Goal: Information Seeking & Learning: Find specific page/section

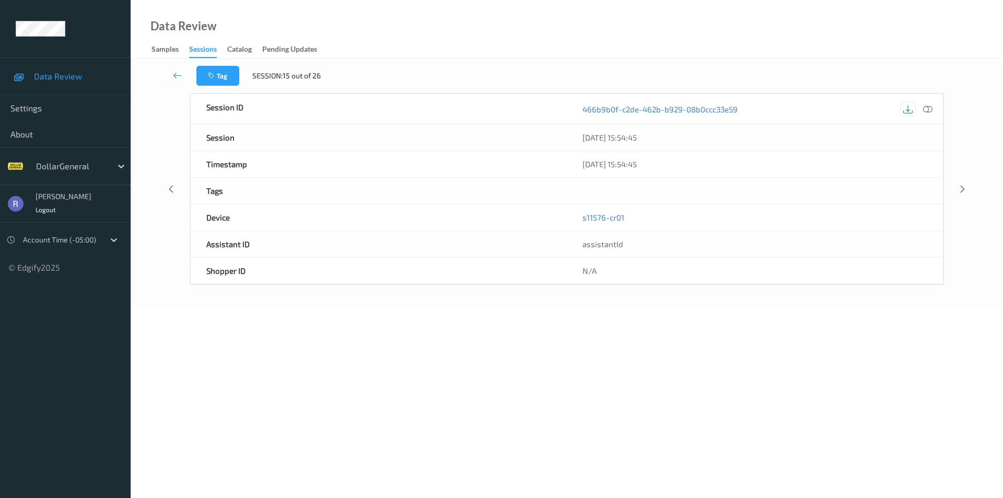
click at [905, 108] on icon at bounding box center [907, 108] width 9 height 9
click at [907, 106] on icon at bounding box center [907, 108] width 9 height 9
click at [910, 108] on icon at bounding box center [907, 108] width 9 height 9
click at [910, 112] on icon at bounding box center [907, 108] width 9 height 9
click at [177, 72] on icon at bounding box center [177, 75] width 9 height 10
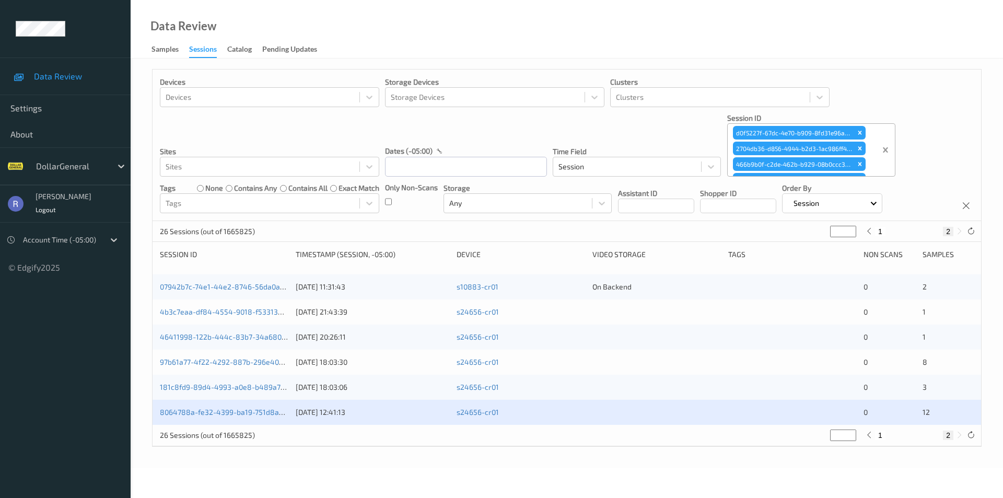
type input "*"
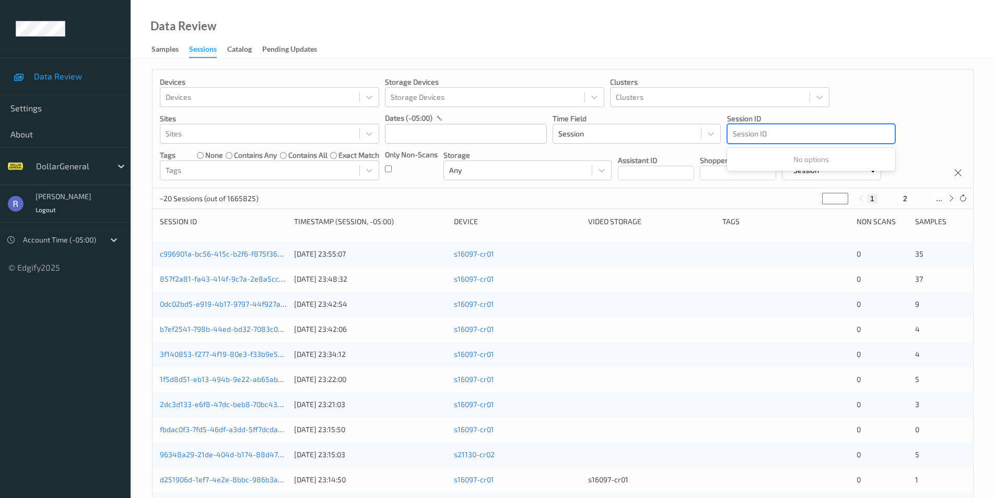
click at [772, 134] on div at bounding box center [811, 133] width 157 height 13
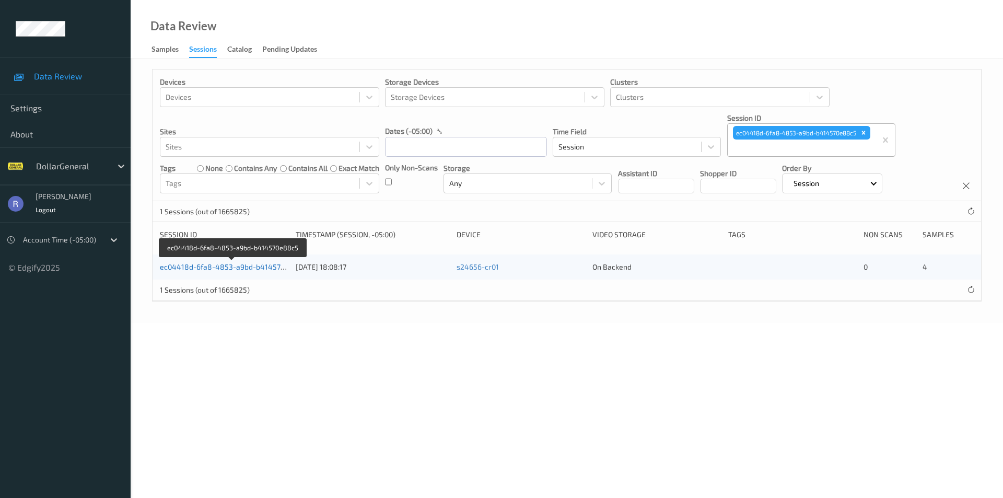
click at [182, 266] on link "ec04418d-6fa8-4853-a9bd-b414570e88c5" at bounding box center [233, 266] width 146 height 9
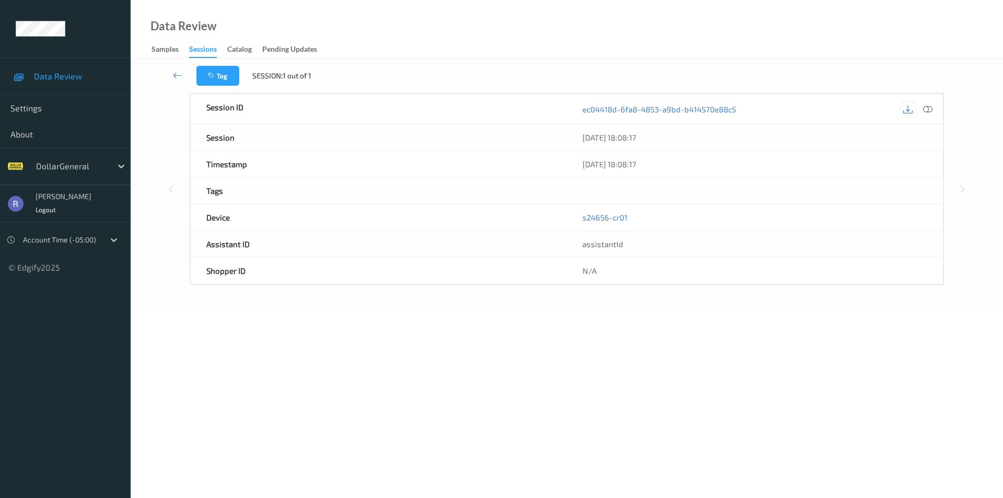
click at [911, 112] on icon at bounding box center [907, 108] width 9 height 9
click at [178, 72] on icon at bounding box center [177, 75] width 9 height 10
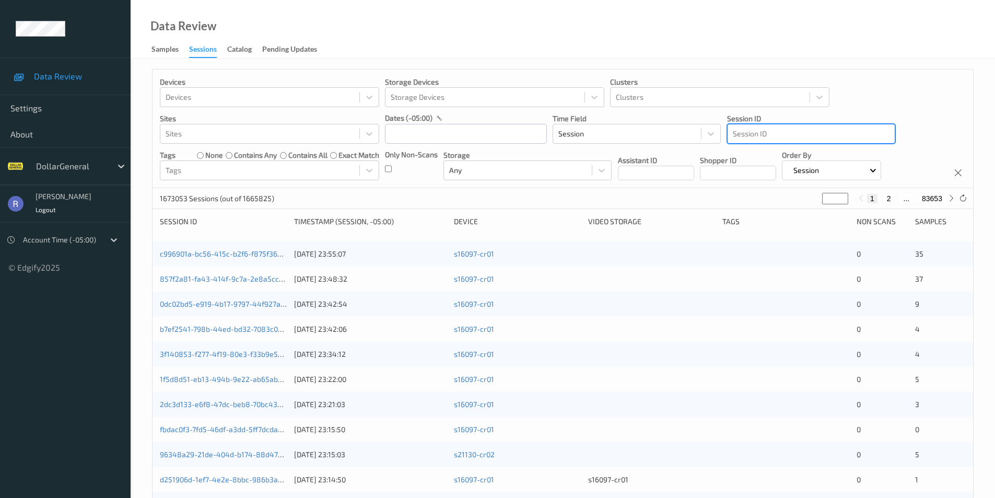
click at [789, 132] on div at bounding box center [811, 133] width 157 height 13
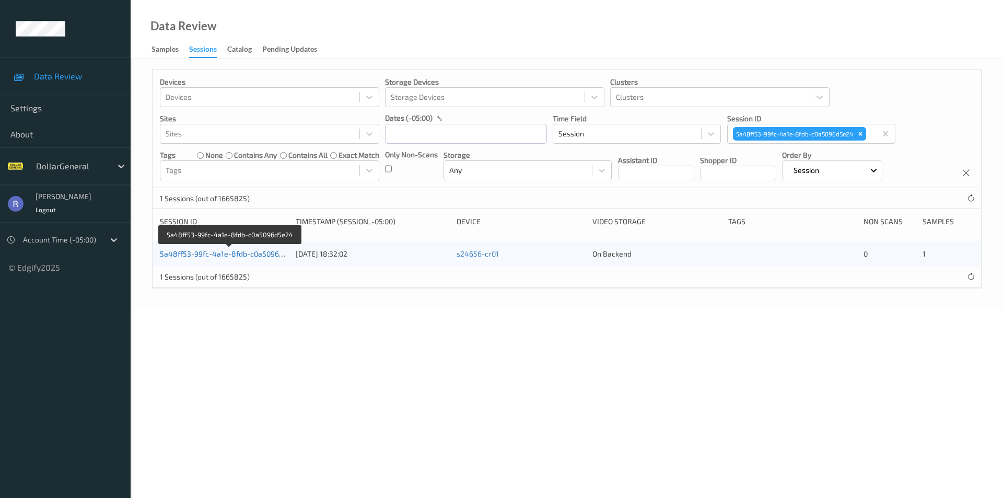
click at [257, 252] on link "5a48ff53-99fc-4a1e-8fdb-c0a5096d5e24" at bounding box center [230, 253] width 141 height 9
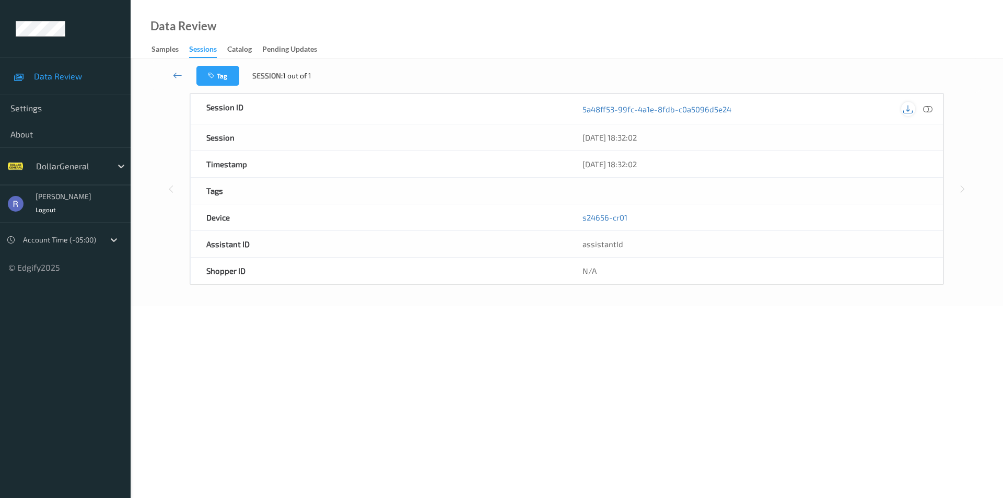
click at [909, 111] on icon at bounding box center [907, 108] width 9 height 9
click at [173, 75] on icon at bounding box center [177, 75] width 9 height 10
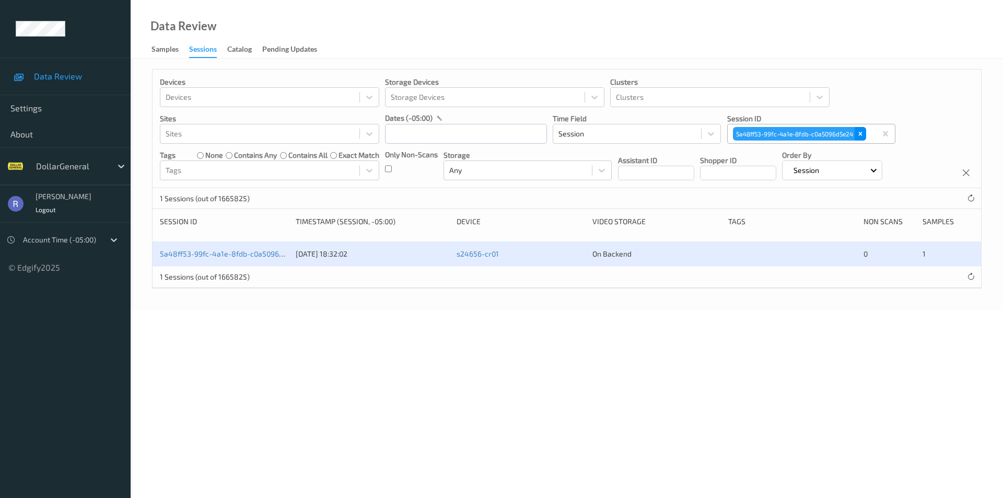
click at [863, 134] on icon "Remove 5a48ff53-99fc-4a1e-8fdb-c0a5096d5e24" at bounding box center [860, 133] width 7 height 7
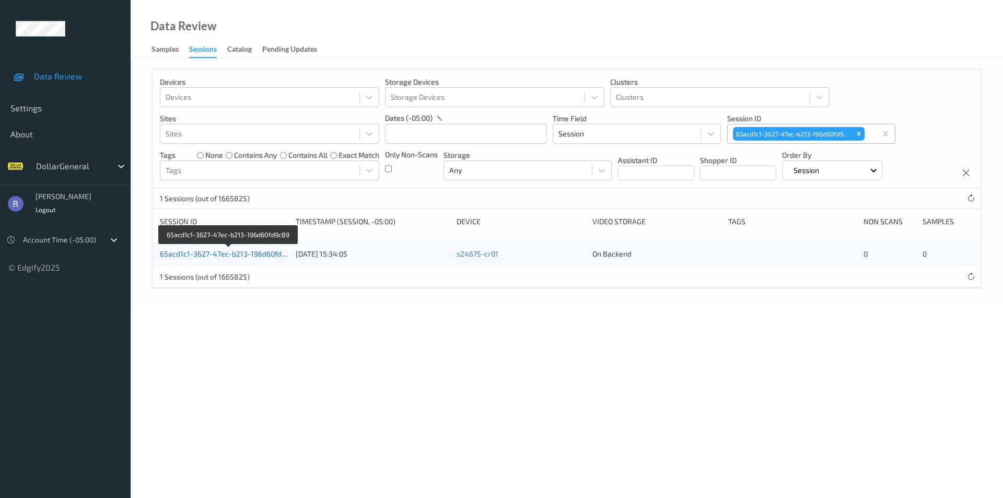
click at [265, 253] on link "65acd1c1-3627-47ec-b213-196d60fd9c89" at bounding box center [229, 253] width 138 height 9
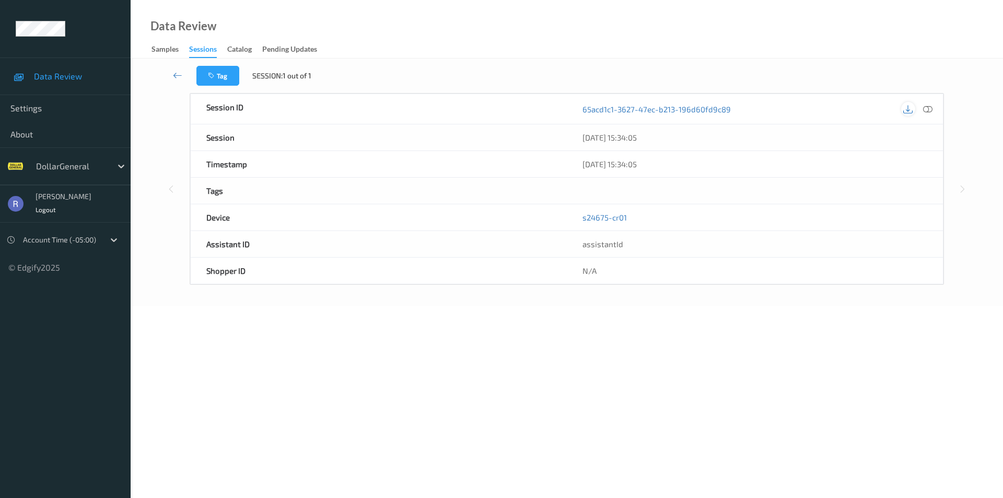
click at [912, 108] on icon at bounding box center [907, 108] width 9 height 9
click at [174, 73] on icon at bounding box center [177, 75] width 9 height 10
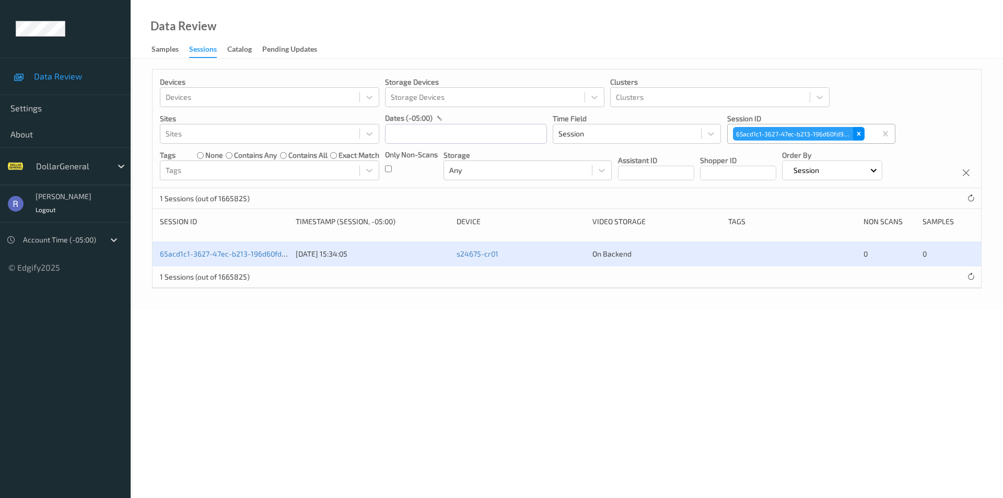
click at [862, 133] on icon "Remove 65acd1c1-3627-47ec-b213-196d60fd9c89" at bounding box center [858, 133] width 7 height 7
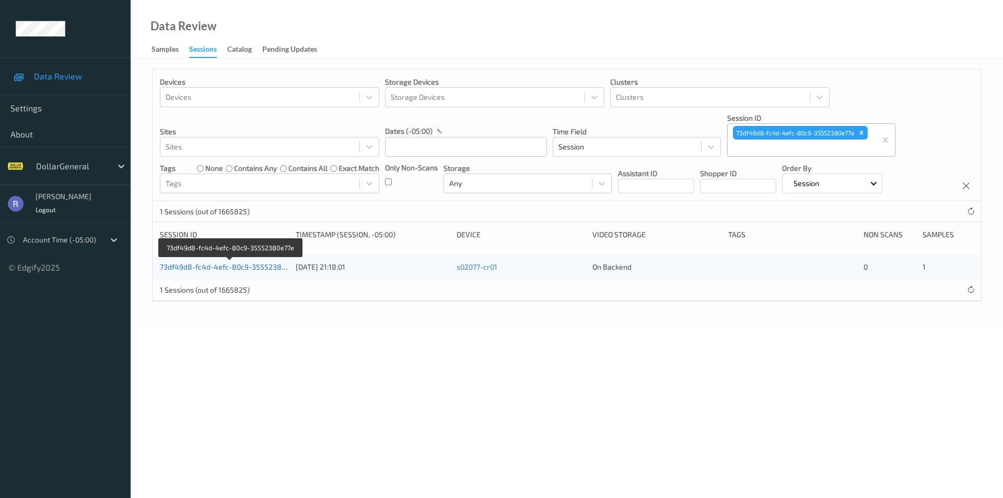
click at [275, 266] on link "73df49d8-fc4d-4efc-80c9-35552380e77e" at bounding box center [231, 266] width 142 height 9
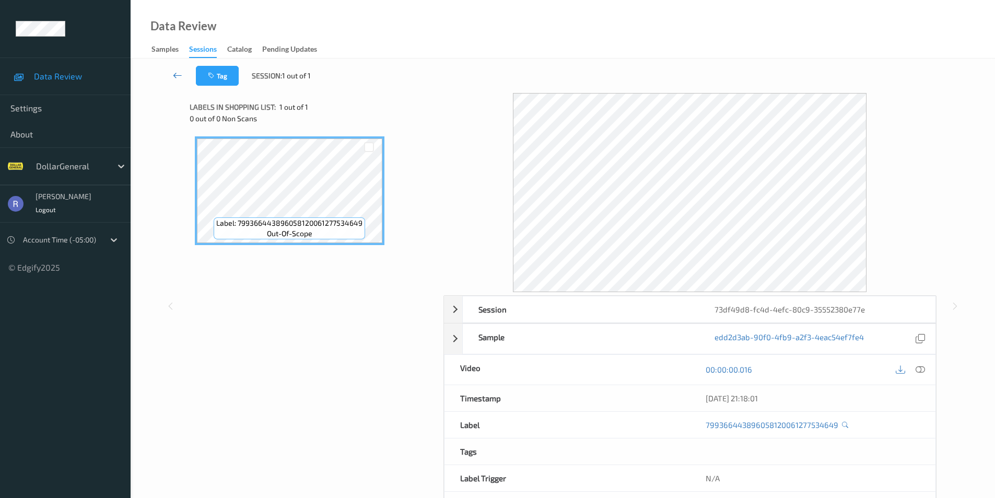
click at [181, 75] on icon at bounding box center [177, 75] width 9 height 10
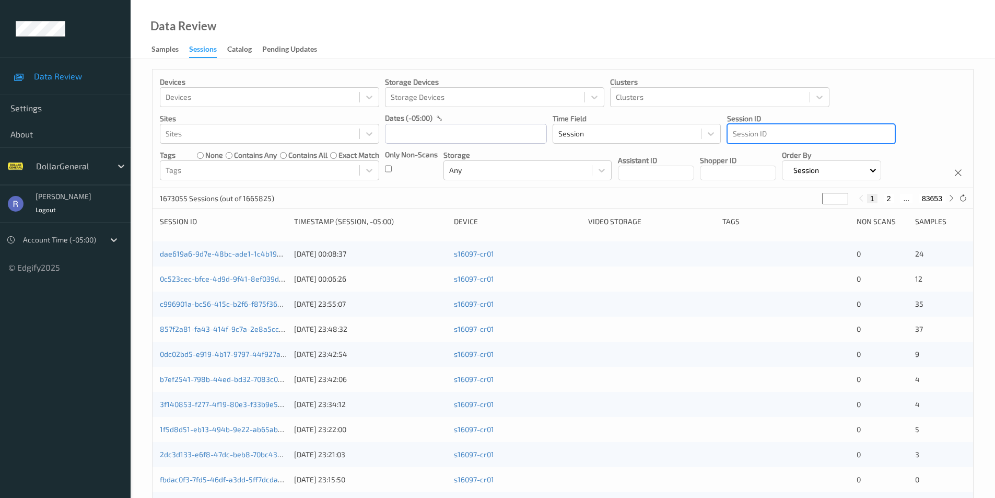
click at [798, 138] on div at bounding box center [811, 133] width 157 height 13
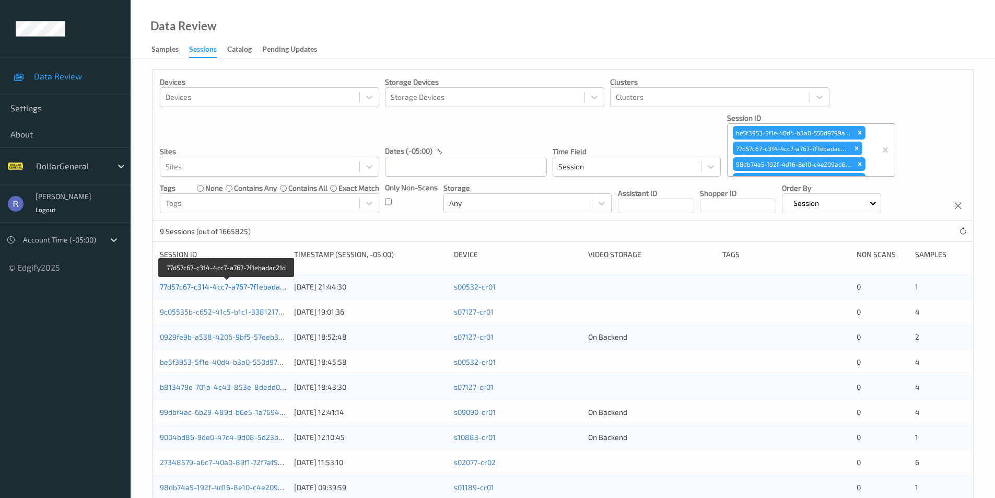
click at [189, 286] on link "77d57c67-c314-4cc7-a767-7f1ebadac21d" at bounding box center [227, 286] width 135 height 9
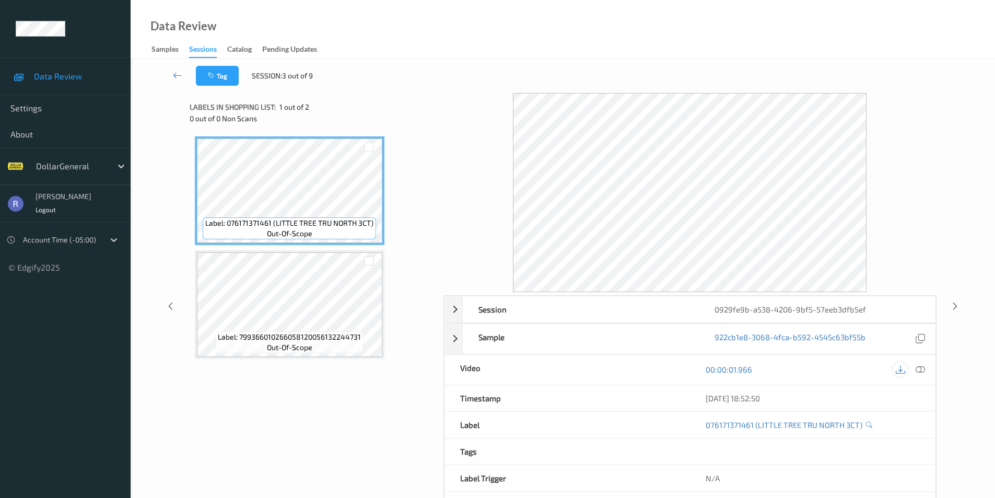
click at [900, 372] on icon at bounding box center [900, 369] width 9 height 9
click at [179, 75] on icon at bounding box center [177, 75] width 9 height 10
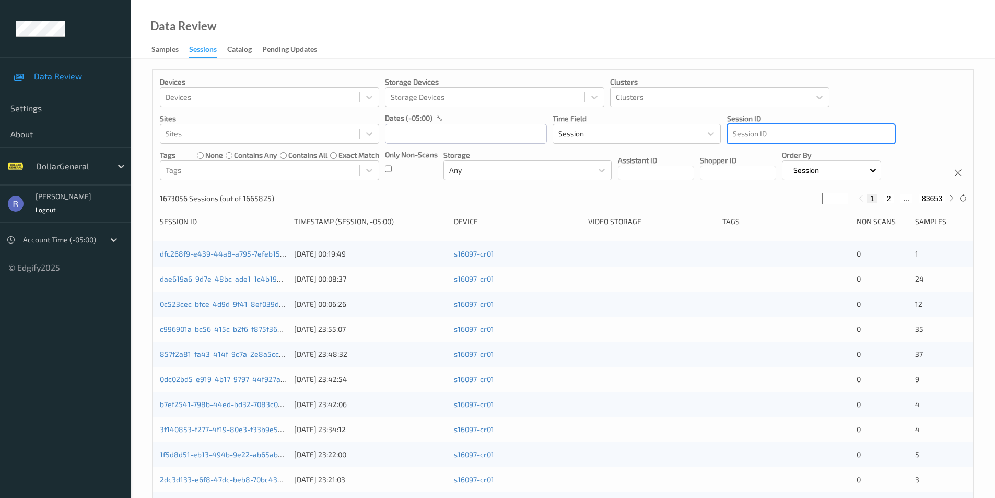
click at [765, 133] on div at bounding box center [811, 133] width 157 height 13
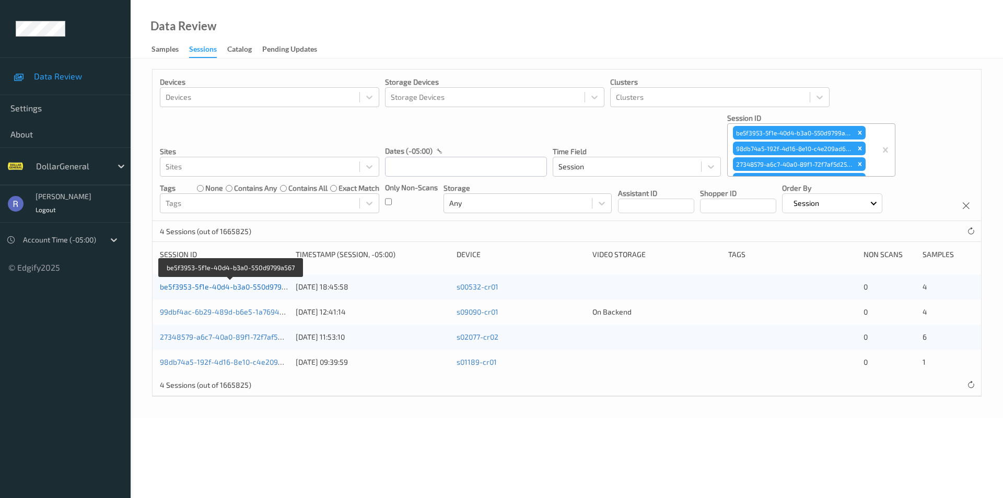
click at [217, 288] on link "be5f3953-5f1e-40d4-b3a0-550d9799a567" at bounding box center [231, 286] width 142 height 9
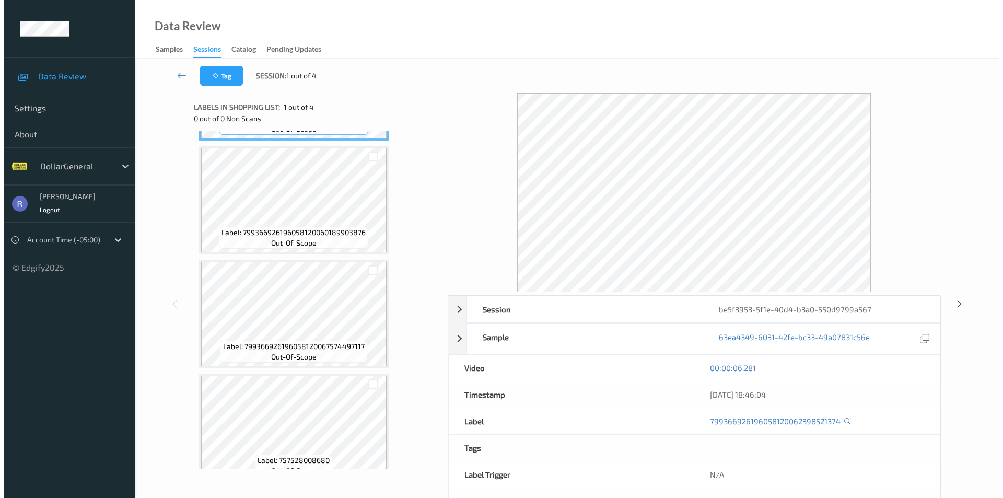
scroll to position [123, 0]
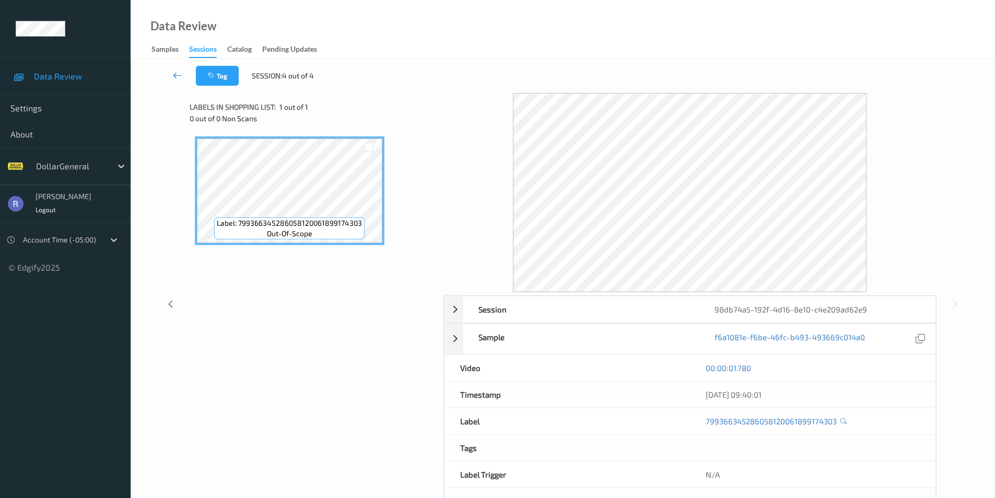
click at [177, 77] on icon at bounding box center [177, 75] width 9 height 10
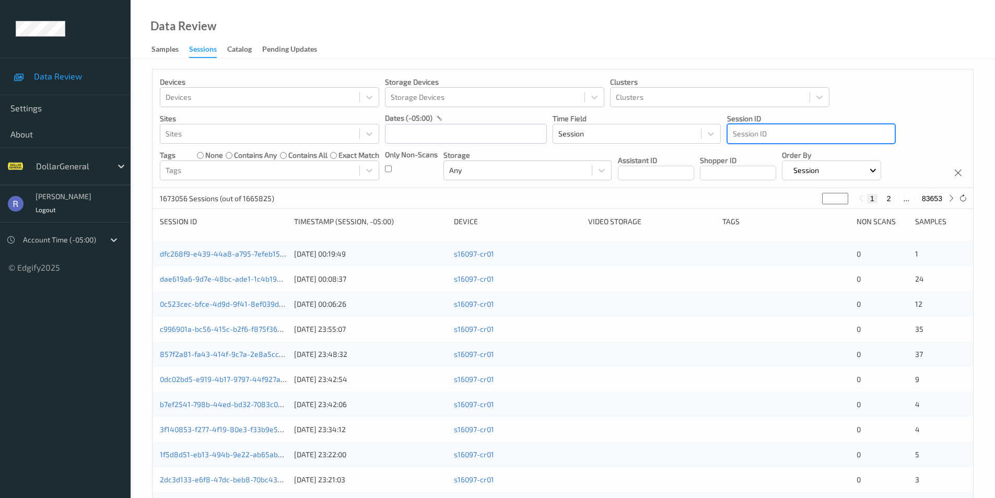
click at [748, 133] on div at bounding box center [811, 133] width 157 height 13
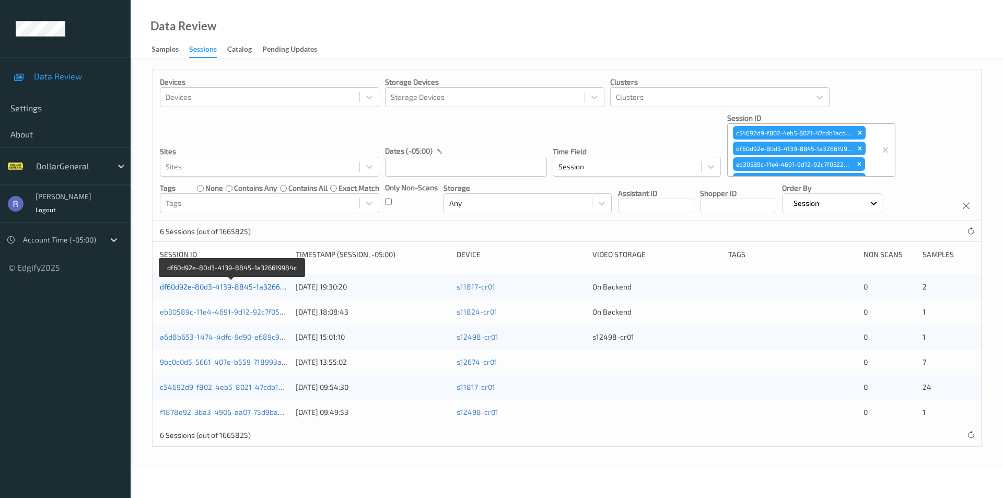
click at [231, 288] on link "df60d92e-80d3-4139-8845-1a326619984c" at bounding box center [232, 286] width 145 height 9
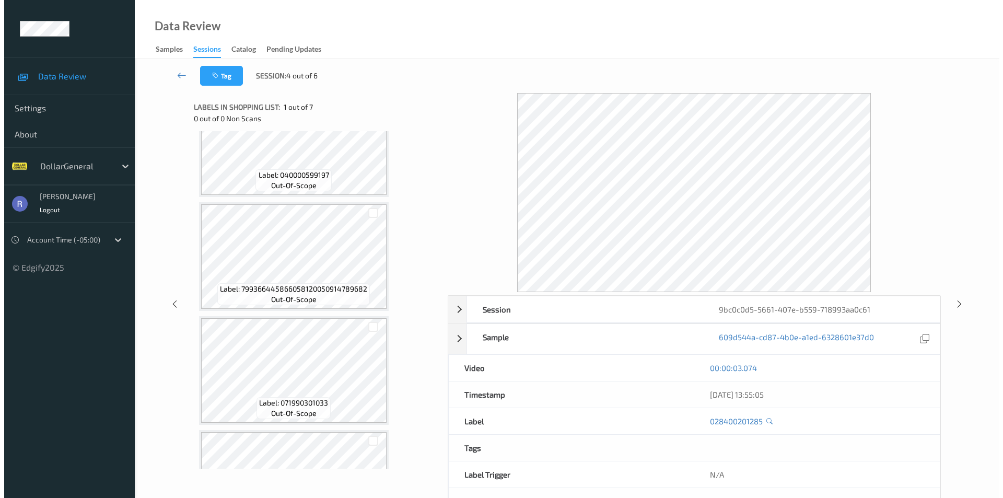
scroll to position [209, 0]
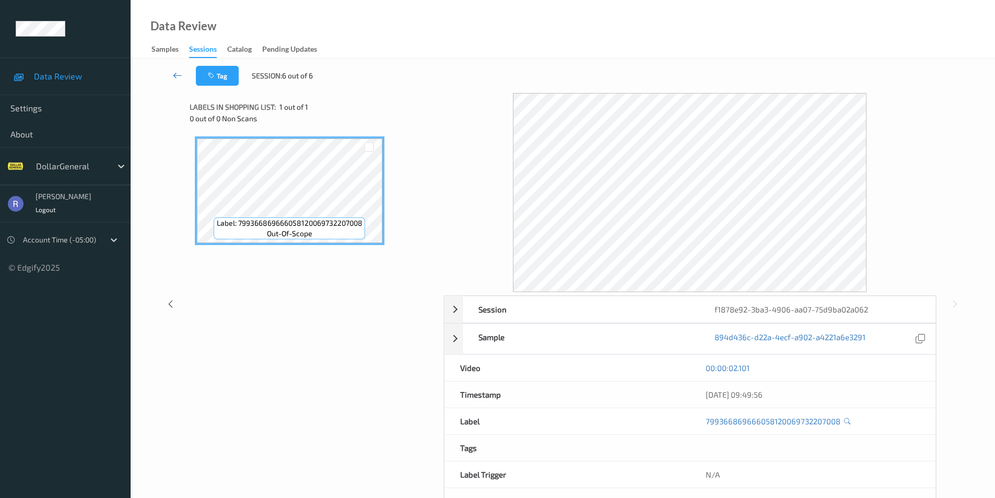
click at [176, 75] on icon at bounding box center [177, 75] width 9 height 10
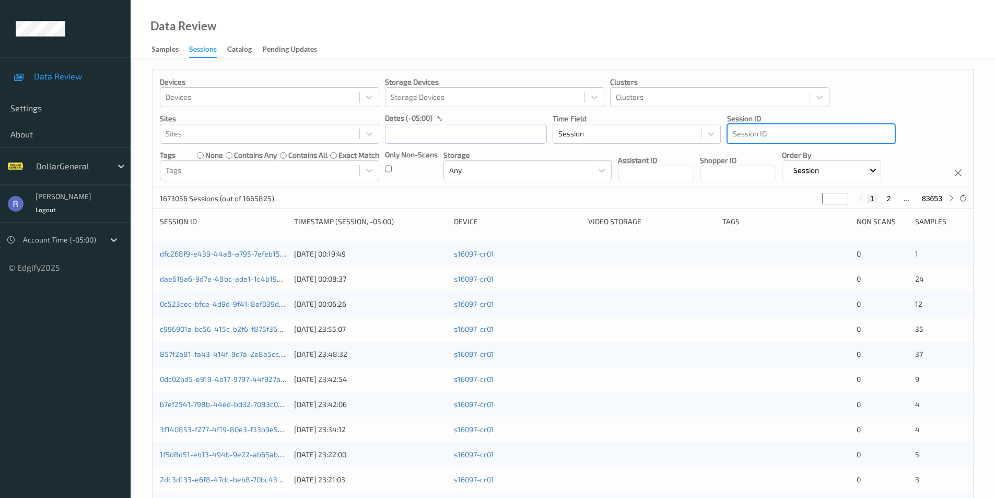
click at [772, 133] on div at bounding box center [811, 133] width 157 height 13
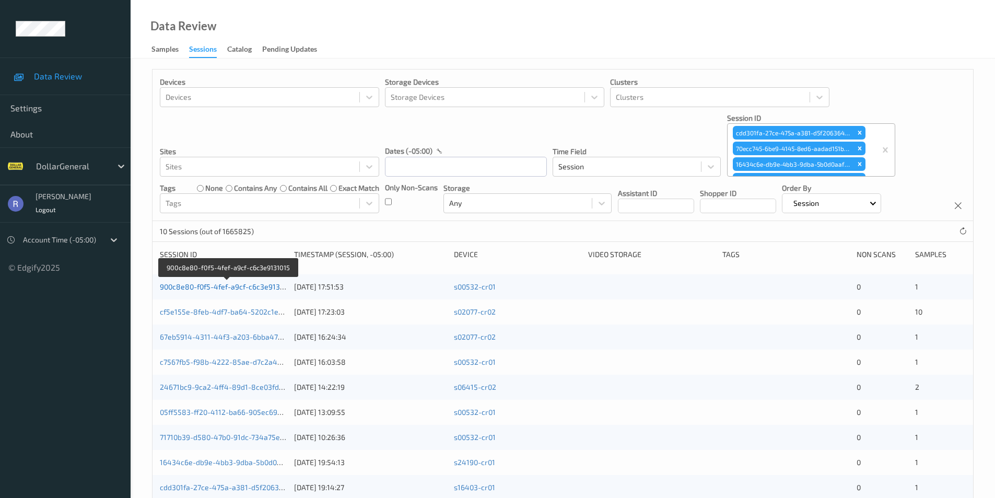
click at [202, 287] on link "900c8e80-f0f5-4fef-a9cf-c6c3e9131015" at bounding box center [227, 286] width 135 height 9
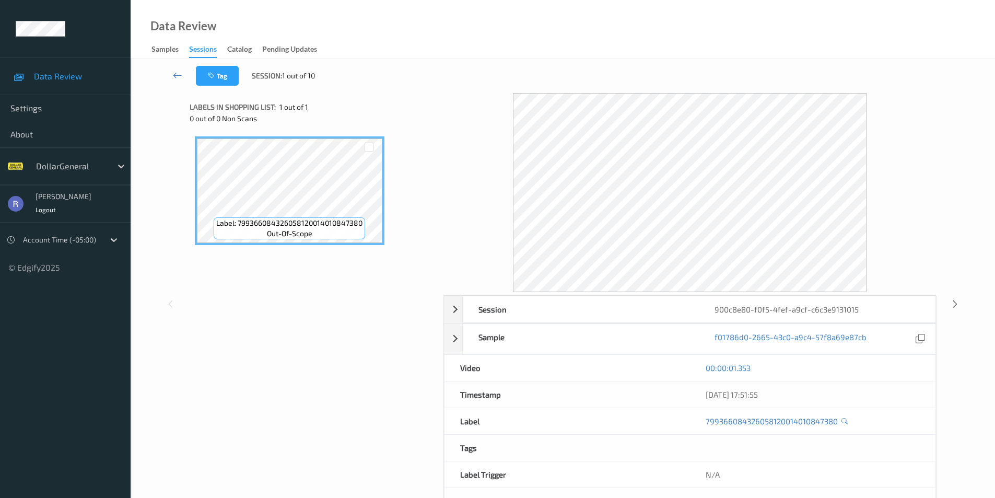
click at [320, 321] on div "Label: 799366084326058120014010847380 out-of-scope" at bounding box center [313, 255] width 247 height 249
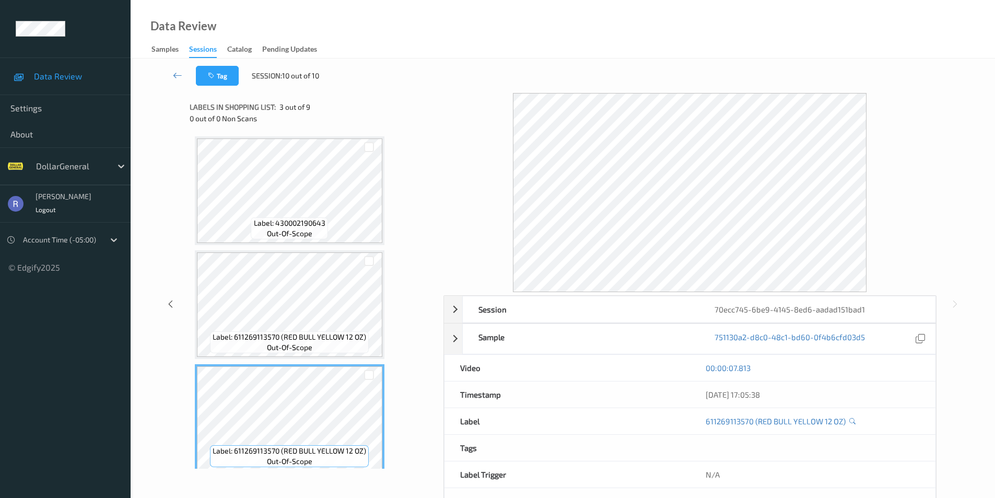
scroll to position [39, 0]
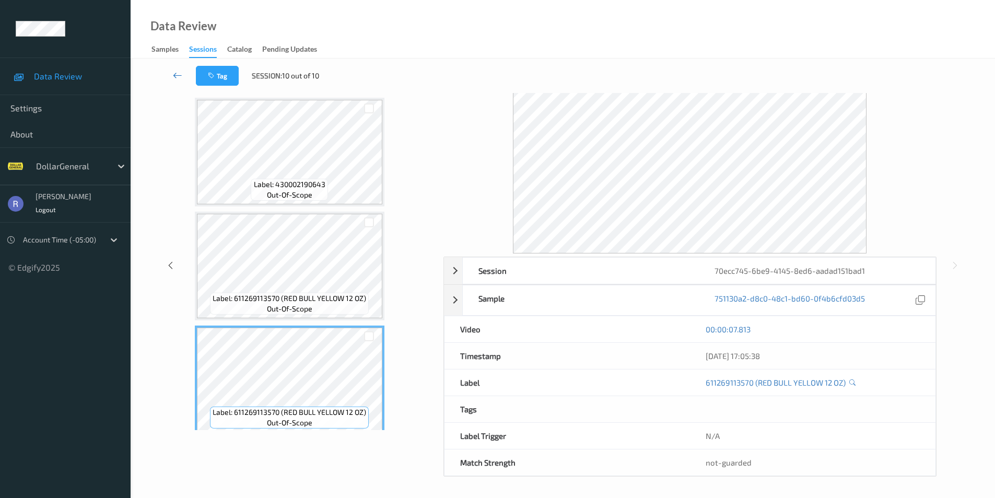
click at [182, 73] on icon at bounding box center [177, 75] width 9 height 10
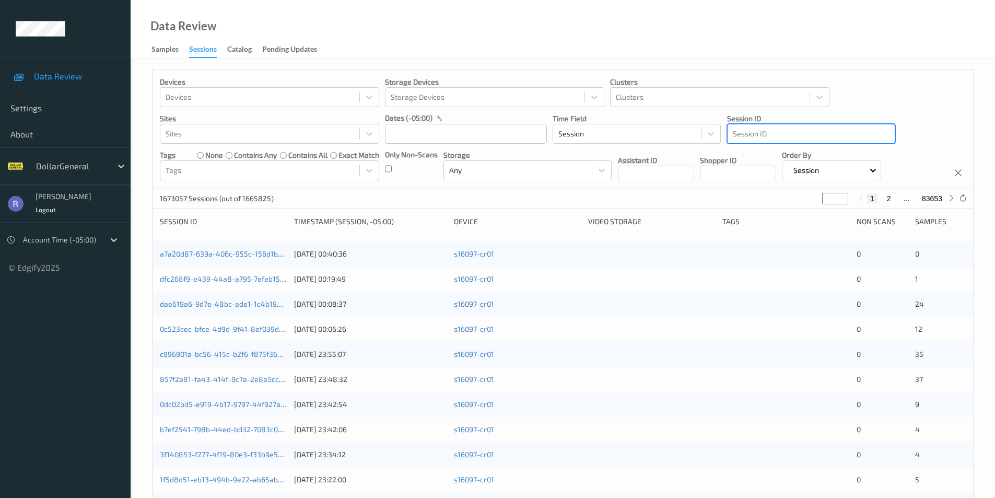
click at [770, 132] on div at bounding box center [811, 133] width 157 height 13
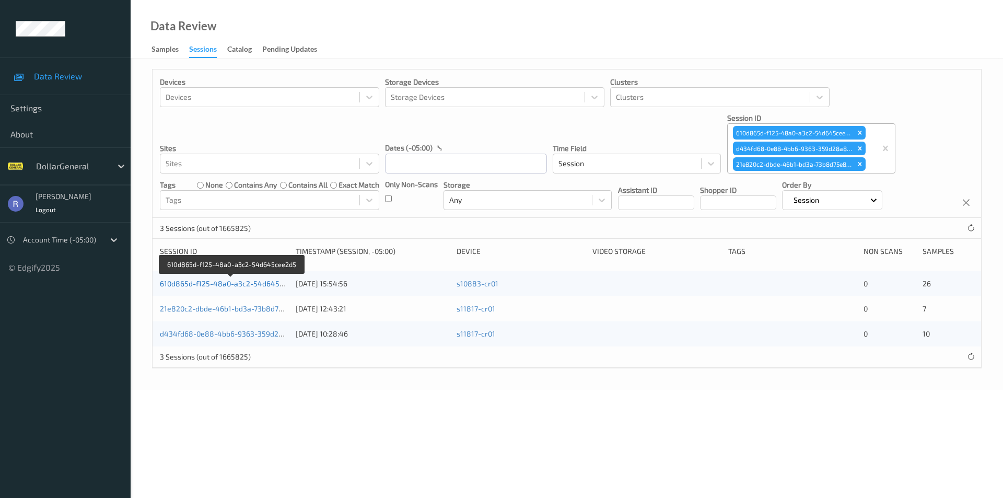
click at [179, 284] on link "610d865d-f125-48a0-a3c2-54d645cee2d5" at bounding box center [232, 283] width 144 height 9
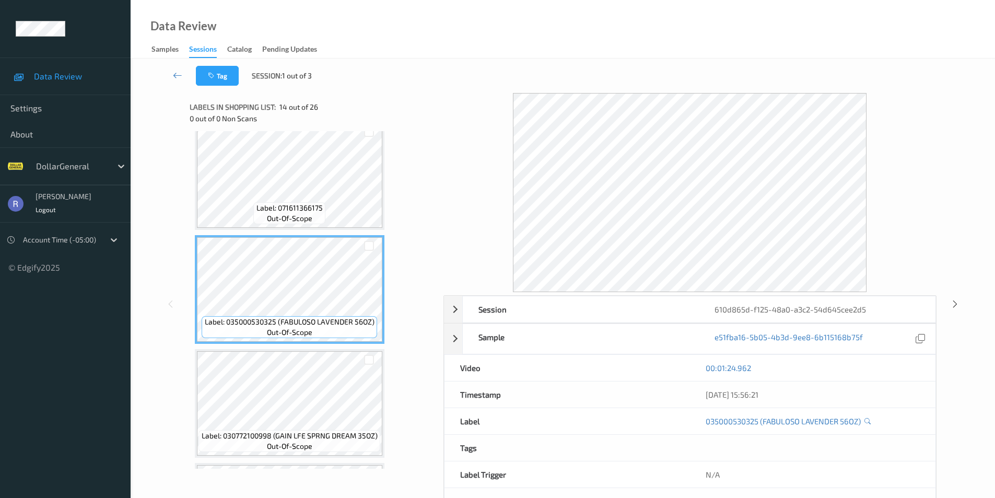
scroll to position [1463, 0]
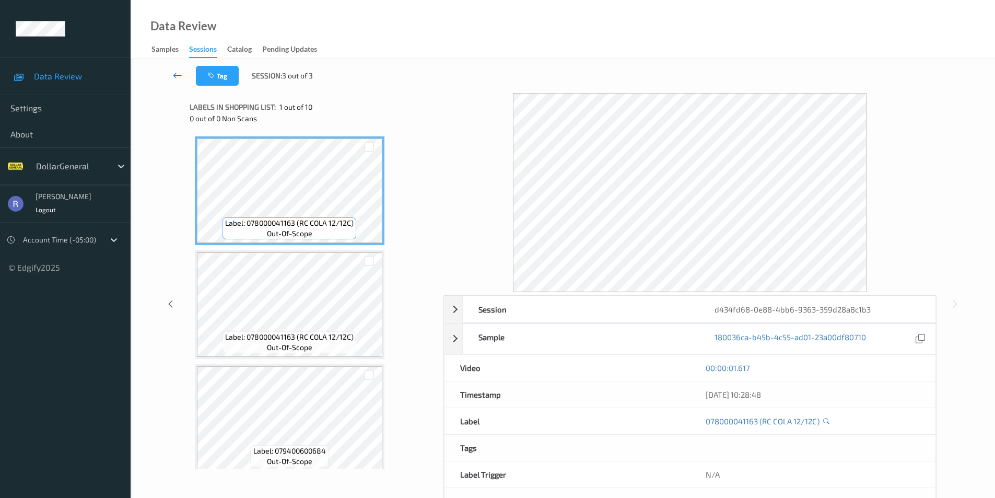
click at [178, 76] on icon at bounding box center [177, 75] width 9 height 10
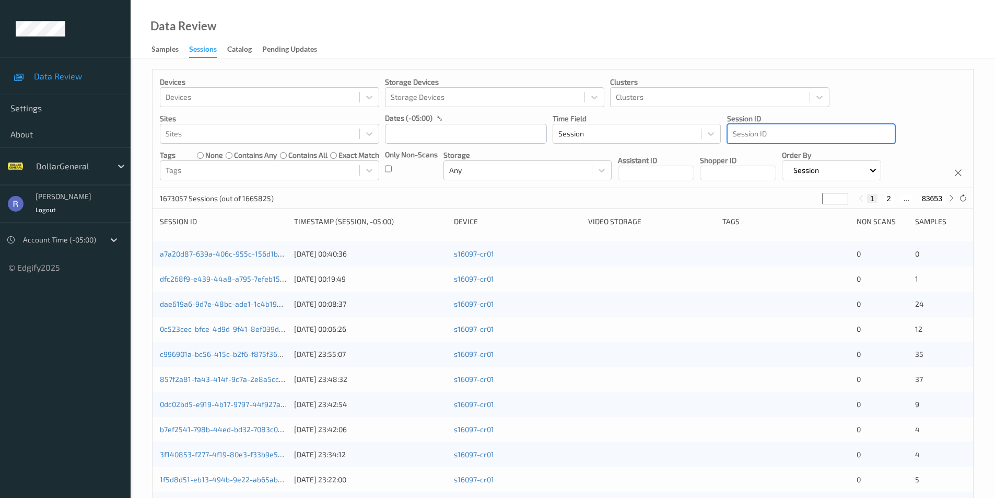
click at [757, 138] on div at bounding box center [811, 133] width 157 height 13
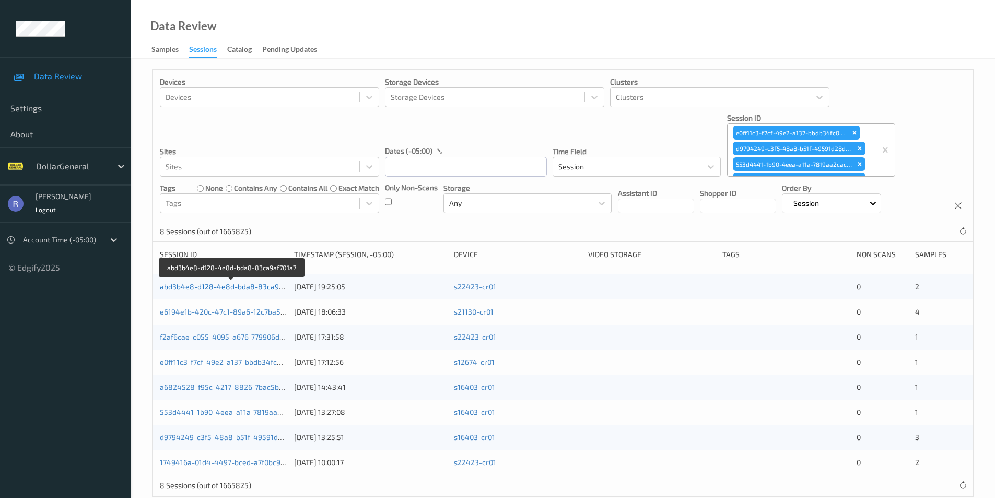
click at [191, 286] on link "abd3b4e8-d128-4e8d-bda8-83ca9af701a7" at bounding box center [232, 286] width 145 height 9
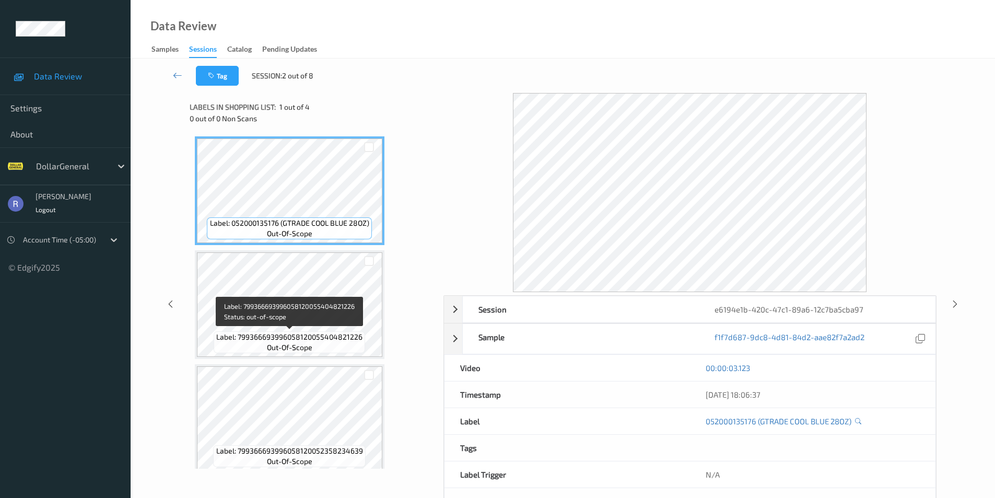
click at [288, 342] on span "Label: 799366693996058120055404821226" at bounding box center [289, 337] width 146 height 10
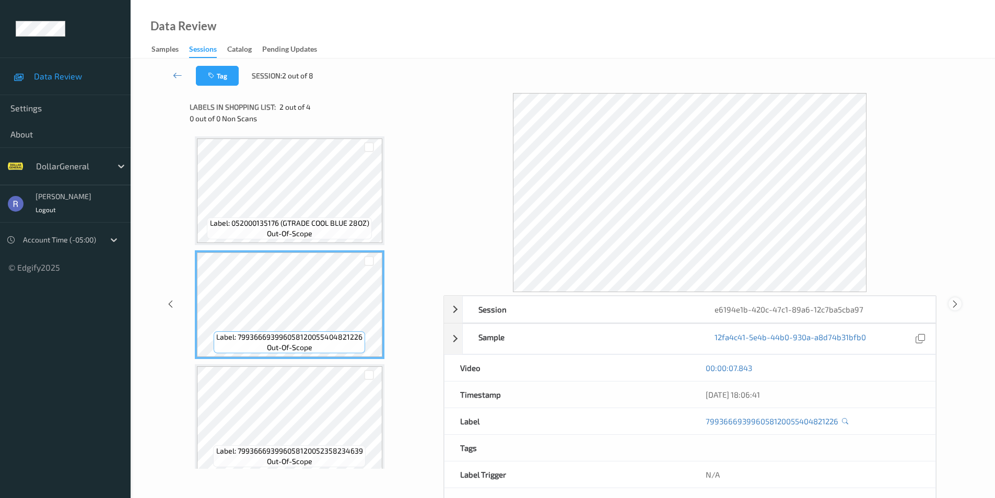
click at [954, 303] on icon at bounding box center [955, 303] width 9 height 9
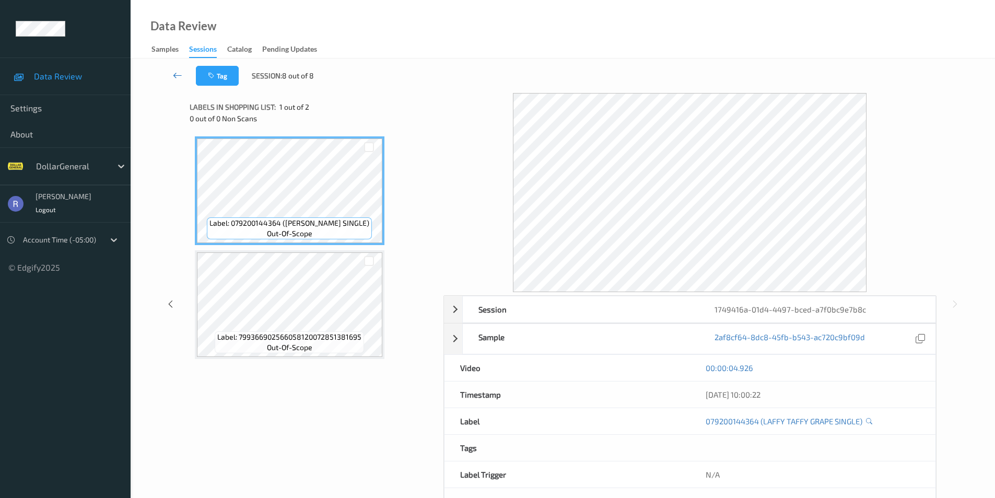
drag, startPoint x: 177, startPoint y: 65, endPoint x: 179, endPoint y: 78, distance: 12.7
click at [177, 69] on div "Tag Session: 8 out of 8" at bounding box center [563, 76] width 822 height 34
click at [179, 78] on icon at bounding box center [177, 75] width 9 height 10
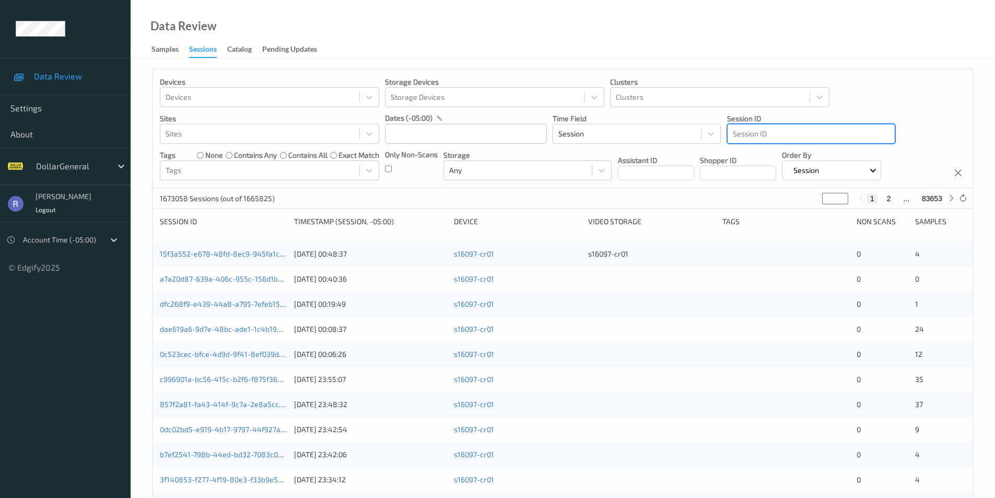
click at [758, 132] on div at bounding box center [811, 133] width 157 height 13
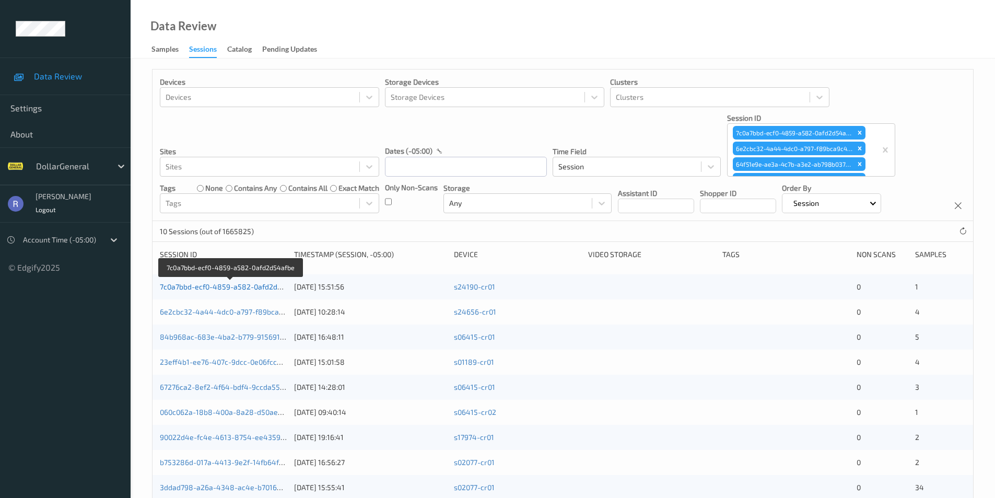
click at [206, 285] on link "7c0a7bbd-ecf0-4859-a582-0afd2d54afbe" at bounding box center [231, 286] width 142 height 9
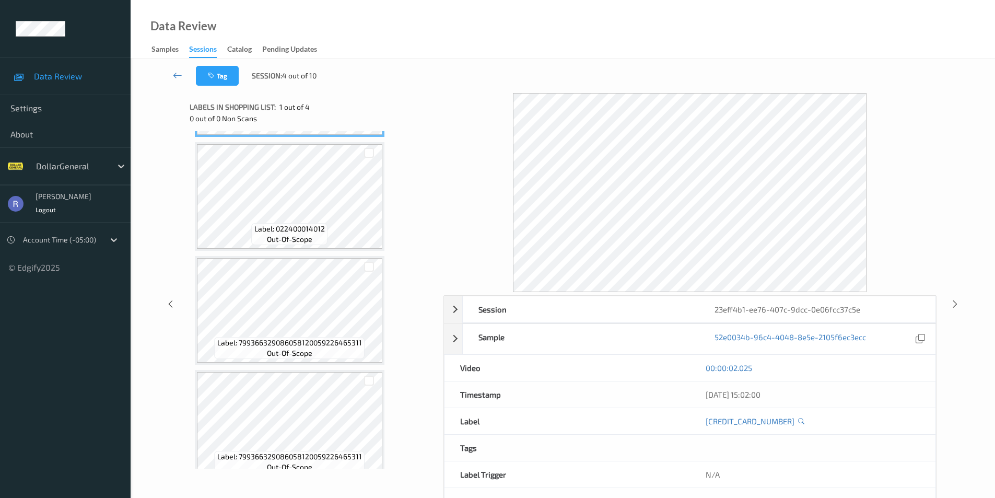
scroll to position [123, 0]
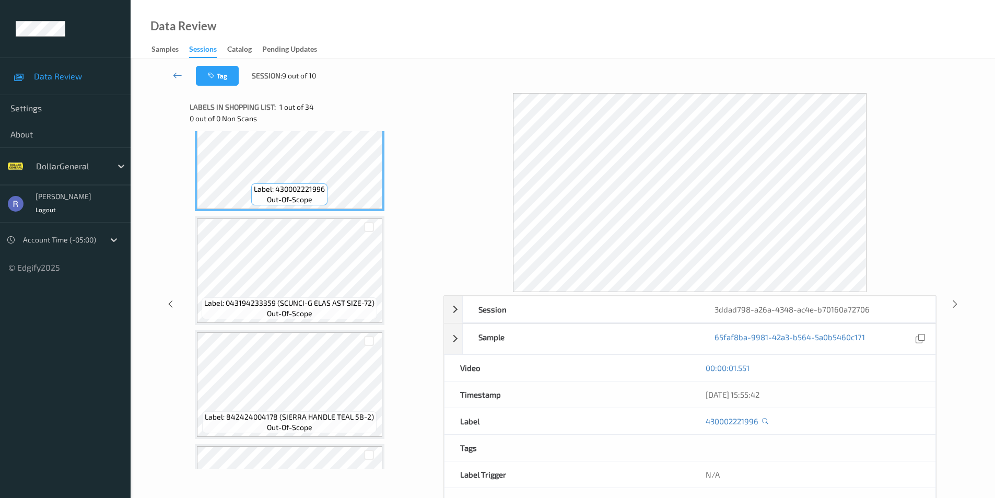
scroll to position [52, 0]
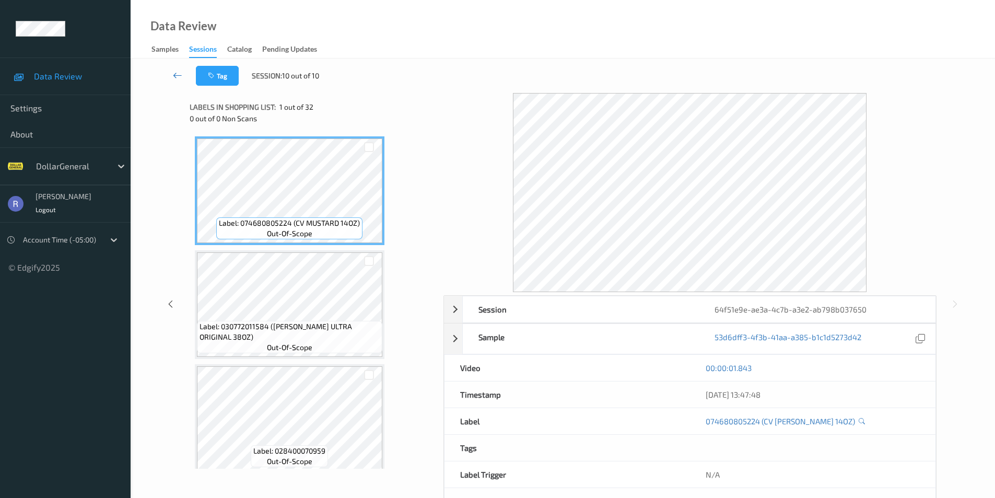
click at [176, 74] on icon at bounding box center [177, 75] width 9 height 10
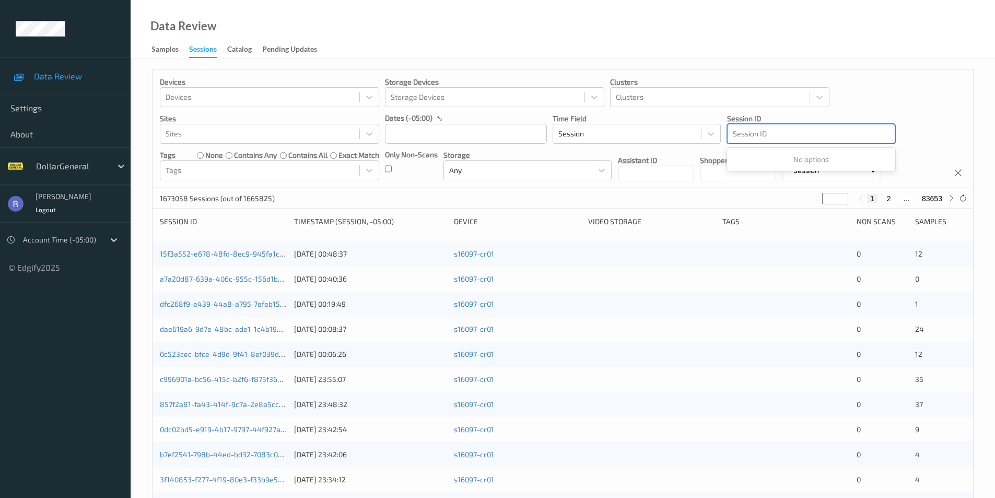
click at [757, 131] on div at bounding box center [811, 133] width 157 height 13
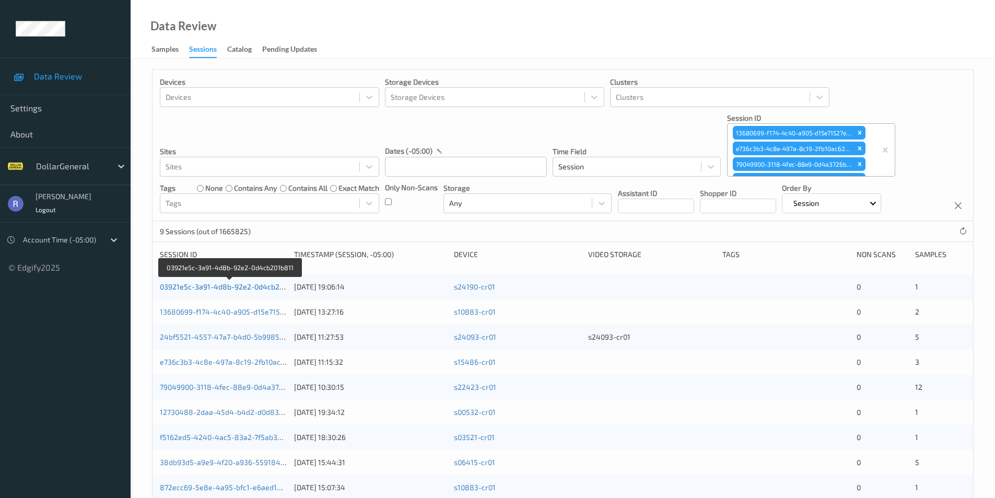
click at [194, 283] on link "03921e5c-3a91-4d8b-92e2-0d4cb201b811" at bounding box center [231, 286] width 142 height 9
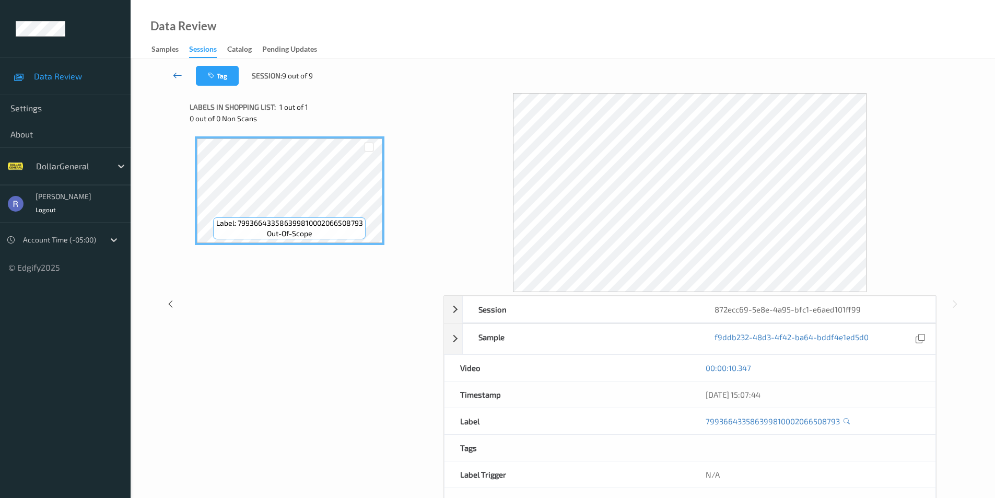
click at [175, 76] on icon at bounding box center [177, 75] width 9 height 10
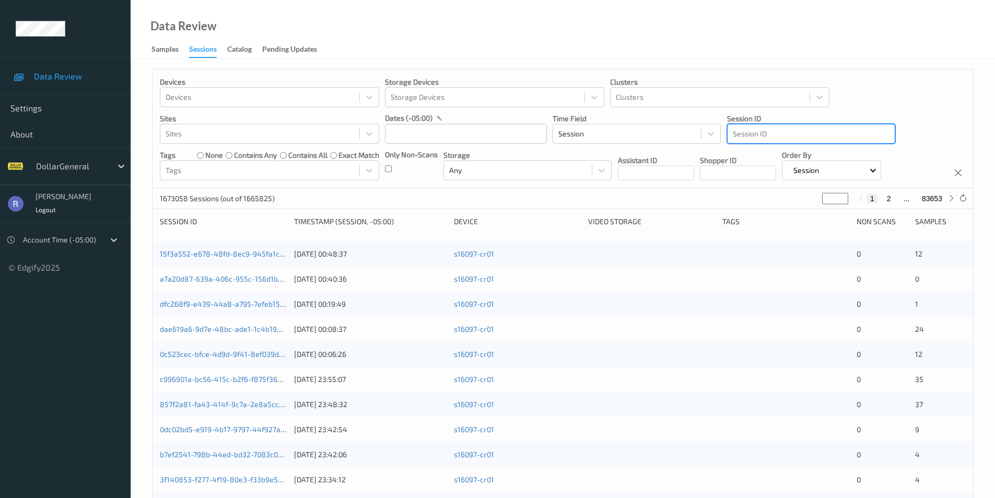
click at [775, 135] on div at bounding box center [811, 133] width 157 height 13
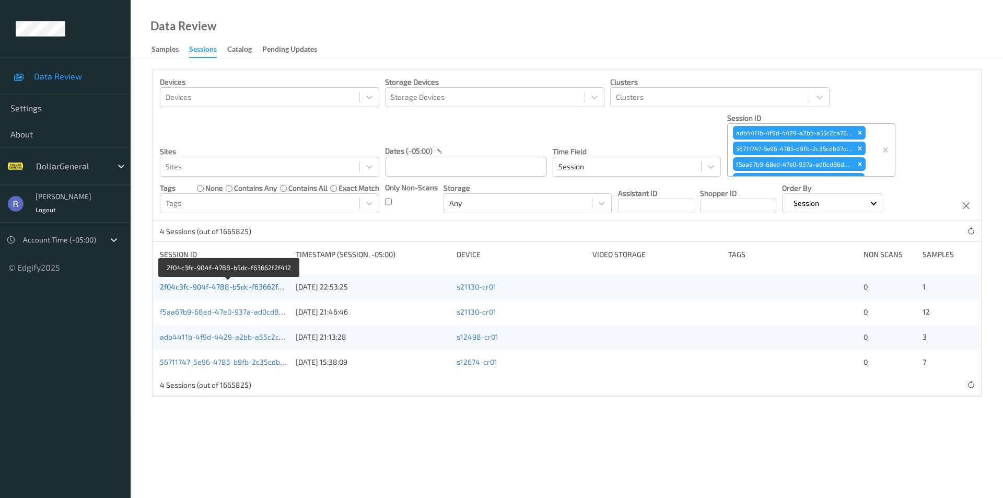
click at [210, 285] on link "2f04c3fc-904f-4788-b5dc-f63662f2f412" at bounding box center [228, 286] width 137 height 9
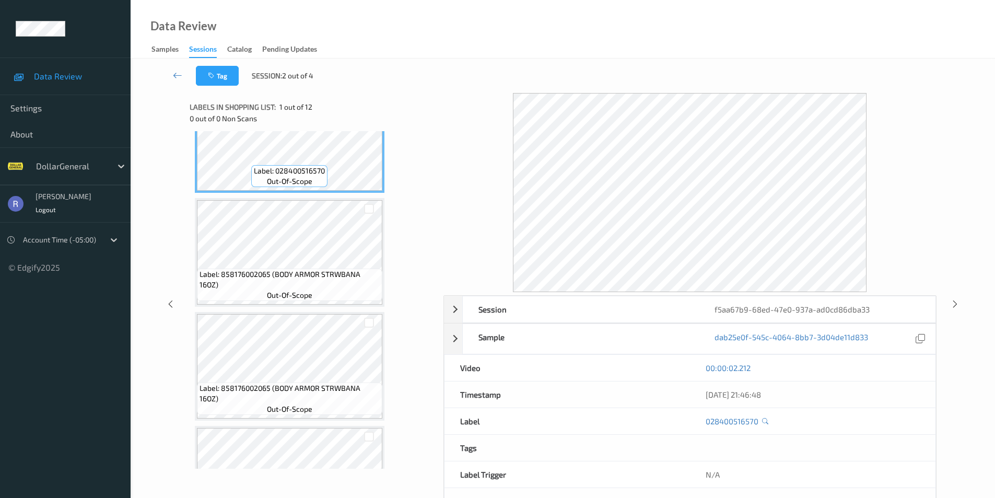
scroll to position [104, 0]
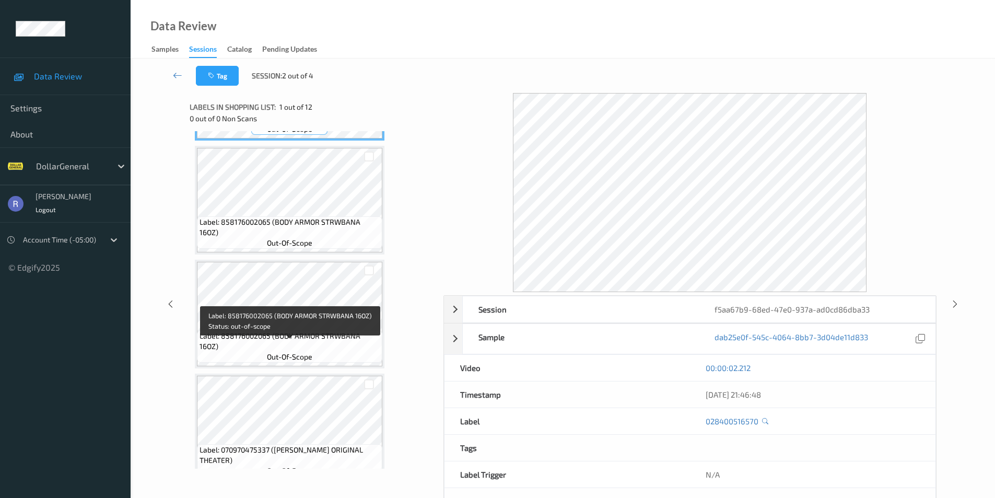
click at [295, 344] on span "Label: 858176002065 (BODY ARMOR STRWBANA 16OZ)" at bounding box center [290, 341] width 180 height 21
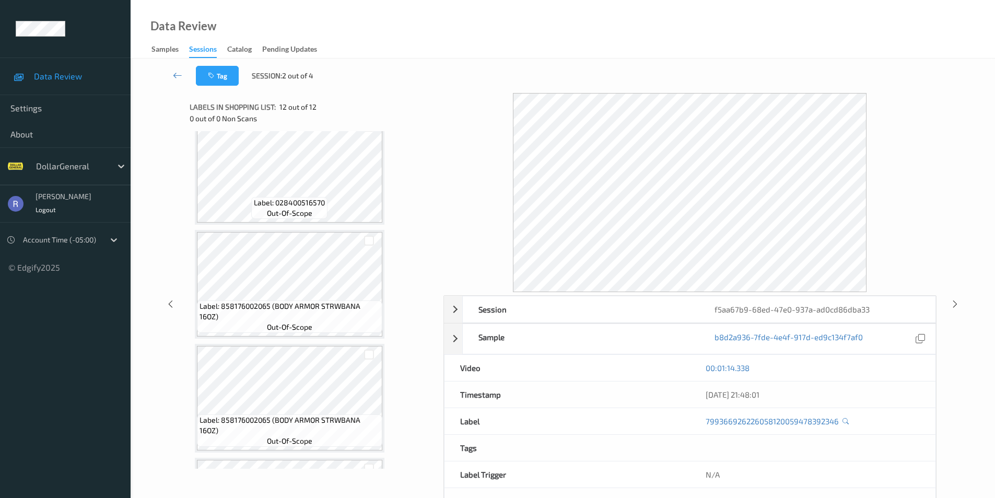
scroll to position [0, 0]
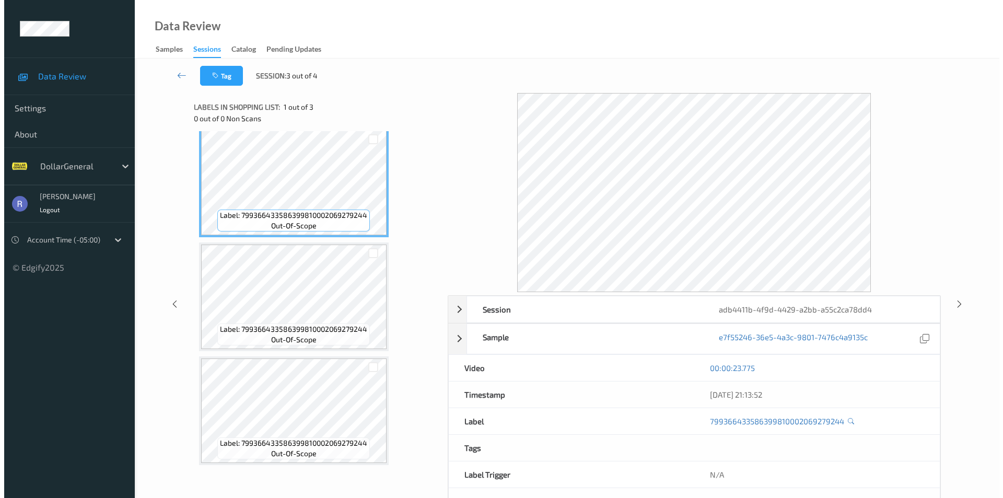
scroll to position [9, 0]
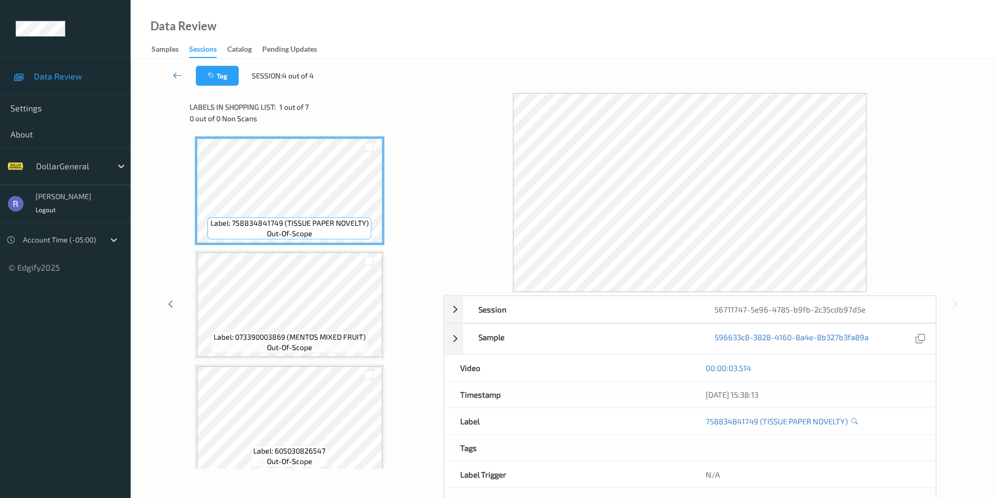
click at [172, 73] on link at bounding box center [177, 76] width 37 height 20
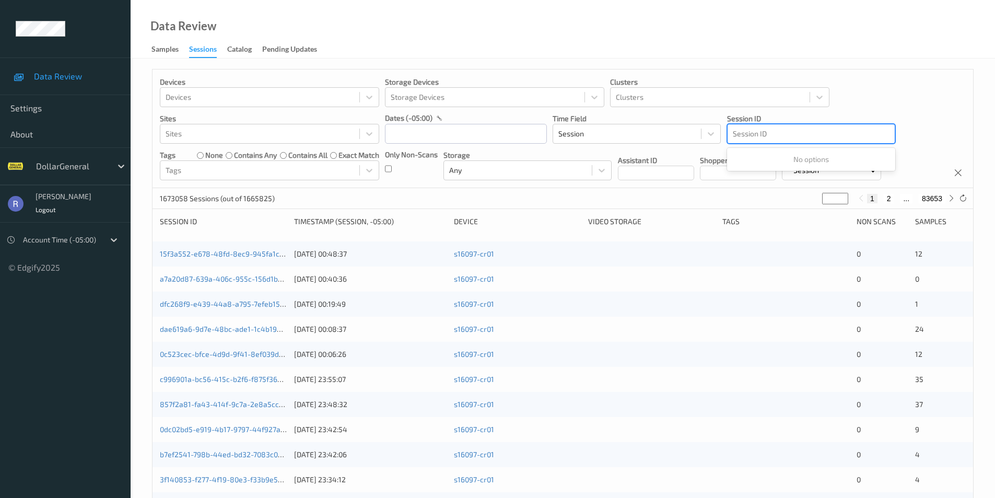
click at [778, 131] on div at bounding box center [811, 133] width 157 height 13
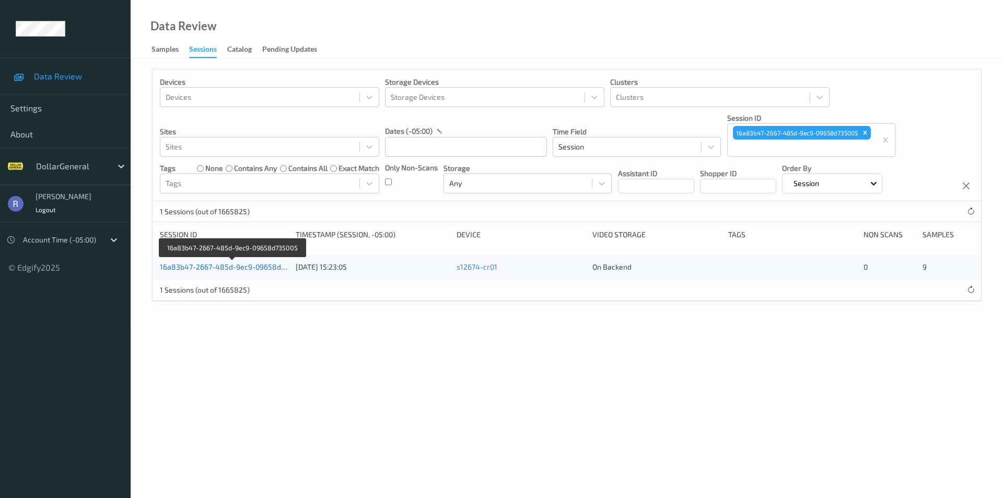
click at [239, 268] on link "16a83b47-2667-485d-9ec9-09658d735005" at bounding box center [233, 266] width 146 height 9
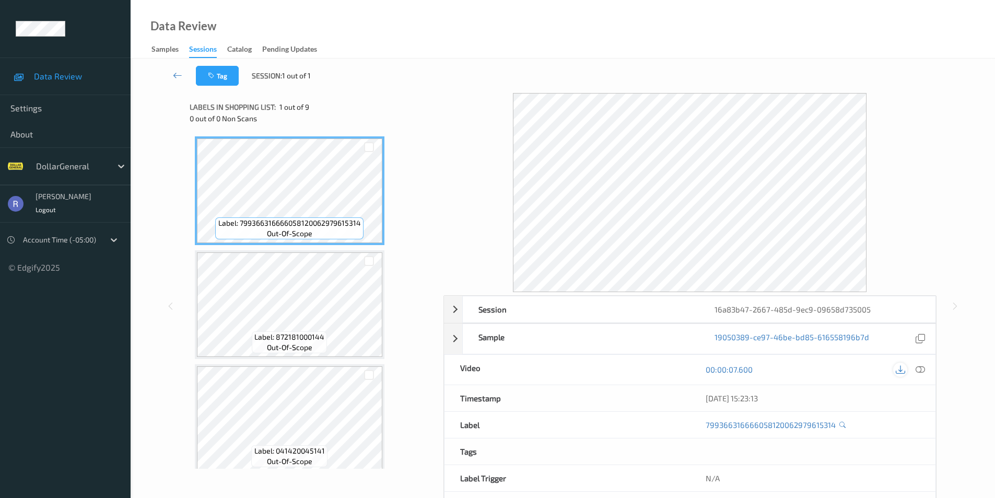
click at [901, 369] on icon at bounding box center [900, 369] width 9 height 9
click at [920, 368] on icon at bounding box center [920, 369] width 9 height 9
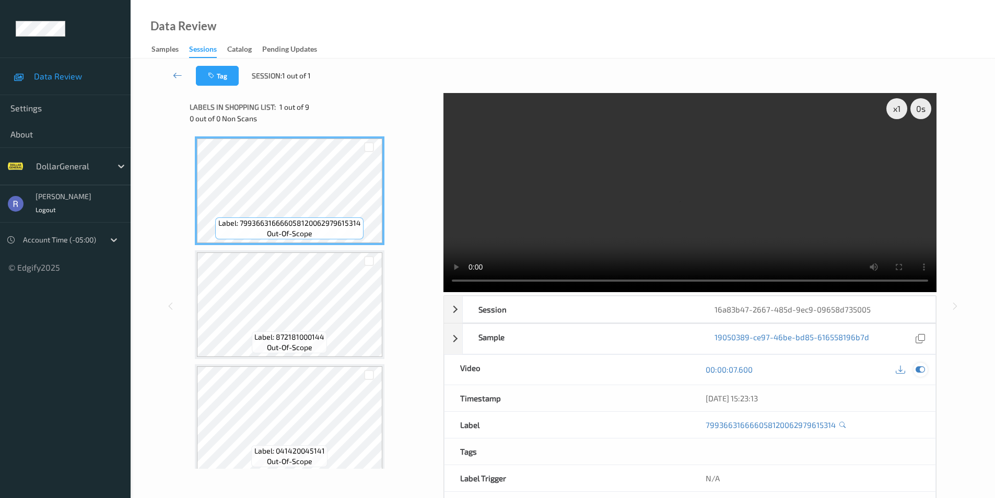
click at [918, 369] on icon at bounding box center [920, 369] width 9 height 9
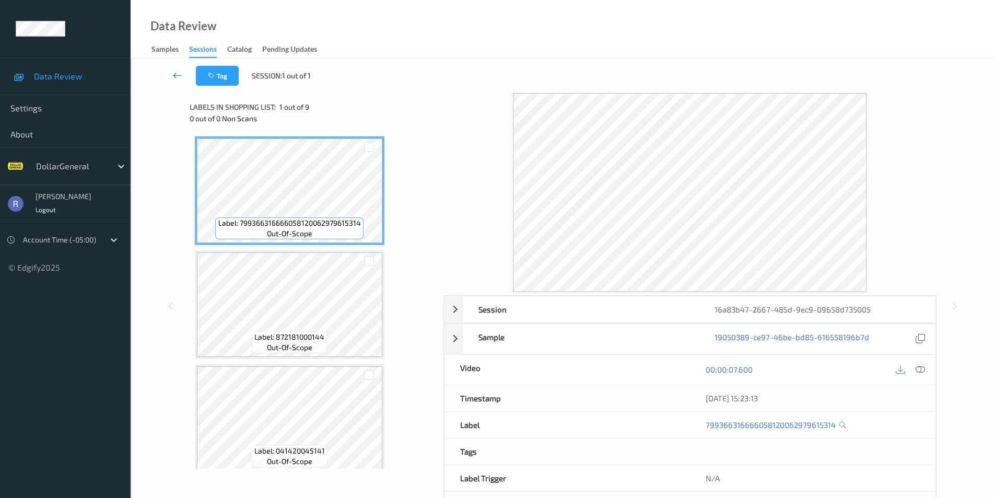
click at [174, 75] on icon at bounding box center [177, 75] width 9 height 10
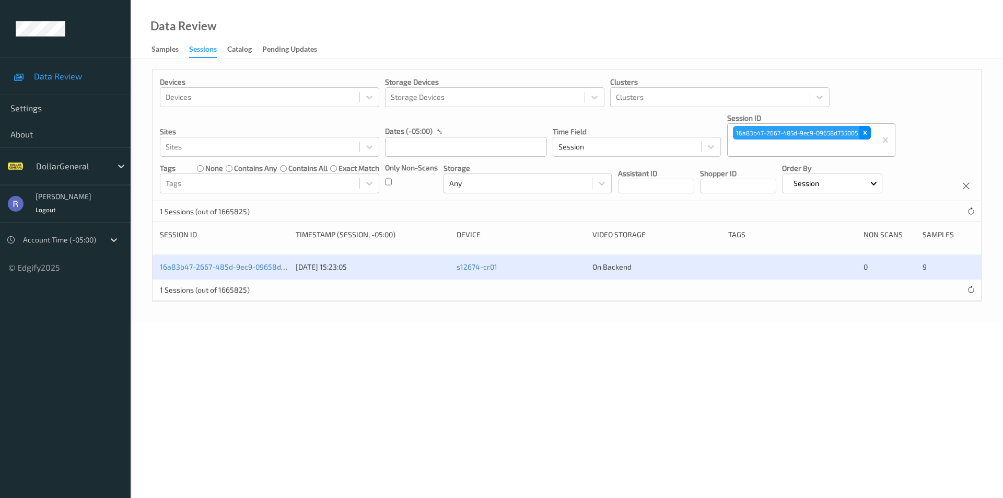
click at [869, 132] on div "Remove 16a83b47-2667-485d-9ec9-09658d735005" at bounding box center [864, 133] width 11 height 14
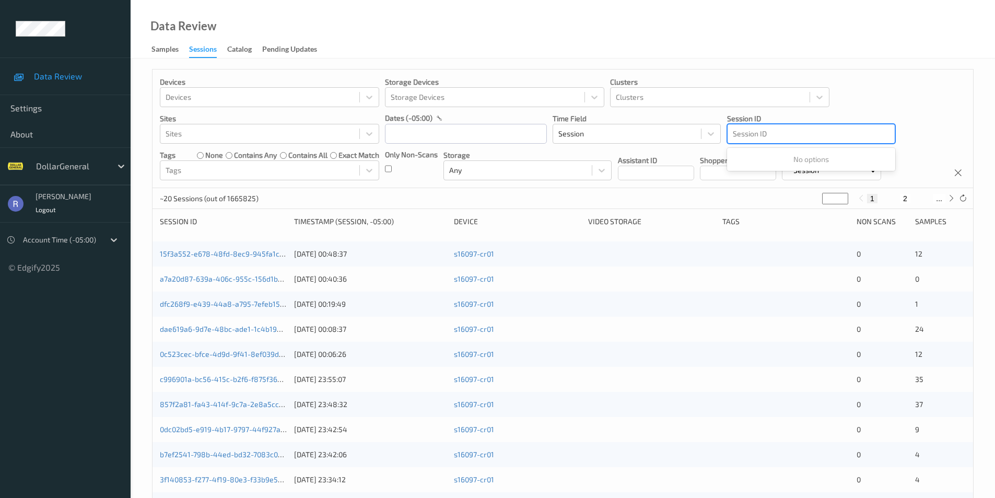
click at [807, 131] on div at bounding box center [811, 133] width 157 height 13
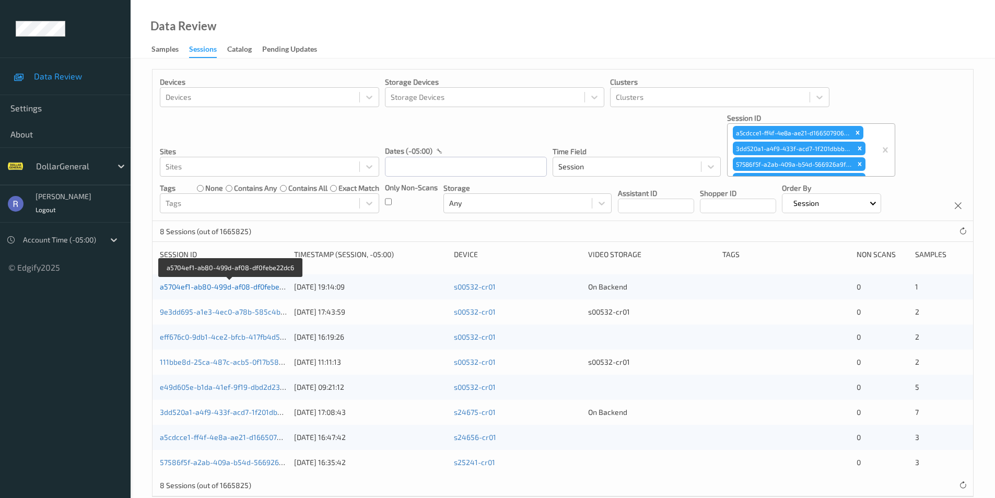
click at [206, 288] on link "a5704ef1-ab80-499d-af08-df0febe22dc6" at bounding box center [230, 286] width 140 height 9
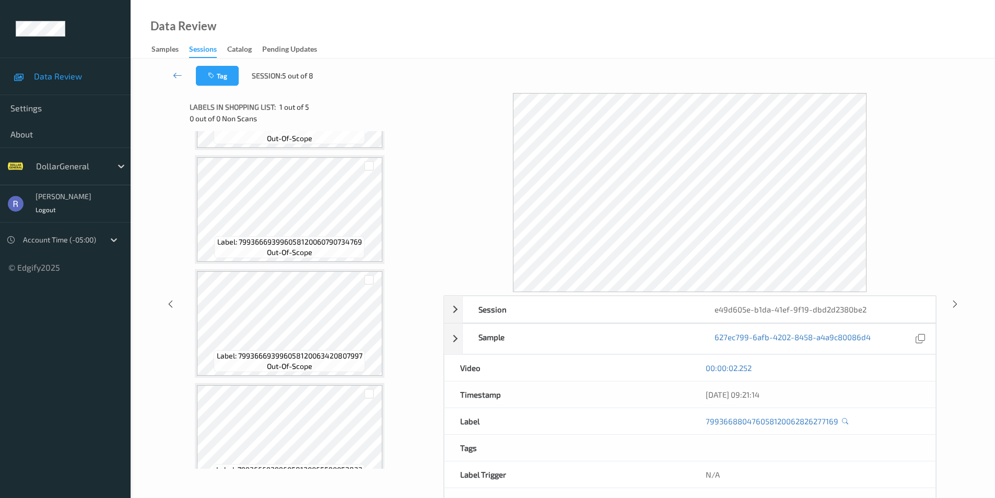
scroll to position [237, 0]
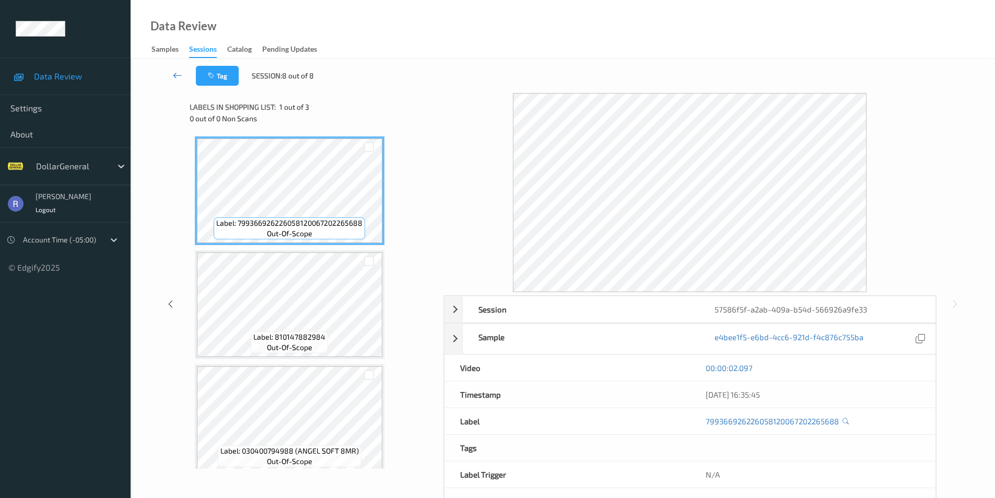
click at [171, 73] on link at bounding box center [177, 76] width 37 height 20
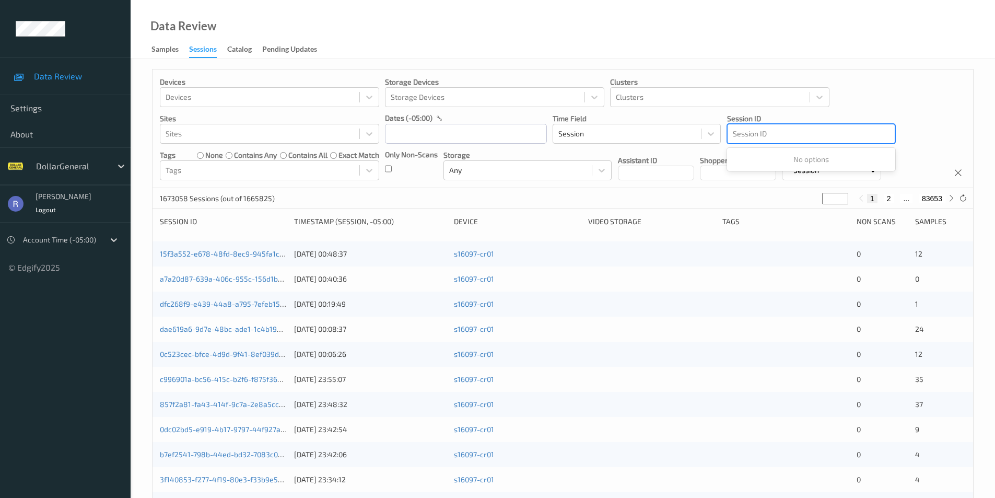
click at [769, 130] on div at bounding box center [811, 133] width 157 height 13
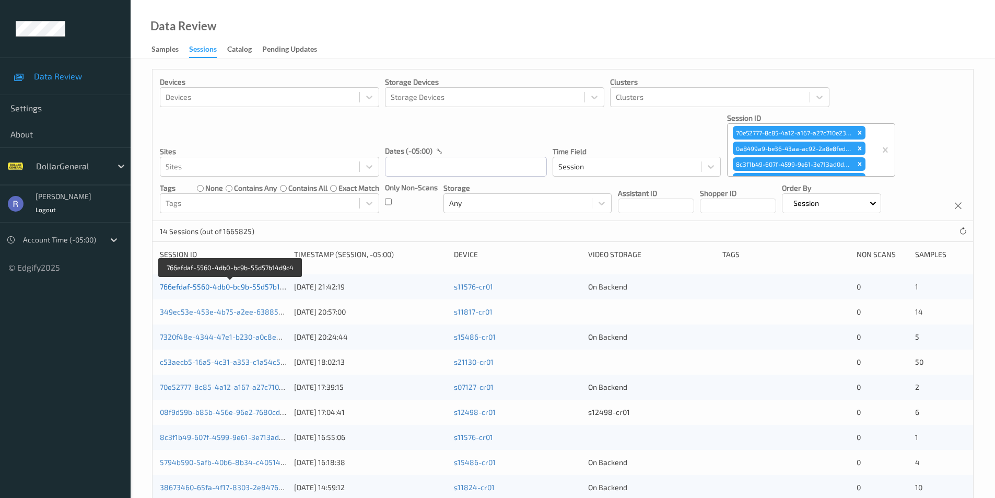
click at [204, 288] on link "766efdaf-5560-4db0-bc9b-55d57b14d9c4" at bounding box center [231, 286] width 142 height 9
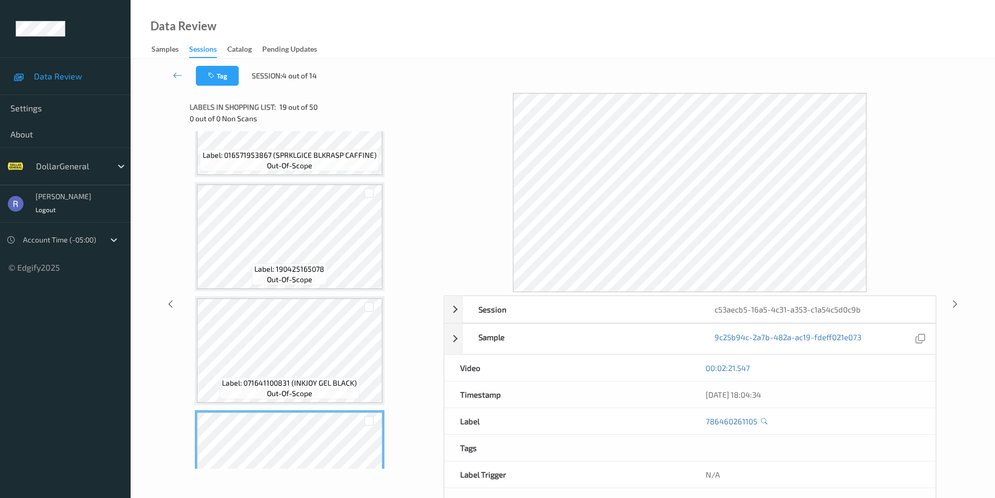
scroll to position [1724, 0]
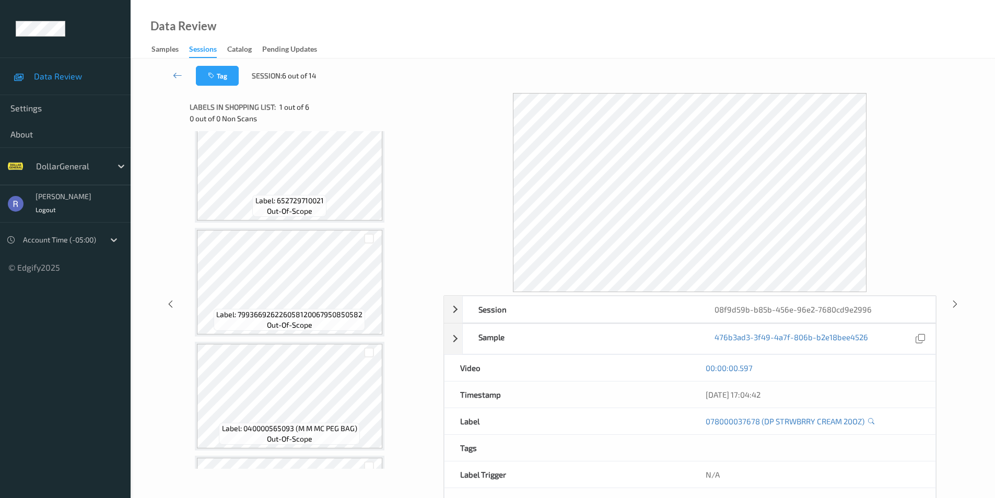
scroll to position [261, 0]
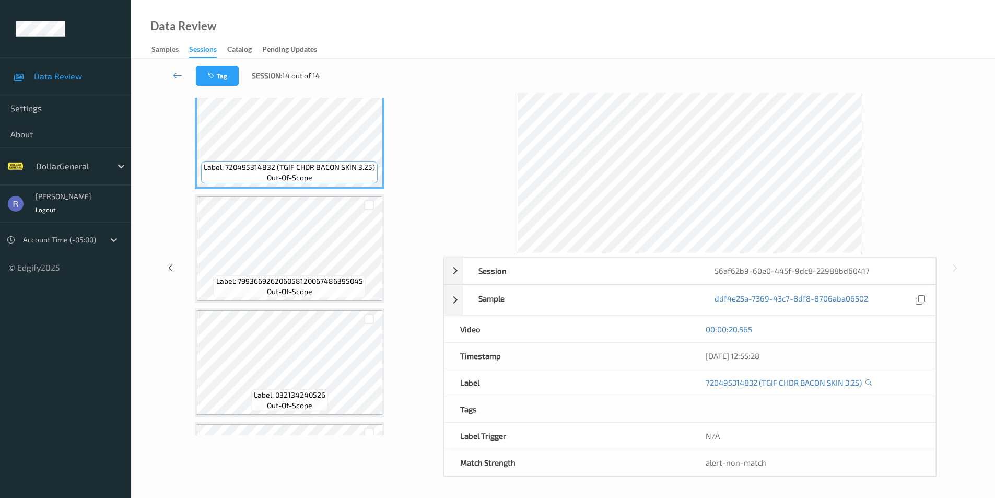
scroll to position [361, 0]
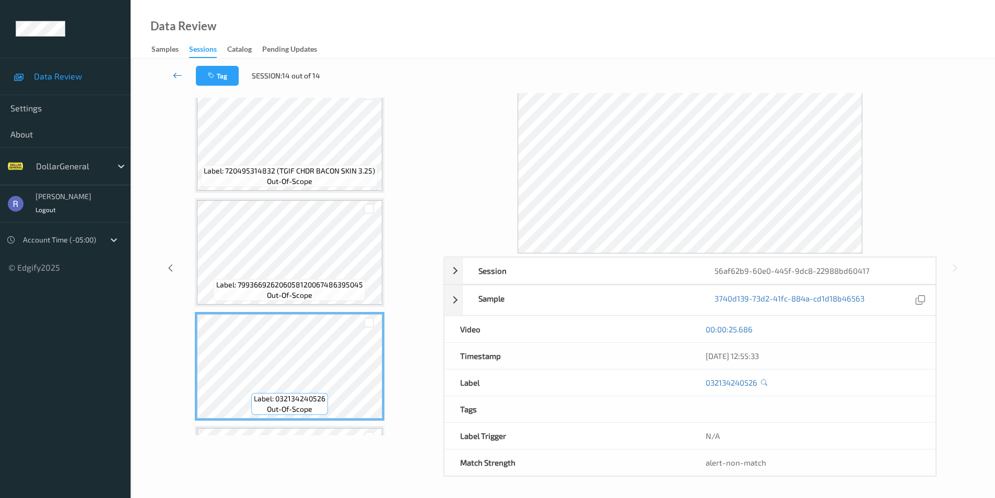
click at [175, 72] on icon at bounding box center [177, 75] width 9 height 10
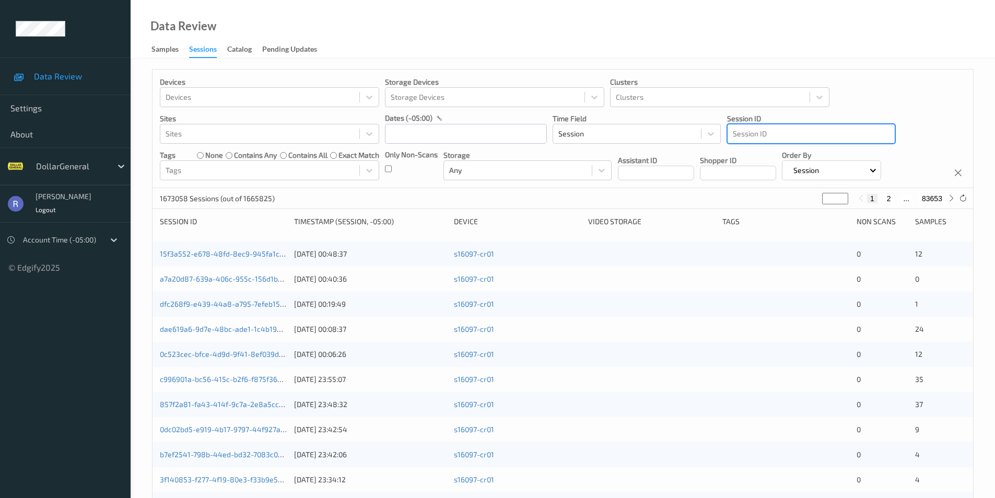
click at [761, 131] on div at bounding box center [811, 133] width 157 height 13
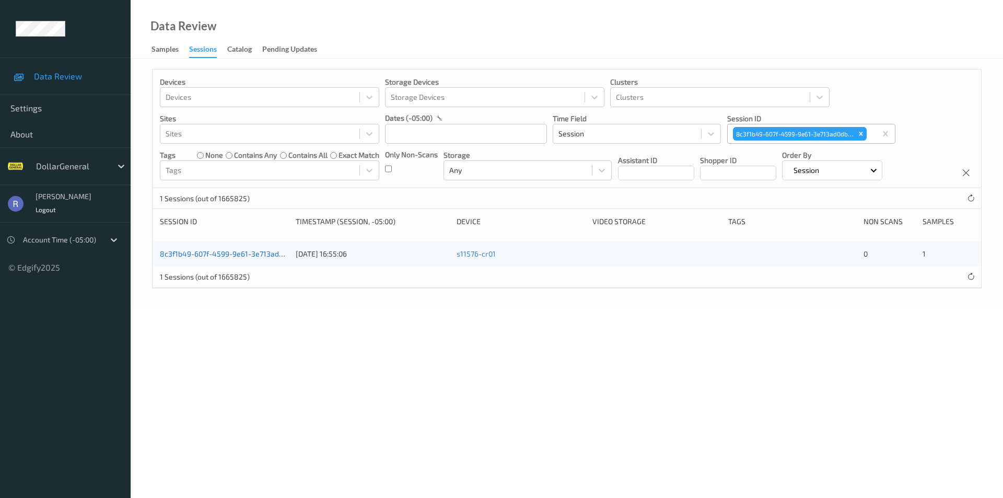
click at [243, 250] on link "8c3f1b49-607f-4599-9e61-3e713ad0db4c" at bounding box center [230, 253] width 140 height 9
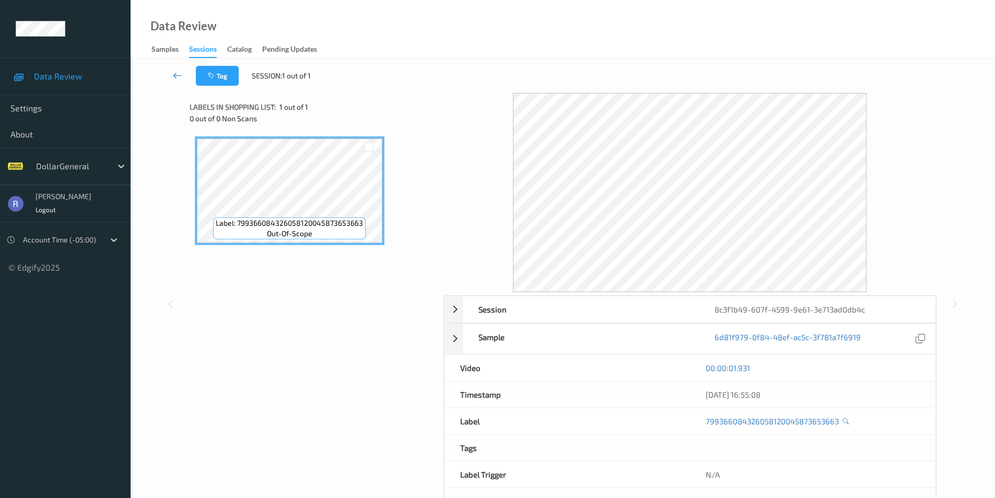
click at [173, 76] on icon at bounding box center [177, 75] width 9 height 10
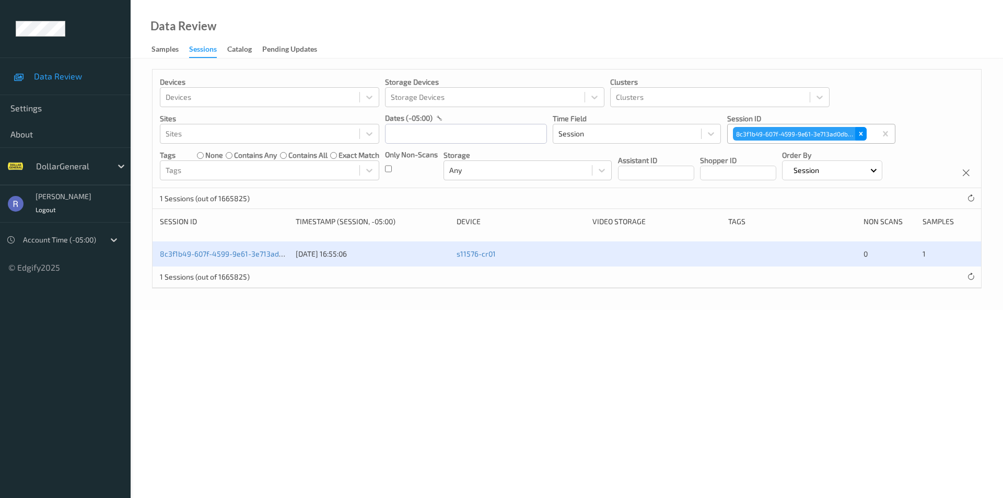
click at [859, 133] on icon "Remove 8c3f1b49-607f-4599-9e61-3e713ad0db4c" at bounding box center [861, 134] width 4 height 4
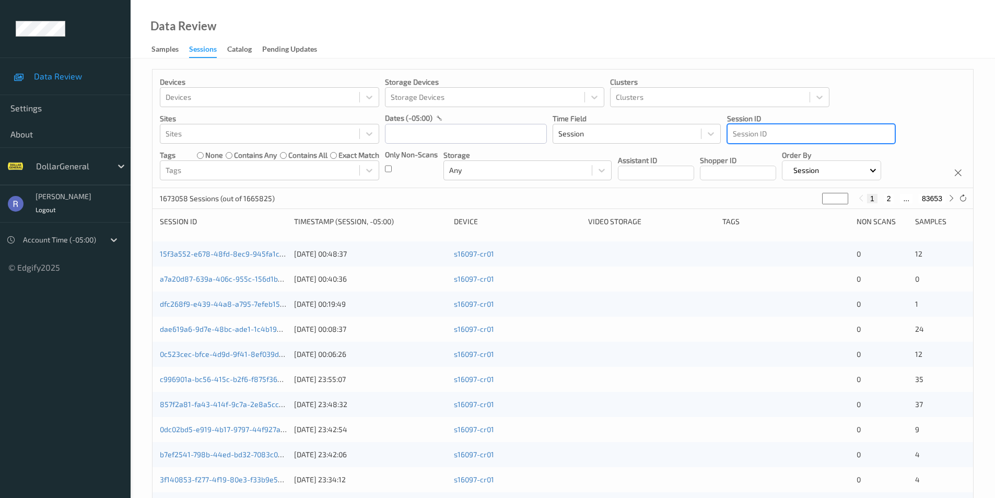
click at [829, 132] on div at bounding box center [811, 133] width 157 height 13
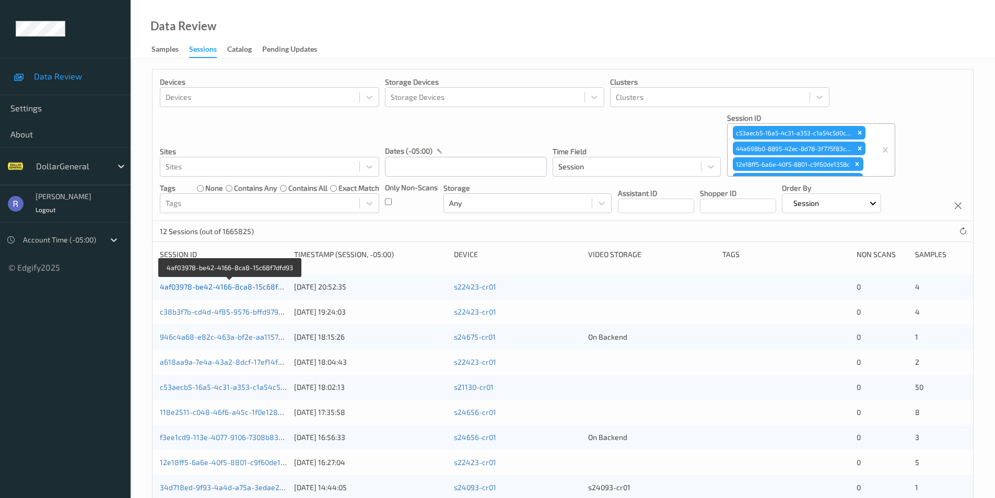
click at [196, 285] on link "4af03978-be42-4166-8ca8-15c68f7dfd93" at bounding box center [230, 286] width 141 height 9
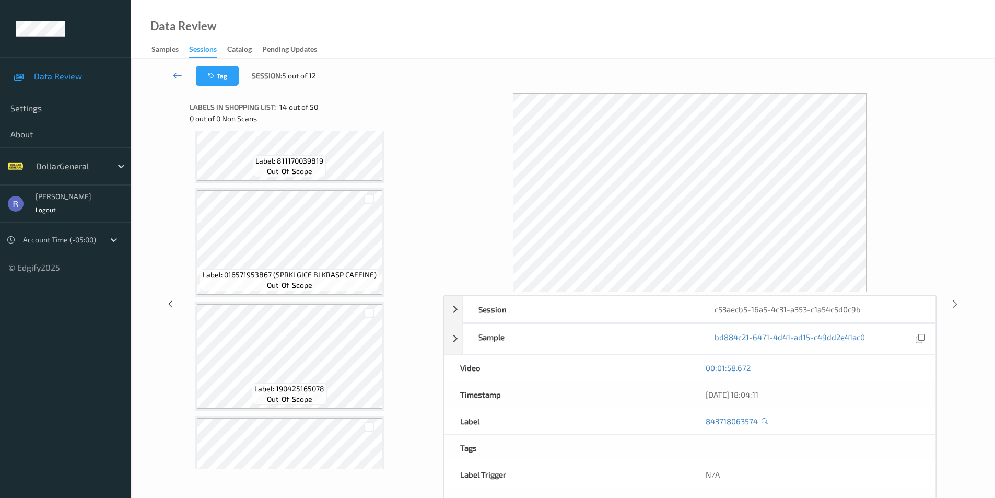
scroll to position [1672, 0]
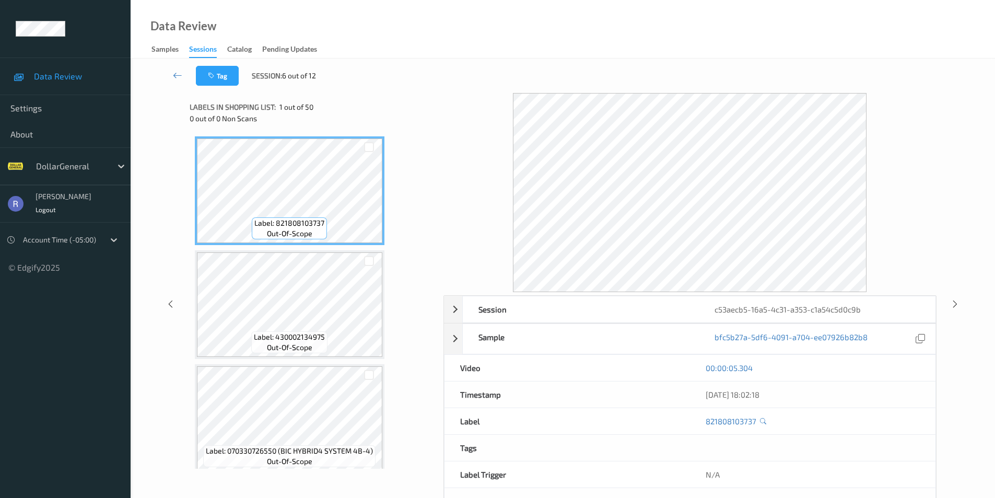
click at [405, 95] on div "Labels in shopping list: 1 out of 50 0 out of 0 Non Scans" at bounding box center [313, 112] width 247 height 38
click at [955, 304] on icon at bounding box center [955, 305] width 9 height 9
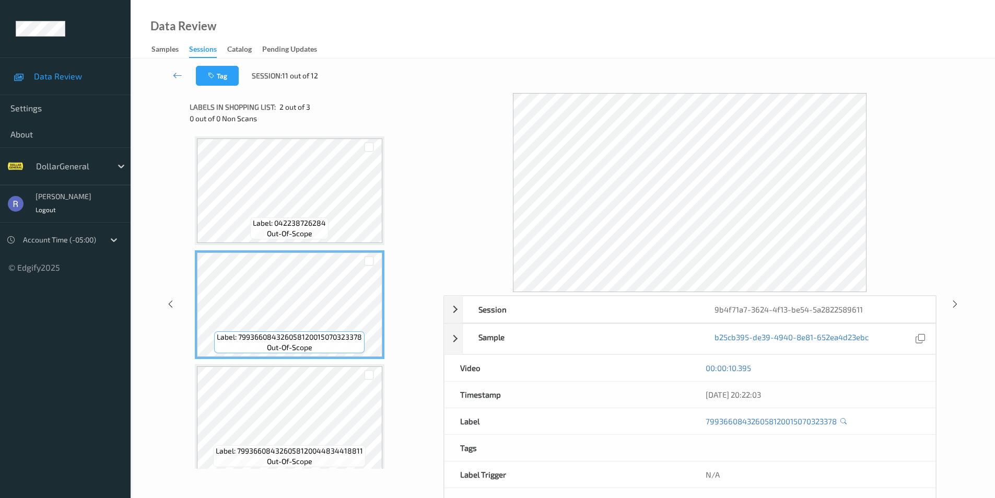
scroll to position [9, 0]
click at [303, 365] on div "Label: 799366926206058120019744084804 out-of-scope" at bounding box center [290, 418] width 190 height 109
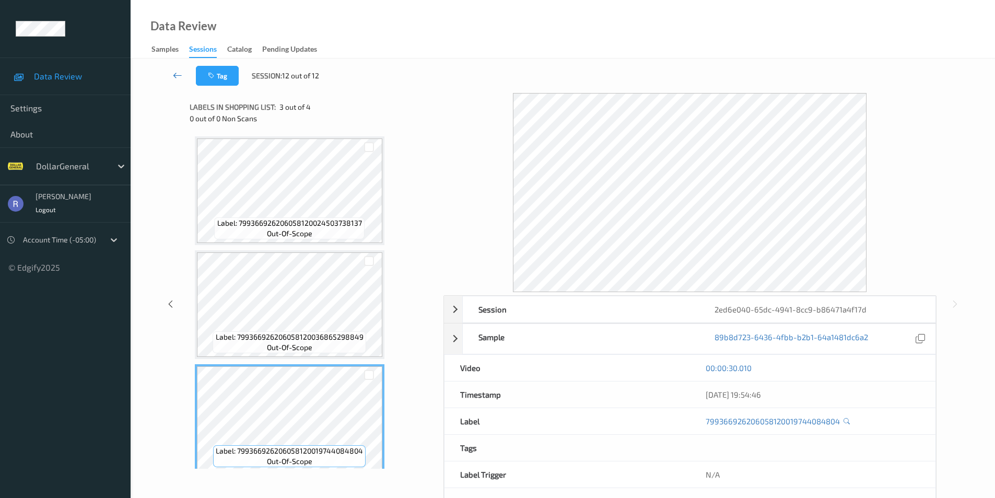
click at [176, 74] on icon at bounding box center [177, 75] width 9 height 10
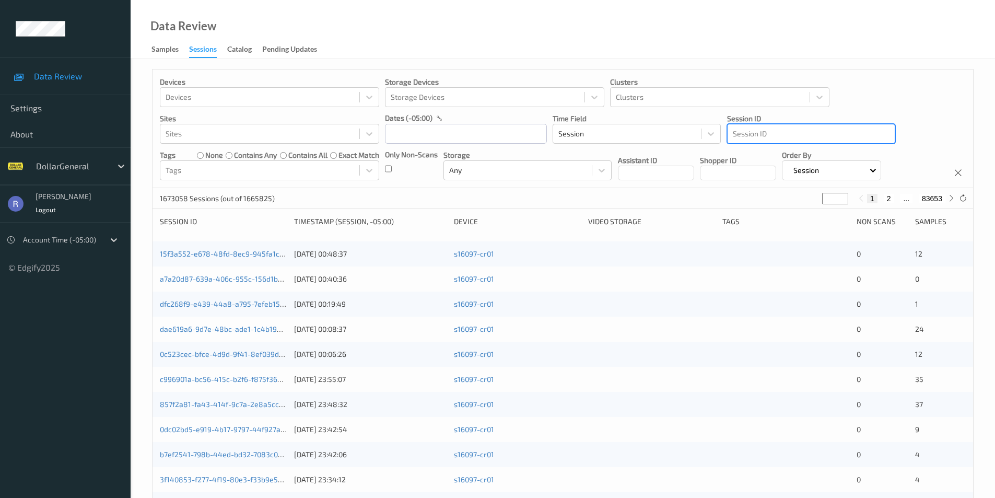
click at [753, 135] on div at bounding box center [811, 133] width 157 height 13
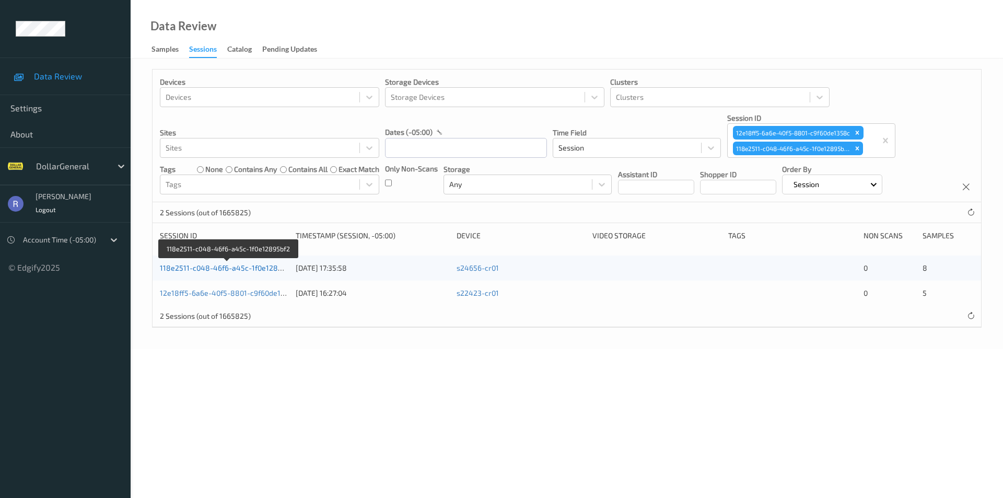
click at [208, 271] on link "118e2511-c048-46f6-a45c-1f0e12895bf2" at bounding box center [228, 267] width 137 height 9
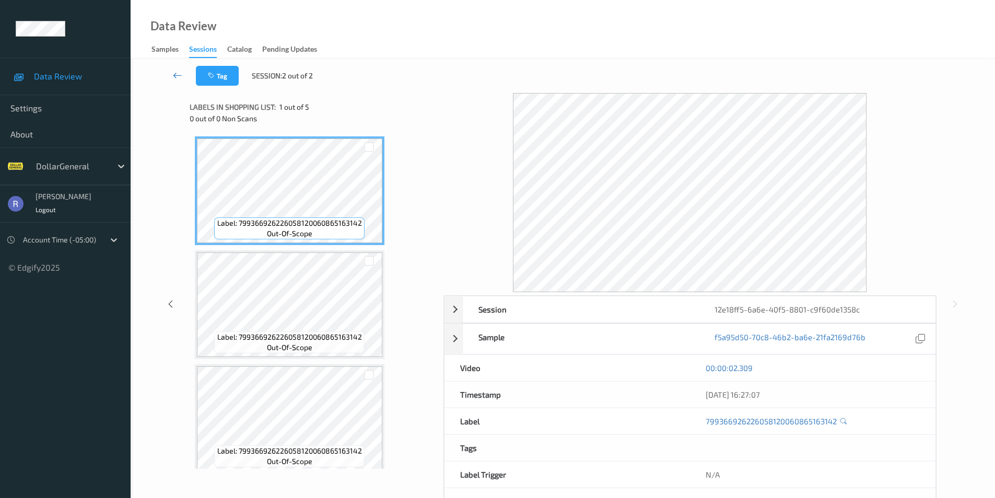
click at [177, 73] on icon at bounding box center [177, 75] width 9 height 10
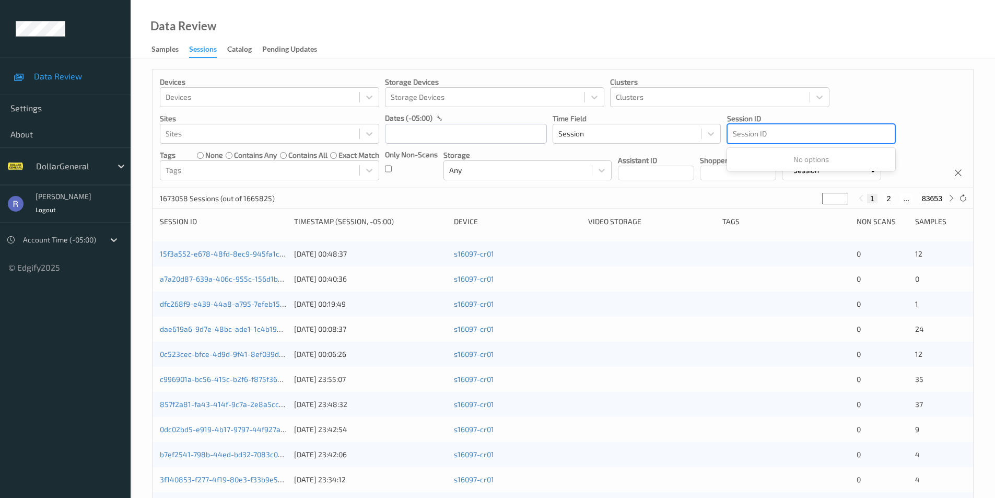
click at [736, 129] on div at bounding box center [811, 133] width 157 height 13
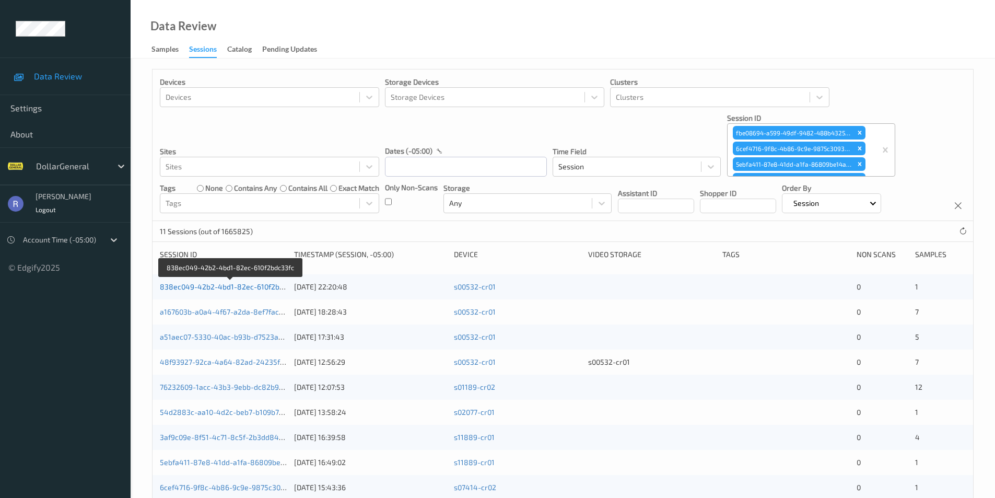
click at [232, 285] on link "838ec049-42b2-4bd1-82ec-610f2bdc33fc" at bounding box center [231, 286] width 142 height 9
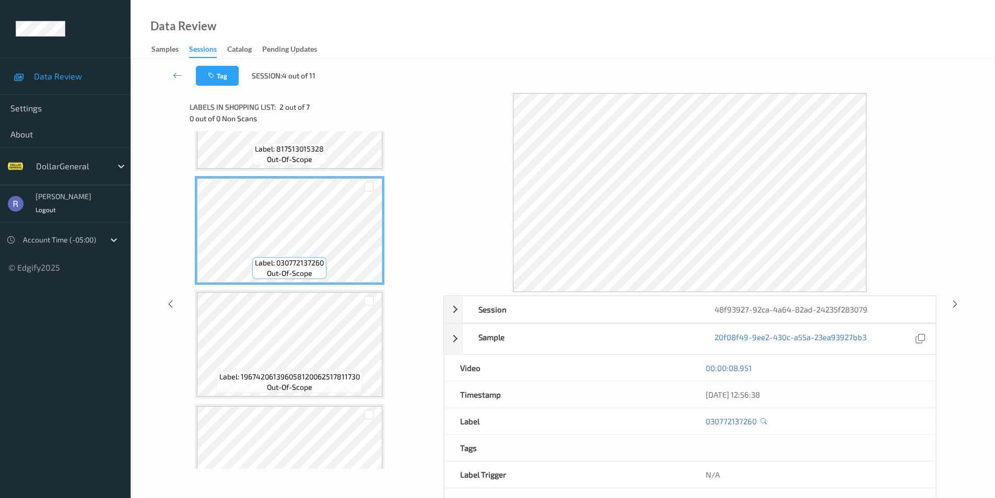
scroll to position [261, 0]
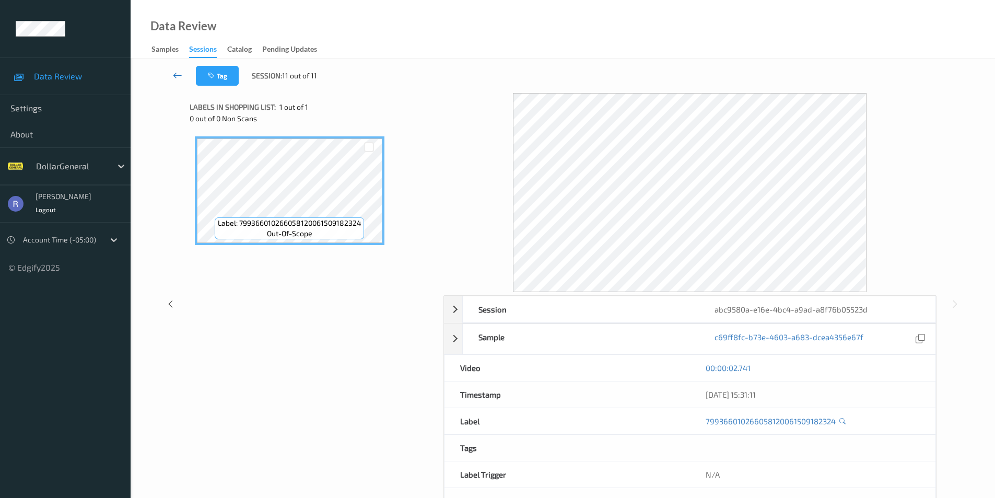
click at [176, 76] on icon at bounding box center [177, 75] width 9 height 10
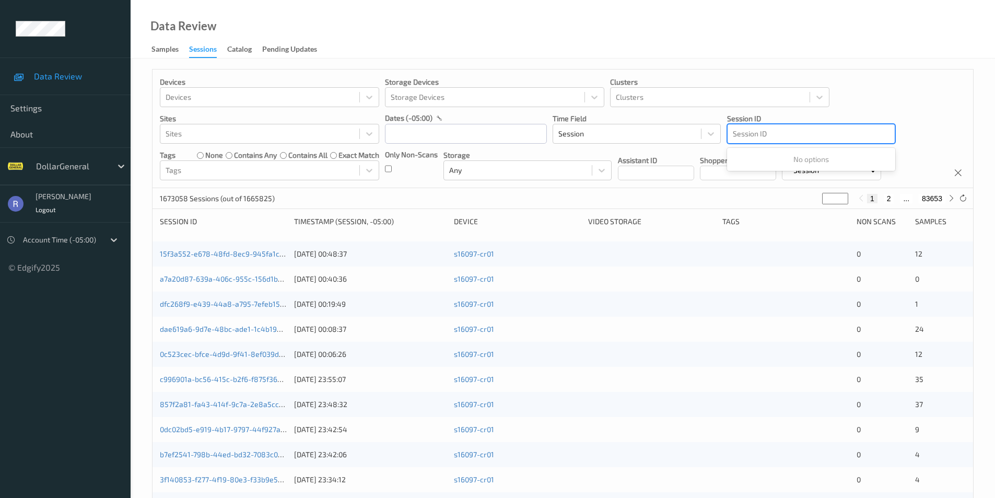
click at [758, 130] on div at bounding box center [811, 133] width 157 height 13
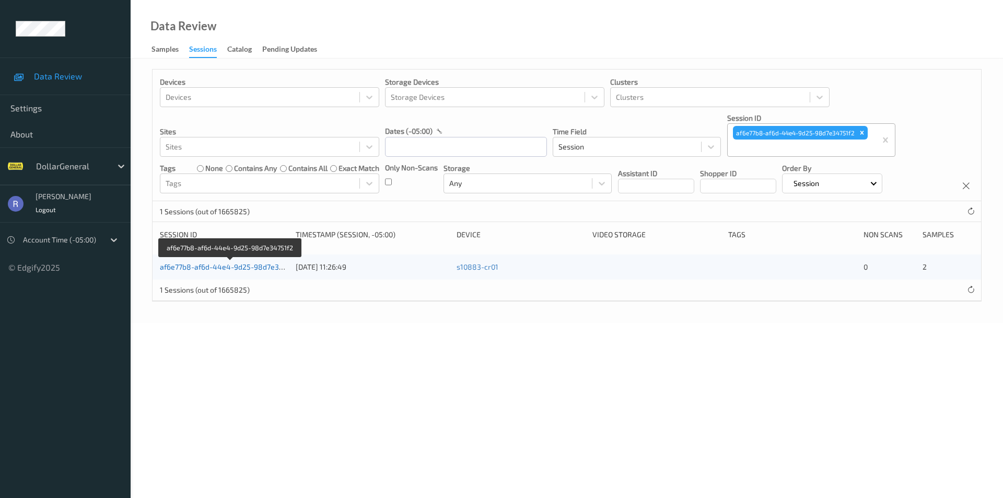
click at [195, 265] on link "af6e77b8-af6d-44e4-9d25-98d7e34751f2" at bounding box center [231, 266] width 142 height 9
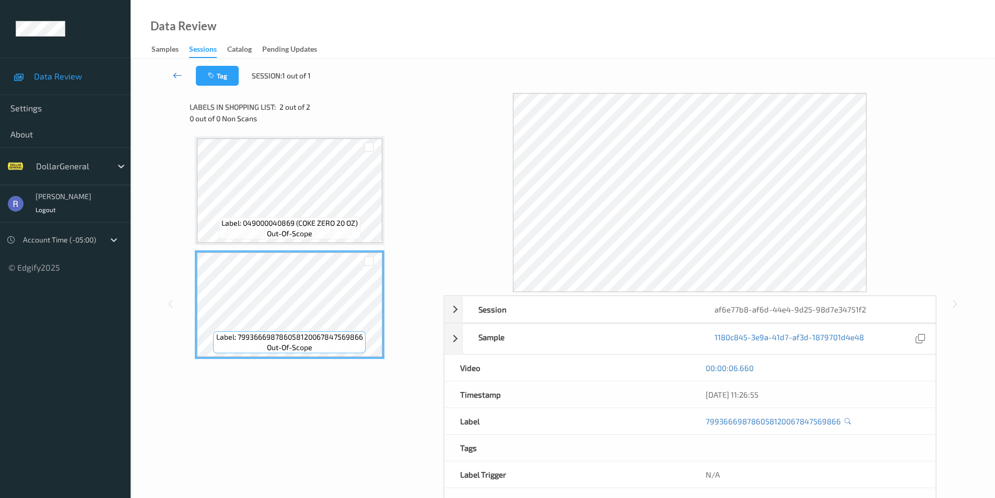
click at [180, 75] on icon at bounding box center [177, 75] width 9 height 10
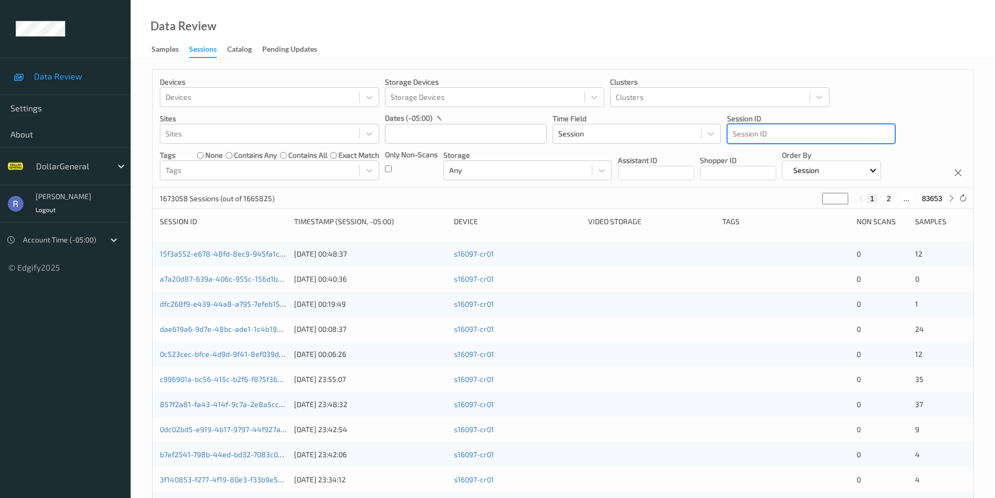
click at [805, 135] on div at bounding box center [811, 133] width 157 height 13
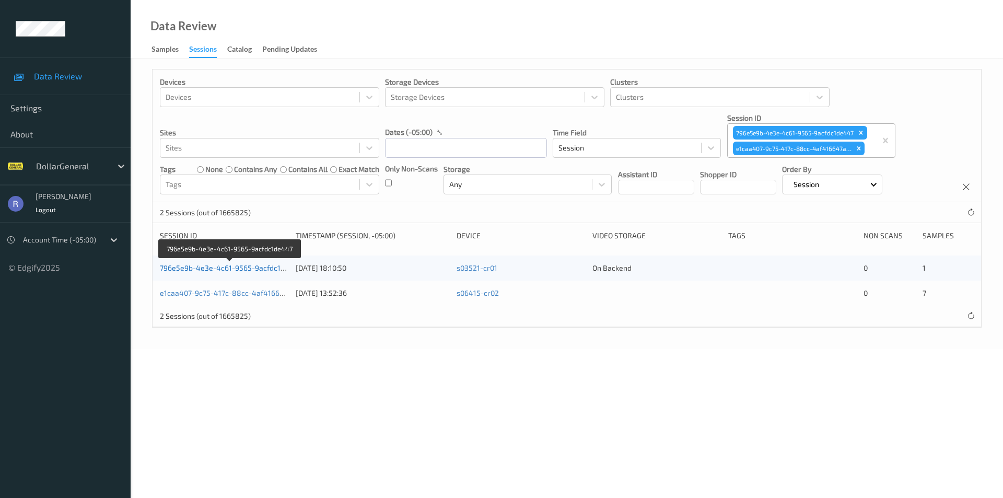
click at [217, 266] on link "796e5e9b-4e3e-4c61-9565-9acfdc1de447" at bounding box center [231, 267] width 142 height 9
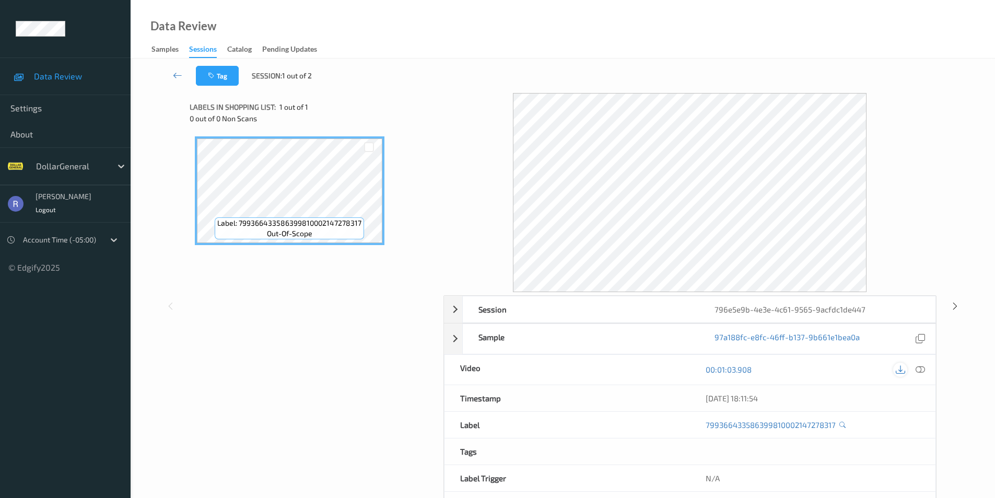
click at [897, 368] on icon at bounding box center [900, 369] width 9 height 9
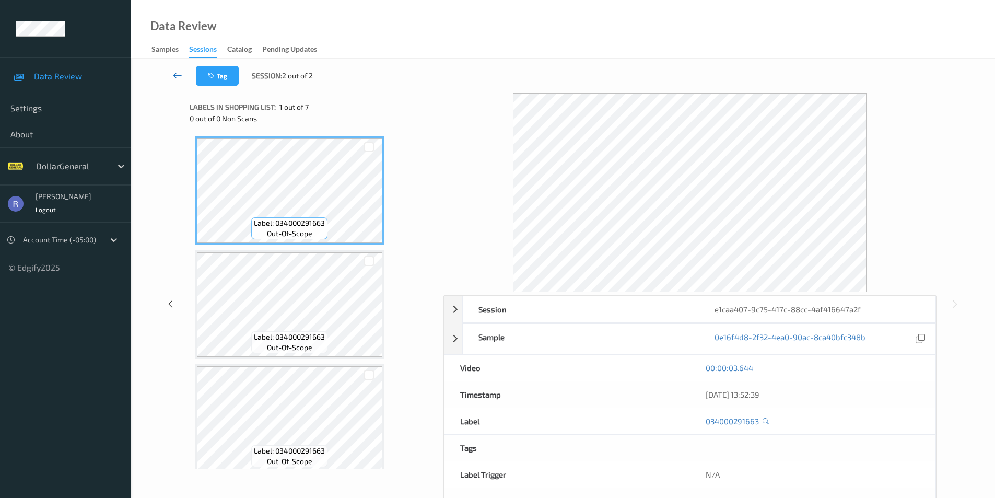
click at [176, 74] on icon at bounding box center [177, 75] width 9 height 10
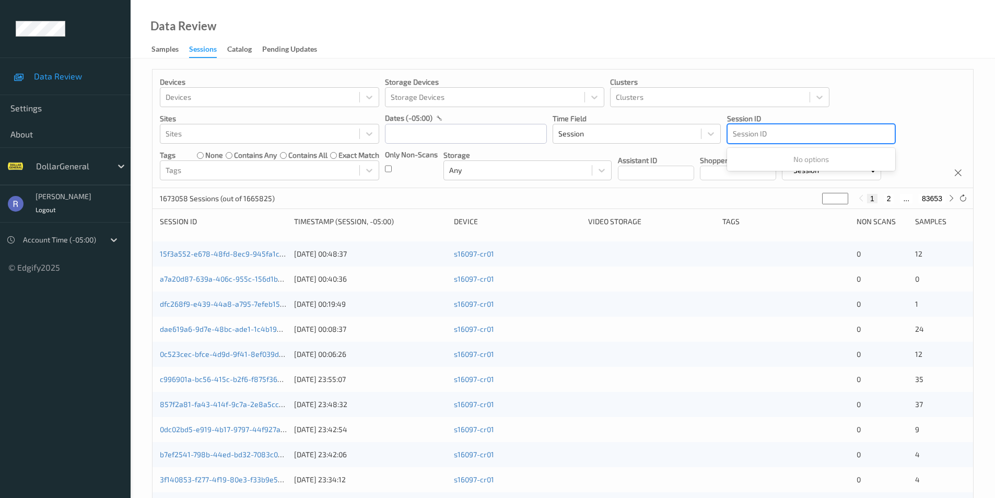
click at [778, 132] on div at bounding box center [811, 133] width 157 height 13
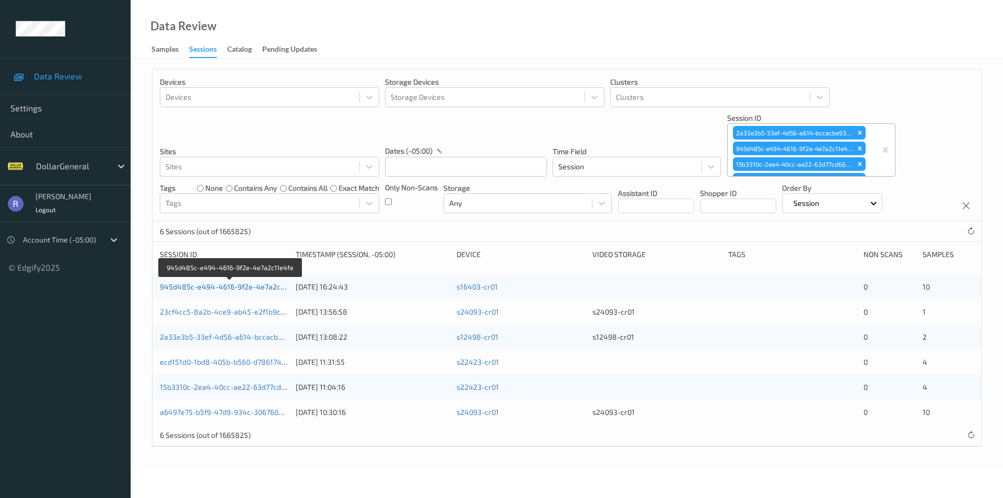
click at [187, 290] on link "945d485c-e494-4616-9f2e-4e7a2c11e4fe" at bounding box center [231, 286] width 143 height 9
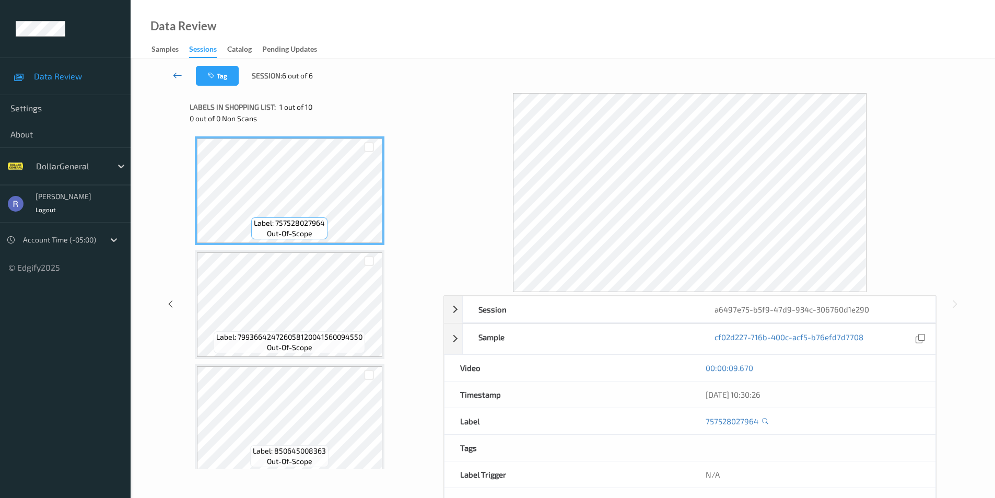
click at [178, 73] on icon at bounding box center [177, 75] width 9 height 10
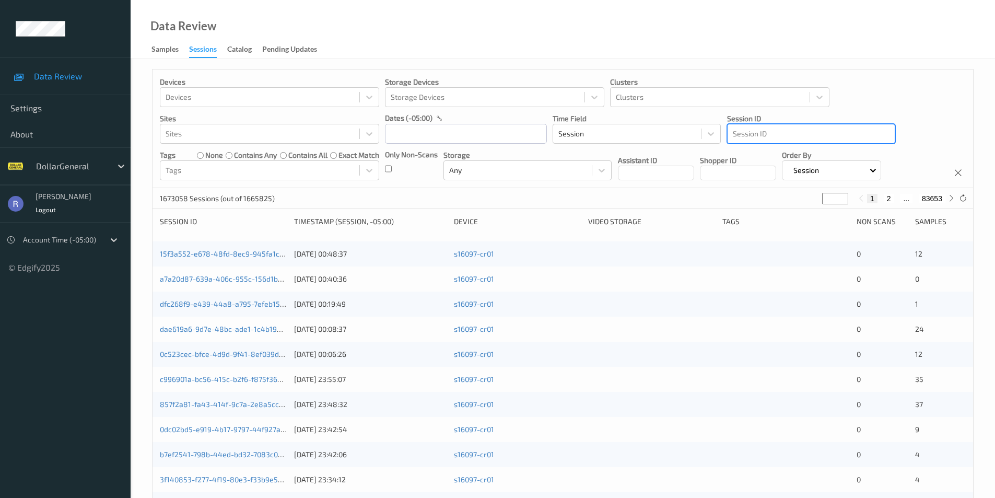
click at [739, 134] on div at bounding box center [811, 133] width 157 height 13
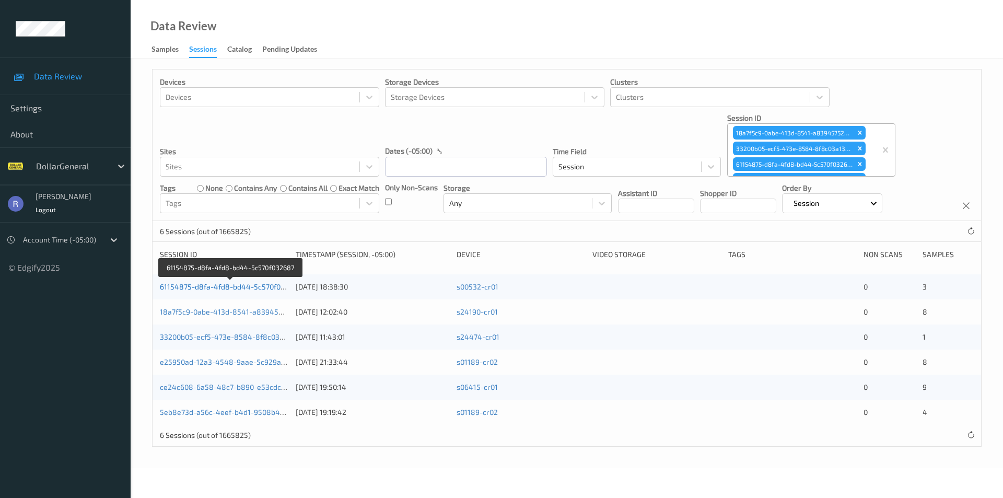
click at [177, 284] on link "61154875-d8fa-4fd8-bd44-5c570f032687" at bounding box center [231, 286] width 142 height 9
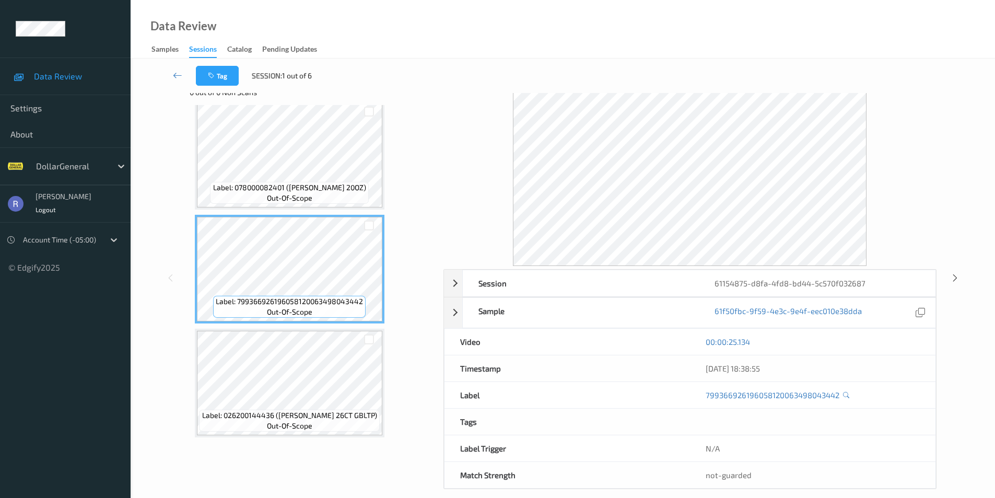
scroll to position [39, 0]
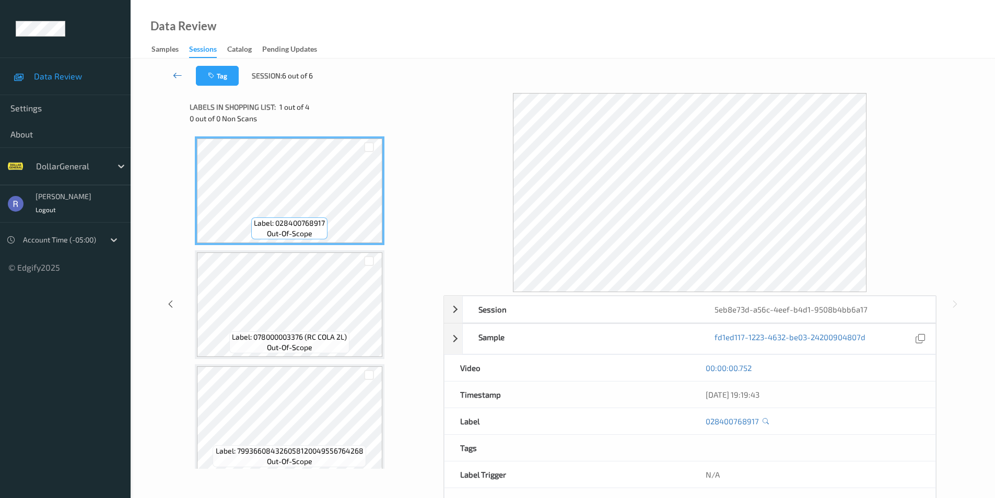
click at [179, 80] on link at bounding box center [177, 76] width 37 height 20
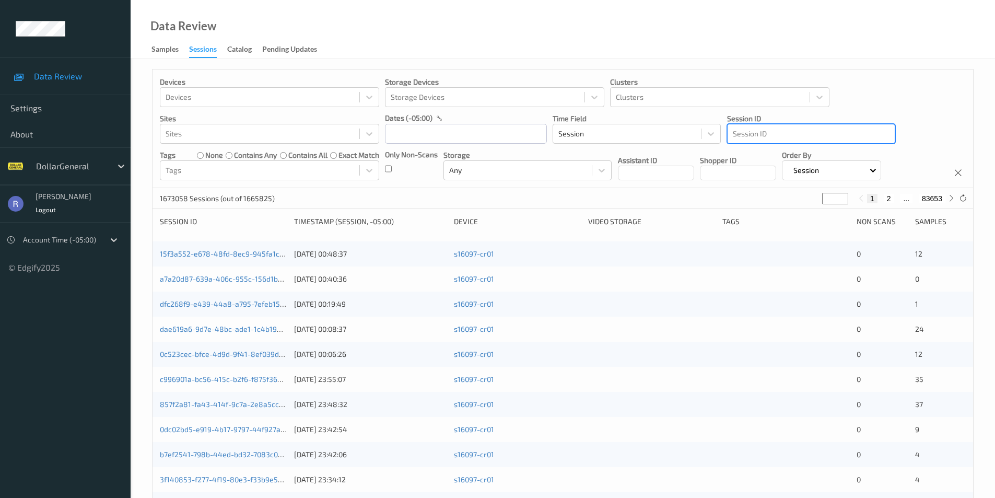
click at [763, 139] on div at bounding box center [811, 133] width 157 height 13
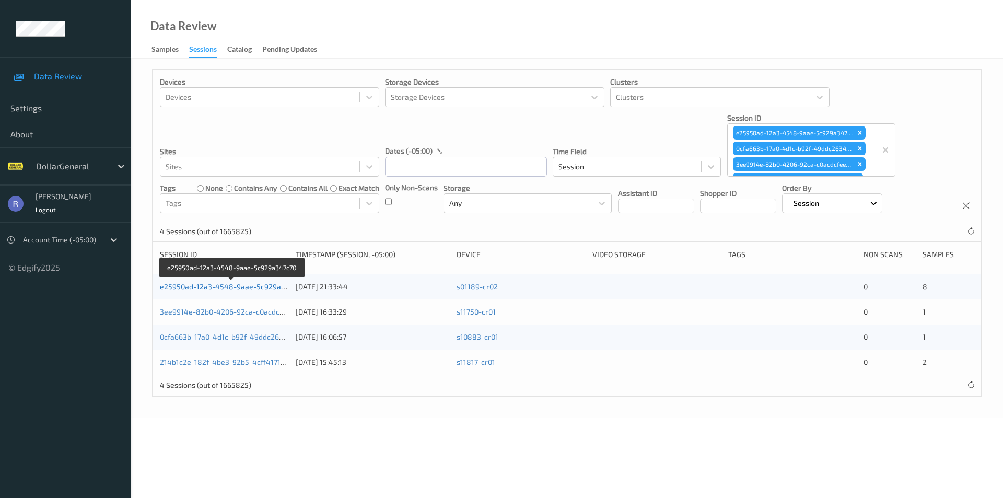
click at [214, 284] on link "e25950ad-12a3-4548-9aae-5c929a347c70" at bounding box center [232, 286] width 145 height 9
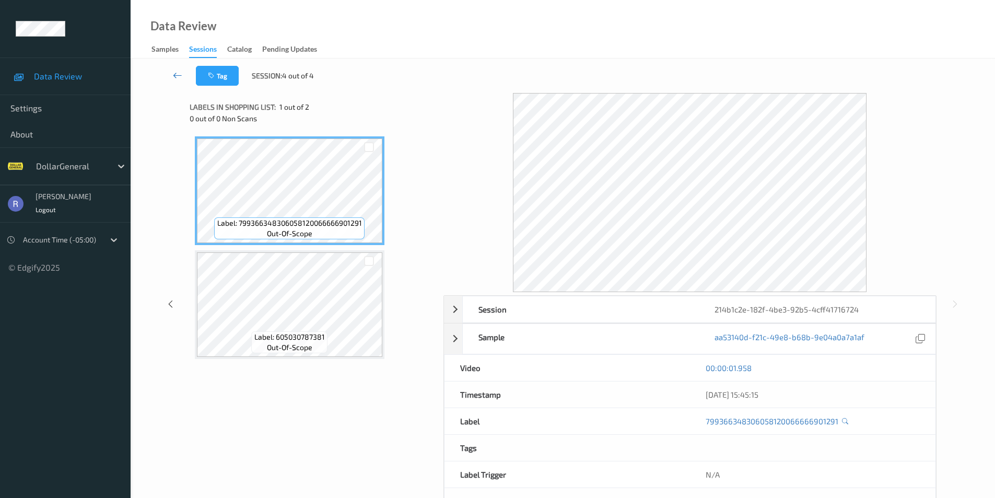
click at [179, 75] on icon at bounding box center [177, 75] width 9 height 10
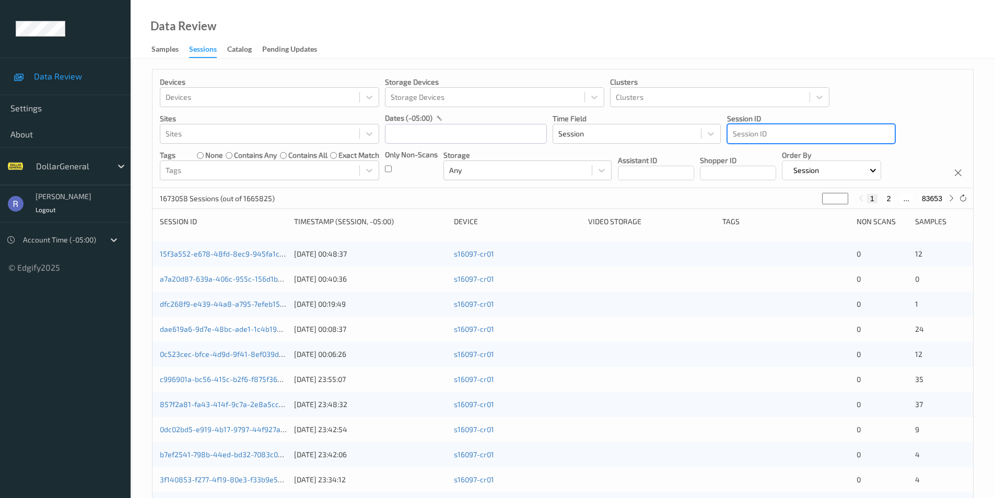
click at [747, 130] on div at bounding box center [811, 133] width 157 height 13
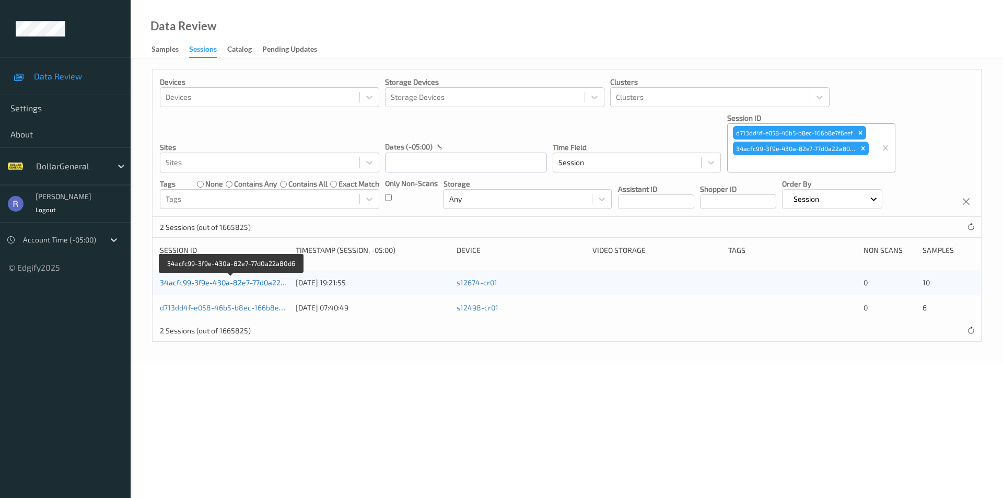
click at [197, 283] on link "34acfc99-3f9e-430a-82e7-77d0a22a80d6" at bounding box center [231, 282] width 142 height 9
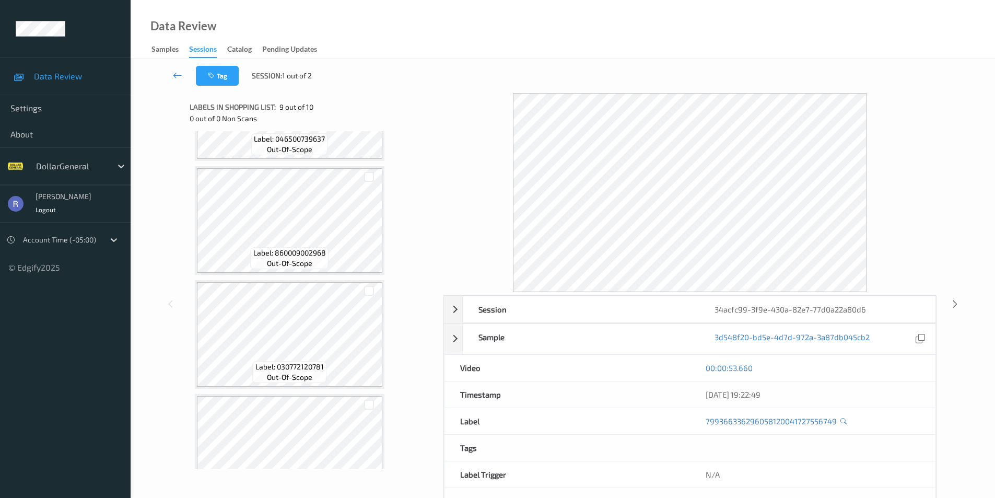
scroll to position [522, 0]
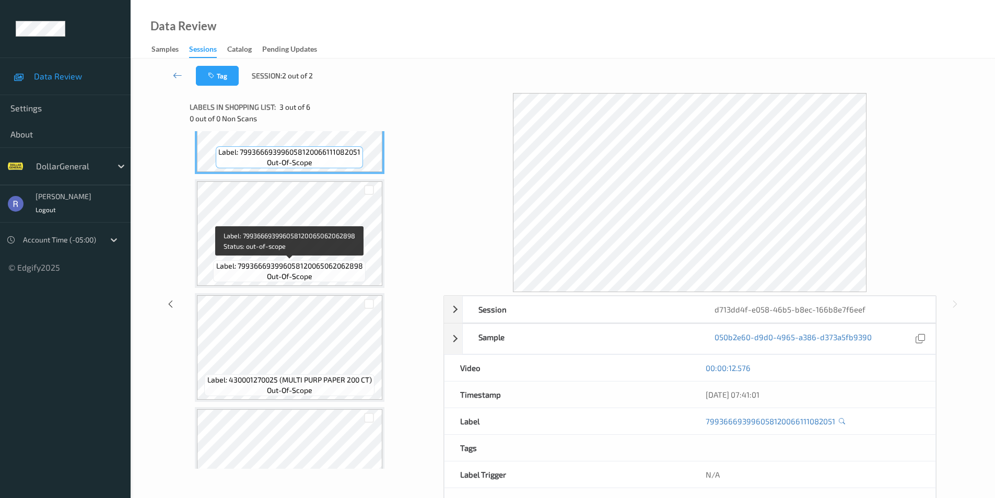
scroll to position [351, 0]
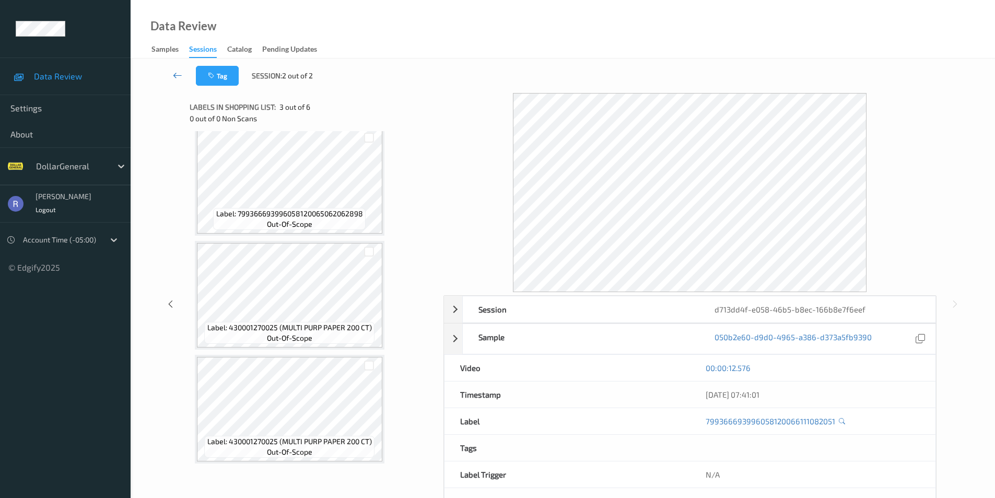
click at [173, 72] on icon at bounding box center [177, 75] width 9 height 10
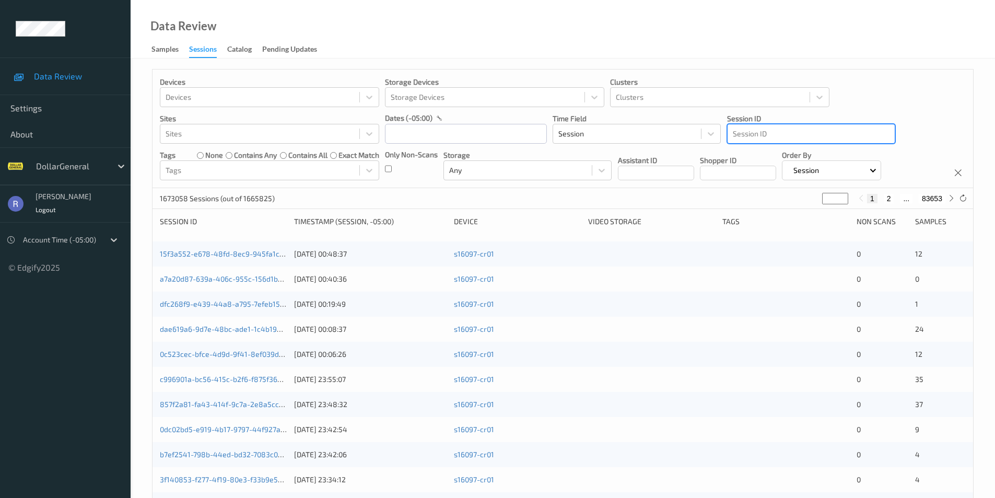
click at [790, 134] on div at bounding box center [811, 133] width 157 height 13
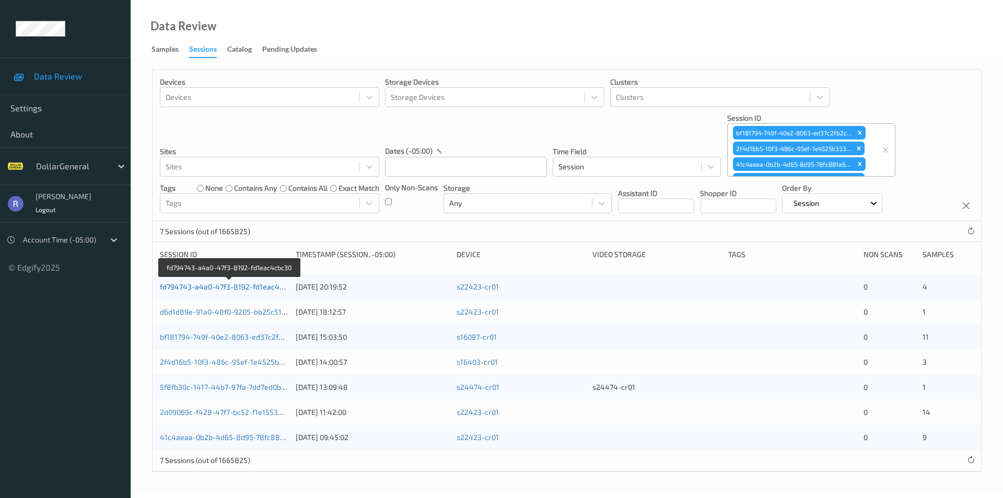
click at [198, 287] on link "fd794743-a4a0-47f3-8192-fd1eac4cbc30" at bounding box center [230, 286] width 140 height 9
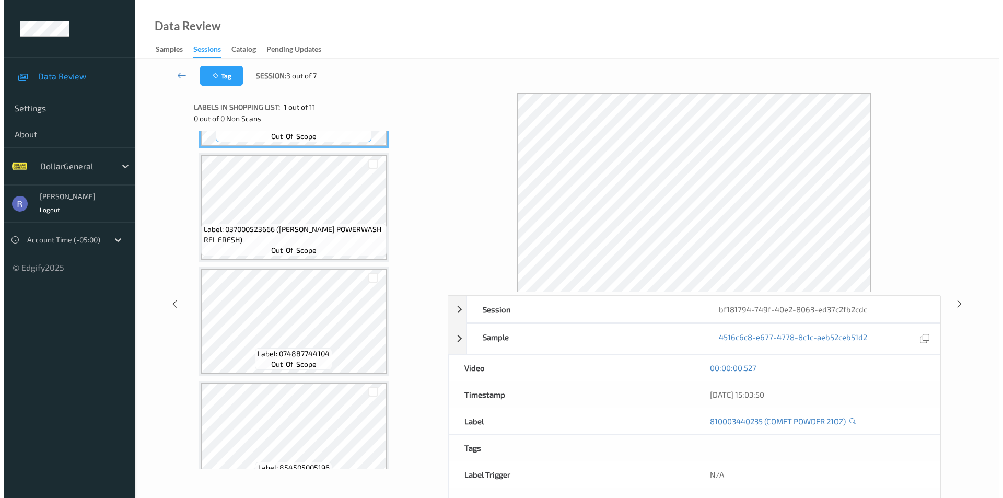
scroll to position [157, 0]
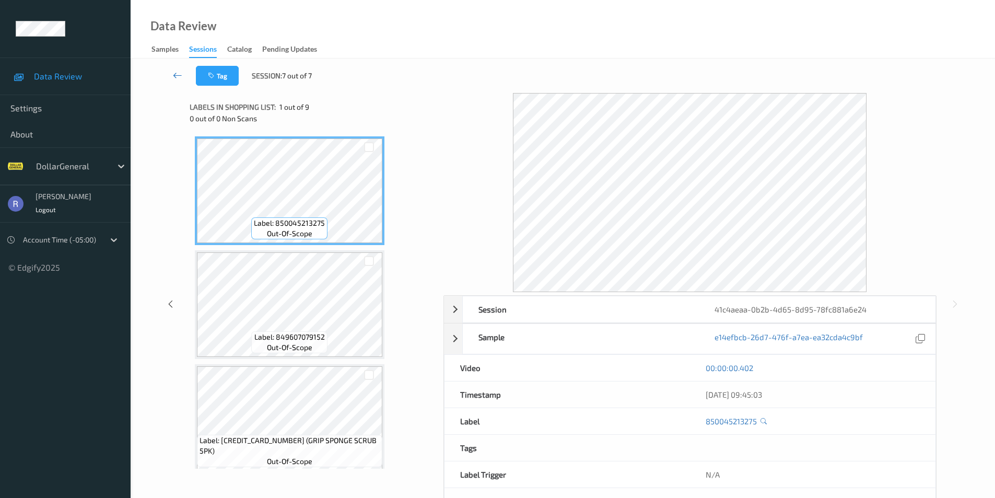
click at [179, 76] on icon at bounding box center [177, 75] width 9 height 10
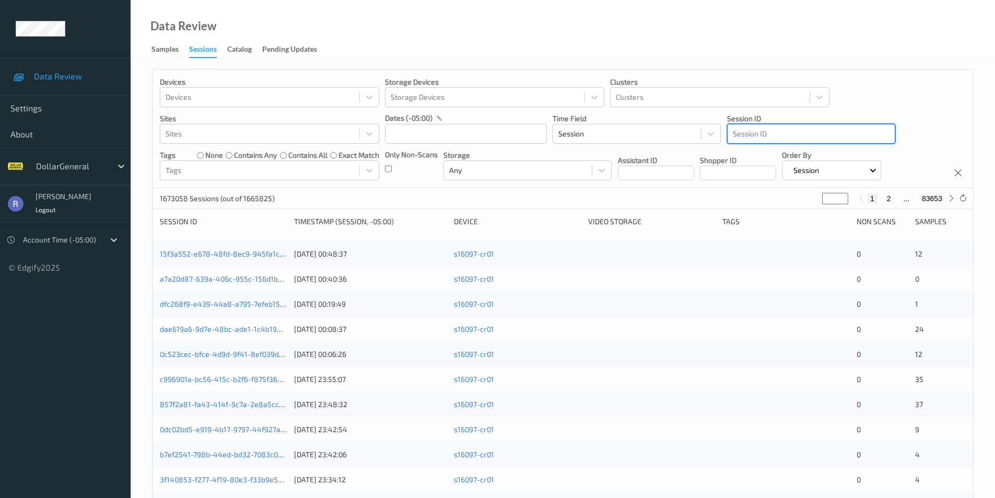
click at [764, 136] on div at bounding box center [811, 133] width 157 height 13
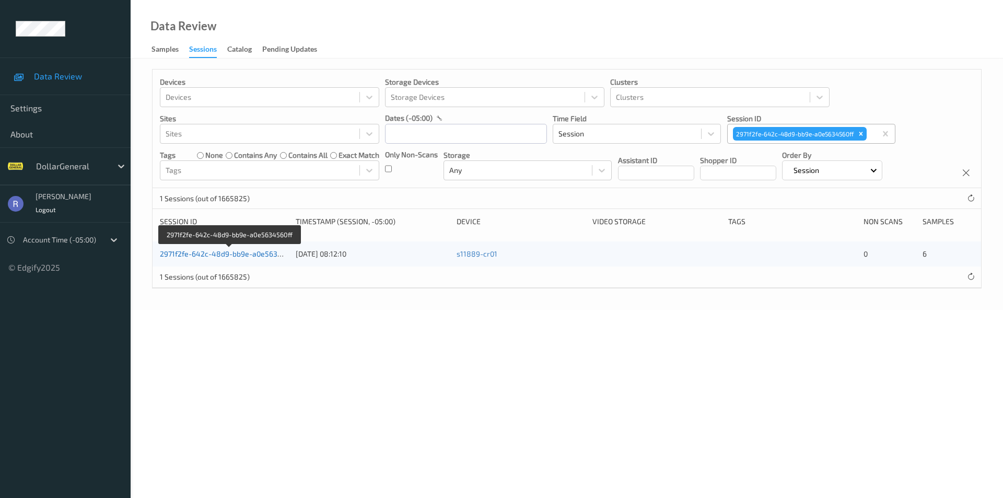
click at [254, 254] on link "2971f2fe-642c-48d9-bb9e-a0e5634560ff" at bounding box center [230, 253] width 140 height 9
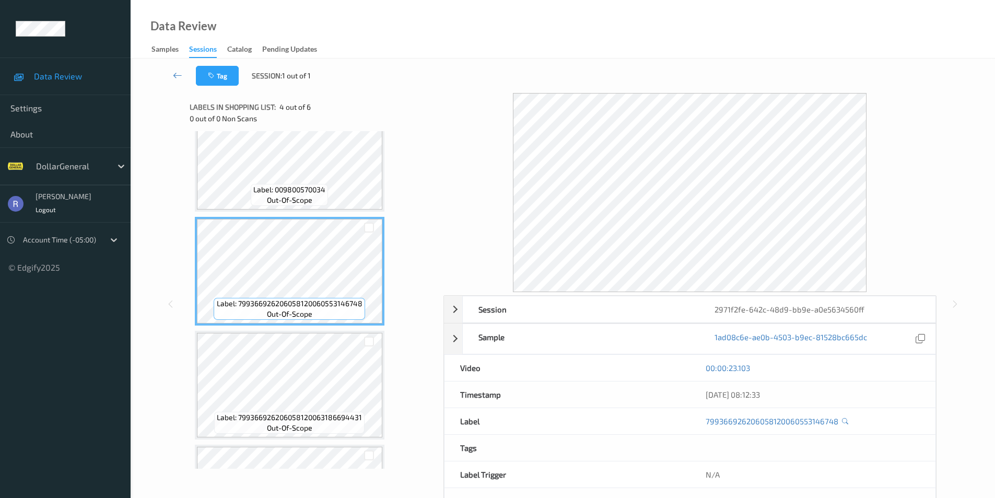
scroll to position [351, 0]
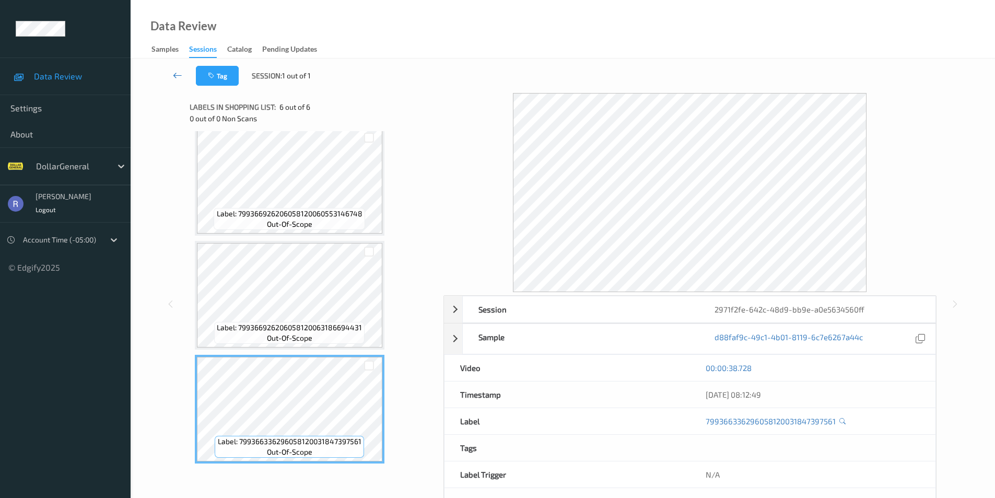
click at [177, 68] on link at bounding box center [177, 76] width 37 height 20
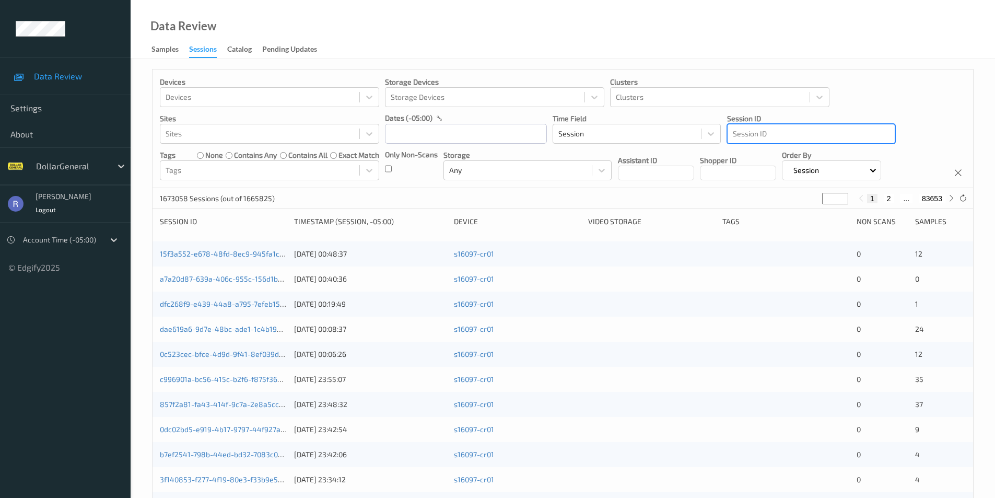
click at [810, 135] on div at bounding box center [811, 133] width 157 height 13
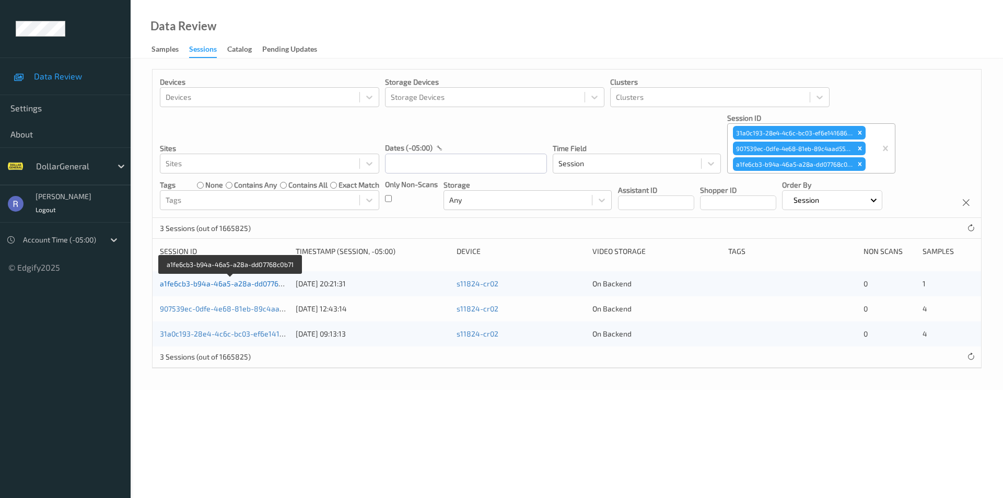
click at [181, 284] on link "a1fe6cb3-b94a-46a5-a28a-dd07768c0b71" at bounding box center [231, 283] width 142 height 9
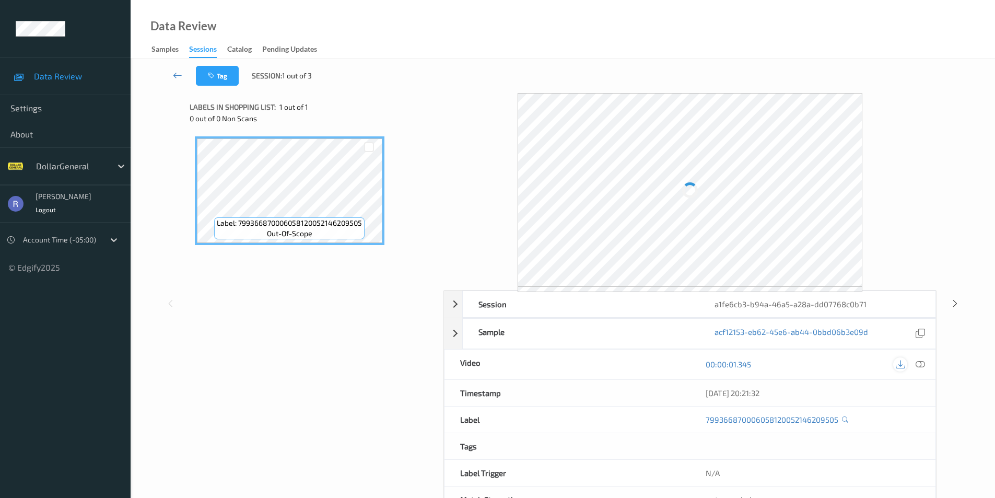
click at [902, 364] on icon at bounding box center [900, 363] width 9 height 9
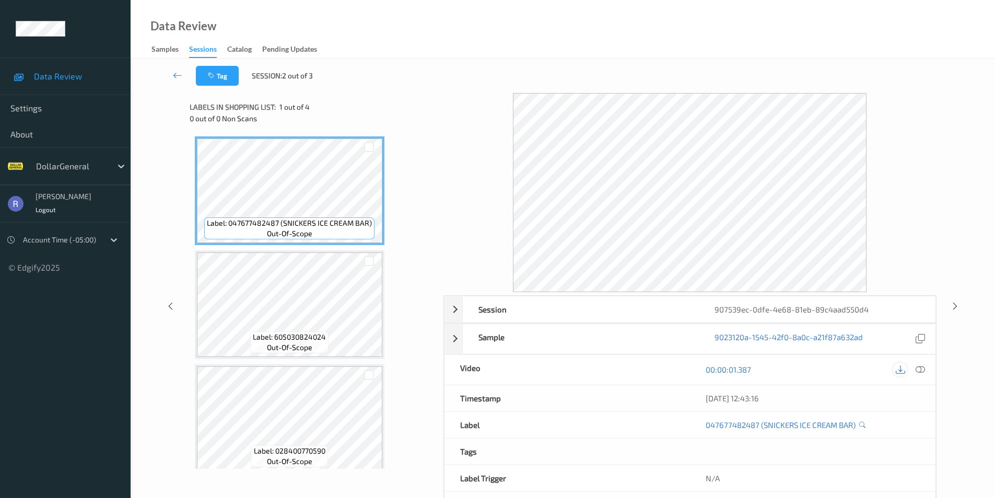
click at [901, 369] on icon at bounding box center [900, 369] width 9 height 9
click at [900, 368] on icon at bounding box center [900, 369] width 9 height 9
click at [177, 73] on icon at bounding box center [177, 75] width 9 height 10
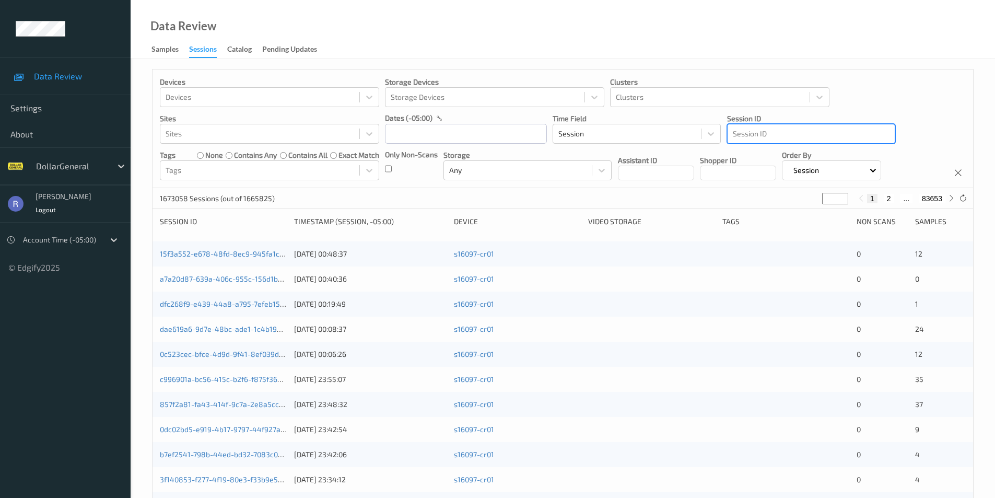
click at [774, 132] on div at bounding box center [811, 133] width 157 height 13
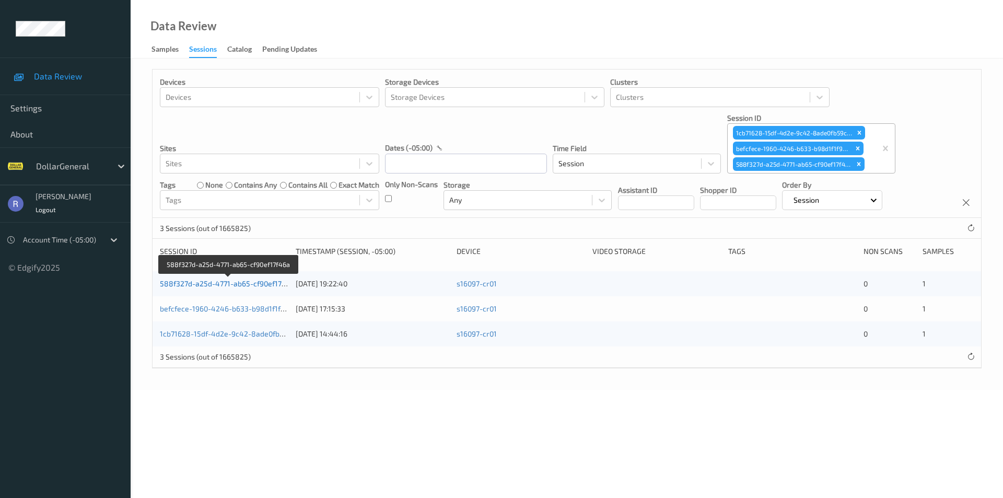
click at [182, 288] on link "588f327d-a25d-4771-ab65-cf90ef17f46a" at bounding box center [228, 283] width 137 height 9
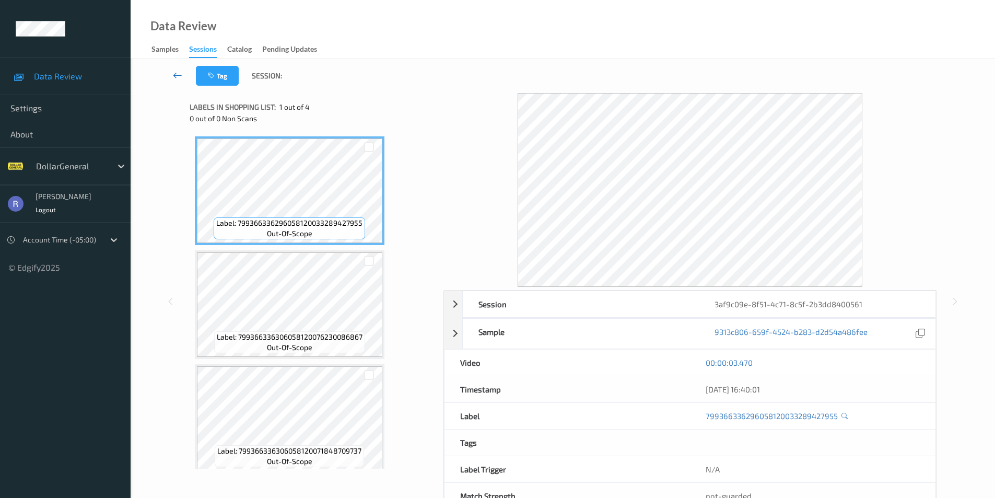
click at [174, 76] on icon at bounding box center [177, 75] width 9 height 10
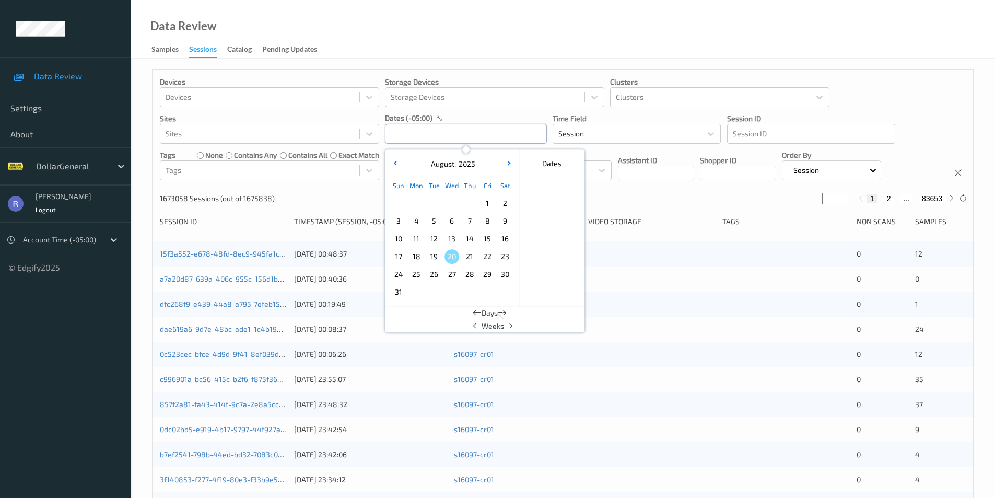
click at [411, 140] on input "text" at bounding box center [466, 134] width 162 height 20
click at [416, 220] on span "4" at bounding box center [416, 221] width 15 height 15
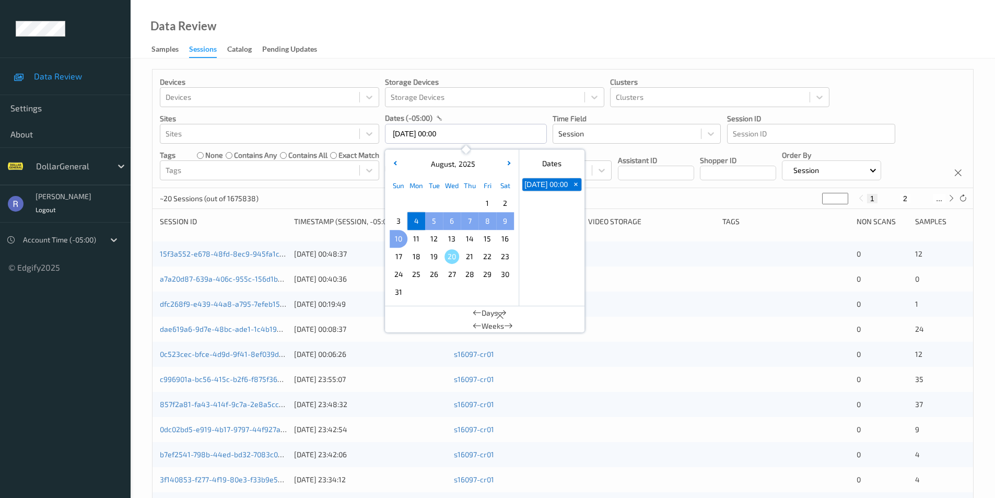
click at [397, 235] on span "10" at bounding box center [398, 238] width 15 height 15
type input "[DATE] 00:00 -> [DATE] 23:59"
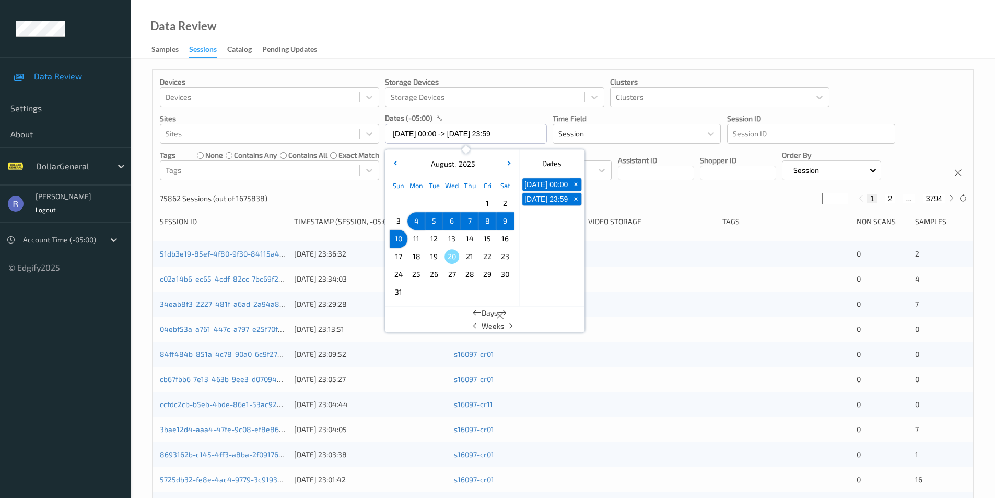
click at [340, 192] on div "75862 Sessions (out of 1675838) * 1 2 ... 3794" at bounding box center [563, 198] width 821 height 21
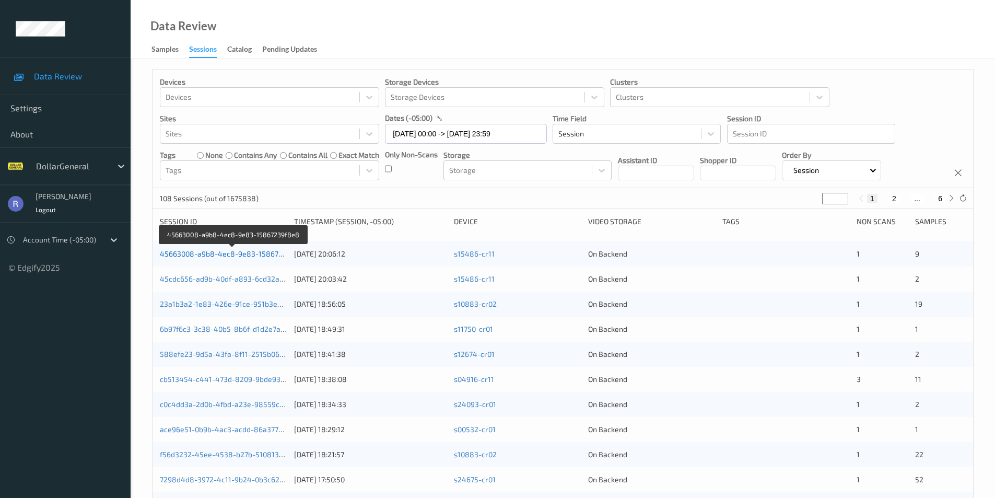
click at [218, 252] on link "45663008-a9b8-4ec8-9e83-15867239f8e8" at bounding box center [233, 253] width 147 height 9
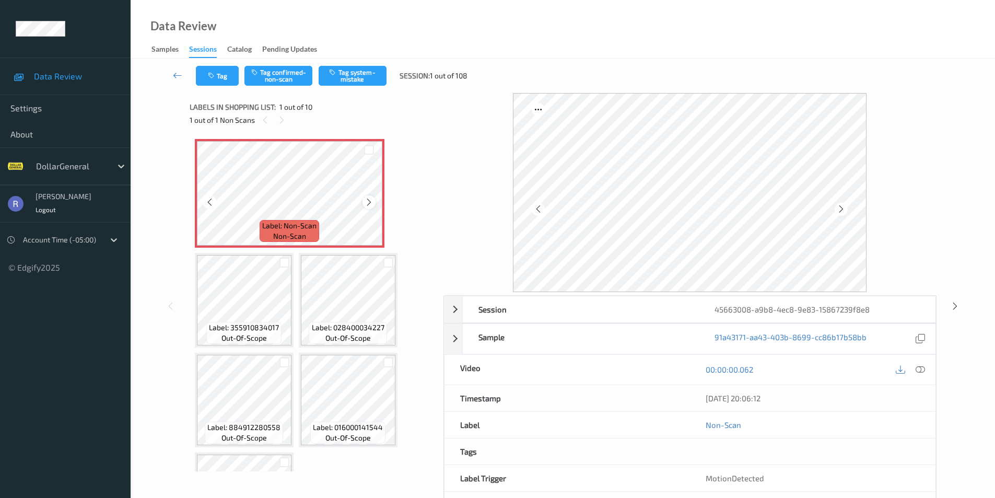
click at [366, 201] on icon at bounding box center [369, 201] width 9 height 9
click at [920, 371] on icon at bounding box center [920, 369] width 9 height 9
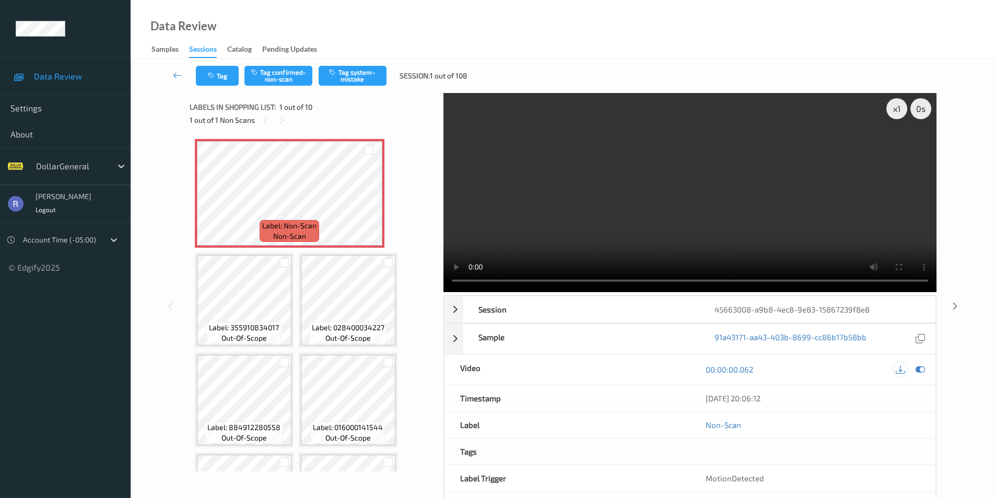
click at [900, 370] on icon at bounding box center [900, 369] width 9 height 9
click at [359, 77] on button "Tag system-mistake" at bounding box center [353, 76] width 68 height 20
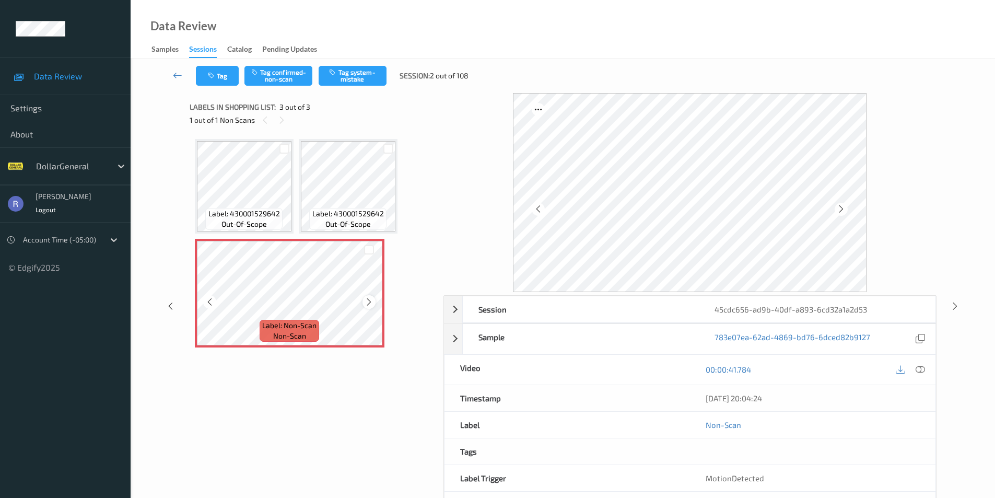
click at [370, 300] on icon at bounding box center [369, 301] width 9 height 9
click at [363, 74] on button "Tag system-mistake" at bounding box center [353, 76] width 68 height 20
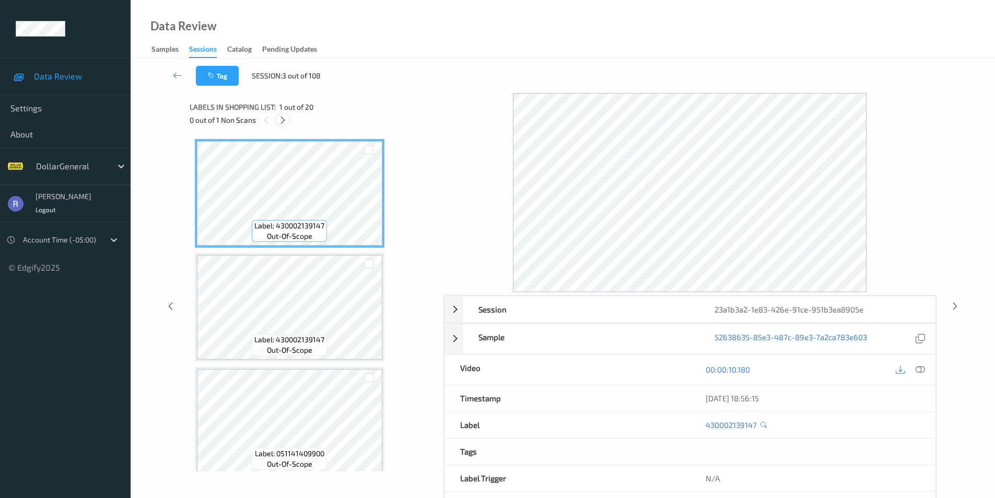
click at [285, 117] on icon at bounding box center [282, 119] width 9 height 9
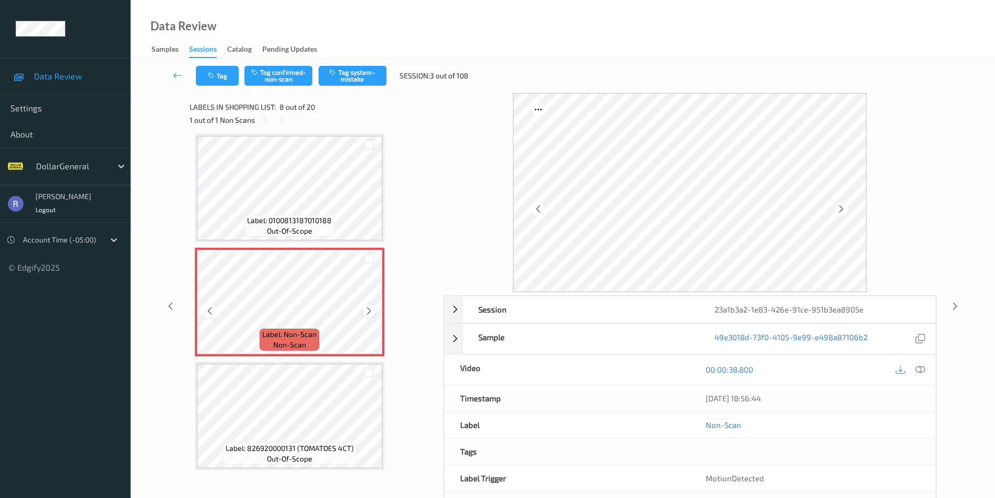
click at [366, 312] on icon at bounding box center [369, 310] width 9 height 9
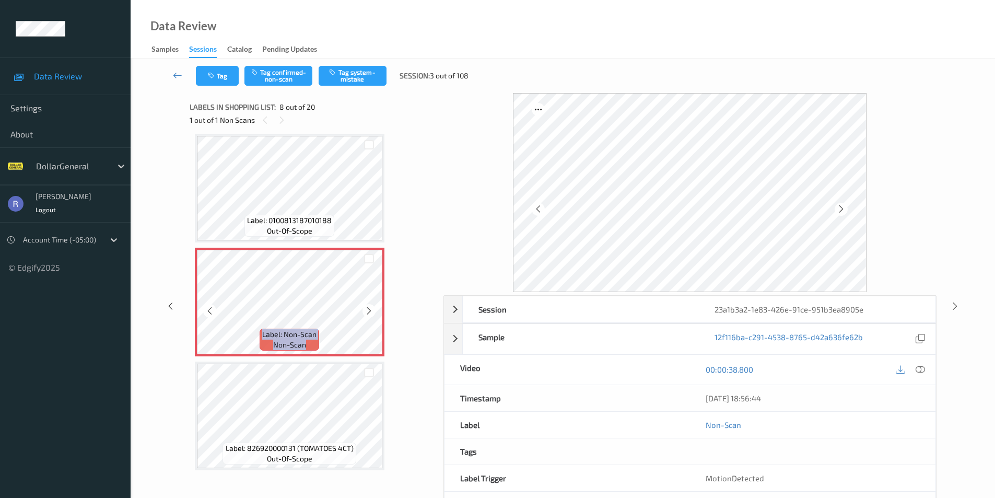
click at [366, 312] on icon at bounding box center [369, 310] width 9 height 9
click at [921, 369] on icon at bounding box center [920, 369] width 9 height 9
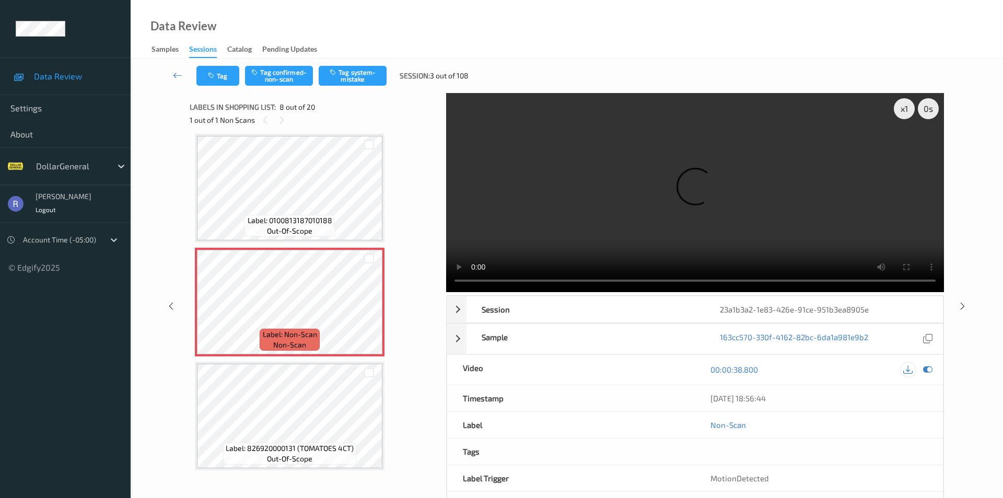
click at [910, 365] on icon at bounding box center [907, 369] width 9 height 9
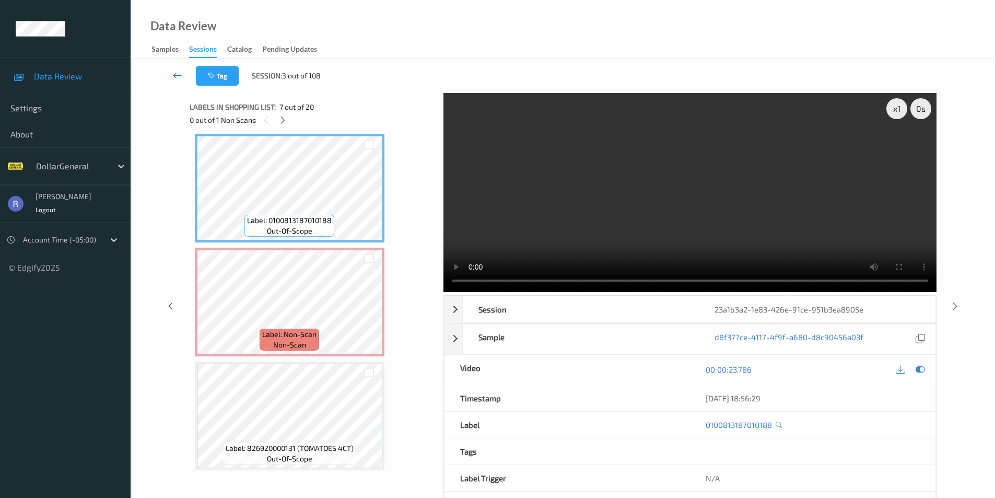
click at [173, 76] on icon at bounding box center [177, 75] width 9 height 10
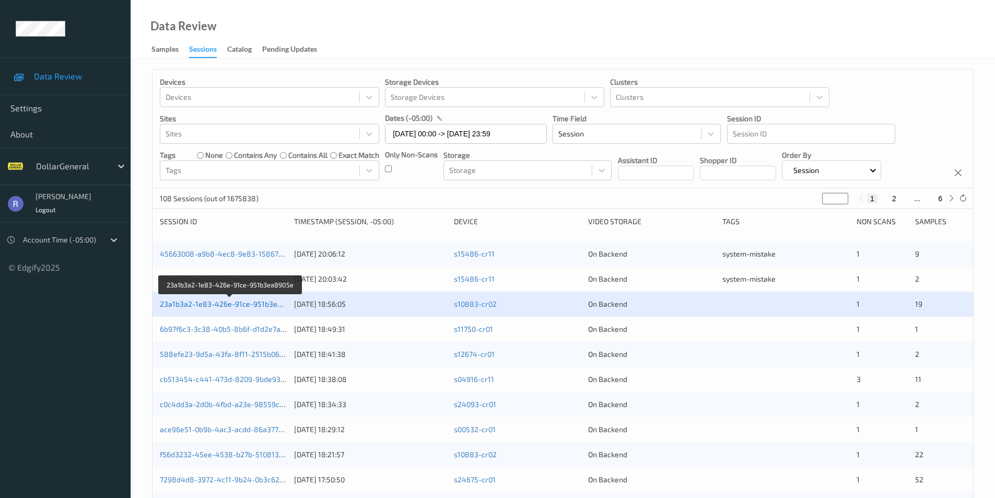
click at [207, 303] on link "23a1b3a2-1e83-426e-91ce-951b3ea8905e" at bounding box center [231, 303] width 143 height 9
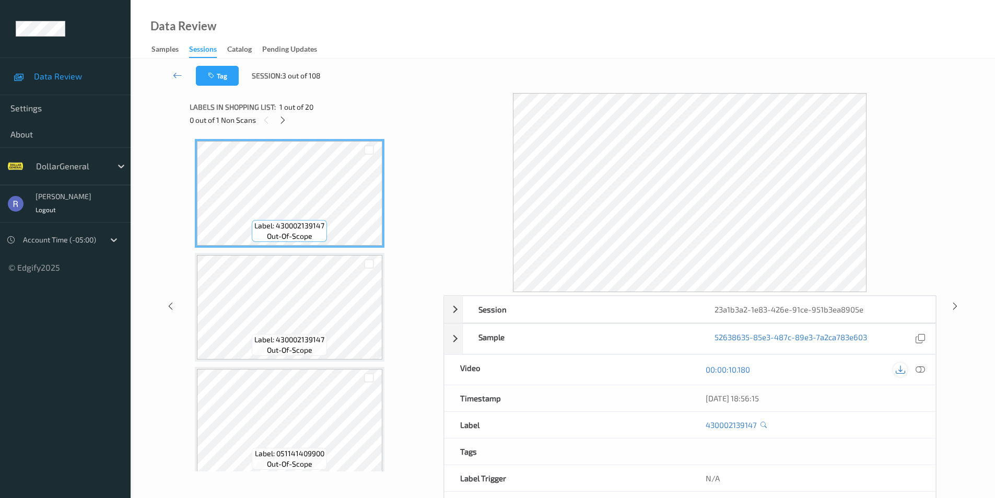
click at [899, 370] on icon at bounding box center [900, 369] width 9 height 9
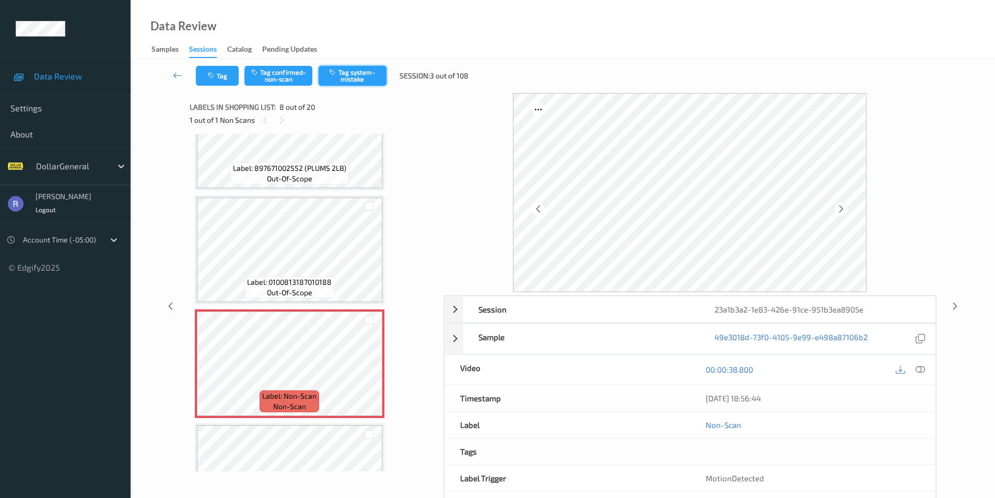
click at [357, 77] on button "Tag system-mistake" at bounding box center [353, 76] width 68 height 20
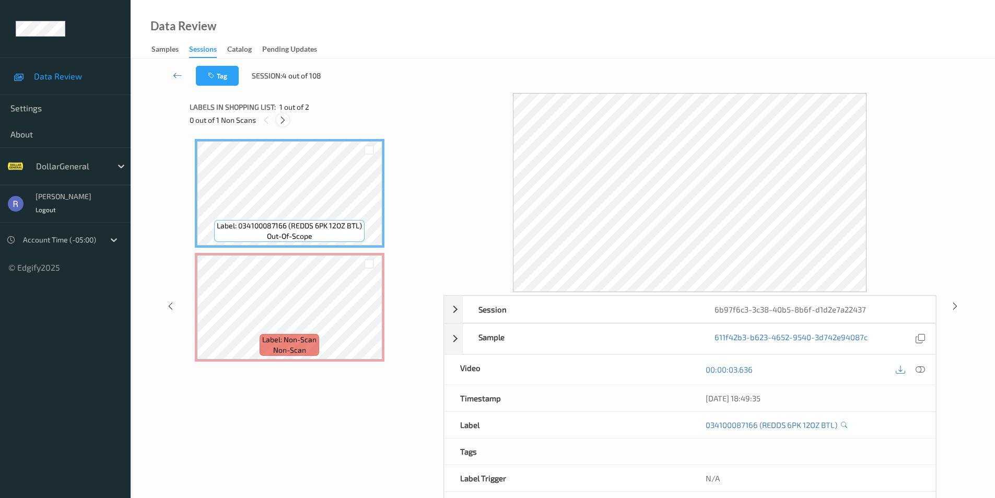
click at [283, 118] on icon at bounding box center [282, 119] width 9 height 9
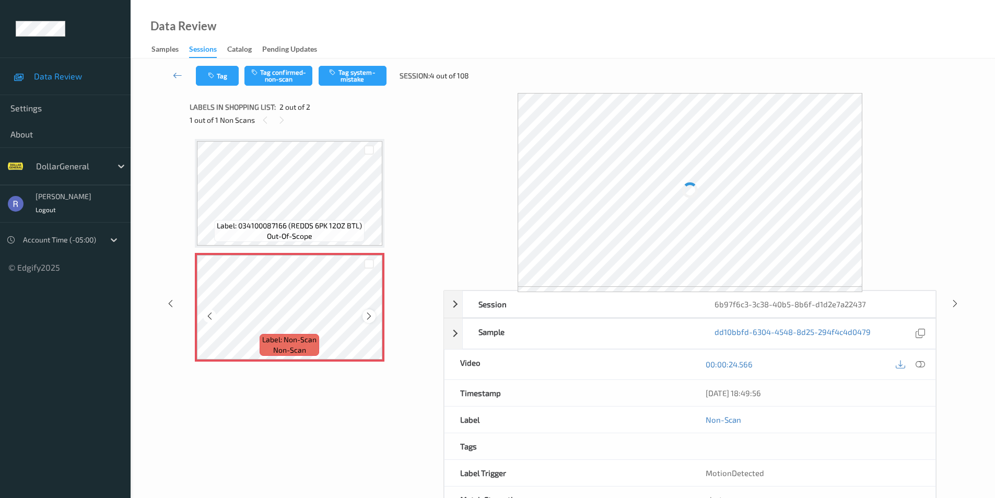
click at [369, 316] on icon at bounding box center [369, 315] width 9 height 9
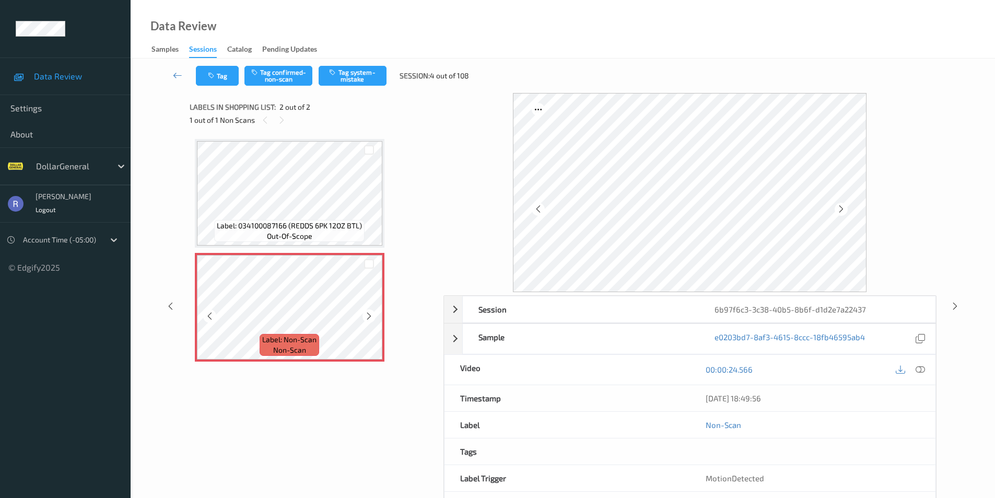
click at [369, 316] on icon at bounding box center [369, 315] width 9 height 9
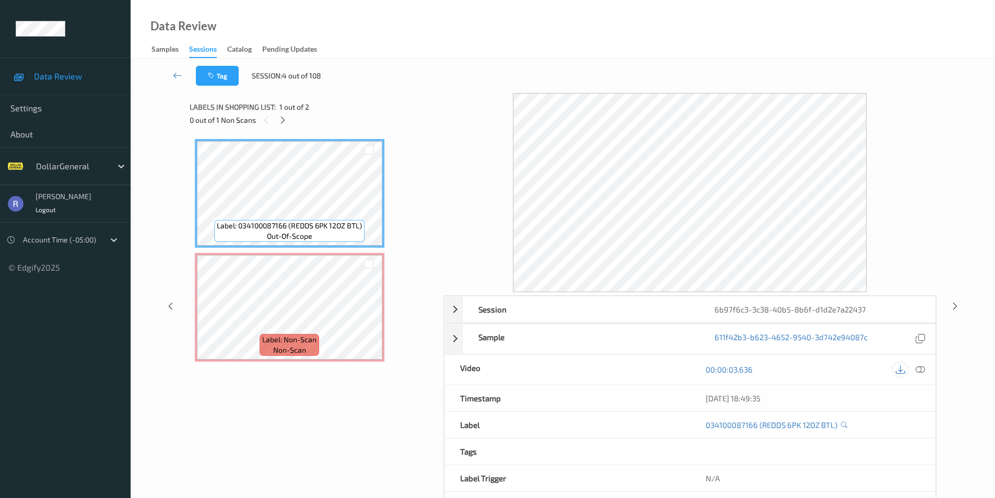
click at [902, 371] on icon at bounding box center [900, 369] width 9 height 9
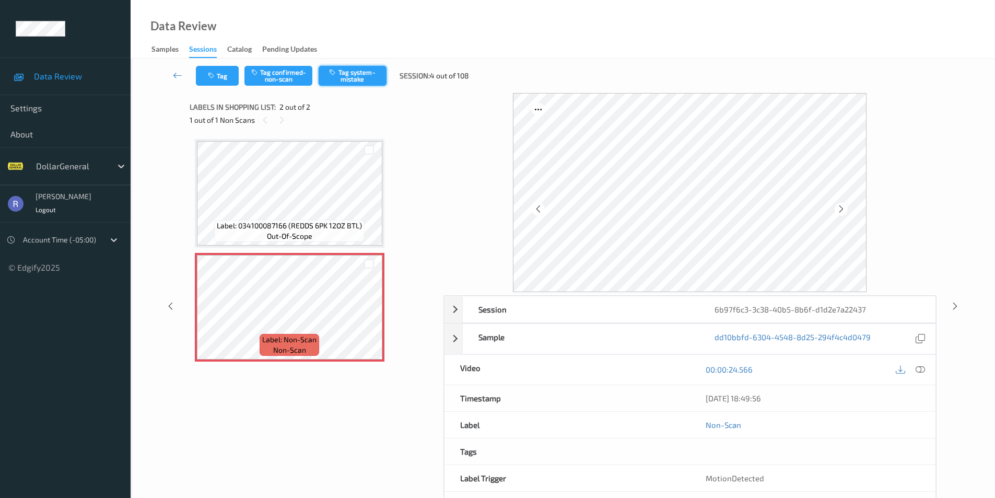
click at [361, 76] on button "Tag system-mistake" at bounding box center [353, 76] width 68 height 20
click at [954, 304] on icon at bounding box center [955, 305] width 9 height 9
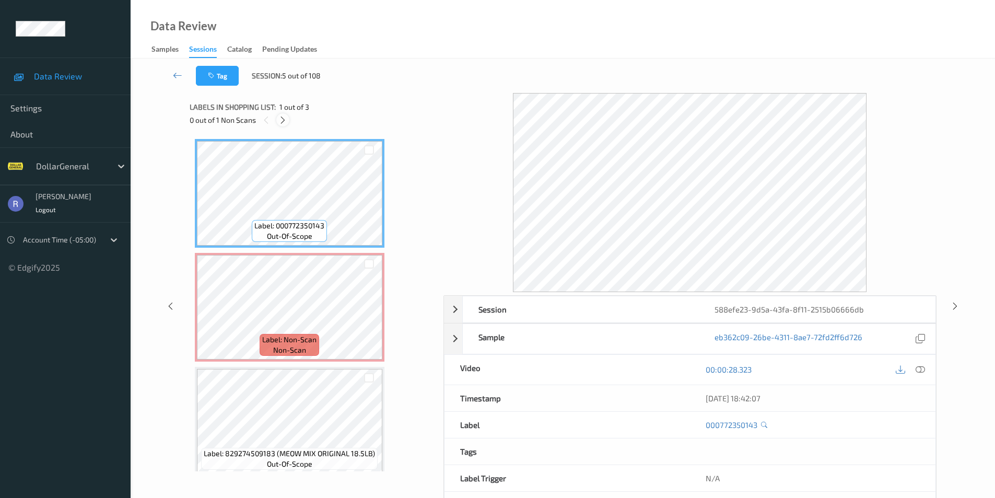
click at [281, 121] on icon at bounding box center [282, 119] width 9 height 9
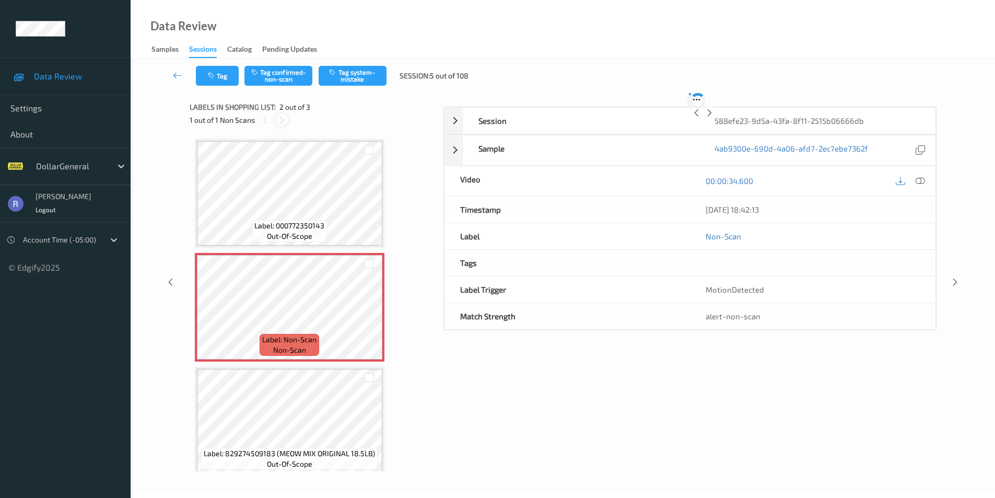
scroll to position [5, 0]
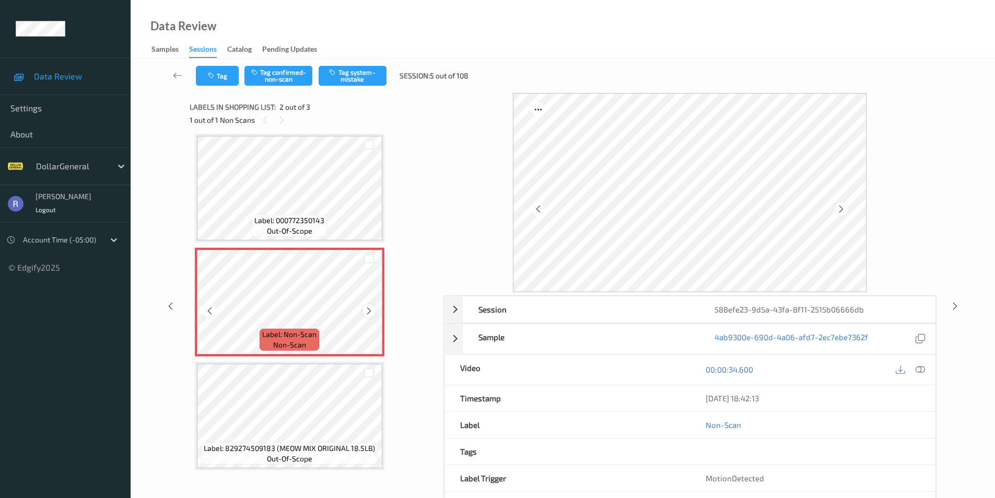
click at [366, 310] on icon at bounding box center [369, 310] width 9 height 9
click at [361, 74] on button "Tag system-mistake" at bounding box center [353, 76] width 68 height 20
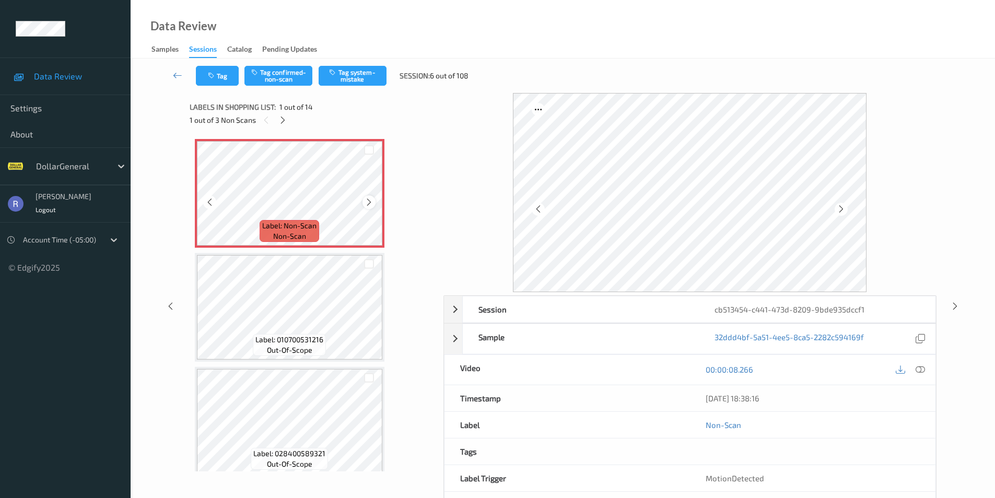
click at [367, 200] on icon at bounding box center [369, 201] width 9 height 9
click at [360, 67] on button "Tag system-mistake" at bounding box center [353, 76] width 68 height 20
click at [280, 120] on icon at bounding box center [282, 119] width 9 height 9
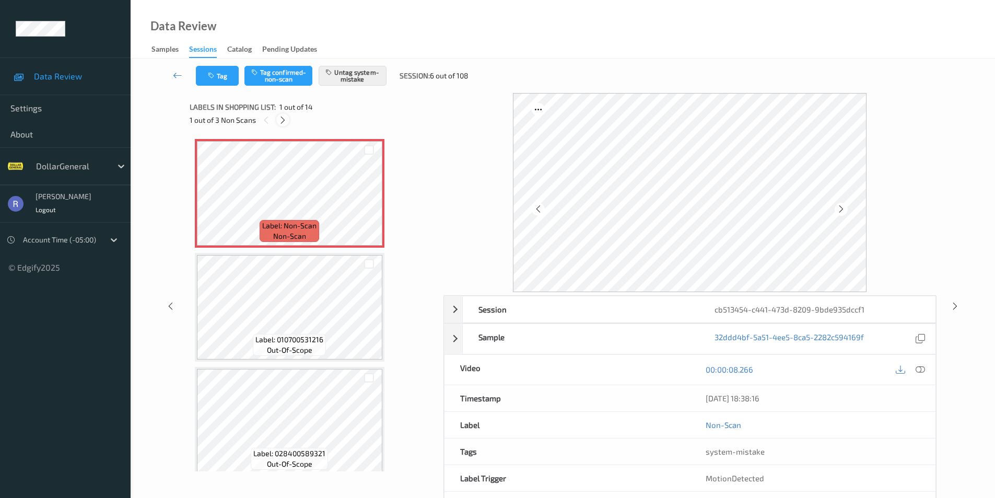
scroll to position [233, 0]
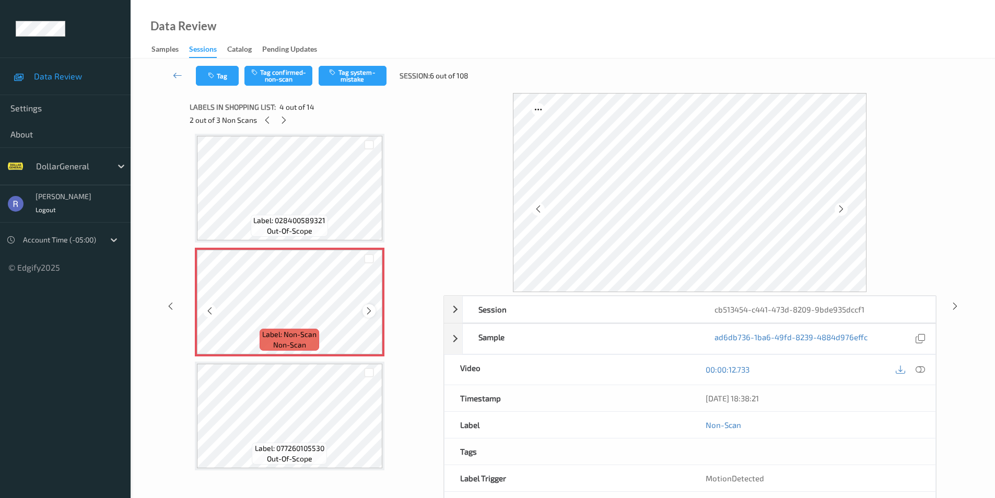
click at [370, 308] on icon at bounding box center [369, 310] width 9 height 9
click at [352, 76] on button "Tag system-mistake" at bounding box center [353, 76] width 68 height 20
click at [282, 119] on icon at bounding box center [284, 119] width 9 height 9
click at [370, 310] on icon at bounding box center [369, 310] width 9 height 9
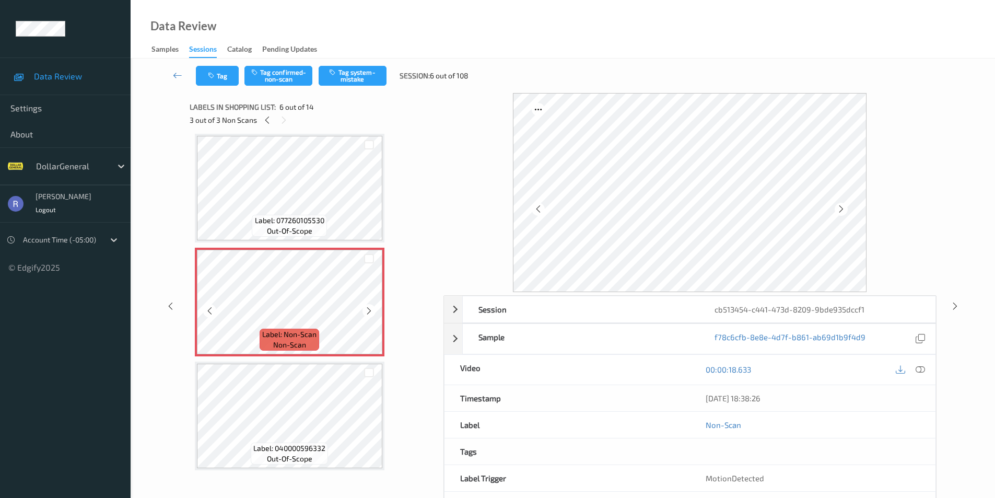
click at [370, 310] on icon at bounding box center [369, 310] width 9 height 9
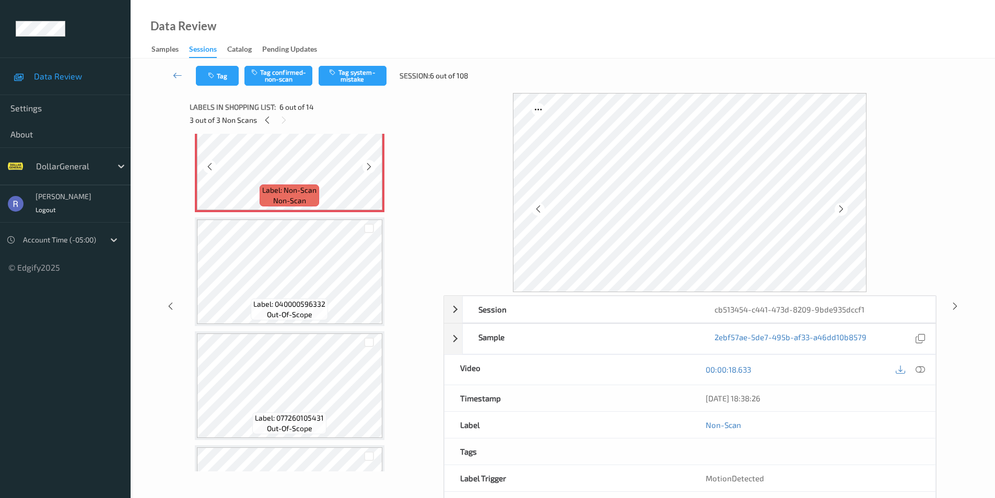
scroll to position [618, 0]
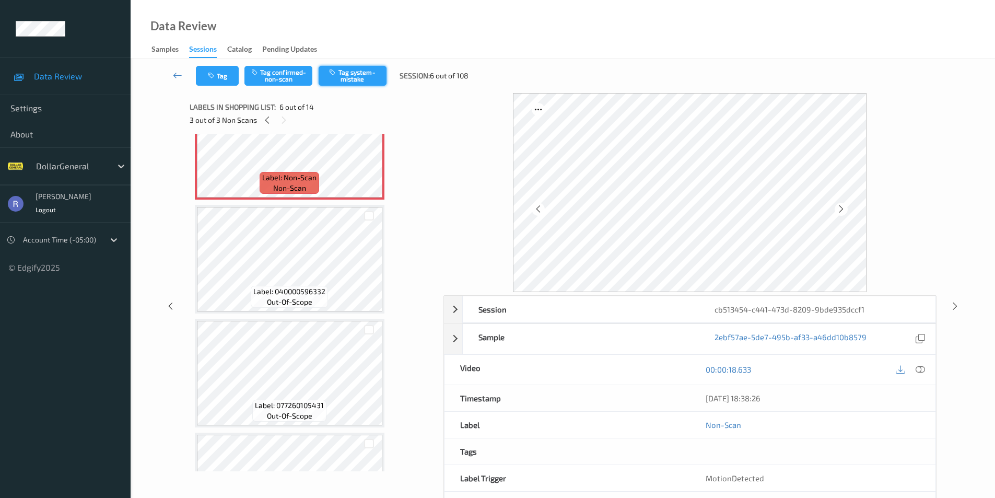
click at [352, 75] on button "Tag system-mistake" at bounding box center [353, 76] width 68 height 20
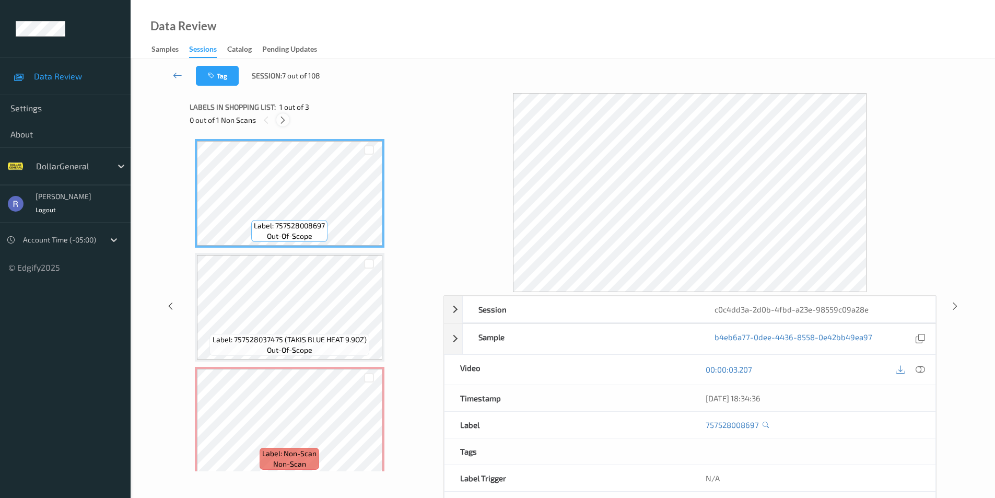
click at [280, 121] on icon at bounding box center [282, 119] width 9 height 9
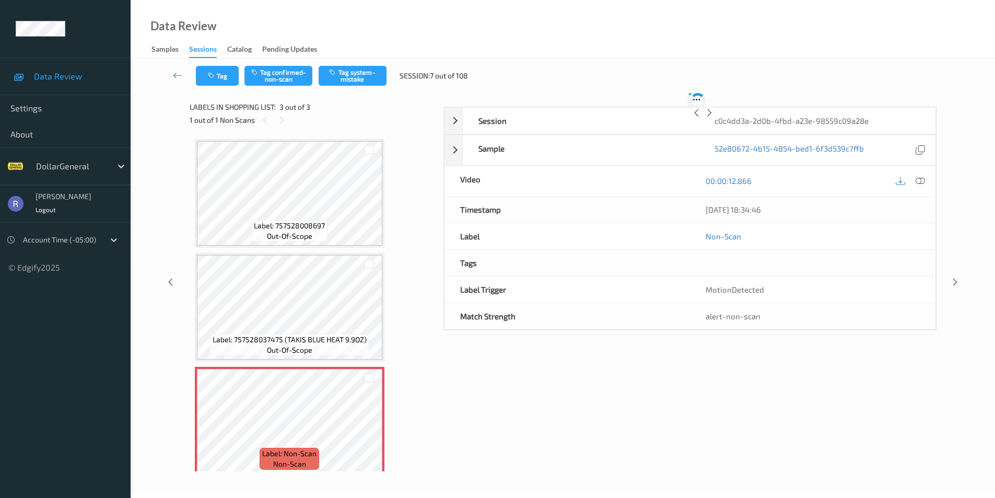
scroll to position [9, 0]
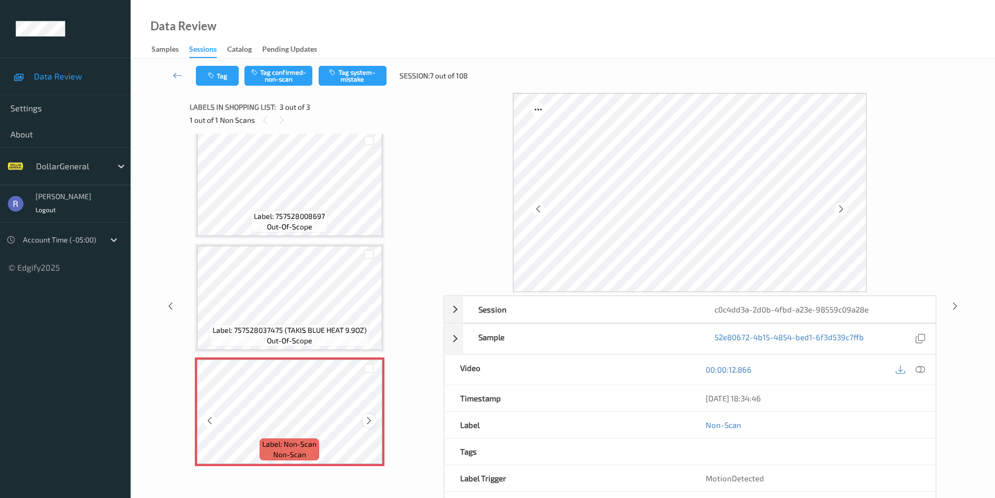
click at [368, 420] on icon at bounding box center [369, 420] width 9 height 9
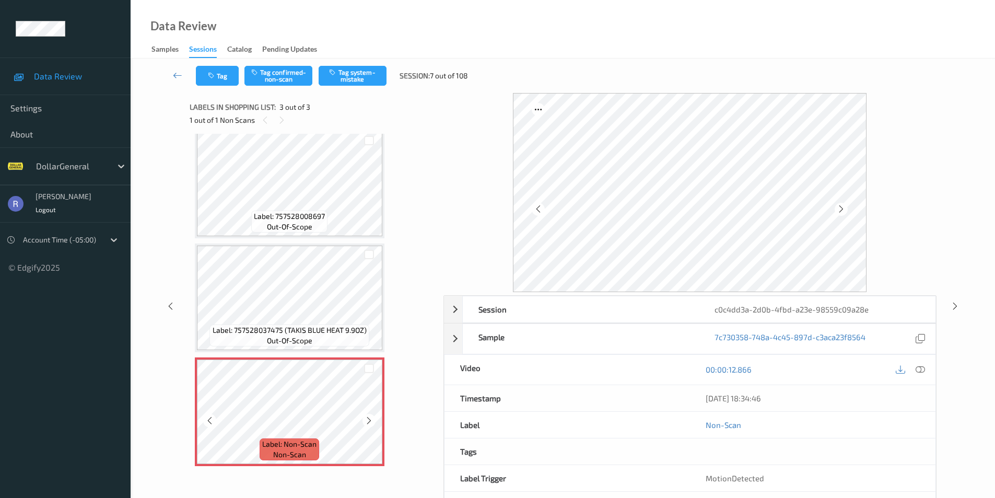
click at [368, 420] on icon at bounding box center [369, 420] width 9 height 9
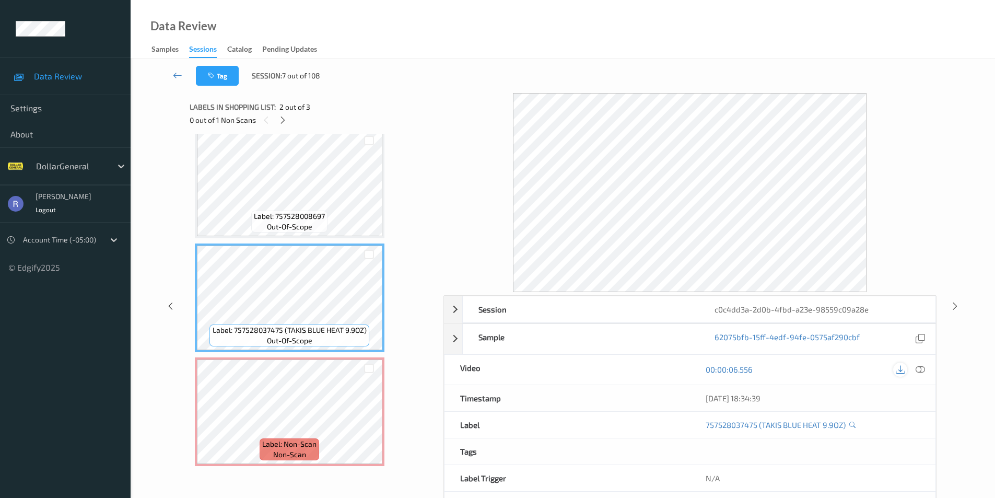
click at [904, 368] on icon at bounding box center [900, 369] width 9 height 9
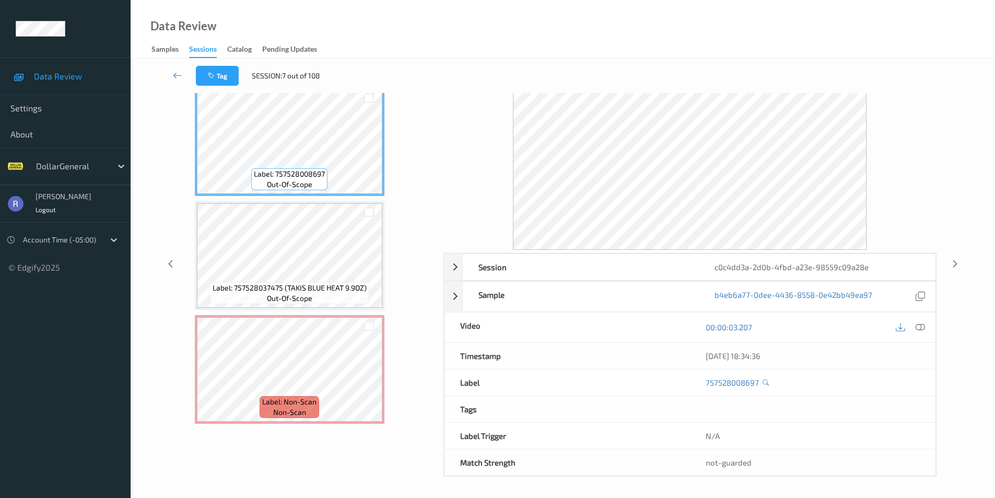
scroll to position [0, 0]
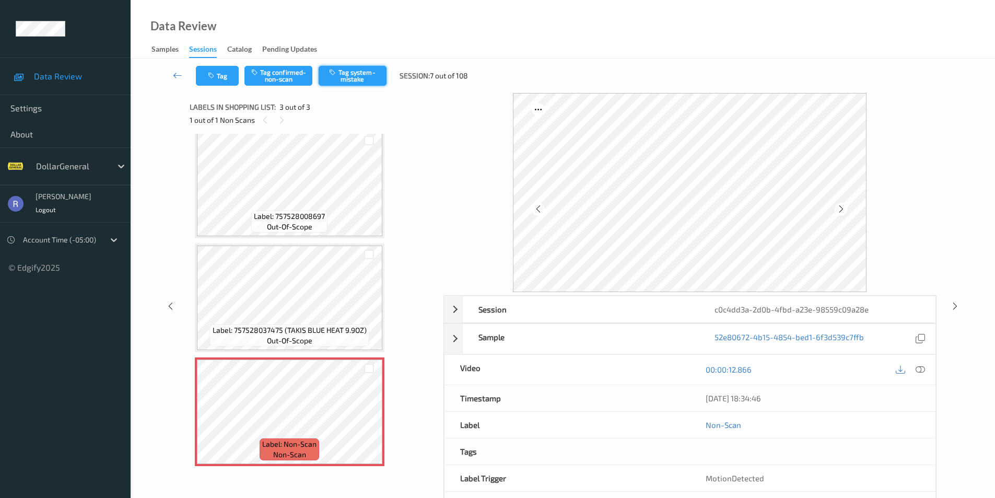
click at [365, 70] on button "Tag system-mistake" at bounding box center [353, 76] width 68 height 20
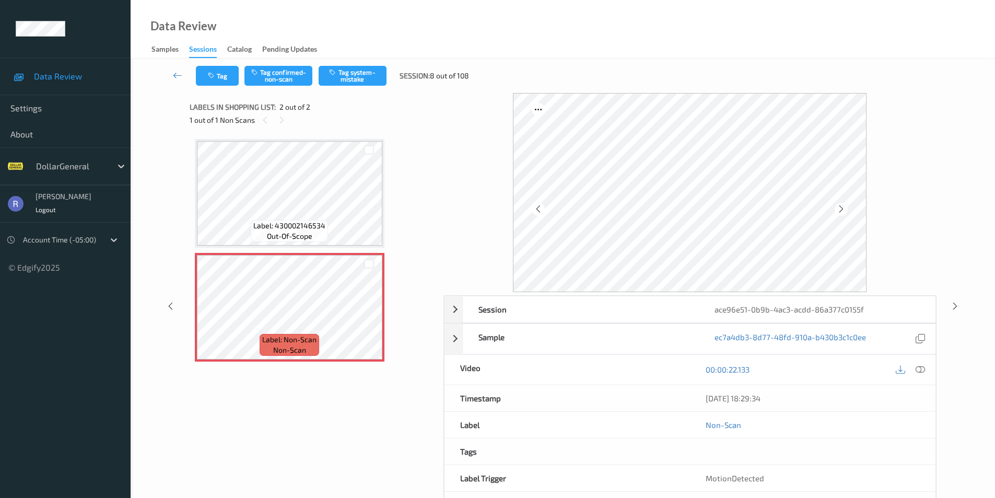
click at [706, 52] on div "Data Review Samples Sessions Catalog Pending Updates" at bounding box center [563, 29] width 865 height 59
click at [901, 372] on icon at bounding box center [900, 369] width 9 height 9
click at [353, 68] on button "Tag system-mistake" at bounding box center [353, 76] width 68 height 20
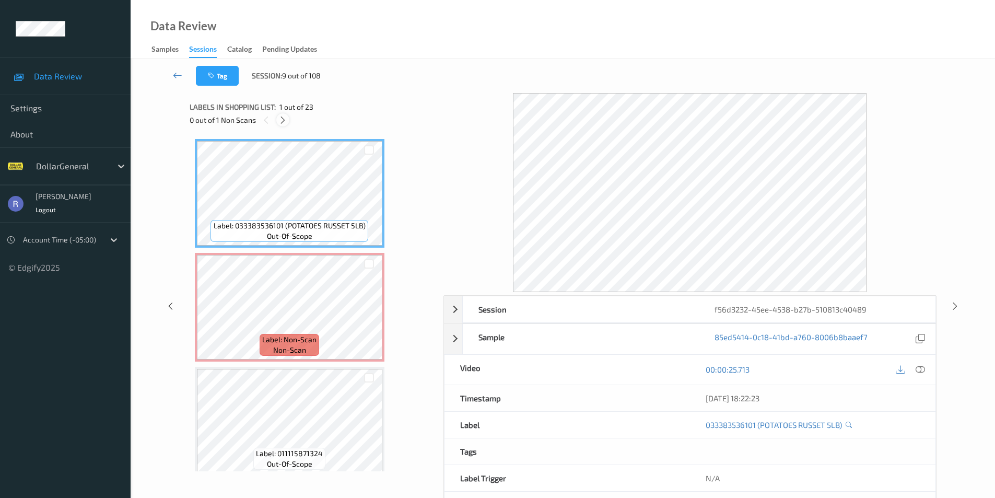
click at [284, 119] on icon at bounding box center [282, 119] width 9 height 9
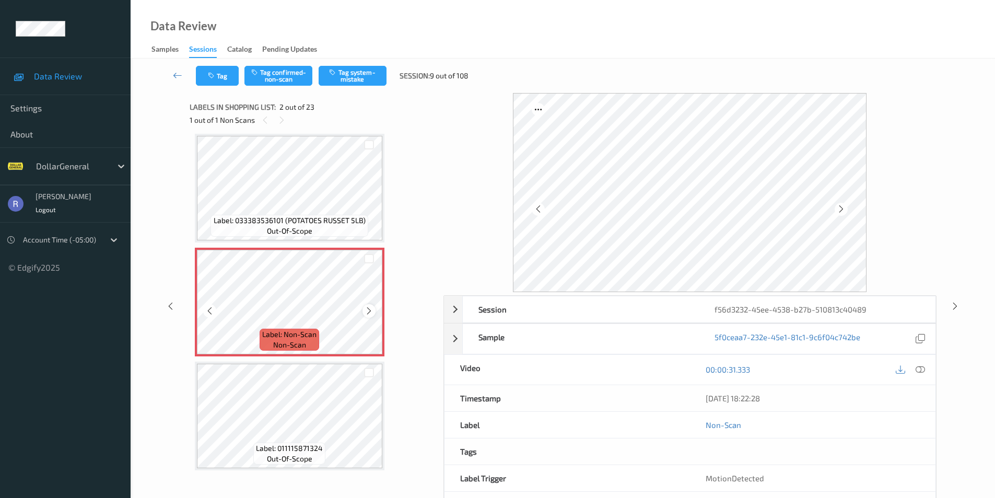
click at [371, 311] on icon at bounding box center [369, 310] width 9 height 9
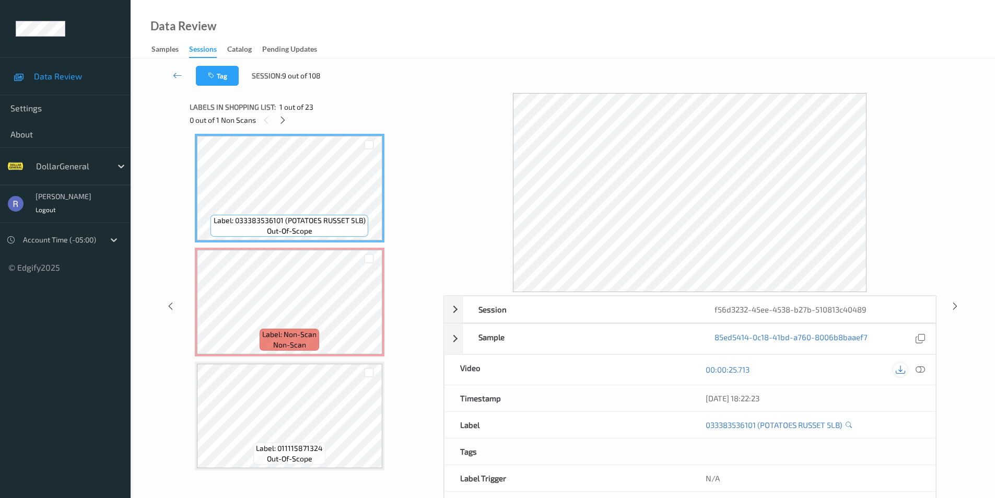
click at [902, 369] on icon at bounding box center [900, 369] width 9 height 9
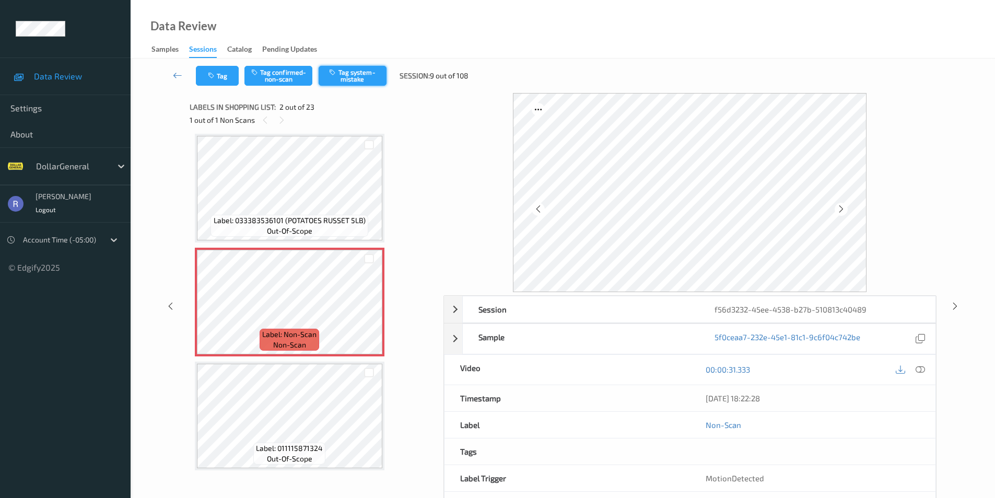
click at [366, 71] on button "Tag system-mistake" at bounding box center [353, 76] width 68 height 20
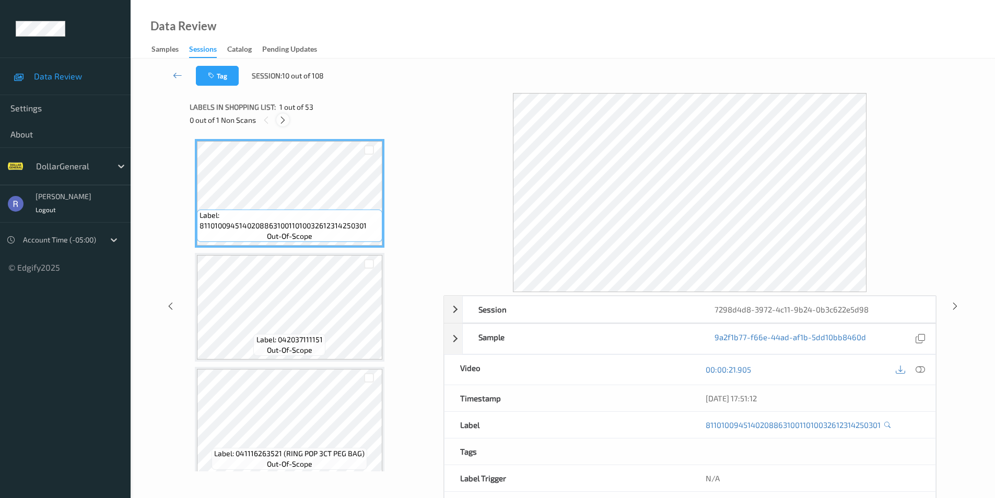
click at [283, 121] on icon at bounding box center [282, 119] width 9 height 9
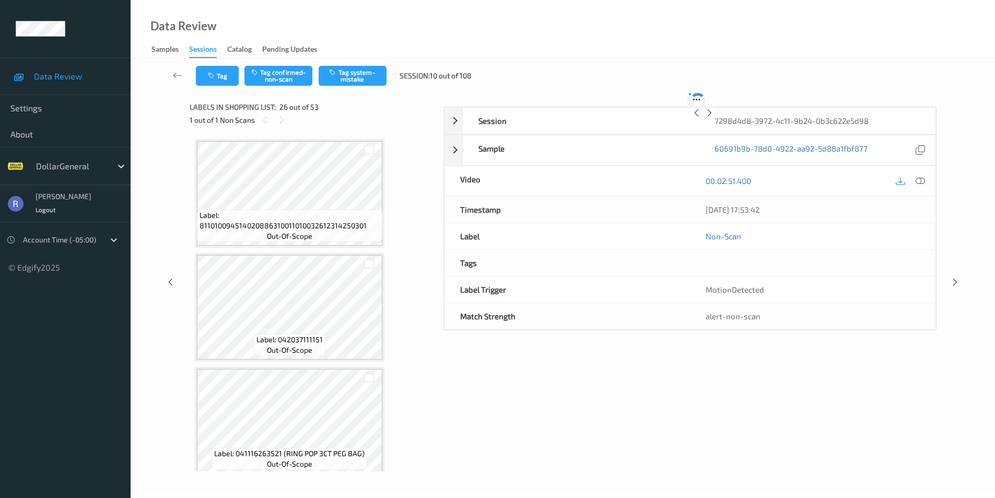
scroll to position [2739, 0]
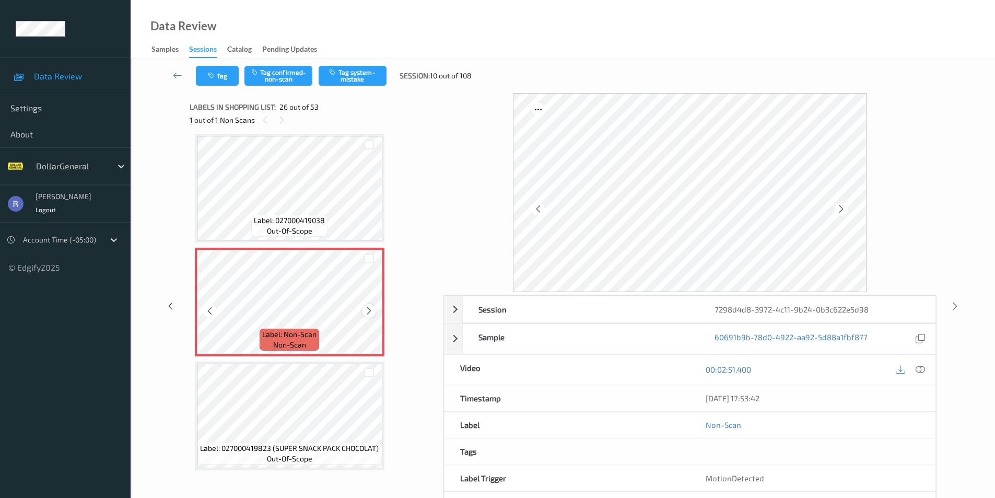
click at [369, 311] on icon at bounding box center [369, 310] width 9 height 9
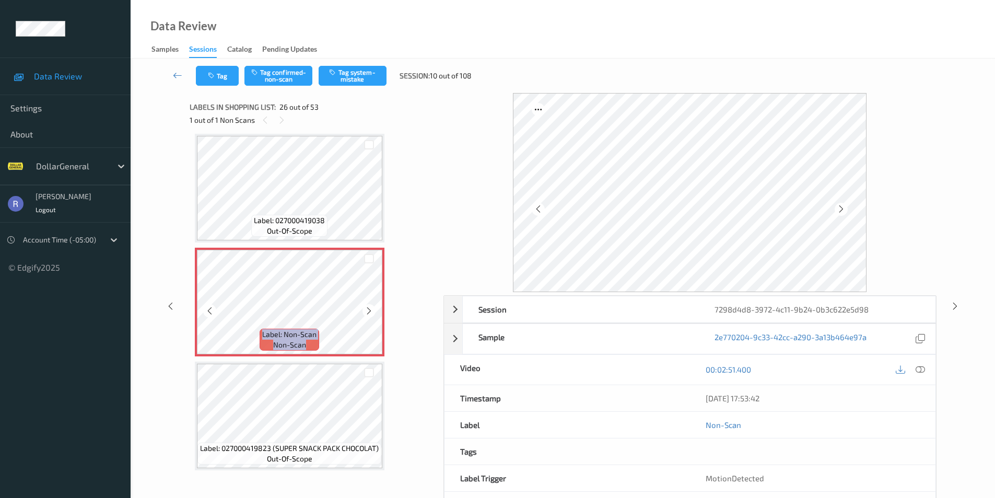
click at [369, 311] on icon at bounding box center [369, 310] width 9 height 9
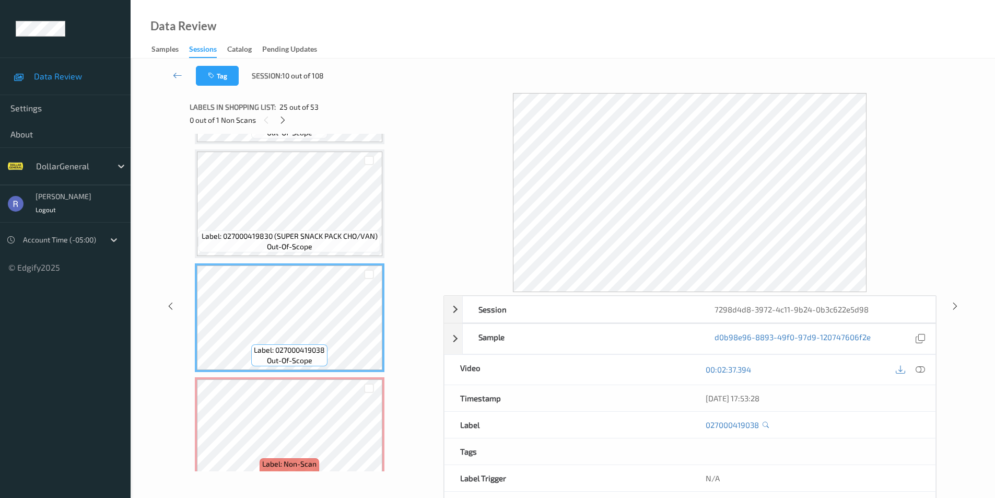
scroll to position [2582, 0]
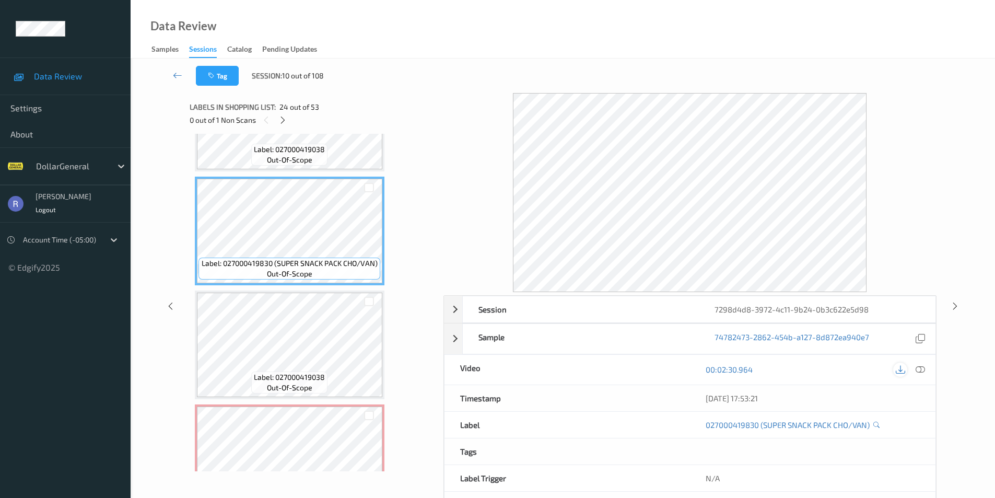
click at [903, 368] on icon at bounding box center [900, 369] width 9 height 9
click at [922, 367] on icon at bounding box center [920, 369] width 9 height 9
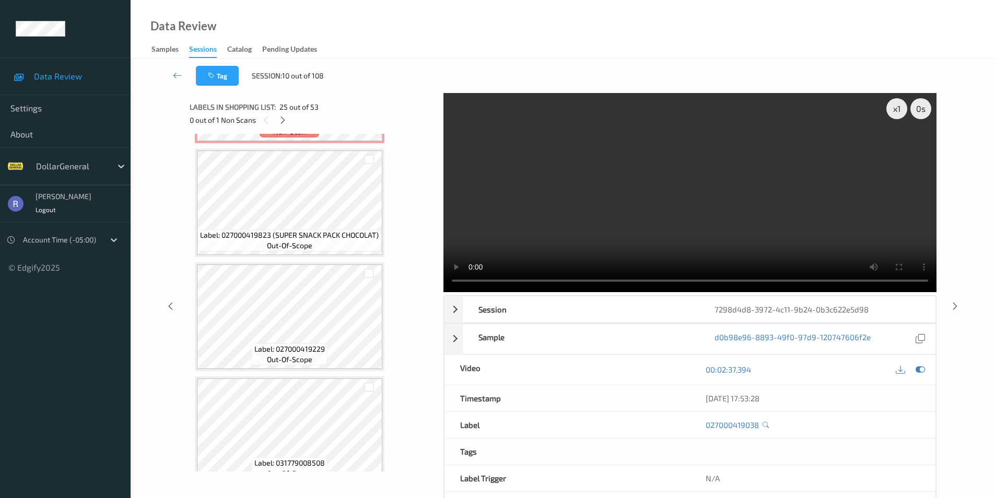
scroll to position [3000, 0]
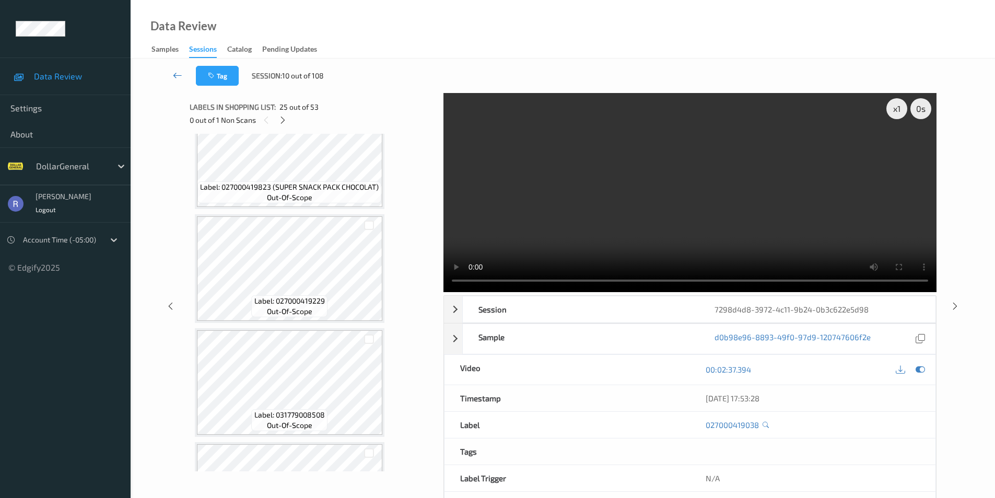
click at [176, 73] on icon at bounding box center [177, 75] width 9 height 10
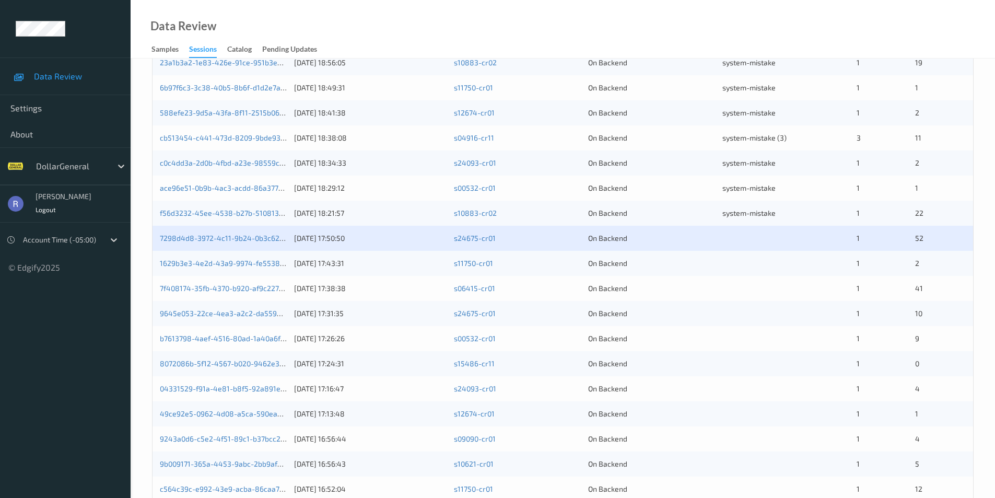
scroll to position [261, 0]
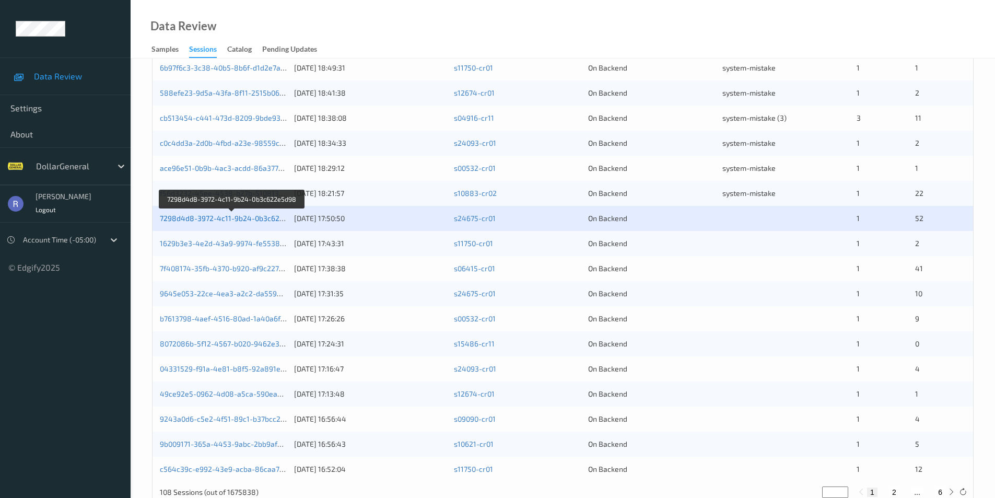
click at [171, 219] on link "7298d4d8-3972-4c11-9b24-0b3c622e5d98" at bounding box center [232, 218] width 145 height 9
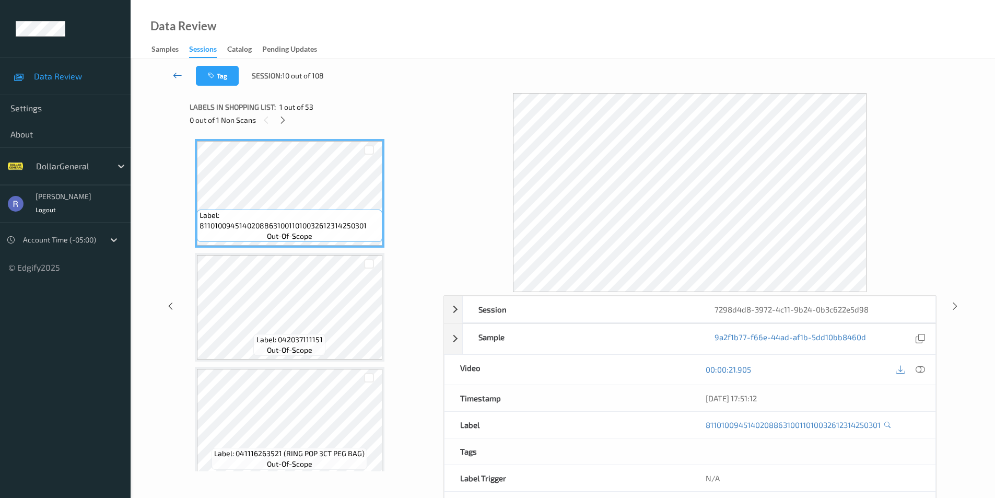
click at [179, 75] on icon at bounding box center [177, 75] width 9 height 10
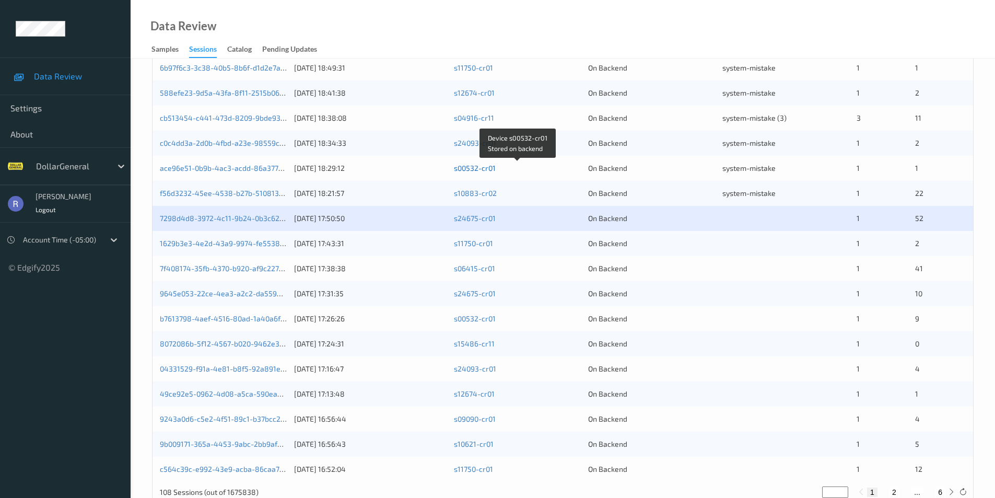
scroll to position [52, 0]
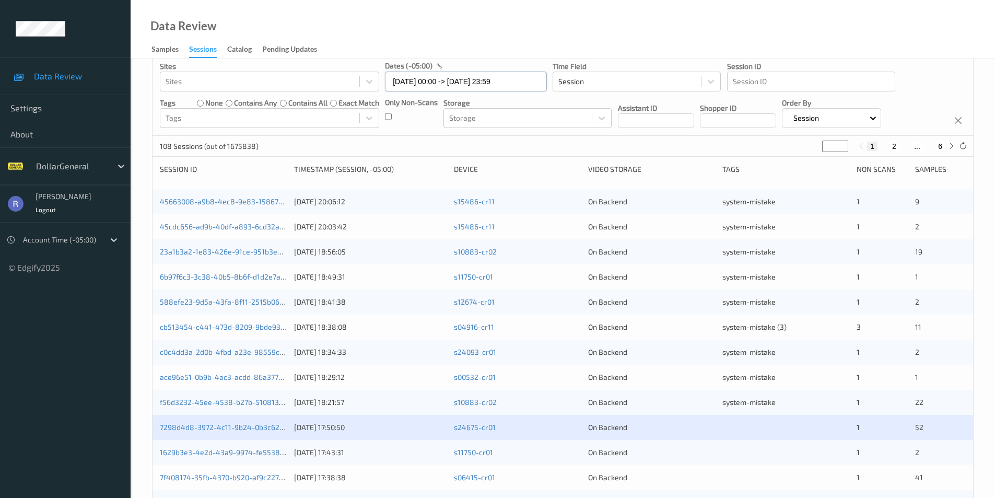
click at [413, 80] on input "04/08/2025 00:00 -> 10/08/2025 23:59" at bounding box center [466, 82] width 162 height 20
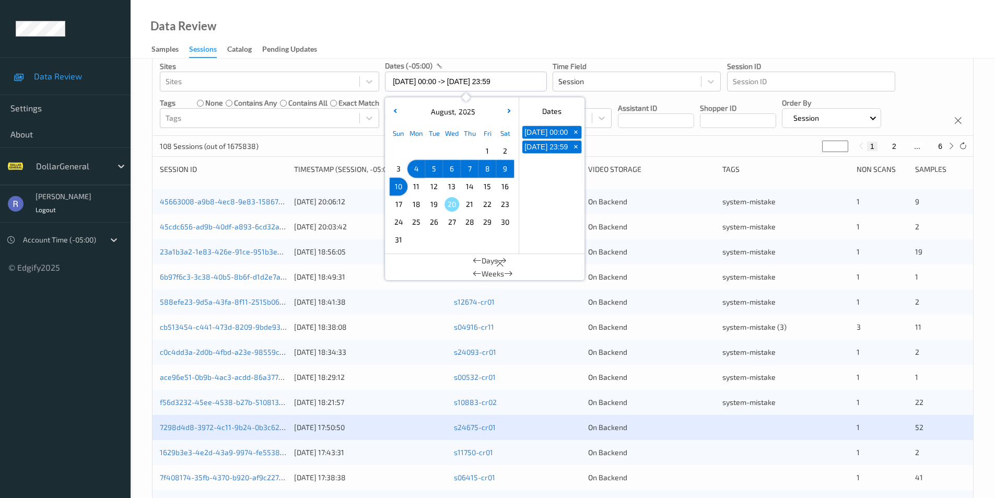
click at [395, 185] on span "10" at bounding box center [398, 186] width 15 height 15
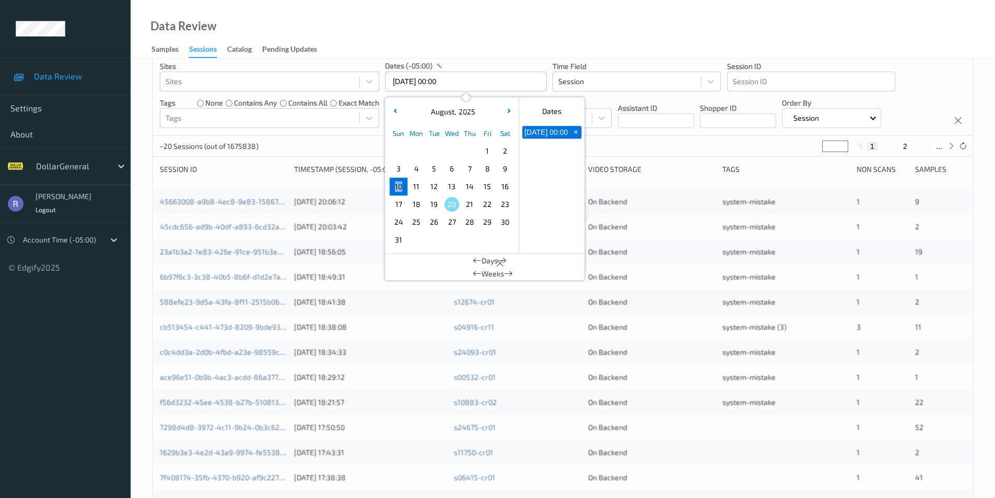
click at [395, 185] on span "10" at bounding box center [398, 186] width 15 height 15
type input "10/08/2025 00:00 -> 10/08/2025 23:59"
click at [317, 146] on div "~20 Sessions (out of 1675838) * 1 2 ..." at bounding box center [563, 146] width 821 height 21
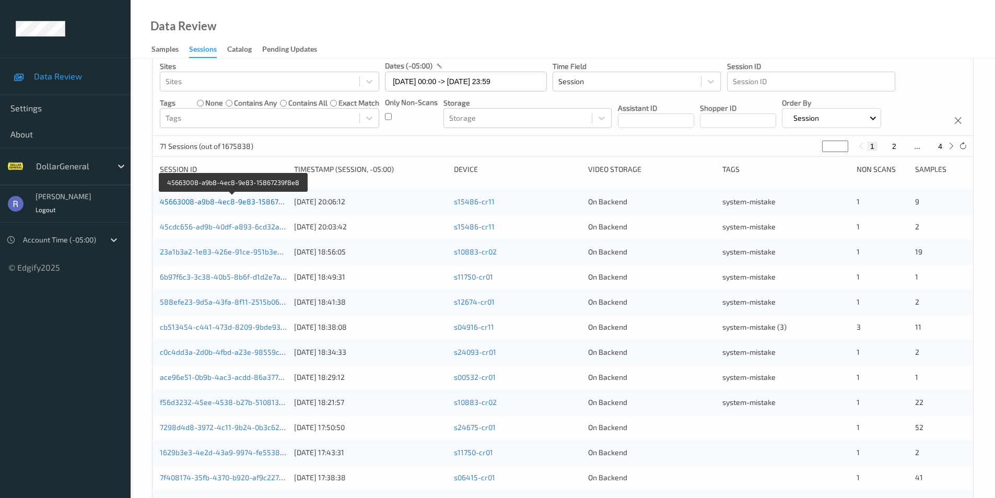
click at [199, 203] on link "45663008-a9b8-4ec8-9e83-15867239f8e8" at bounding box center [233, 201] width 147 height 9
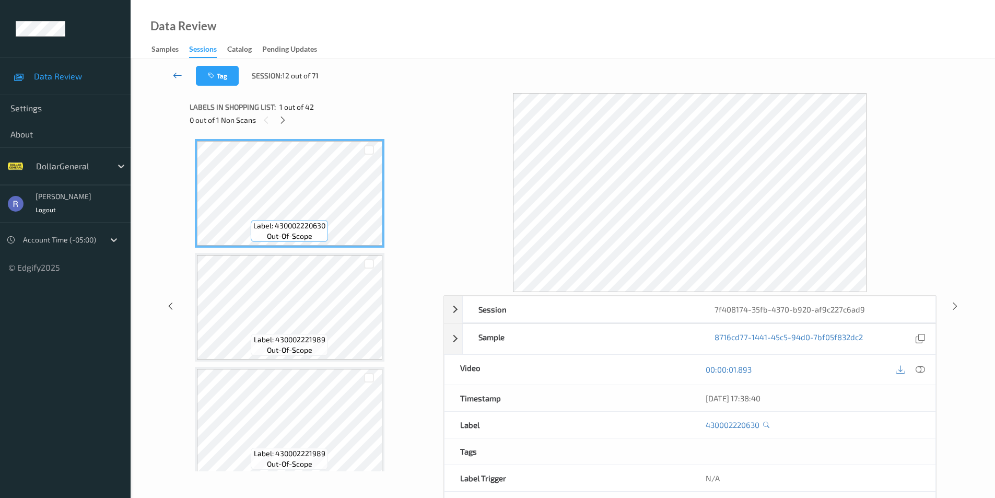
click at [178, 78] on icon at bounding box center [177, 75] width 9 height 10
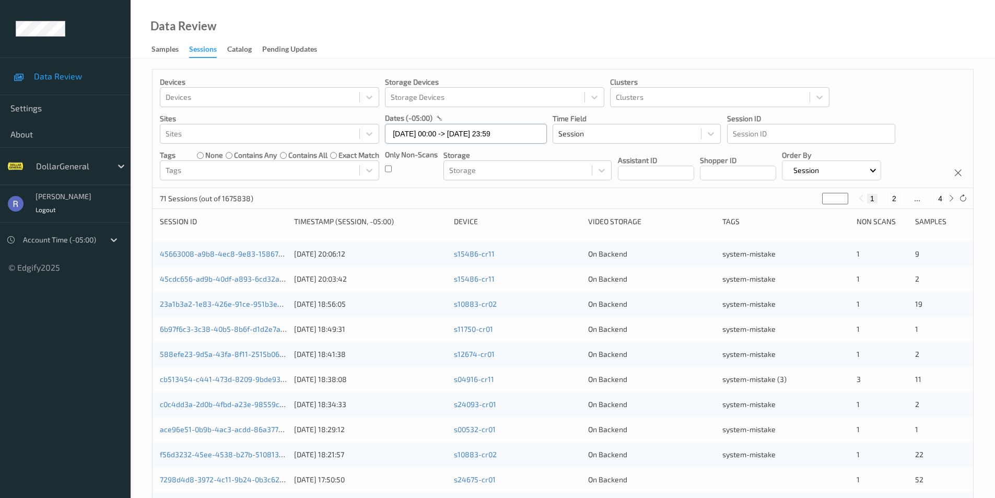
click at [410, 137] on input "10/08/2025 00:00 -> 10/08/2025 23:59" at bounding box center [466, 134] width 162 height 20
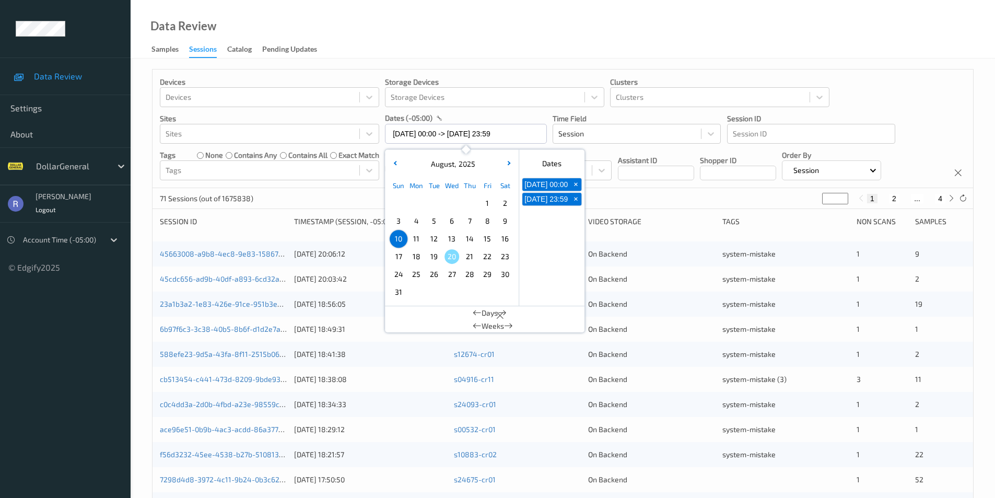
click at [417, 220] on span "4" at bounding box center [416, 221] width 15 height 15
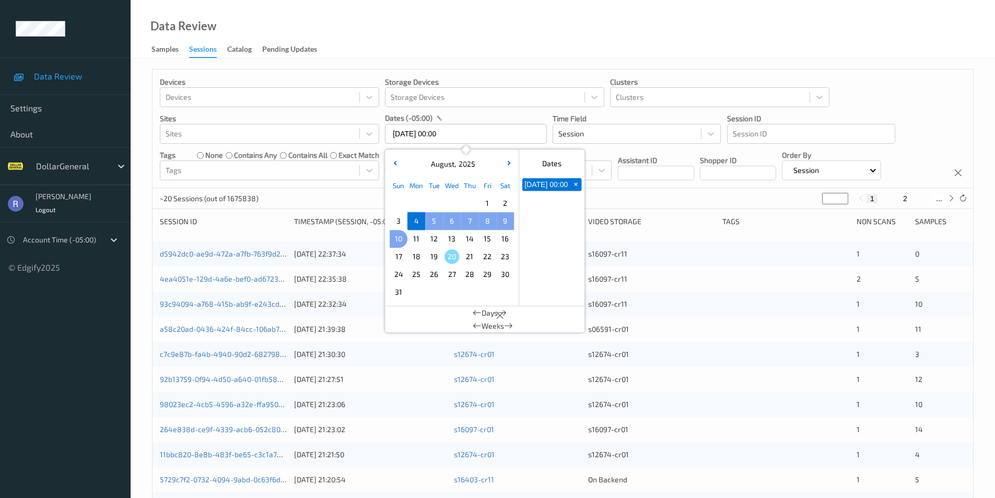
click at [398, 238] on span "10" at bounding box center [398, 238] width 15 height 15
type input "04/08/2025 00:00 -> 10/08/2025 23:59"
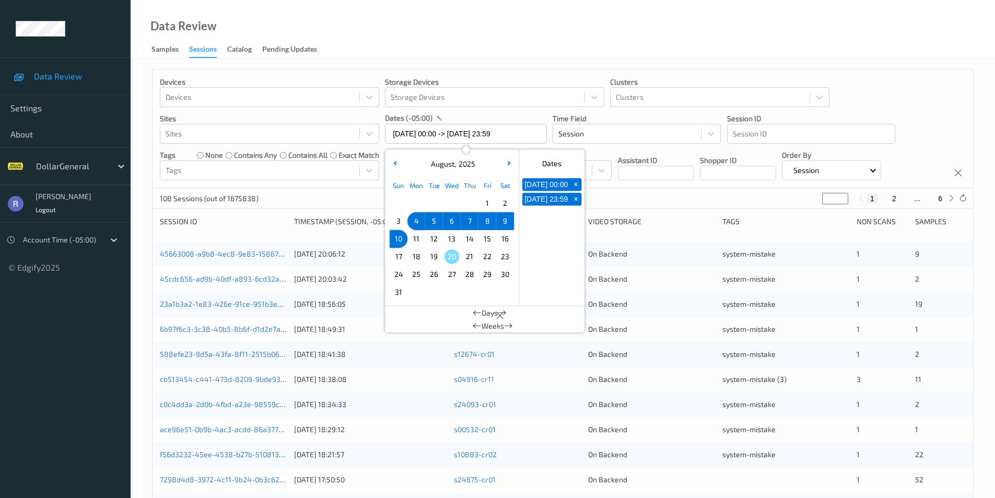
click at [338, 206] on div "108 Sessions (out of 1675838) * 1 2 ... 6" at bounding box center [563, 198] width 821 height 21
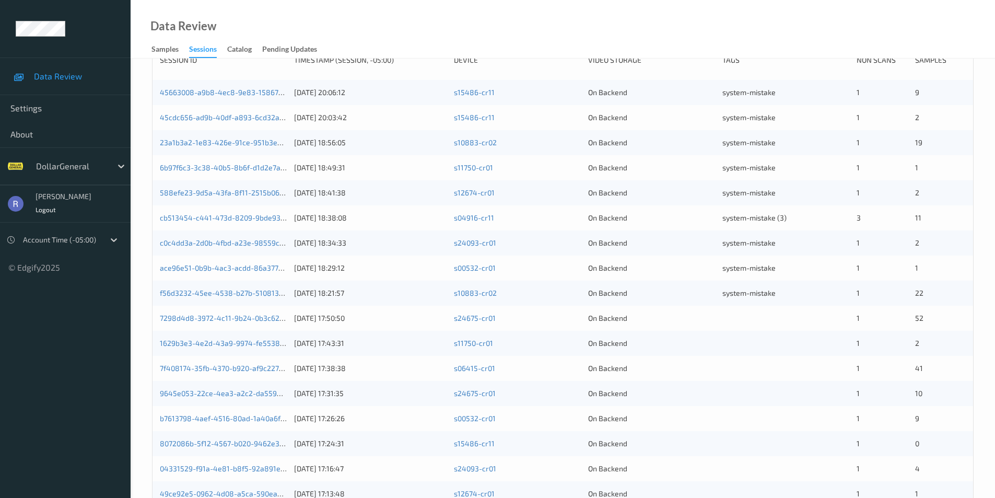
scroll to position [261, 0]
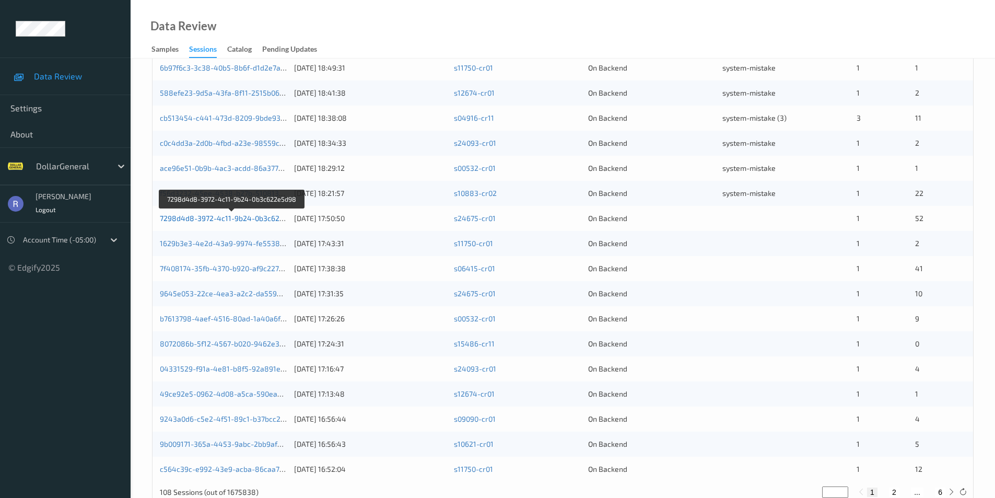
click at [227, 219] on link "7298d4d8-3972-4c11-9b24-0b3c622e5d98" at bounding box center [232, 218] width 145 height 9
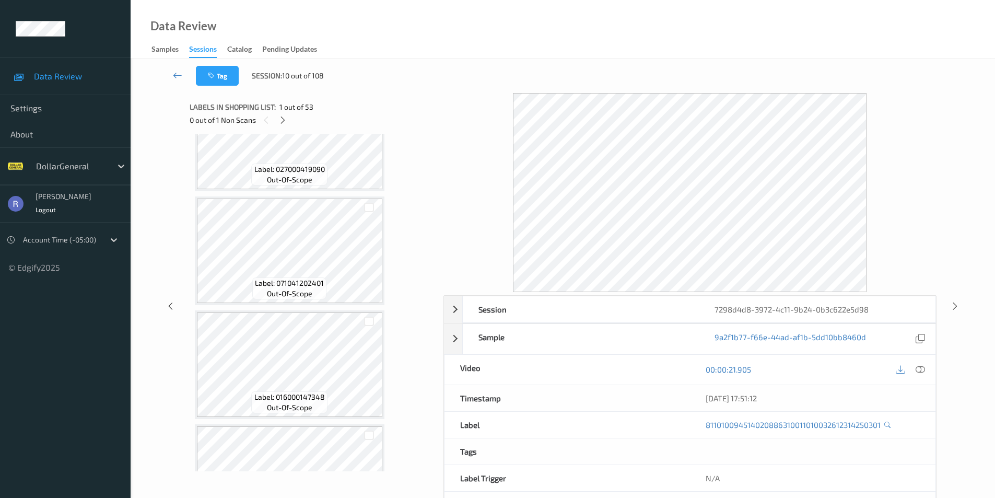
scroll to position [836, 0]
click at [280, 119] on icon at bounding box center [282, 119] width 9 height 9
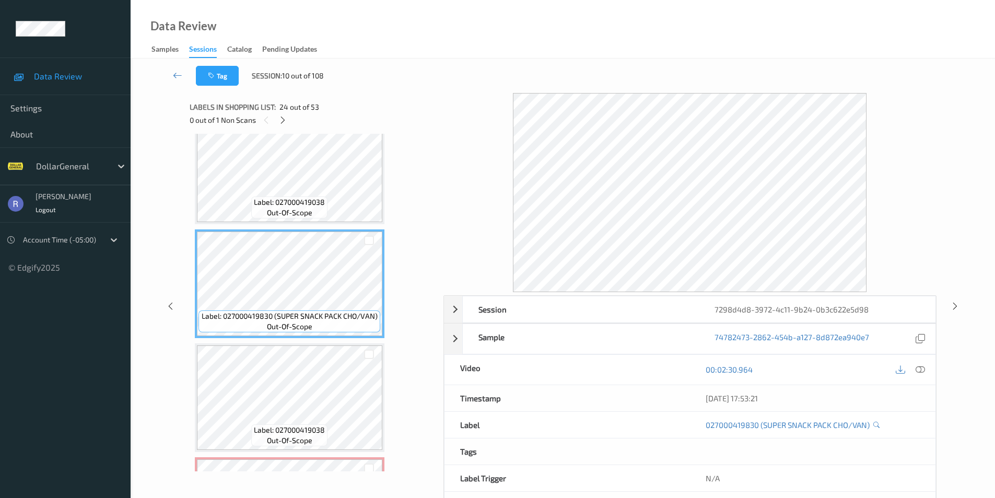
scroll to position [2687, 0]
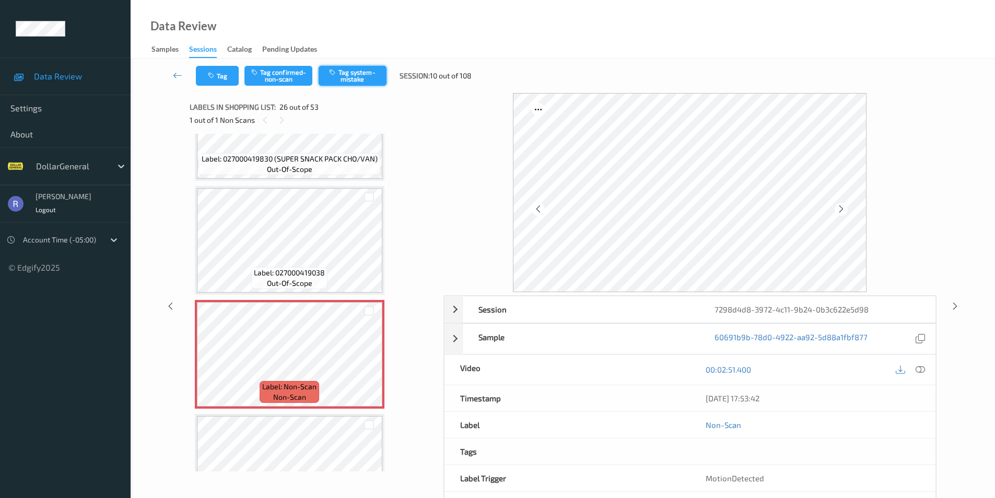
click at [377, 74] on button "Tag system-mistake" at bounding box center [353, 76] width 68 height 20
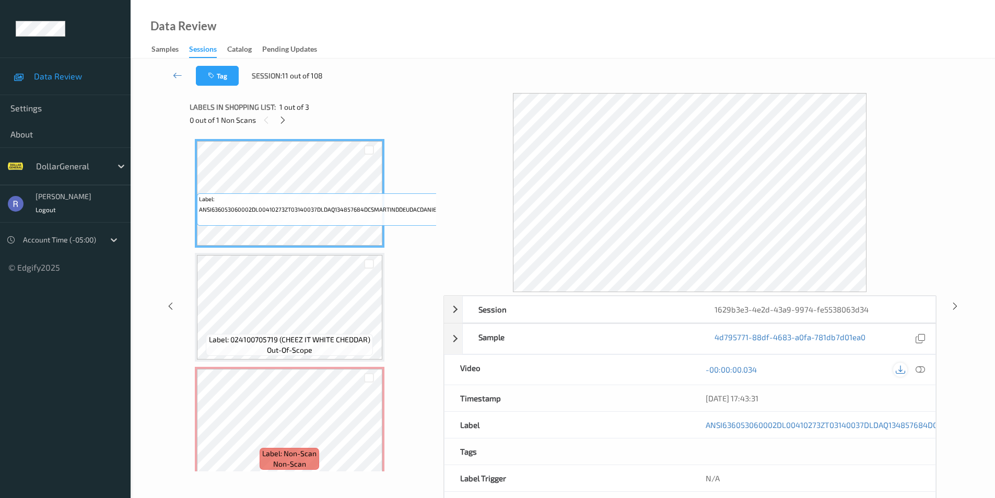
click at [902, 369] on icon at bounding box center [900, 369] width 9 height 9
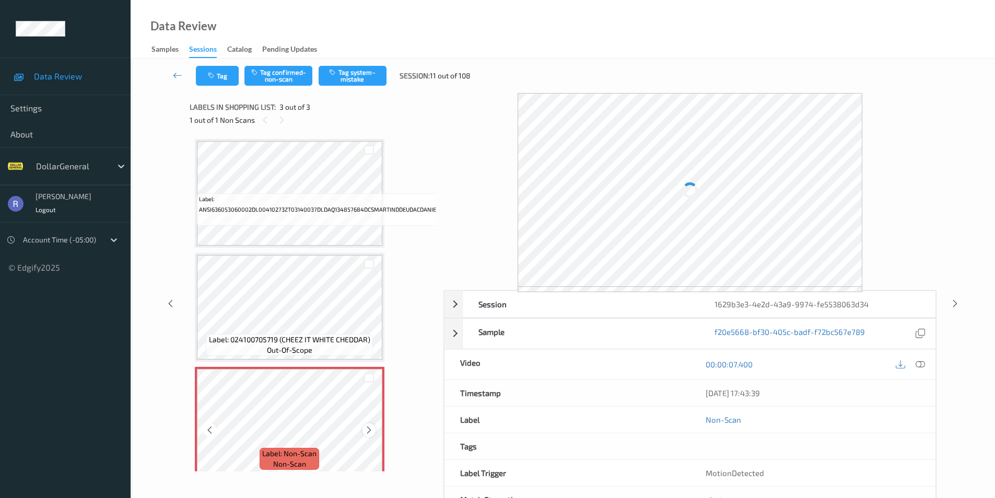
click at [371, 429] on icon at bounding box center [369, 429] width 9 height 9
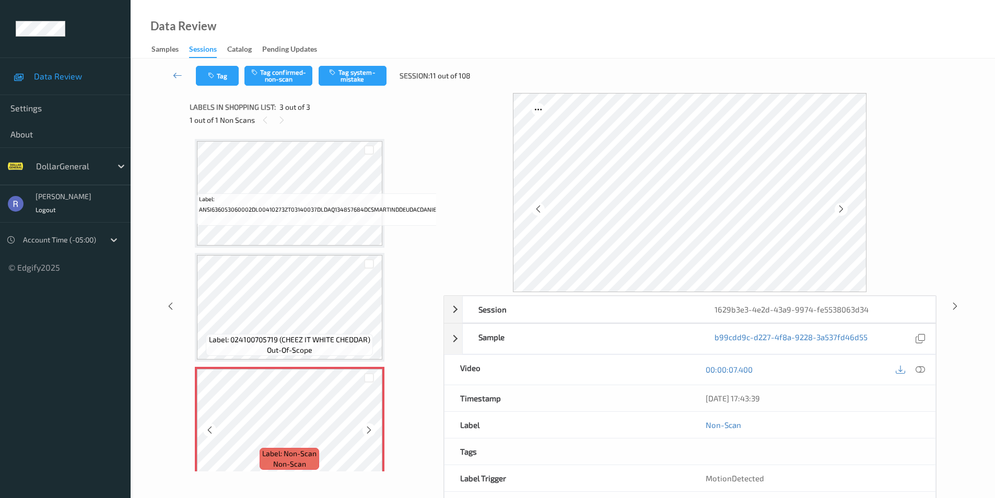
click at [371, 429] on icon at bounding box center [369, 429] width 9 height 9
click at [361, 76] on button "Tag system-mistake" at bounding box center [353, 76] width 68 height 20
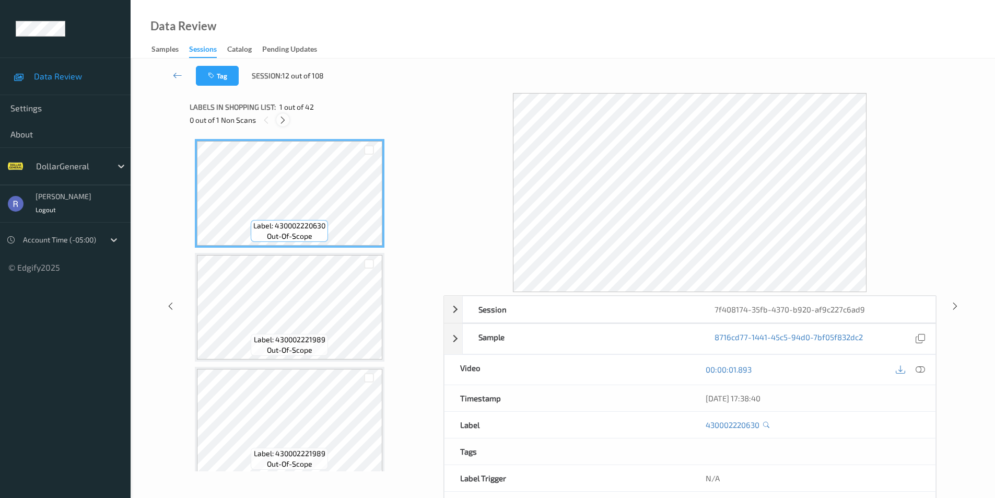
click at [284, 119] on icon at bounding box center [282, 119] width 9 height 9
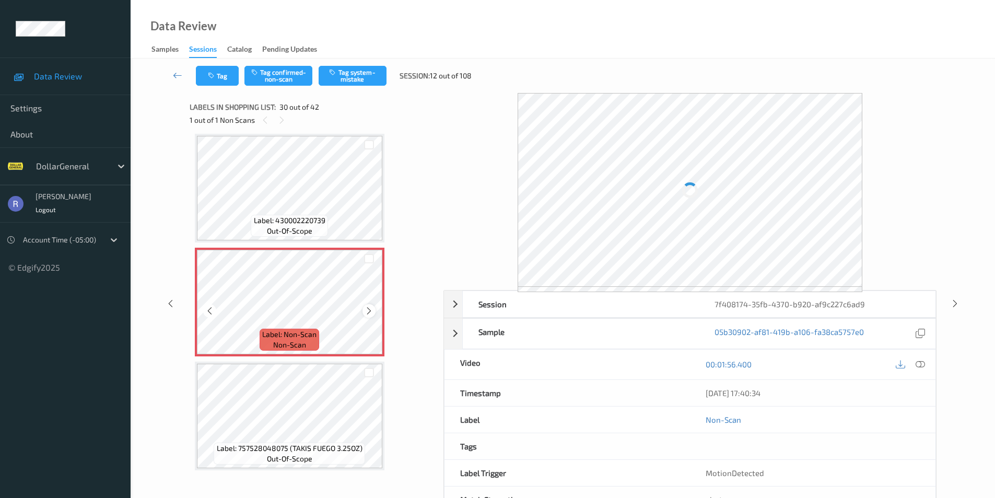
click at [368, 310] on icon at bounding box center [369, 310] width 9 height 9
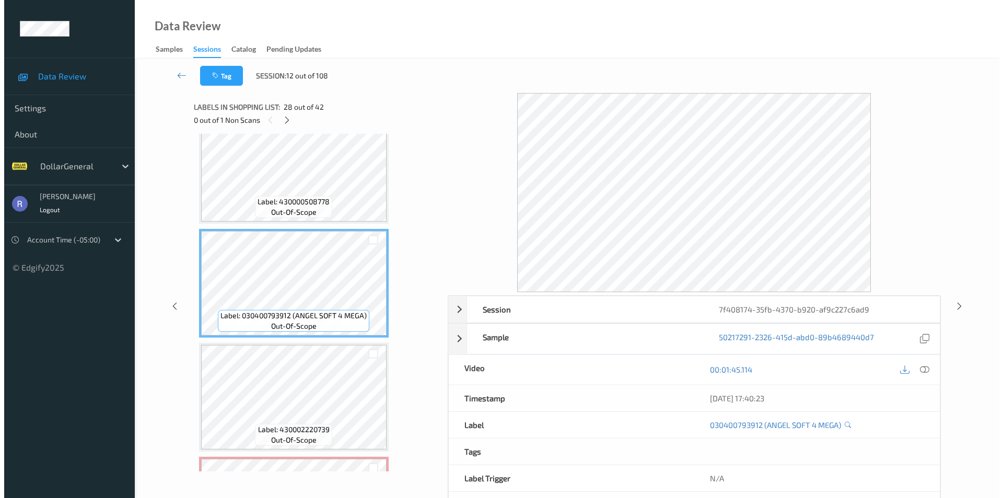
scroll to position [2933, 0]
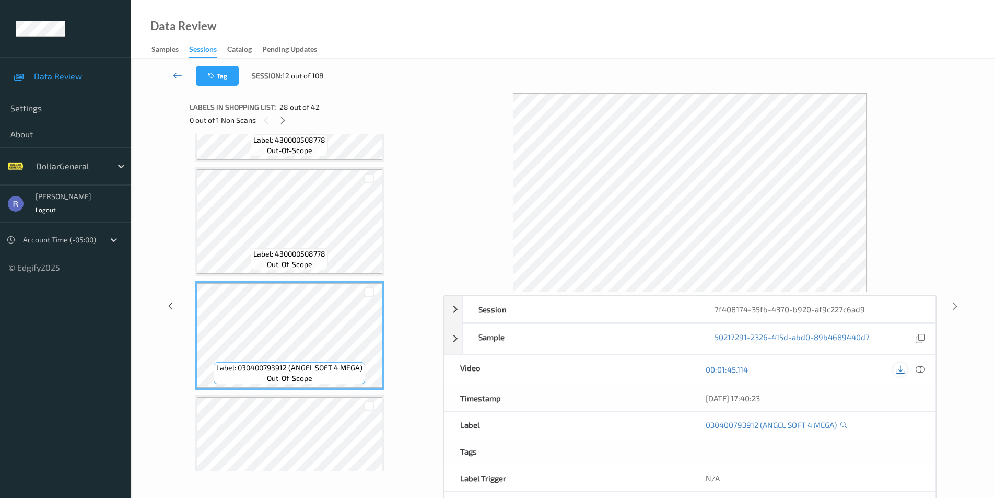
click at [904, 370] on icon at bounding box center [900, 369] width 9 height 9
click at [919, 367] on icon at bounding box center [920, 369] width 9 height 9
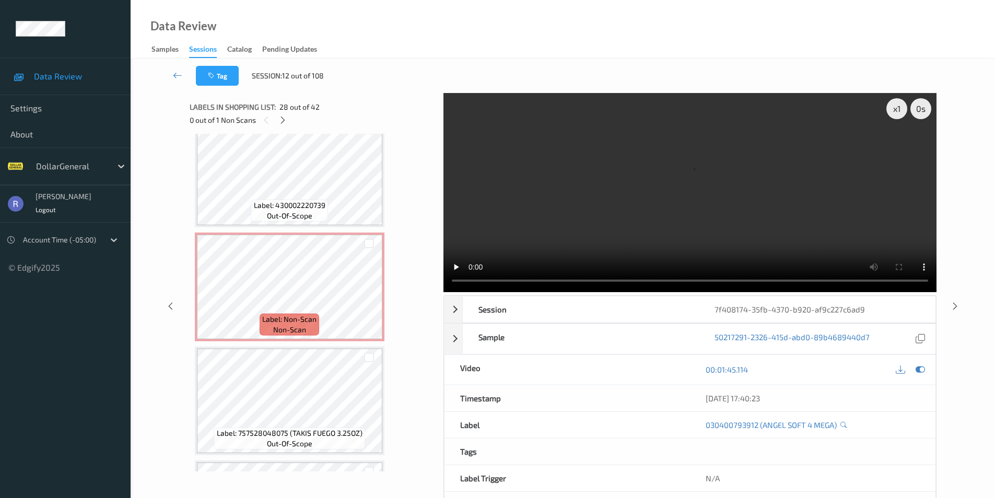
scroll to position [3247, 0]
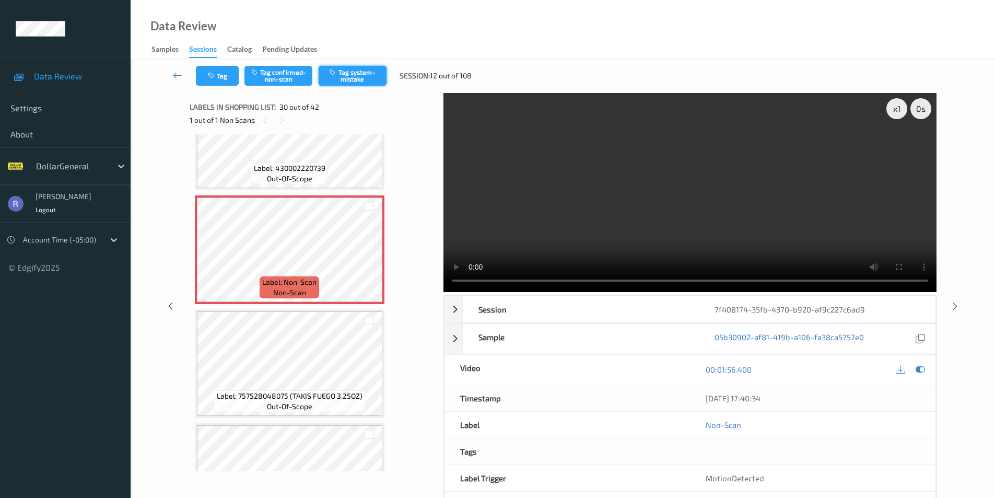
click at [359, 75] on button "Tag system-mistake" at bounding box center [353, 76] width 68 height 20
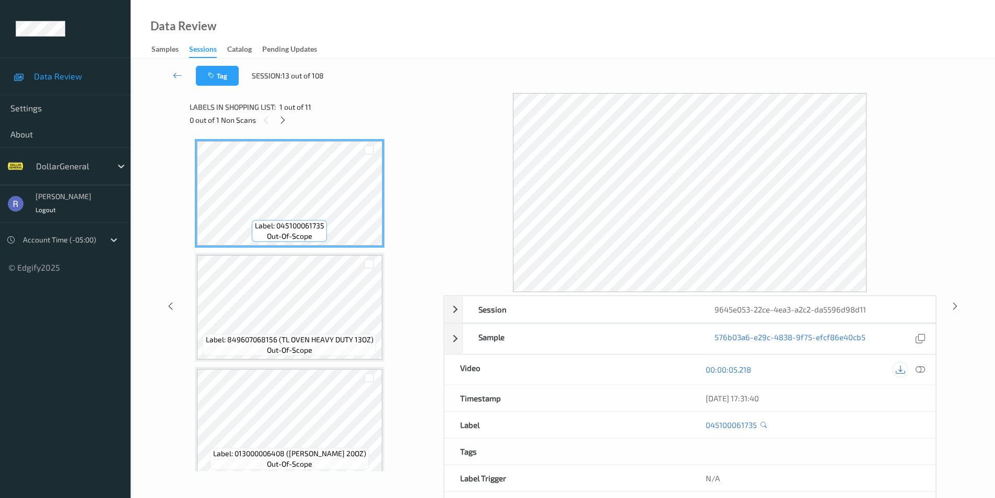
click at [900, 367] on icon at bounding box center [900, 369] width 9 height 9
click at [284, 118] on icon at bounding box center [282, 119] width 9 height 9
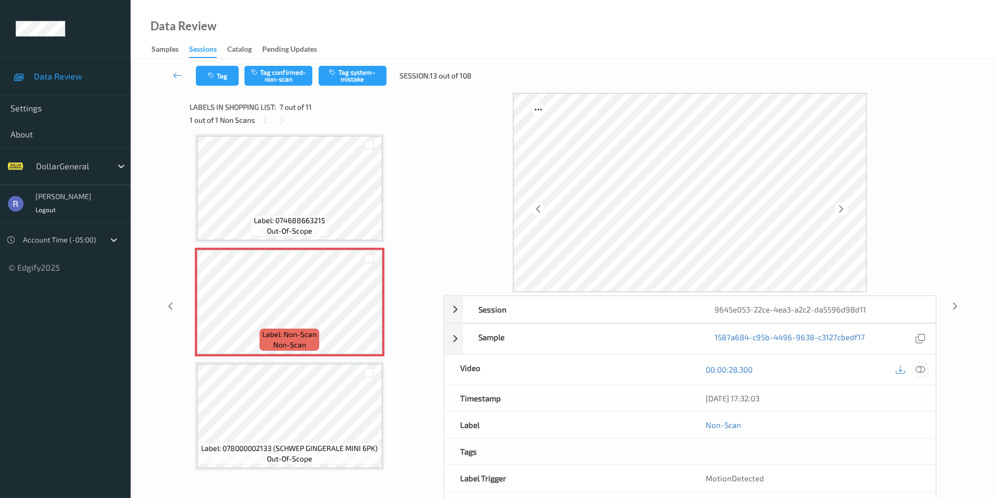
click at [918, 367] on icon at bounding box center [920, 369] width 9 height 9
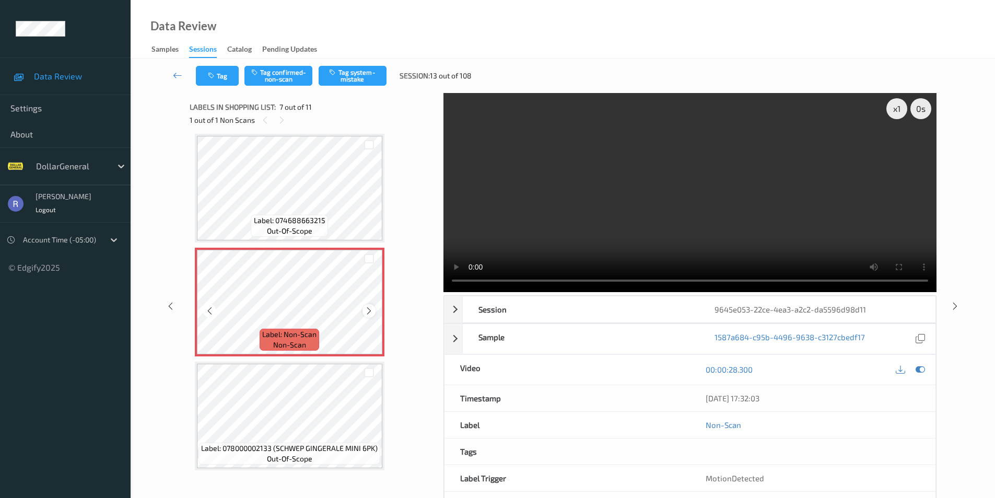
click at [367, 310] on icon at bounding box center [369, 310] width 9 height 9
click at [366, 74] on button "Tag system-mistake" at bounding box center [353, 76] width 68 height 20
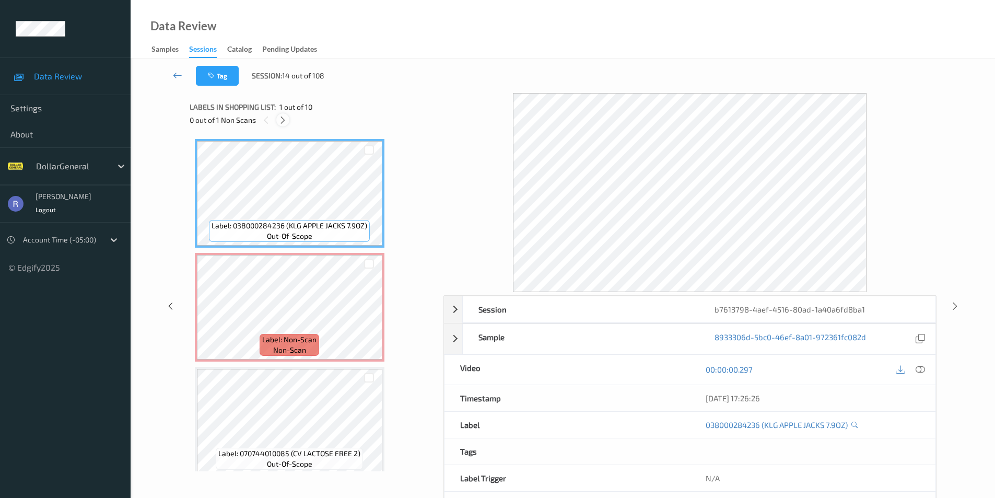
click at [283, 117] on icon at bounding box center [282, 119] width 9 height 9
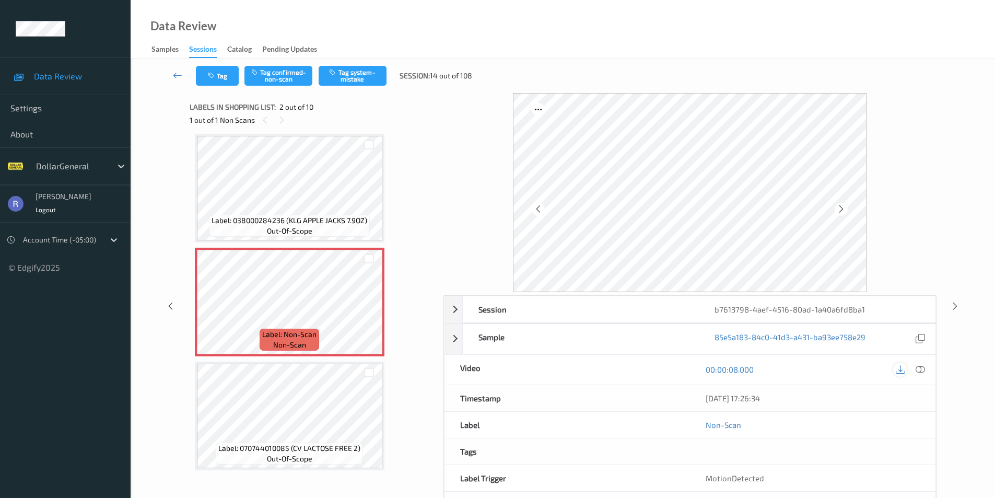
click at [902, 373] on icon at bounding box center [900, 369] width 9 height 9
click at [370, 310] on icon at bounding box center [369, 310] width 9 height 9
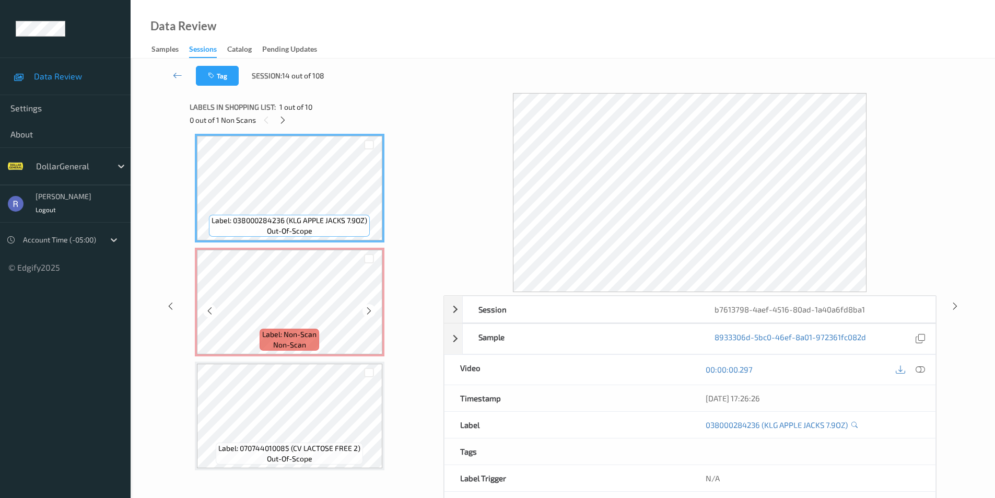
scroll to position [0, 0]
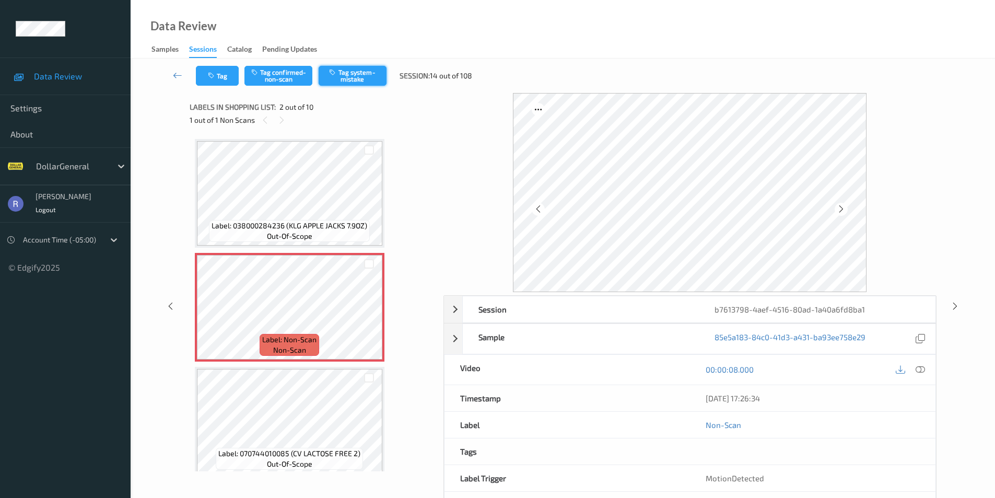
click at [359, 78] on button "Tag system-mistake" at bounding box center [353, 76] width 68 height 20
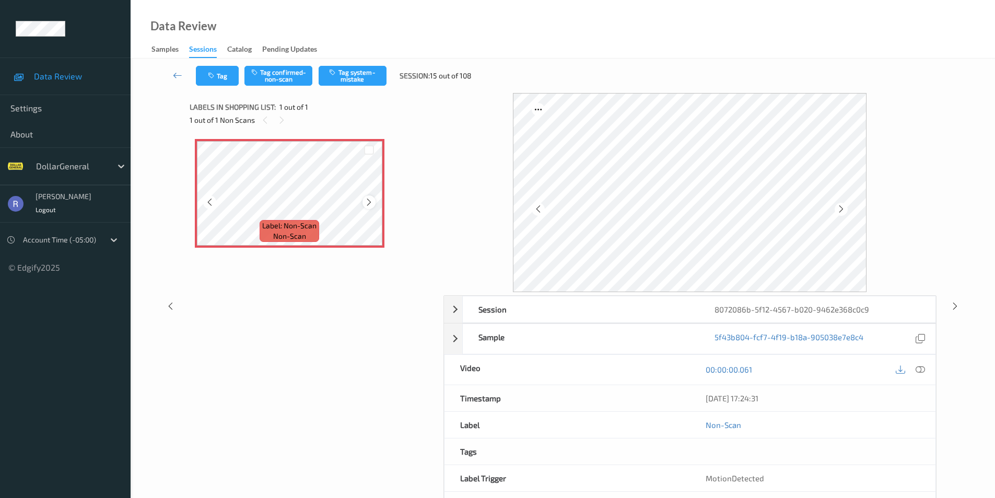
click at [369, 203] on icon at bounding box center [369, 201] width 9 height 9
click at [899, 372] on icon at bounding box center [900, 369] width 9 height 9
click at [366, 74] on button "Tag system-mistake" at bounding box center [353, 76] width 68 height 20
click at [247, 300] on div "Label: Non-Scan non-scan Label: Non-Scan non-scan Label: Non-Scan non-scan" at bounding box center [313, 258] width 247 height 249
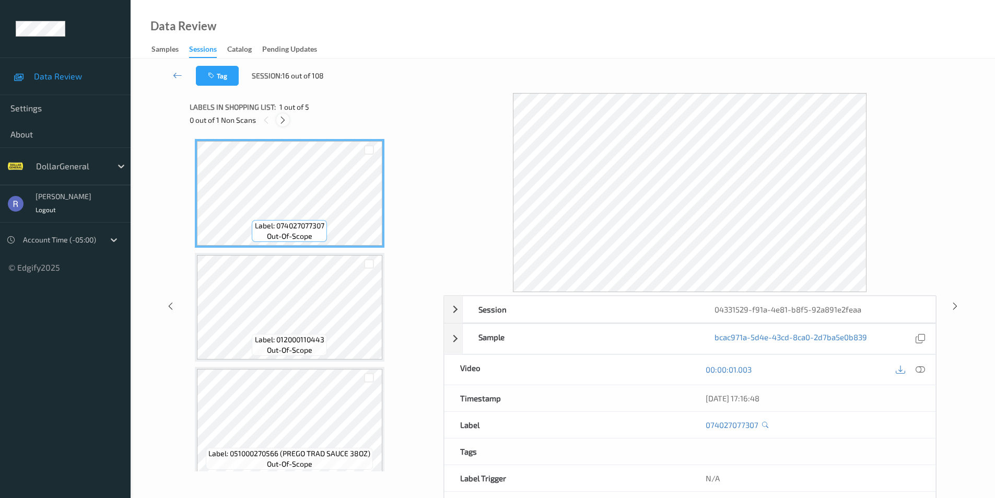
click at [286, 121] on icon at bounding box center [282, 119] width 9 height 9
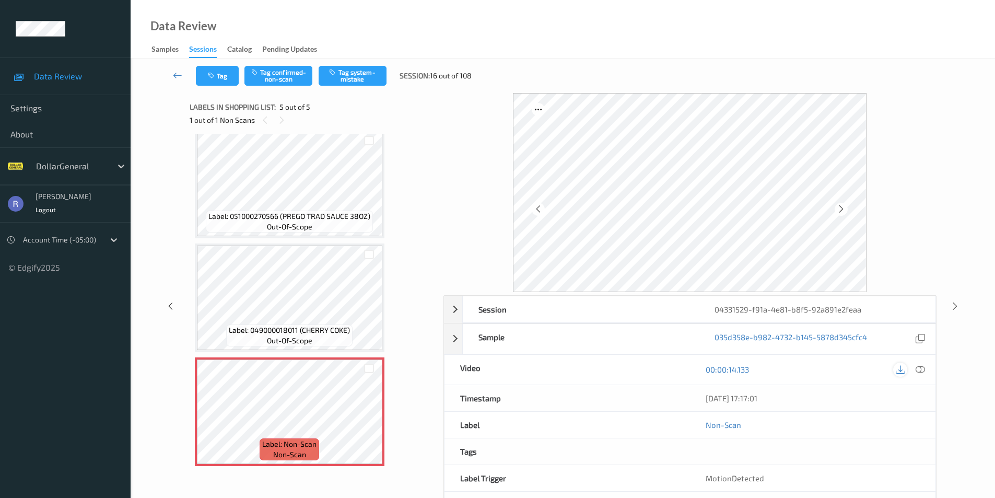
click at [900, 370] on icon at bounding box center [900, 369] width 9 height 9
click at [370, 421] on icon at bounding box center [369, 420] width 9 height 9
click at [348, 73] on button "Tag system-mistake" at bounding box center [353, 76] width 68 height 20
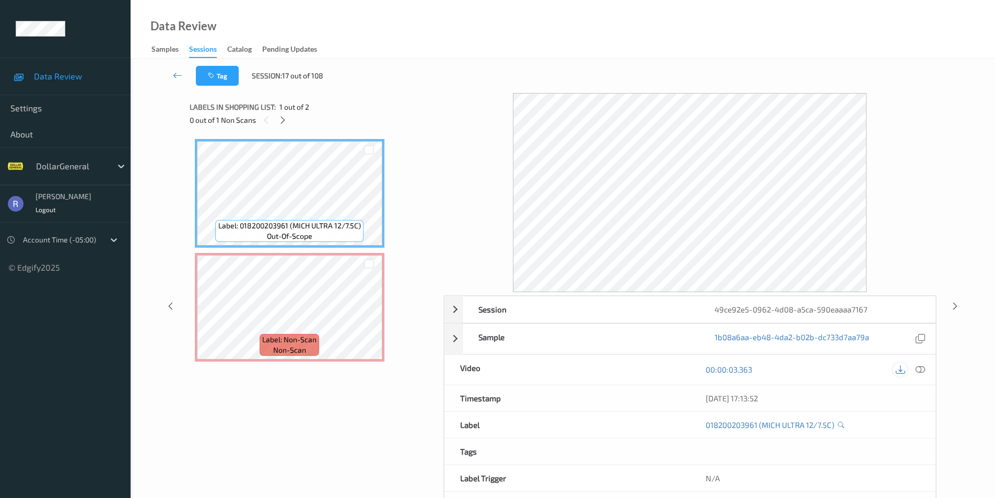
click at [899, 371] on icon at bounding box center [900, 369] width 9 height 9
click at [393, 231] on div "Label: 018200203961 (MICH ULTRA 12/7.5C) out-of-scope Label: Non-Scan non-scan …" at bounding box center [313, 250] width 236 height 223
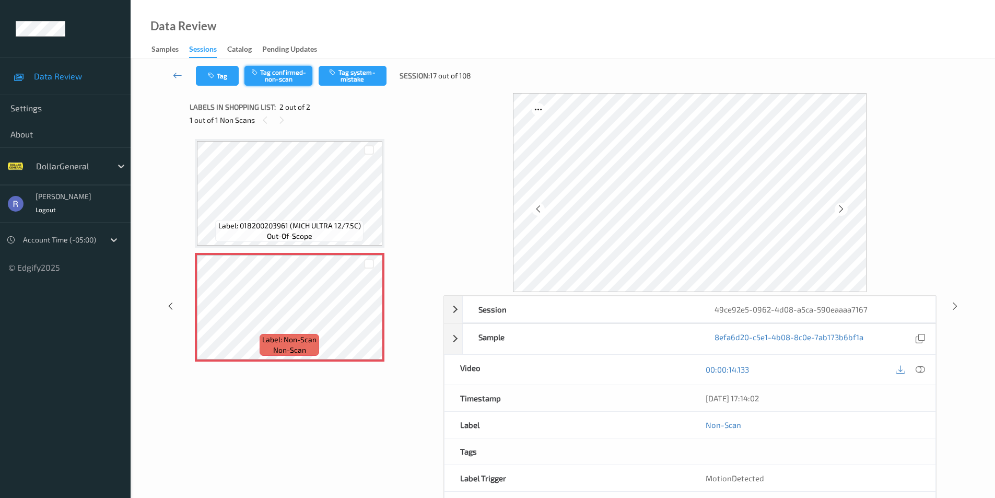
click at [287, 71] on button "Tag confirmed-non-scan" at bounding box center [279, 76] width 68 height 20
click at [955, 305] on icon at bounding box center [955, 305] width 9 height 9
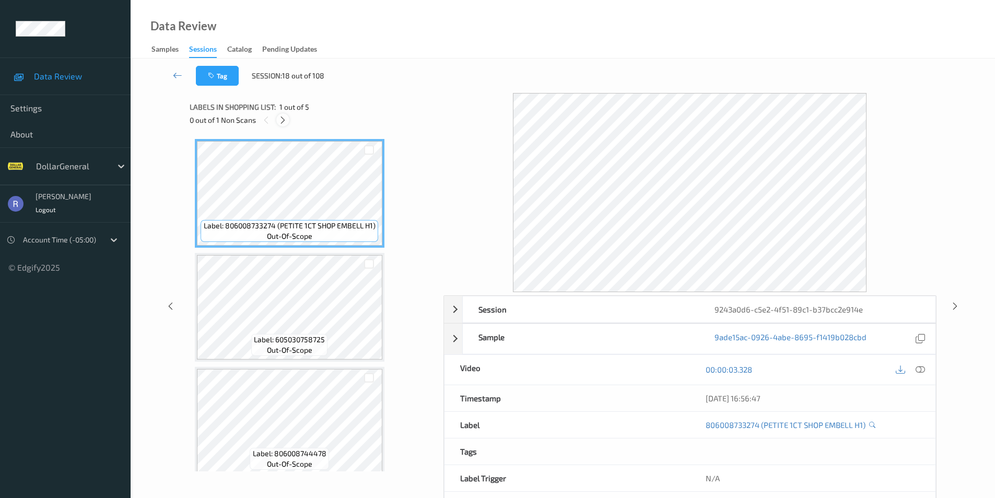
click at [278, 122] on icon at bounding box center [282, 119] width 9 height 9
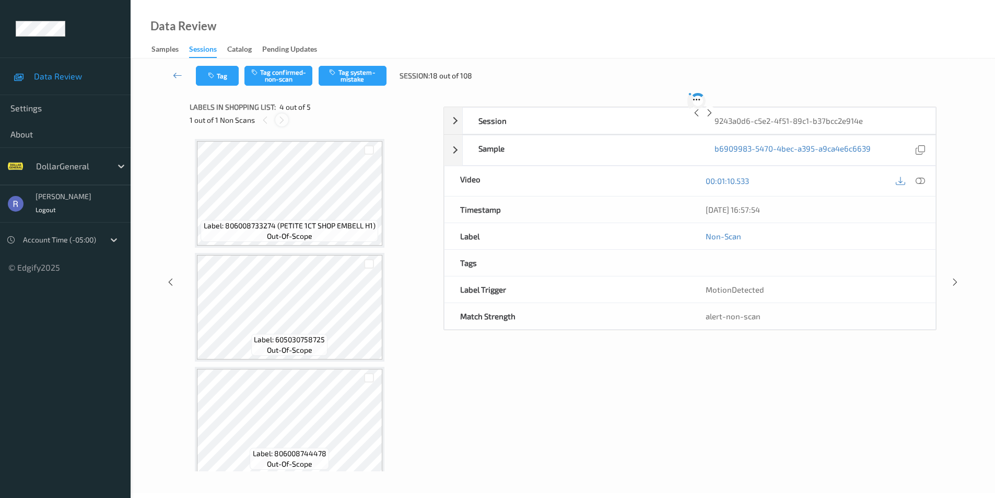
scroll to position [233, 0]
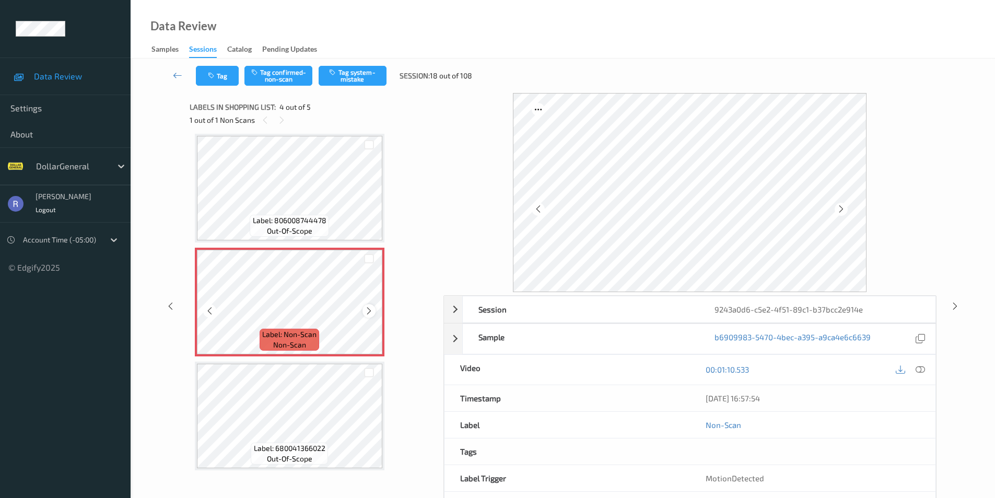
click at [367, 309] on icon at bounding box center [369, 310] width 9 height 9
click at [367, 311] on icon at bounding box center [369, 310] width 9 height 9
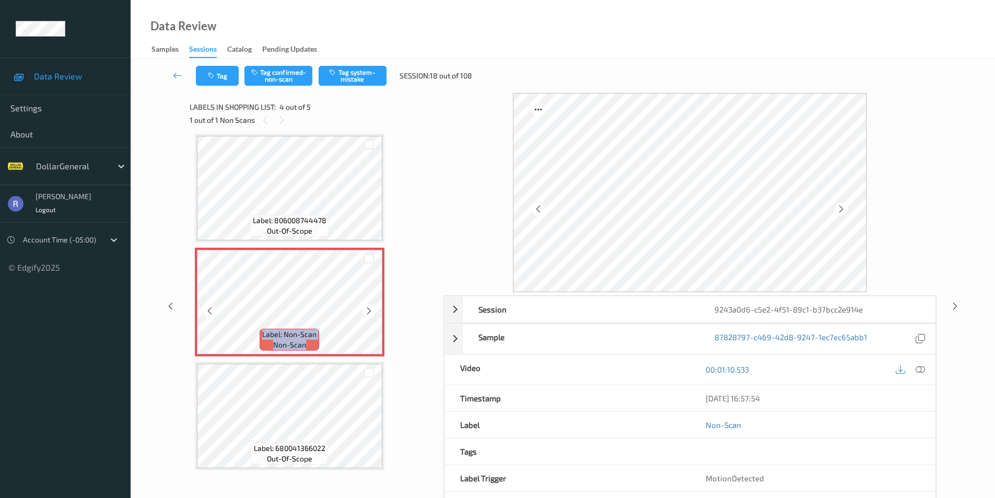
click at [367, 311] on icon at bounding box center [369, 310] width 9 height 9
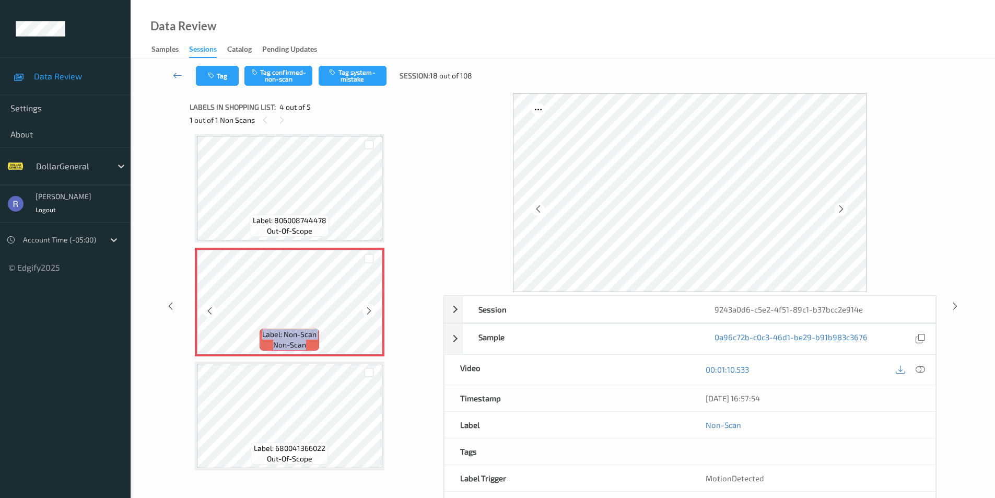
click at [367, 311] on icon at bounding box center [369, 310] width 9 height 9
click at [368, 308] on icon at bounding box center [369, 310] width 9 height 9
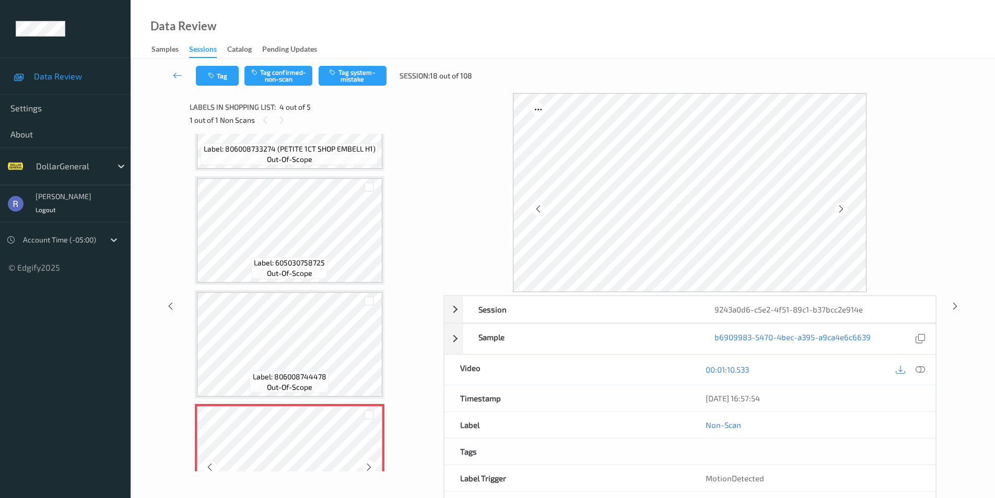
scroll to position [76, 0]
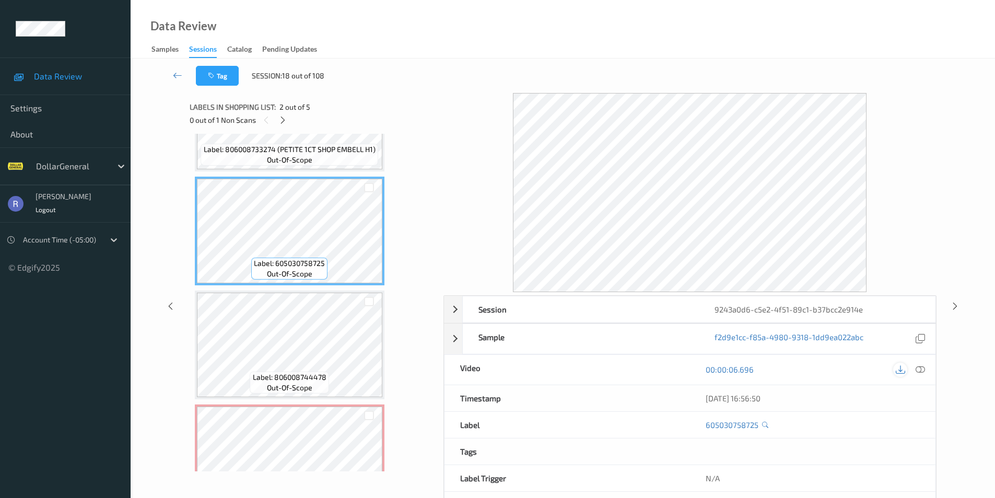
click at [901, 366] on icon at bounding box center [900, 369] width 9 height 9
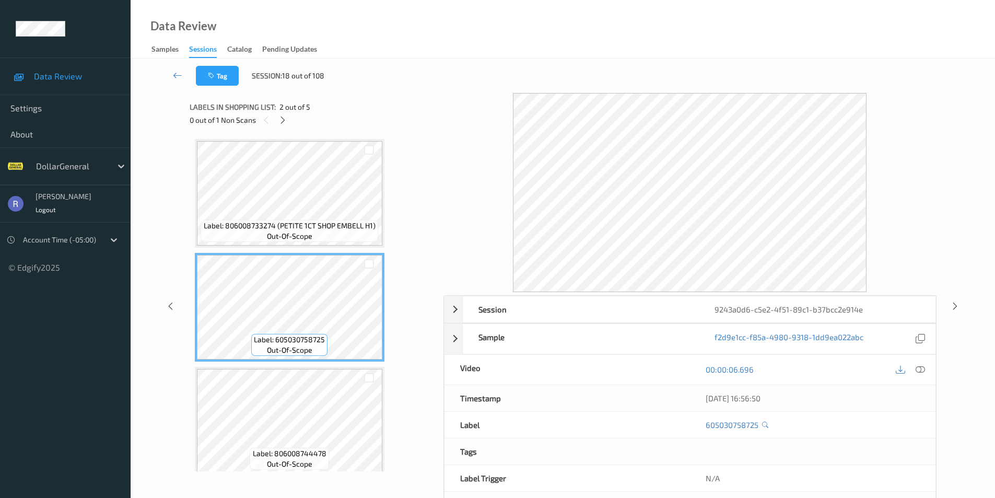
click at [281, 113] on div "Labels in shopping list: 2 out of 5" at bounding box center [313, 106] width 247 height 13
click at [281, 120] on icon at bounding box center [282, 119] width 9 height 9
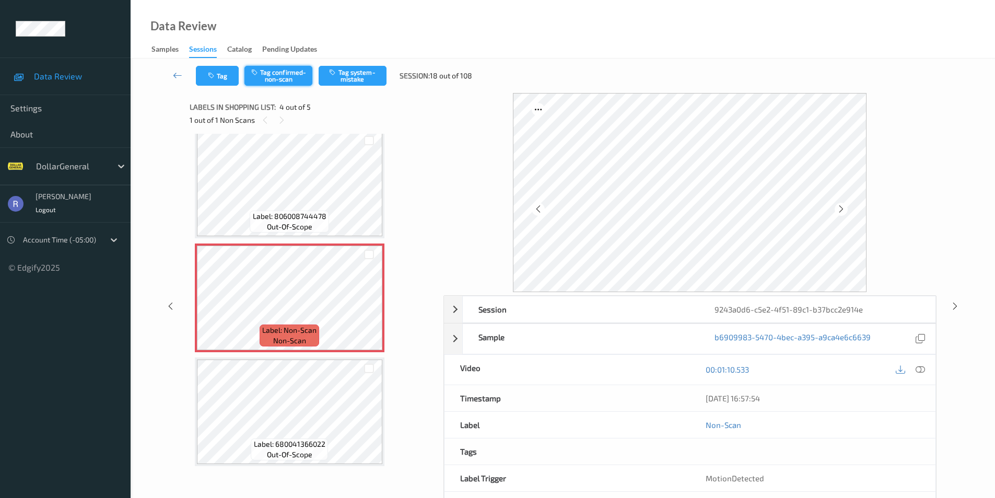
click at [281, 73] on button "Tag confirmed-non-scan" at bounding box center [279, 76] width 68 height 20
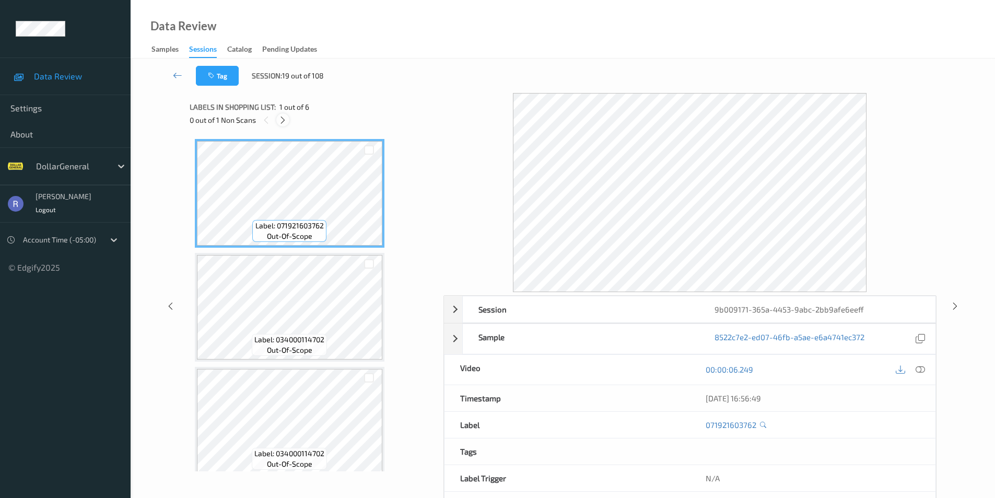
click at [283, 123] on icon at bounding box center [282, 119] width 9 height 9
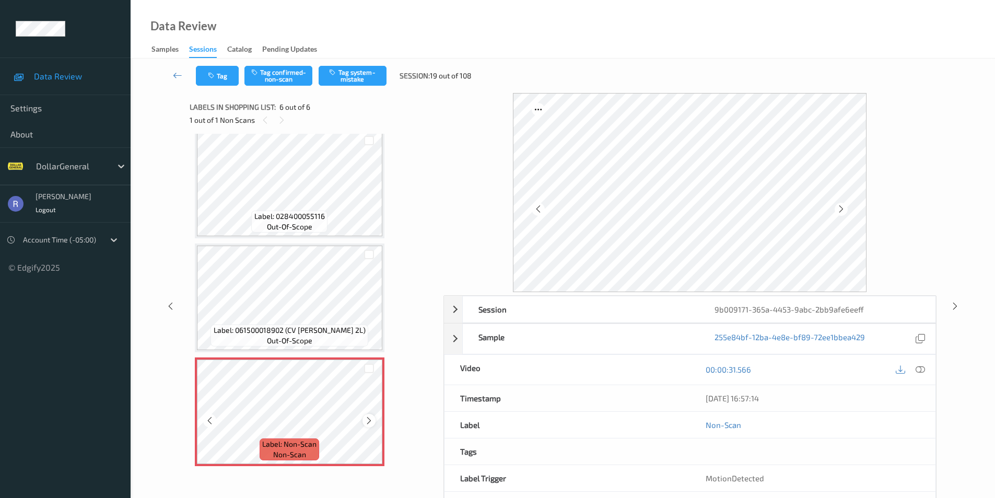
click at [368, 421] on icon at bounding box center [369, 420] width 9 height 9
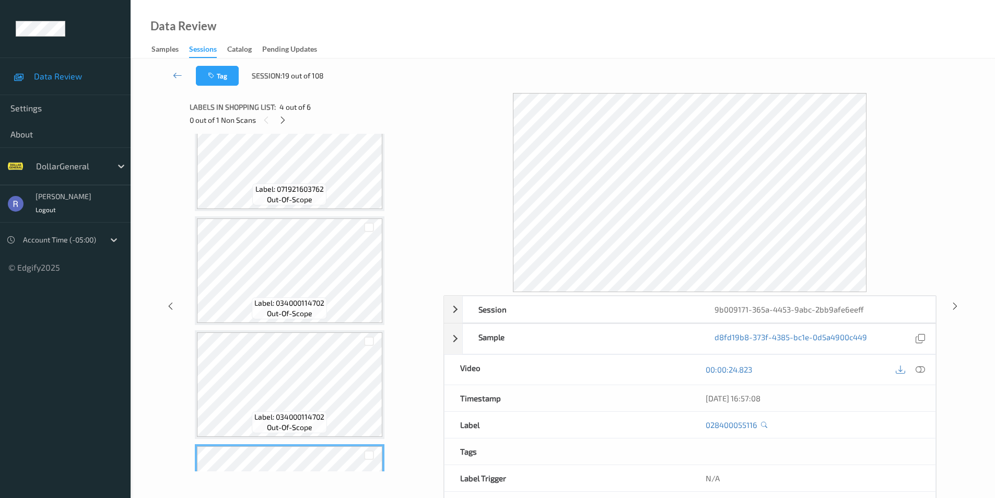
scroll to position [0, 0]
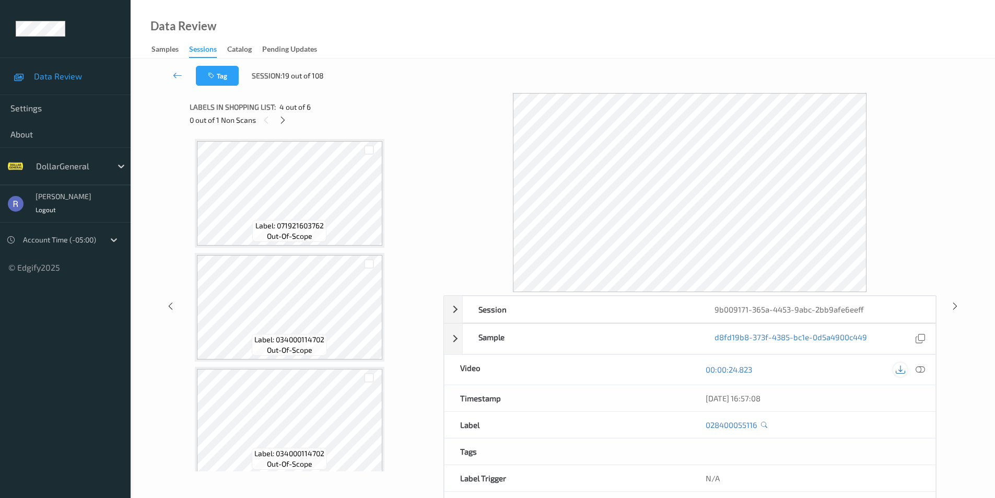
click at [900, 368] on icon at bounding box center [900, 369] width 9 height 9
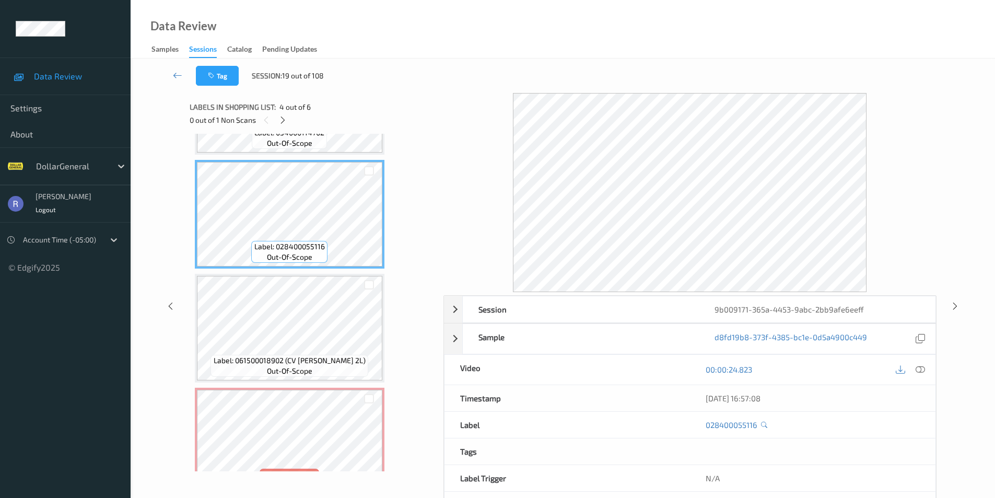
scroll to position [351, 0]
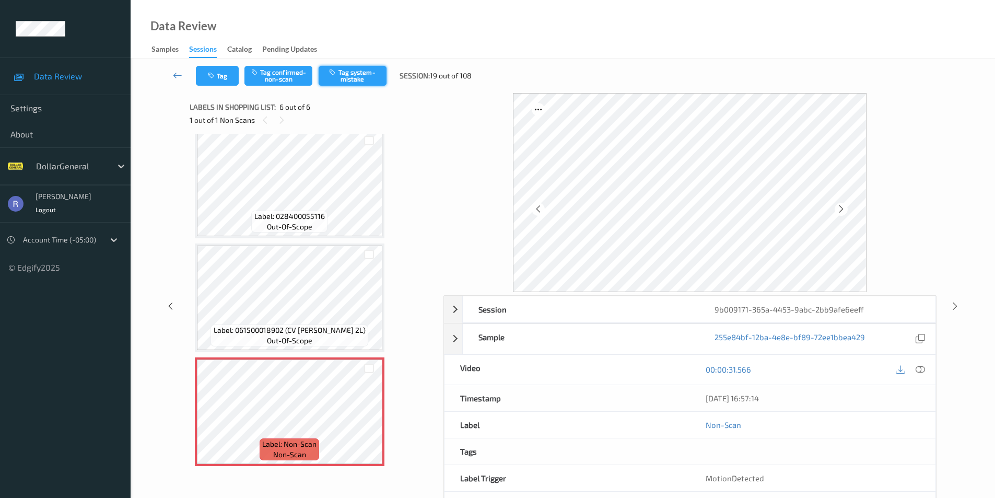
click at [366, 77] on button "Tag system-mistake" at bounding box center [353, 76] width 68 height 20
click at [949, 307] on div at bounding box center [955, 305] width 13 height 13
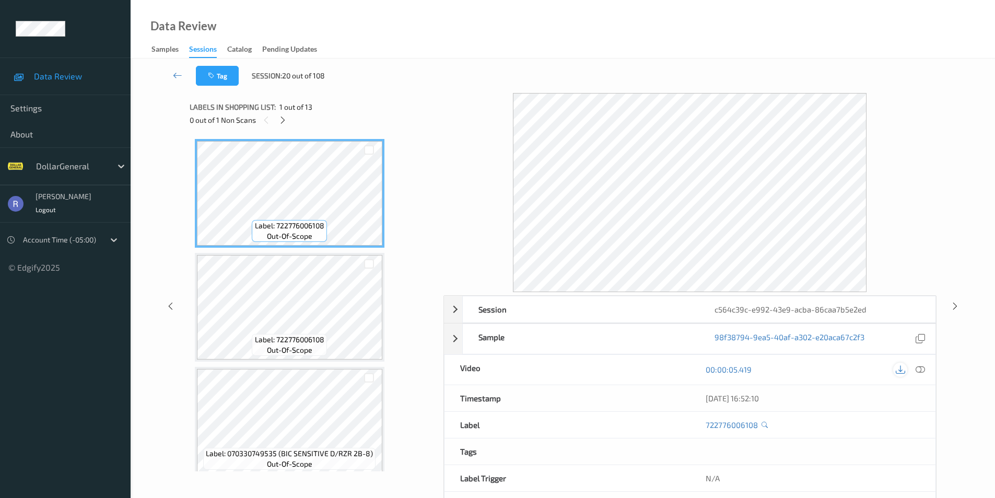
click at [899, 365] on icon at bounding box center [900, 369] width 9 height 9
click at [284, 119] on icon at bounding box center [282, 119] width 9 height 9
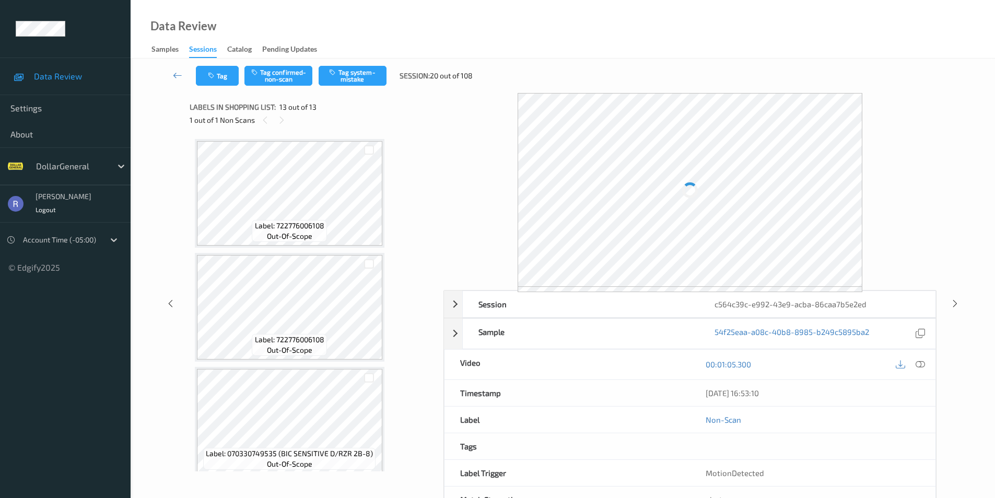
scroll to position [1148, 0]
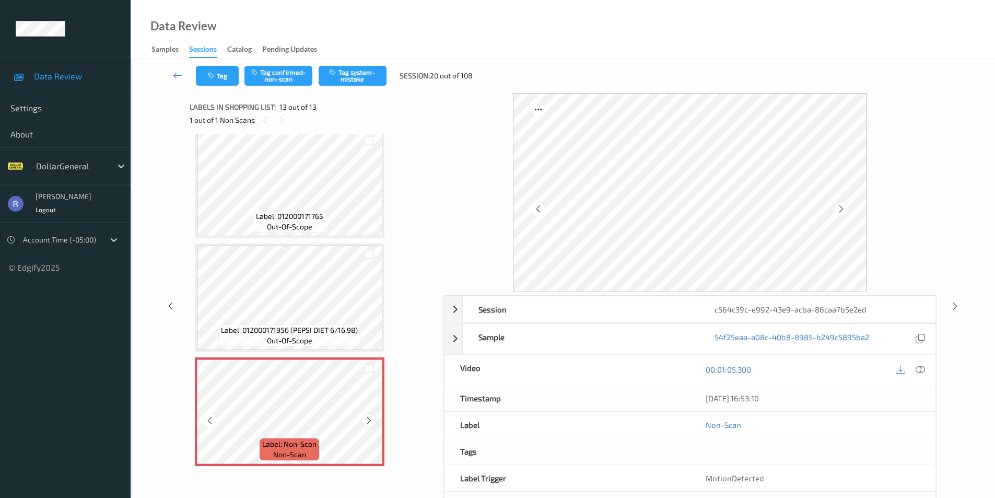
click at [367, 421] on icon at bounding box center [369, 420] width 9 height 9
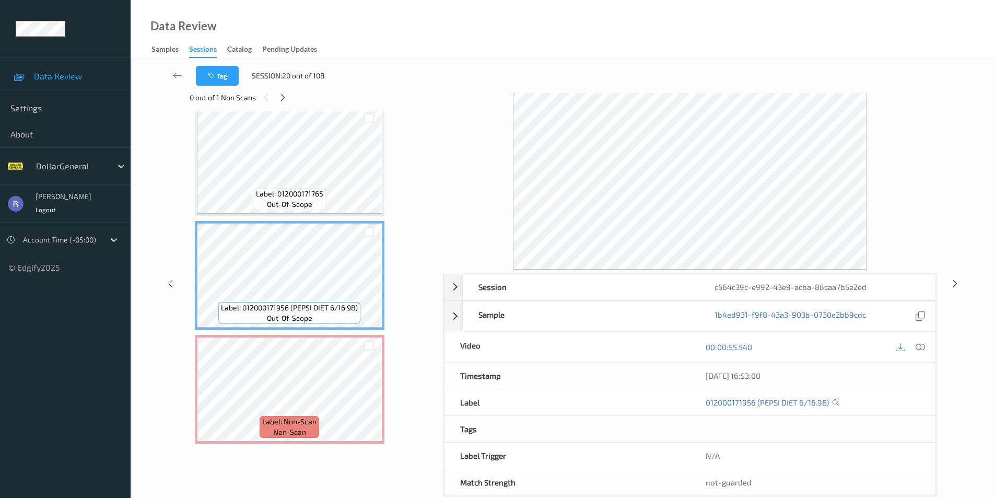
scroll to position [42, 0]
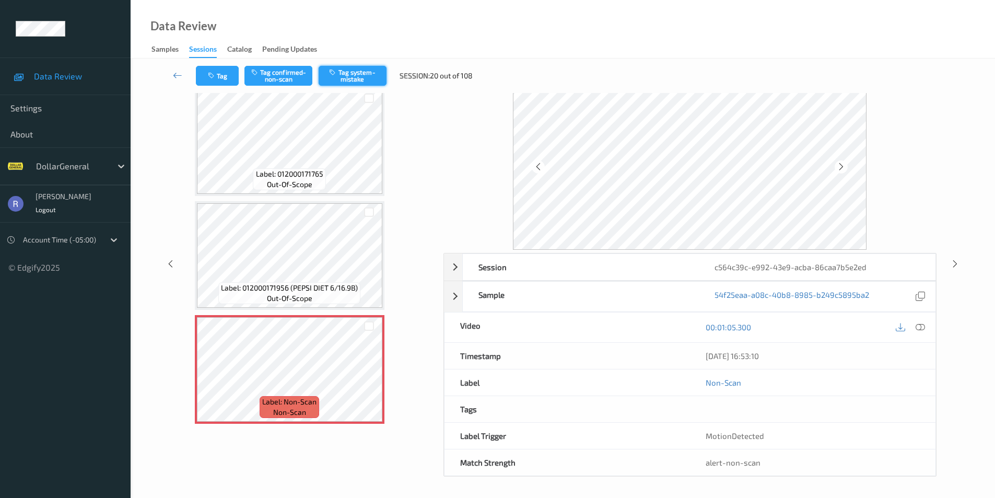
click at [362, 74] on button "Tag system-mistake" at bounding box center [353, 76] width 68 height 20
click at [952, 263] on icon at bounding box center [955, 263] width 9 height 9
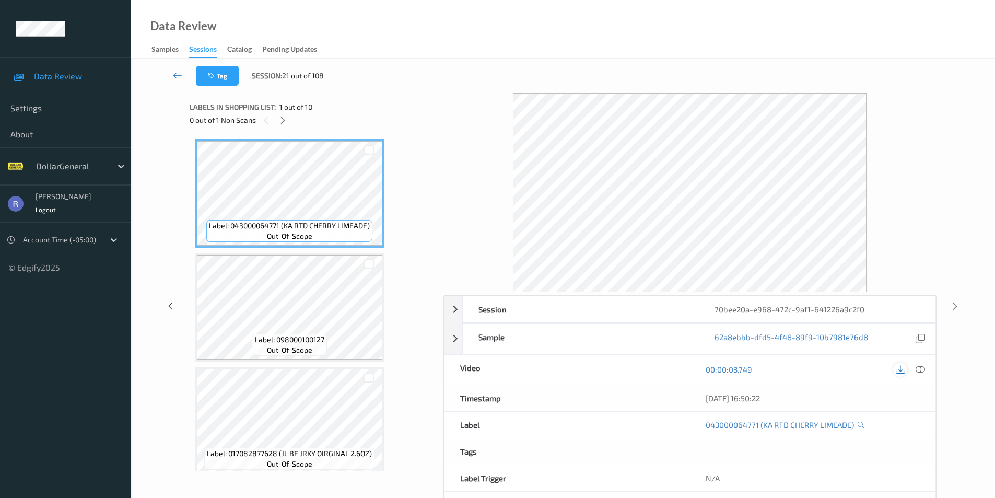
click at [902, 368] on icon at bounding box center [900, 369] width 9 height 9
click at [282, 117] on icon at bounding box center [282, 119] width 9 height 9
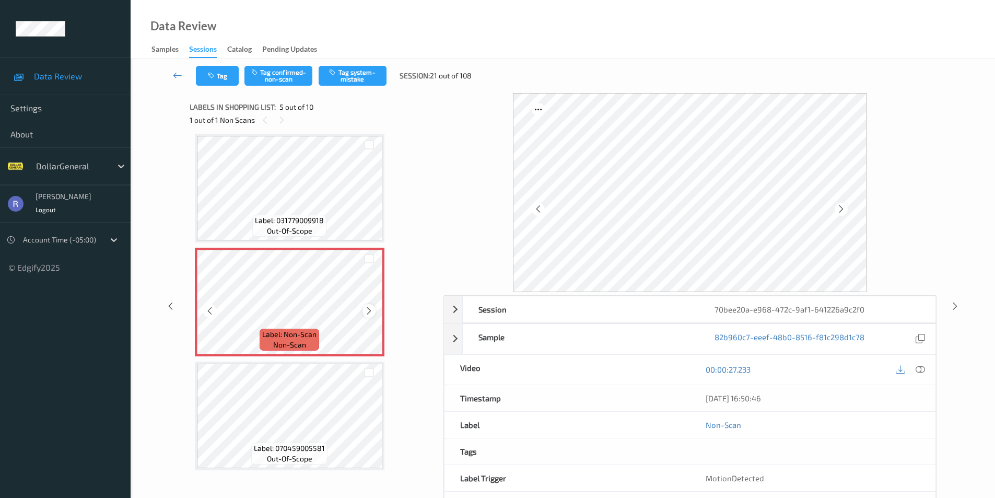
click at [368, 312] on icon at bounding box center [369, 310] width 9 height 9
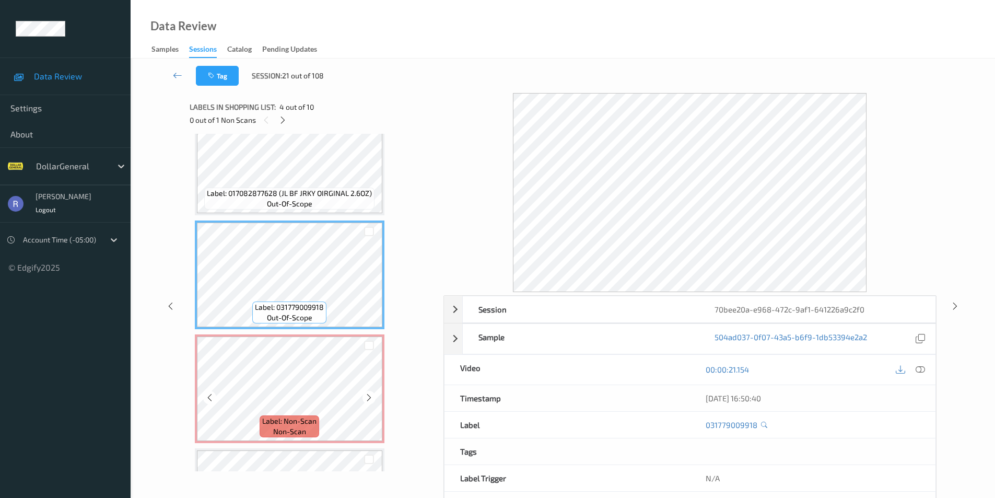
scroll to position [242, 0]
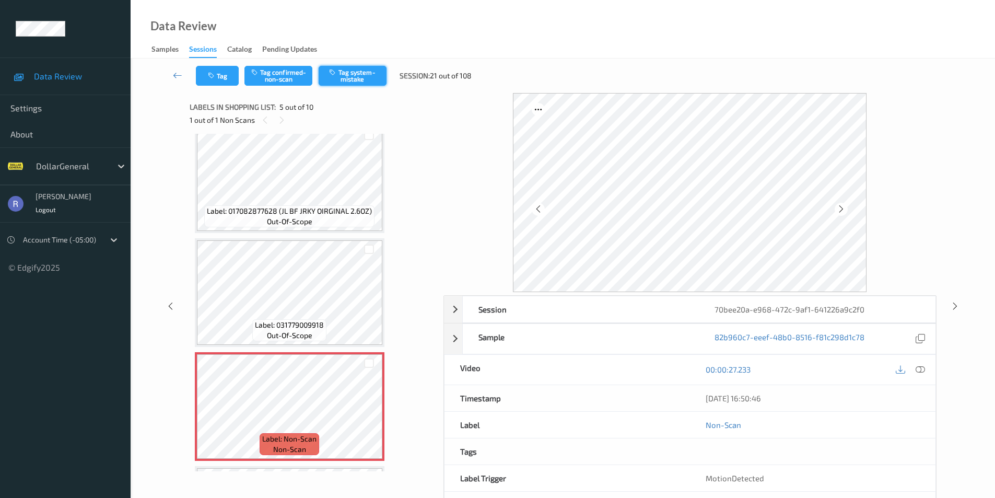
click at [370, 76] on button "Tag system-mistake" at bounding box center [353, 76] width 68 height 20
click at [955, 306] on icon at bounding box center [955, 305] width 9 height 9
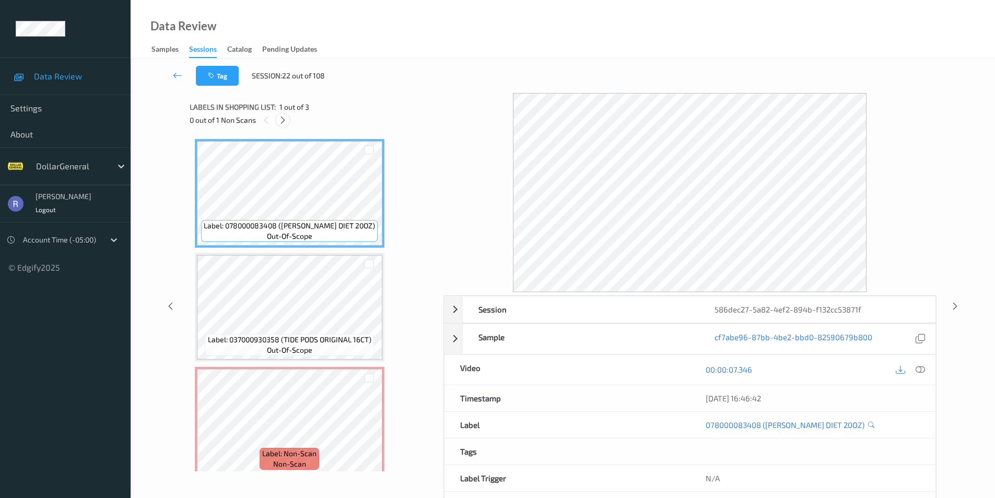
click at [285, 122] on icon at bounding box center [282, 119] width 9 height 9
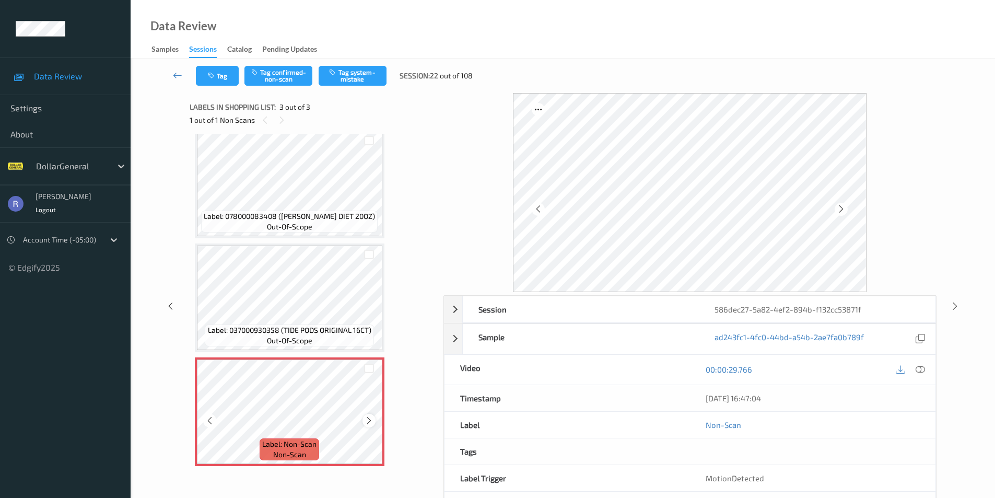
click at [366, 417] on icon at bounding box center [369, 420] width 9 height 9
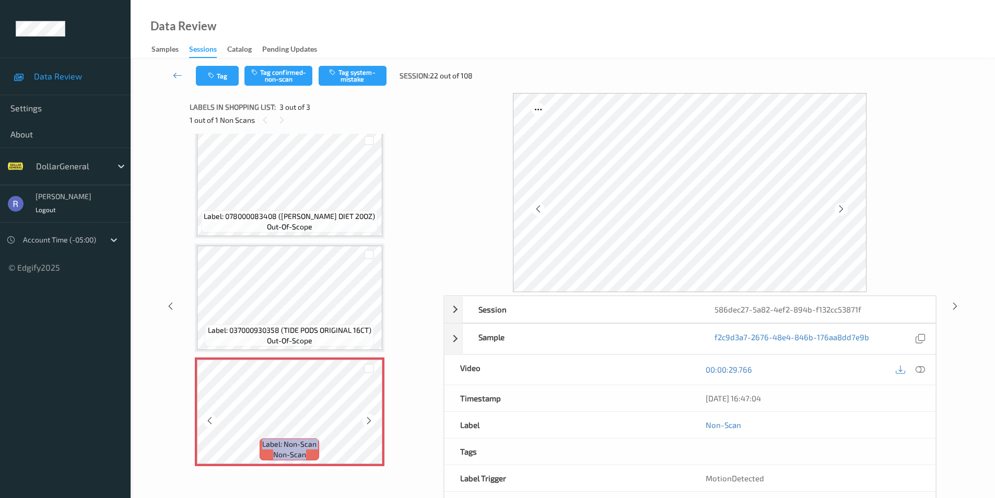
click at [366, 417] on icon at bounding box center [369, 420] width 9 height 9
click at [355, 73] on button "Tag system-mistake" at bounding box center [353, 76] width 68 height 20
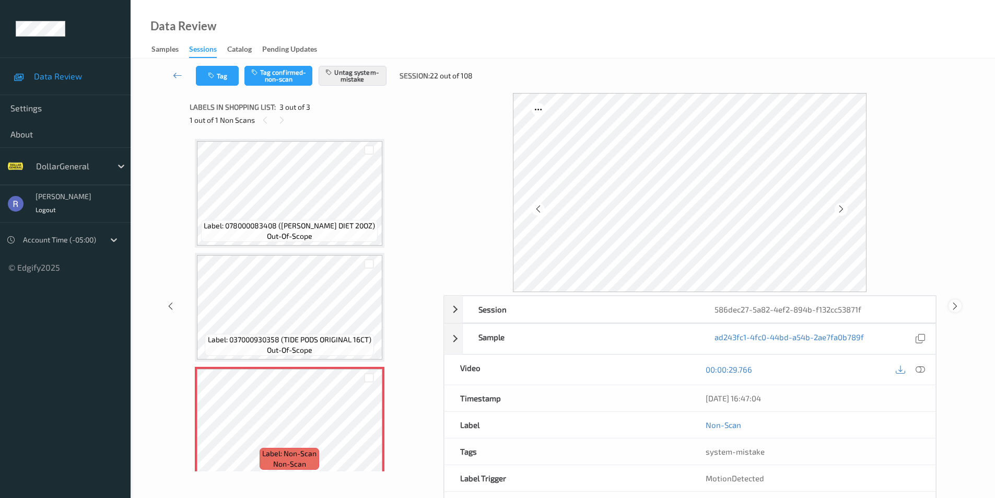
click at [956, 306] on icon at bounding box center [955, 305] width 9 height 9
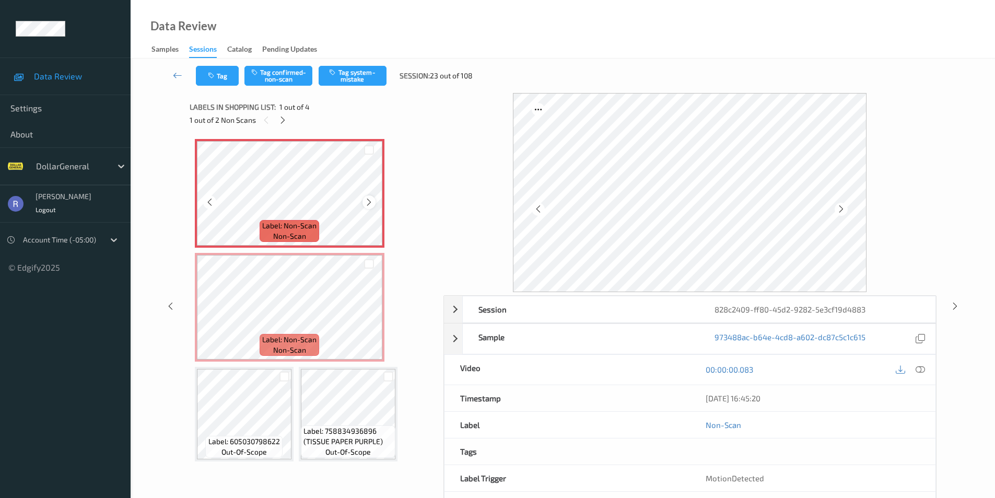
click at [372, 200] on icon at bounding box center [369, 201] width 9 height 9
click at [375, 199] on div at bounding box center [369, 201] width 13 height 13
click at [923, 368] on icon at bounding box center [920, 369] width 9 height 9
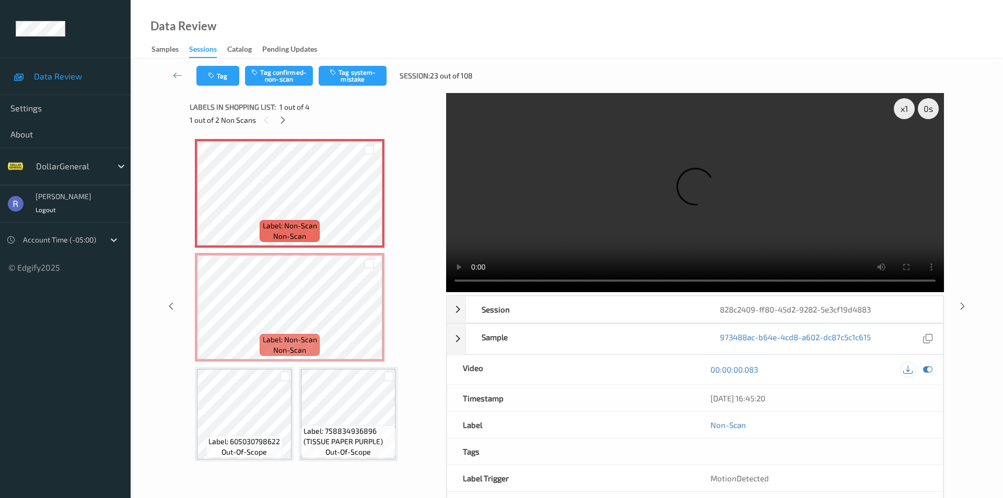
click at [908, 365] on icon at bounding box center [907, 369] width 9 height 9
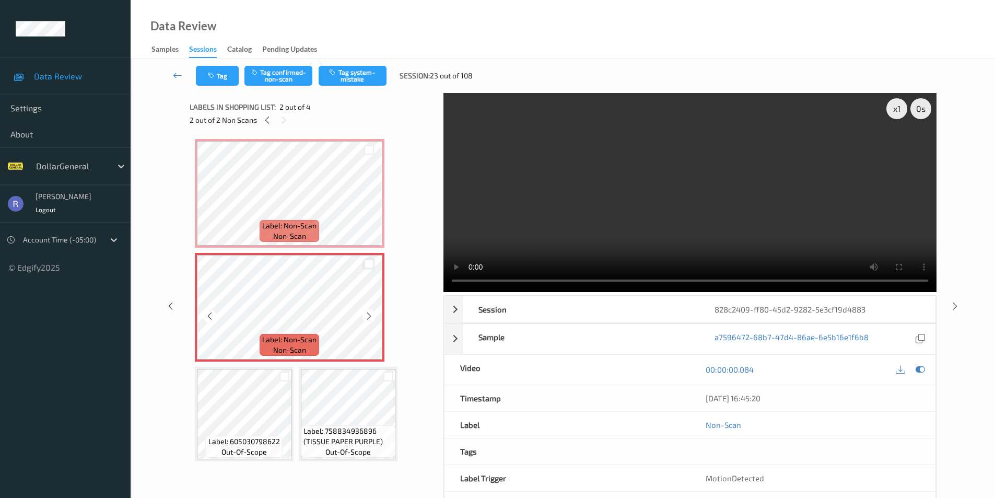
click at [370, 265] on div at bounding box center [369, 264] width 10 height 10
click at [371, 149] on div at bounding box center [369, 150] width 10 height 10
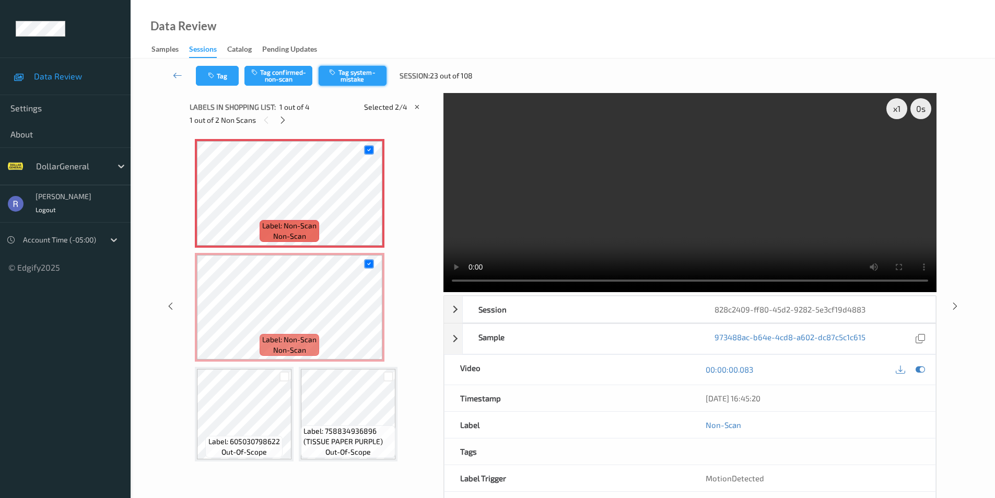
click at [350, 76] on button "Tag system-mistake" at bounding box center [353, 76] width 68 height 20
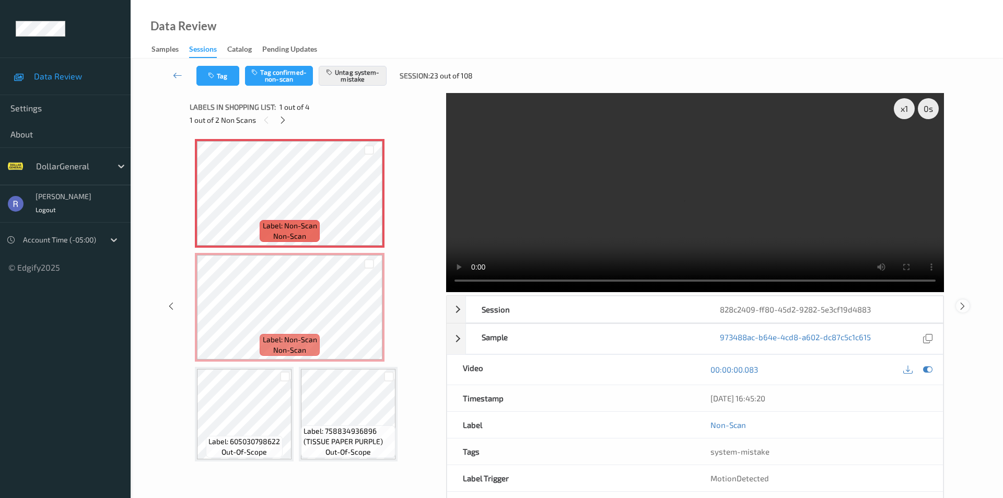
click at [963, 281] on div "x 1 0 s Session 828c2409-ff80-45d2-9282-5e3cf19d4883 Session ID 828c2409-ff80-4…" at bounding box center [567, 306] width 830 height 426
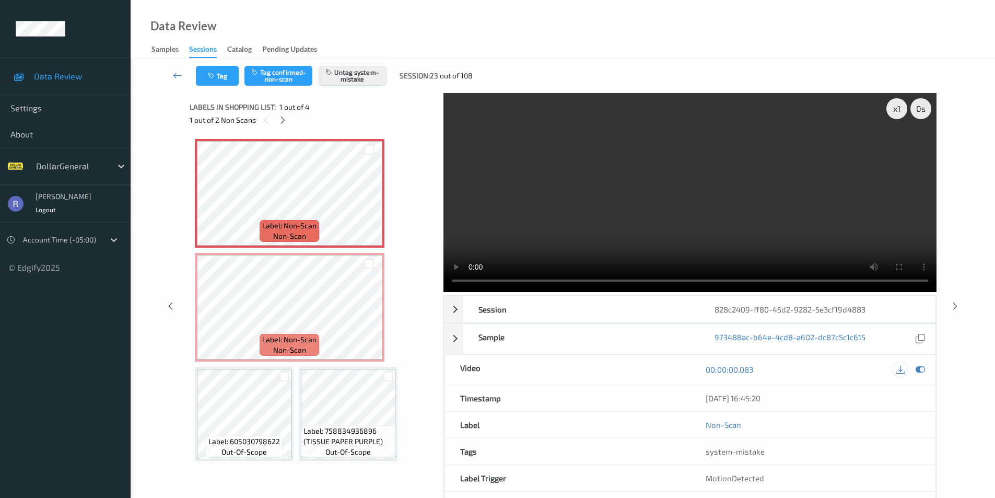
click at [901, 368] on icon at bounding box center [900, 369] width 9 height 9
click at [952, 301] on icon at bounding box center [955, 305] width 9 height 9
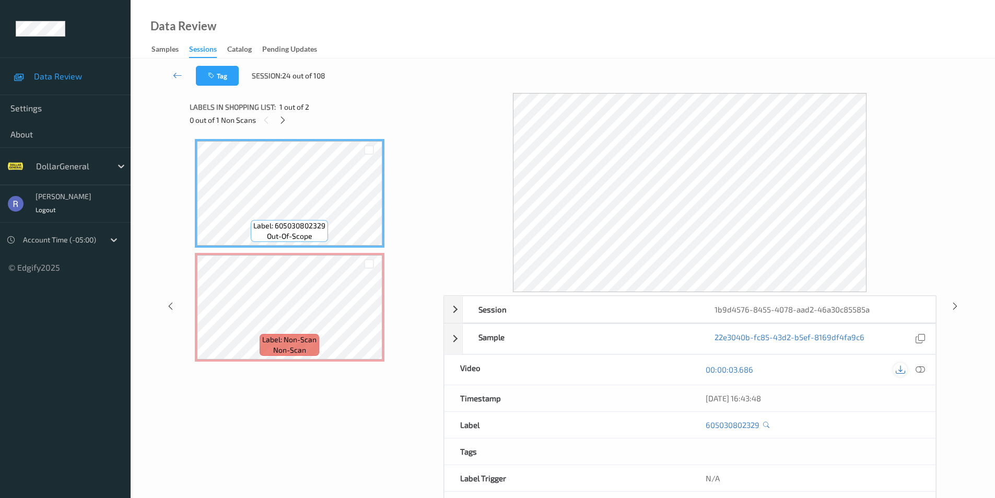
click at [897, 366] on icon at bounding box center [900, 369] width 9 height 9
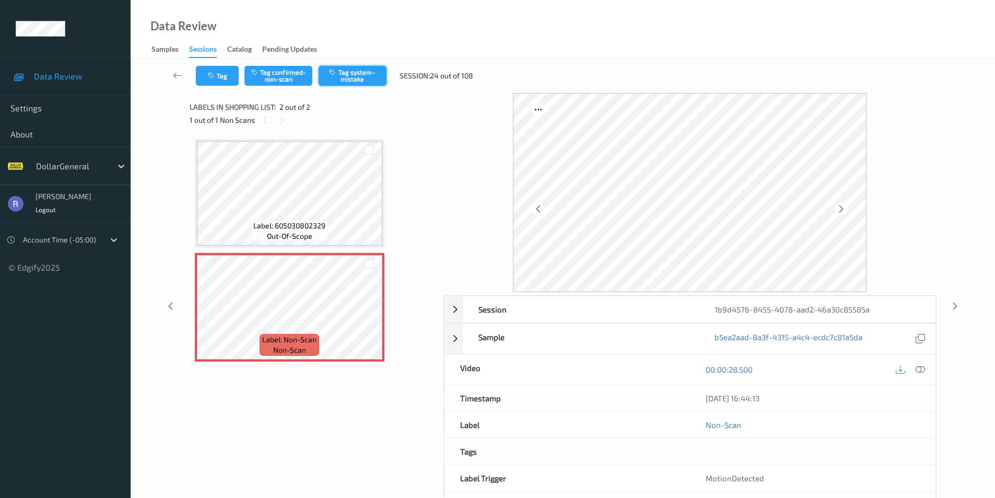
click at [367, 73] on button "Tag system-mistake" at bounding box center [353, 76] width 68 height 20
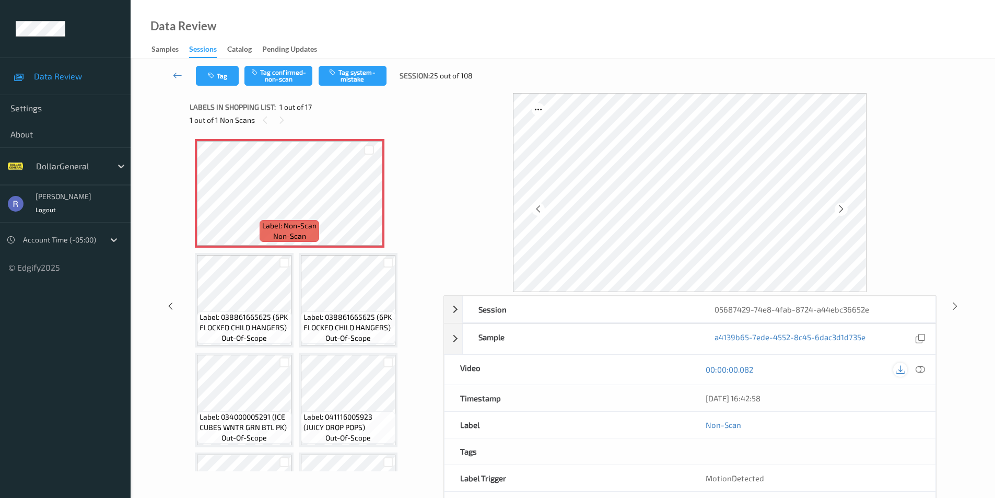
click at [903, 369] on icon at bounding box center [900, 369] width 9 height 9
click at [358, 73] on button "Tag system-mistake" at bounding box center [353, 76] width 68 height 20
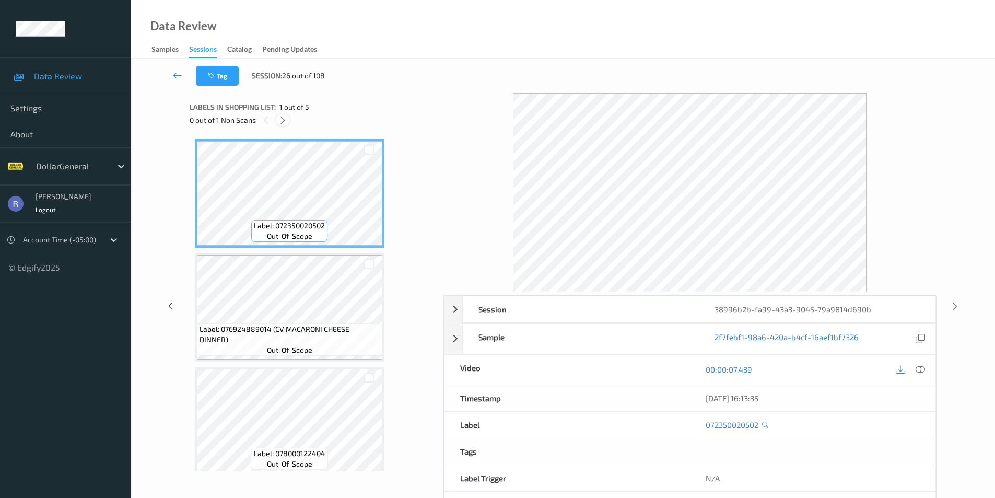
click at [284, 123] on icon at bounding box center [282, 119] width 9 height 9
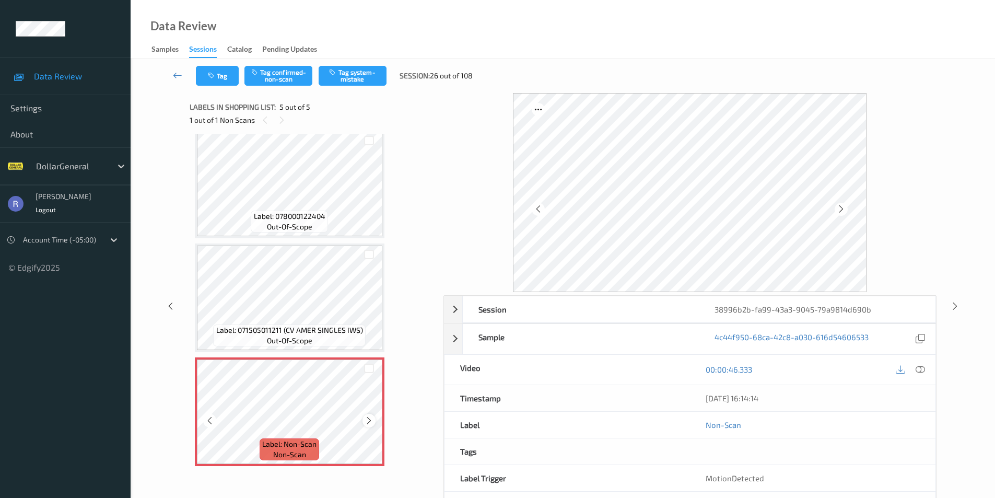
click at [370, 418] on icon at bounding box center [369, 420] width 9 height 9
click at [897, 368] on icon at bounding box center [900, 369] width 9 height 9
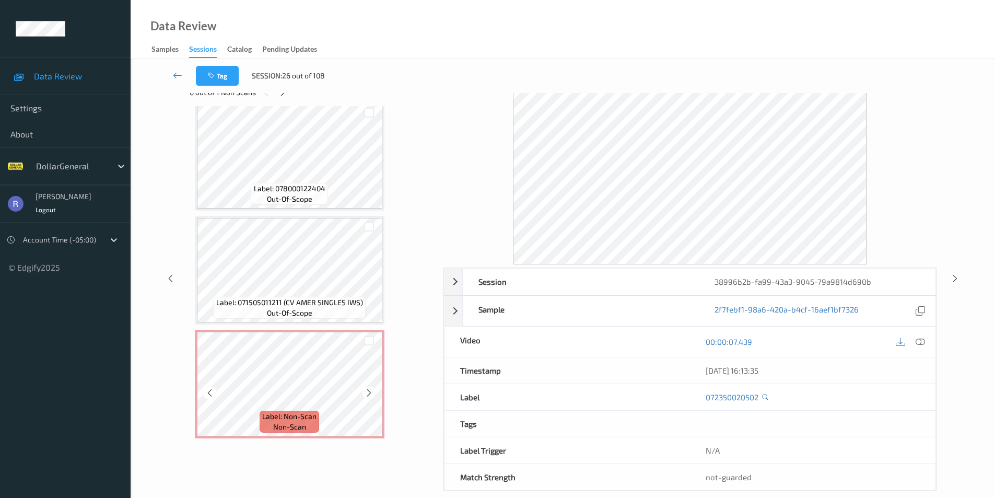
scroll to position [42, 0]
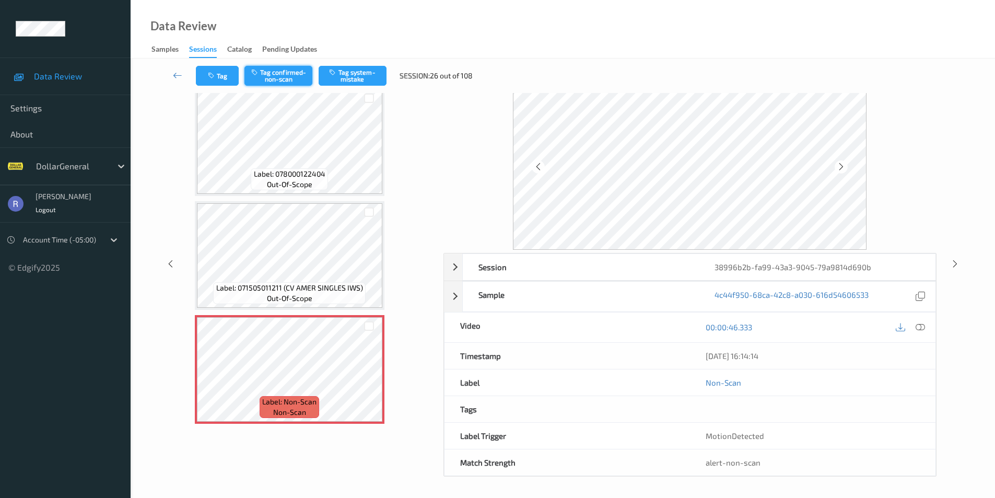
click at [278, 70] on button "Tag confirmed-non-scan" at bounding box center [279, 76] width 68 height 20
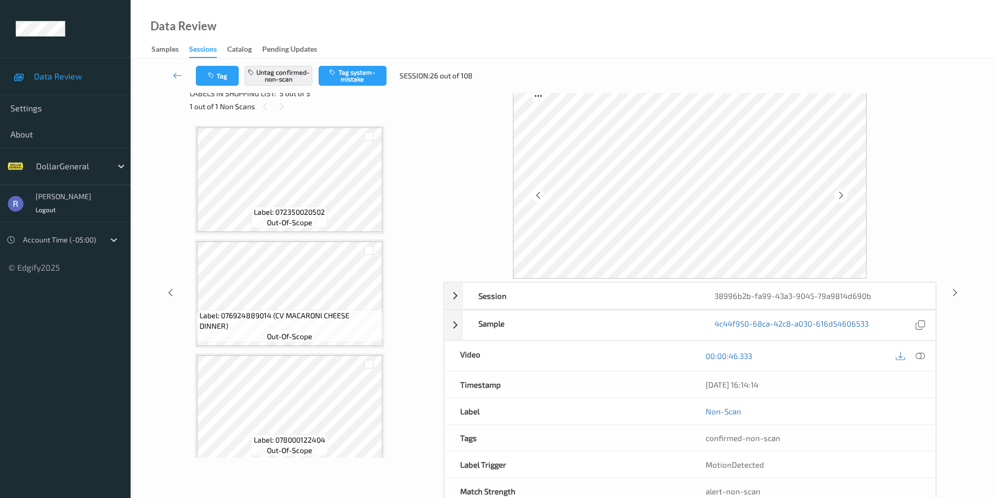
scroll to position [0, 0]
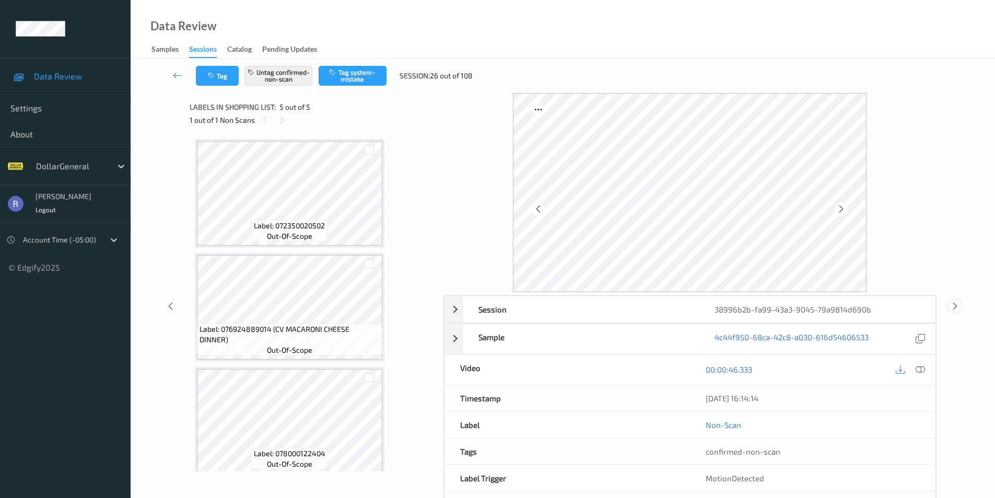
click at [954, 305] on icon at bounding box center [955, 305] width 9 height 9
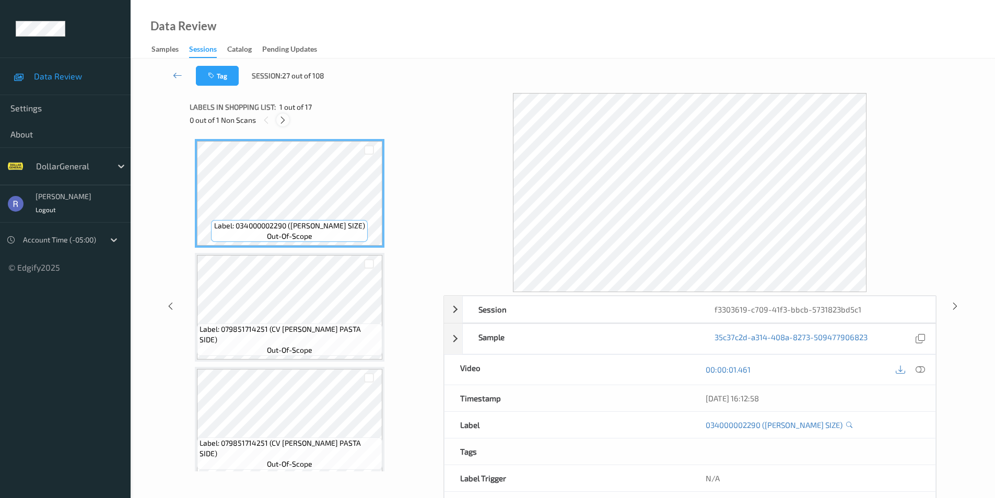
click at [281, 120] on icon at bounding box center [282, 119] width 9 height 9
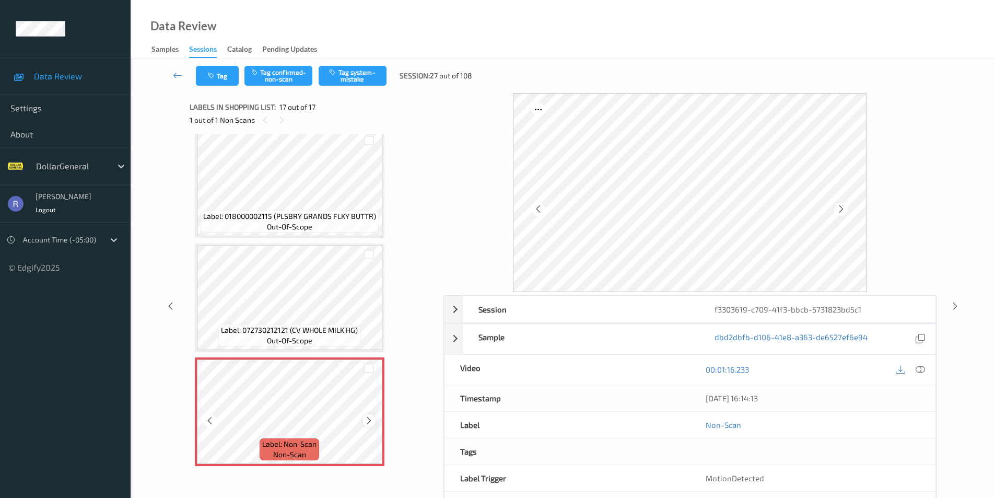
click at [365, 419] on icon at bounding box center [369, 420] width 9 height 9
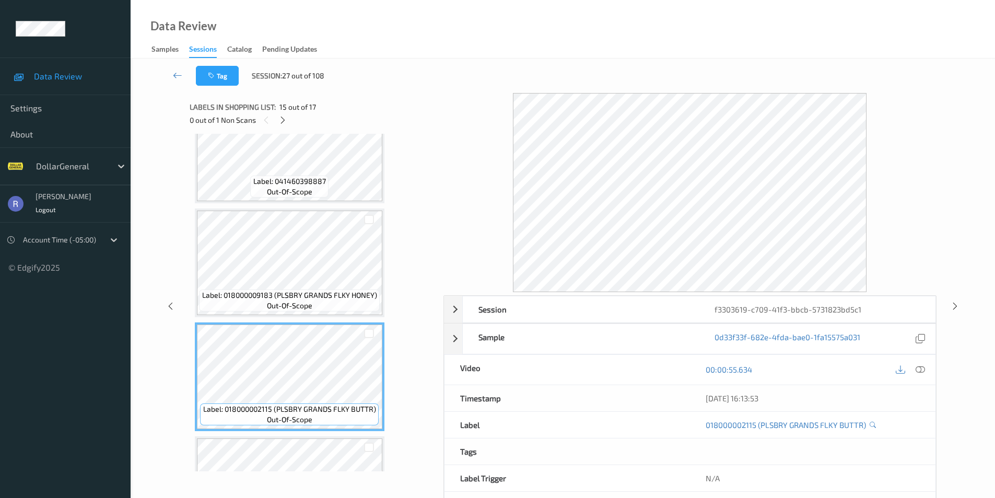
scroll to position [1395, 0]
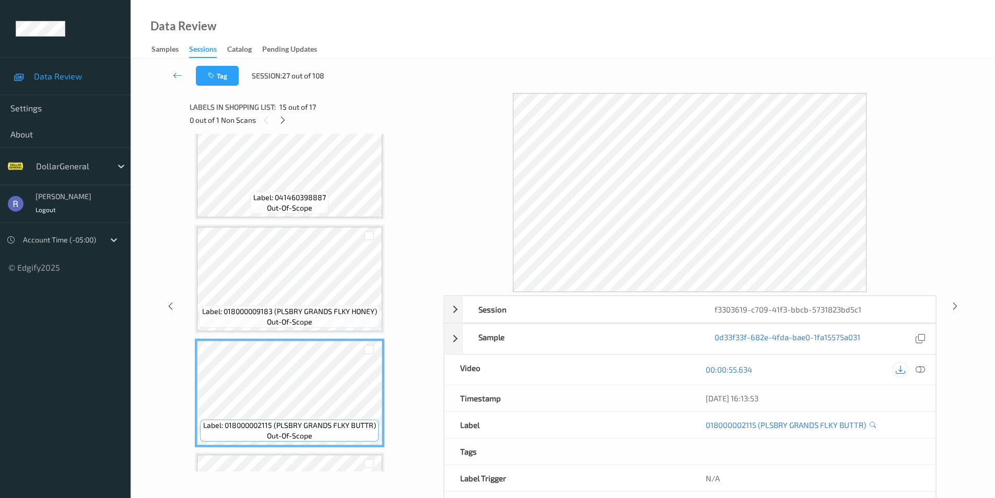
click at [897, 369] on icon at bounding box center [900, 369] width 9 height 9
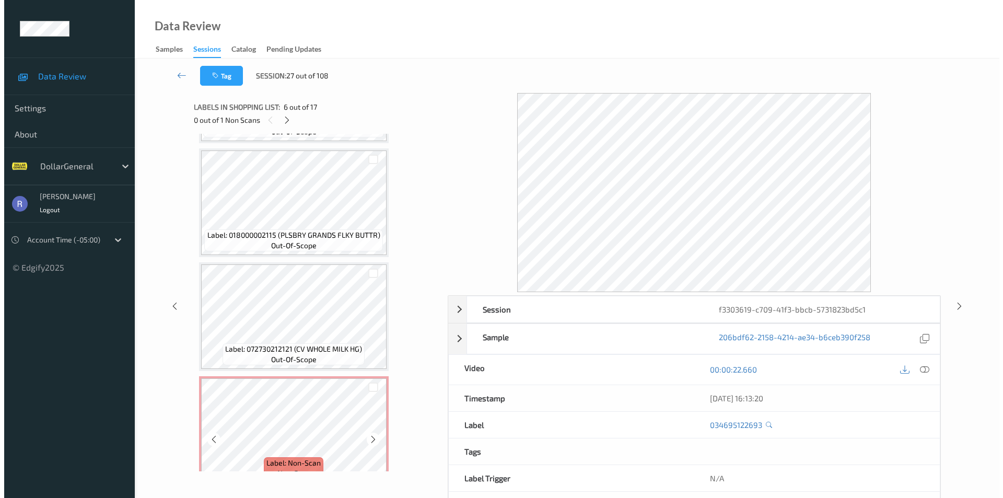
scroll to position [1604, 0]
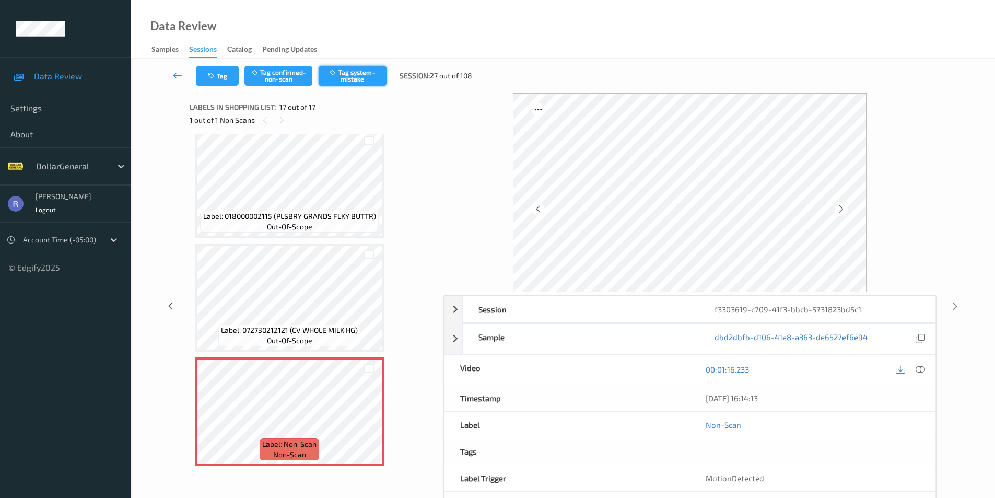
click at [351, 75] on button "Tag system-mistake" at bounding box center [353, 76] width 68 height 20
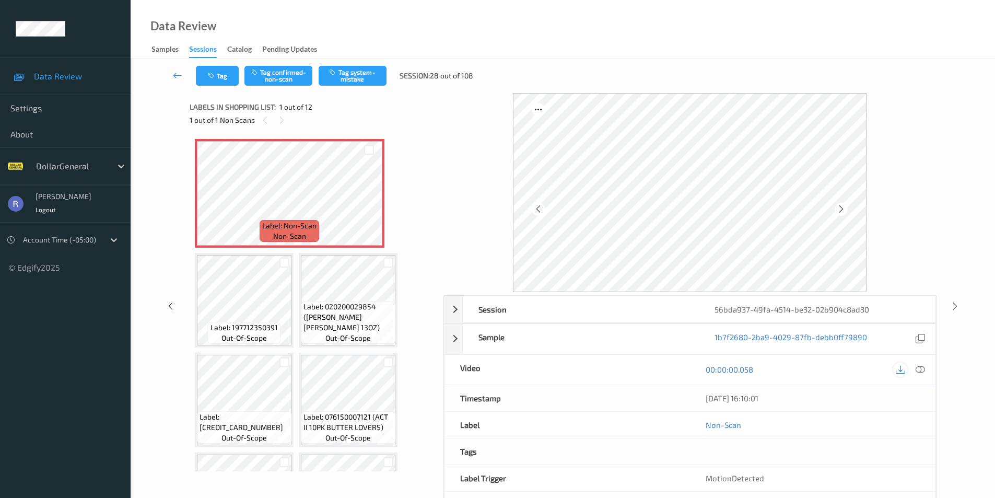
click at [899, 369] on icon at bounding box center [900, 369] width 9 height 9
click at [923, 371] on icon at bounding box center [920, 369] width 9 height 9
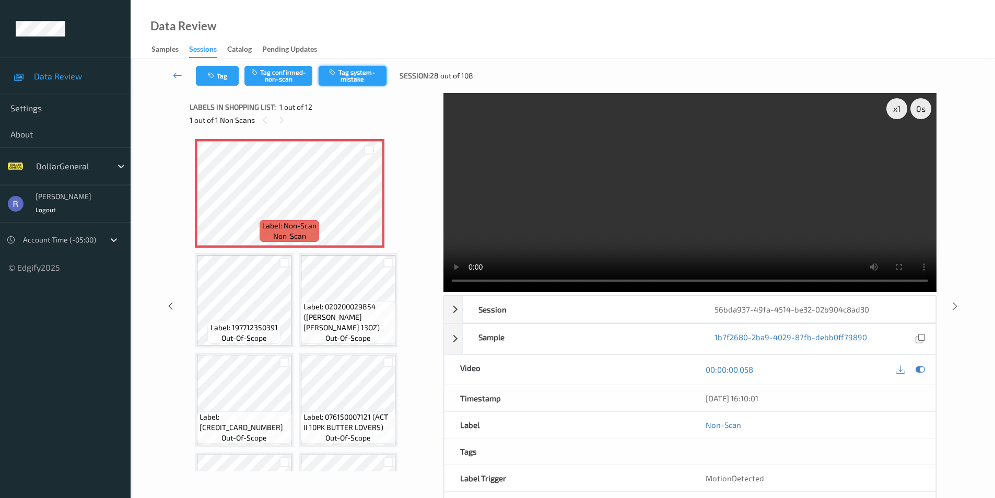
click at [359, 73] on button "Tag system-mistake" at bounding box center [353, 76] width 68 height 20
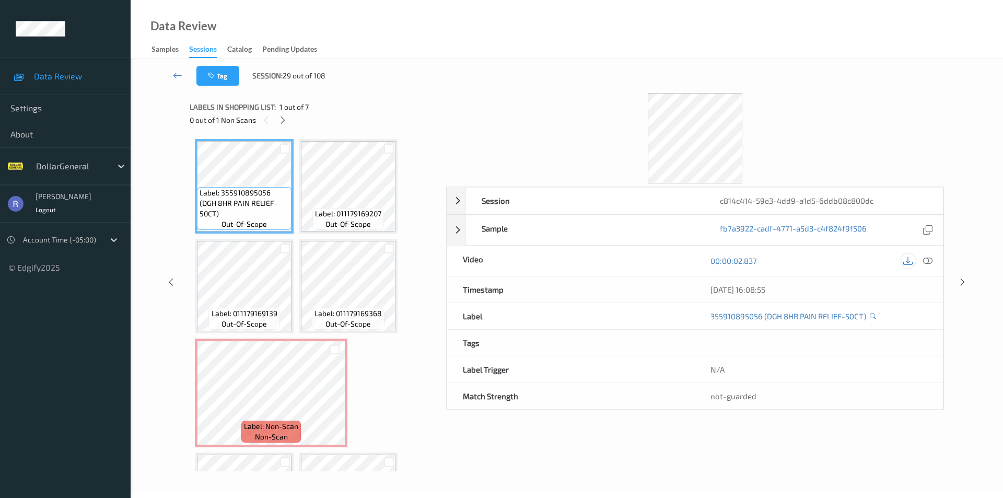
click at [906, 260] on icon at bounding box center [907, 260] width 9 height 9
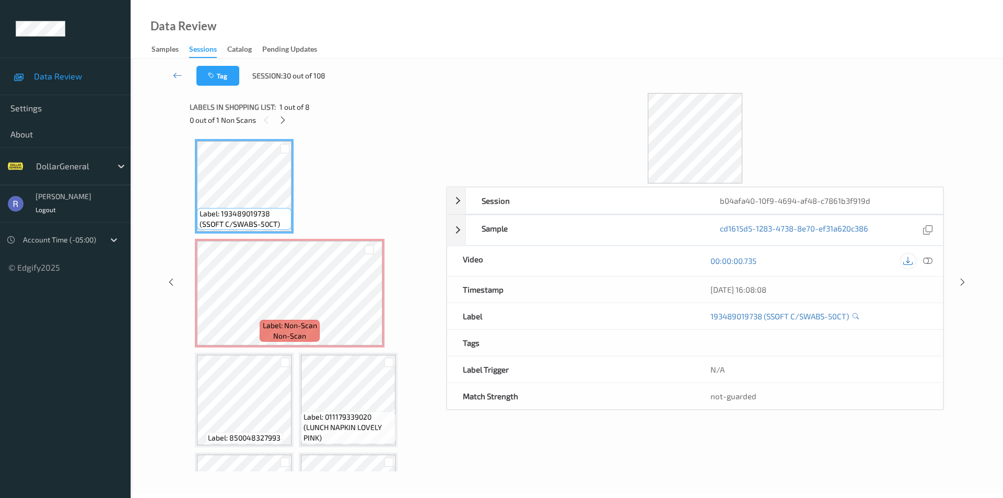
click at [910, 260] on icon at bounding box center [907, 260] width 9 height 9
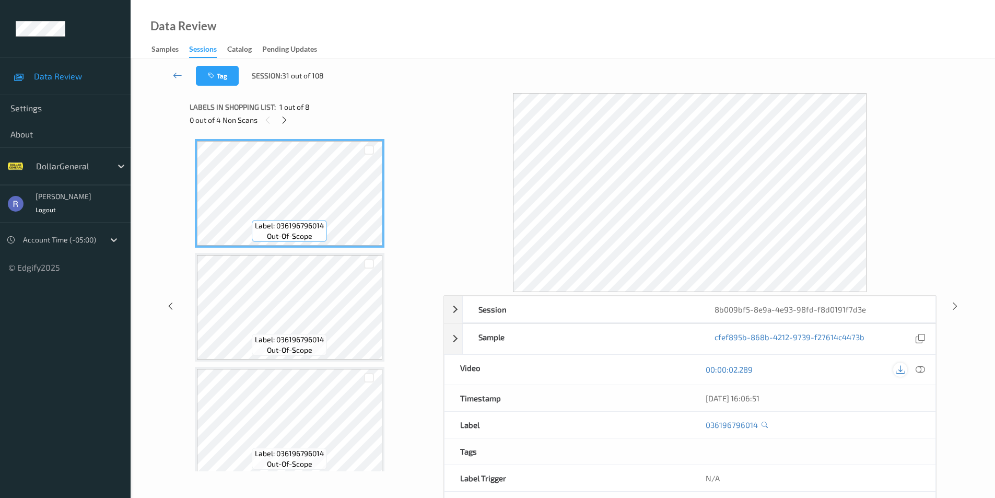
click at [897, 369] on icon at bounding box center [900, 369] width 9 height 9
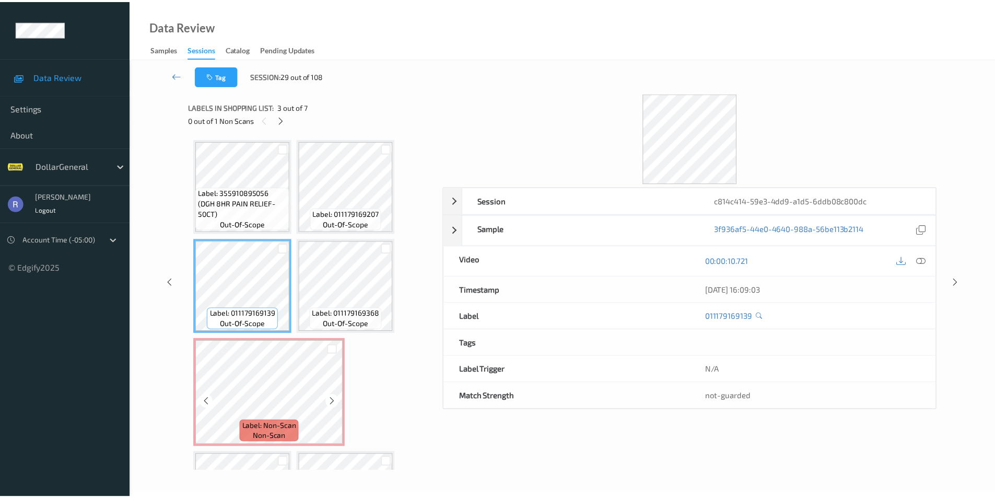
scroll to position [81, 0]
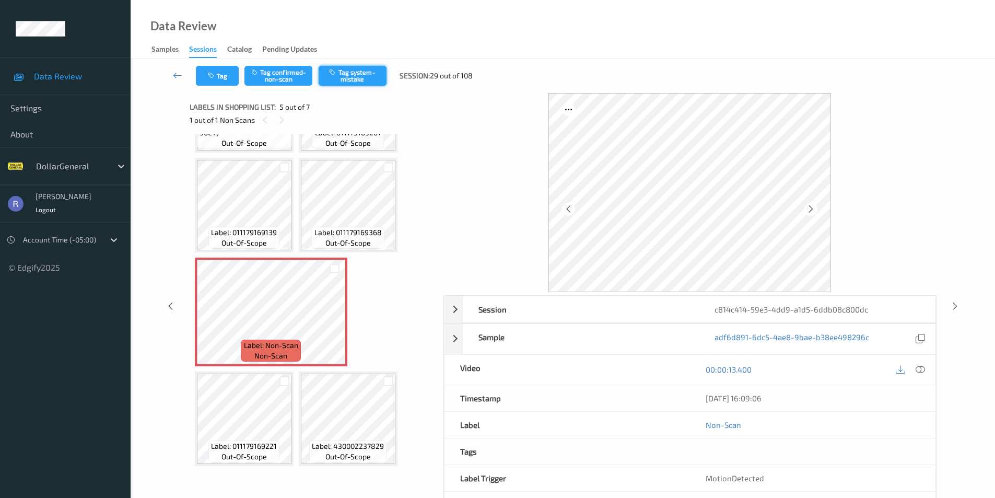
click at [364, 74] on button "Tag system-mistake" at bounding box center [353, 76] width 68 height 20
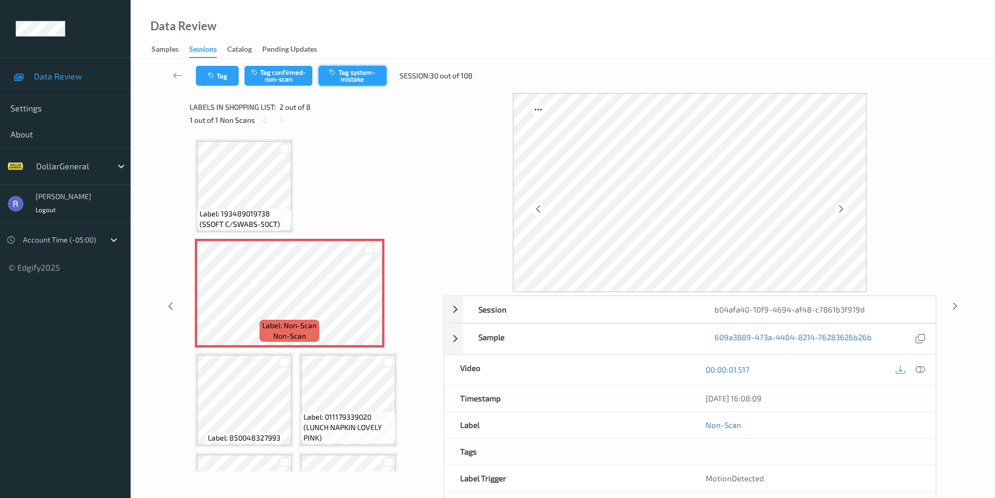
click at [368, 74] on button "Tag system-mistake" at bounding box center [353, 76] width 68 height 20
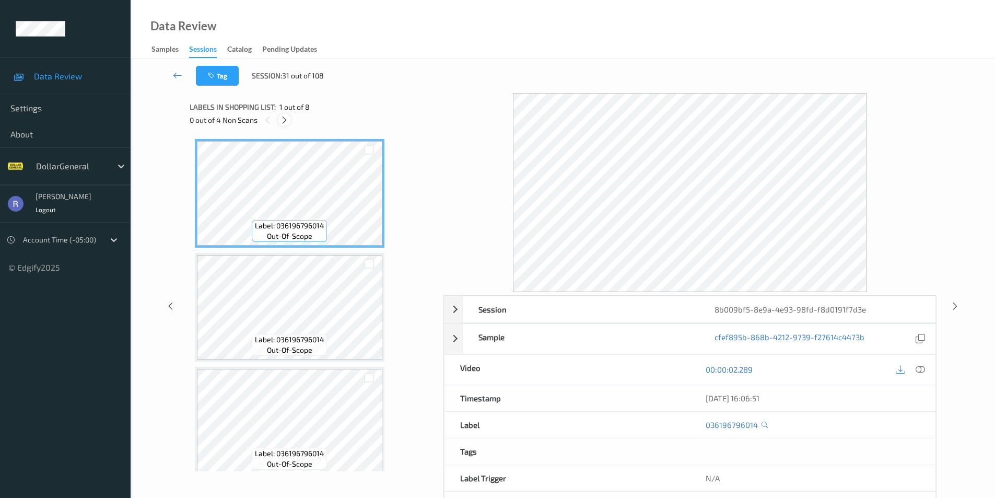
click at [286, 120] on icon at bounding box center [284, 119] width 9 height 9
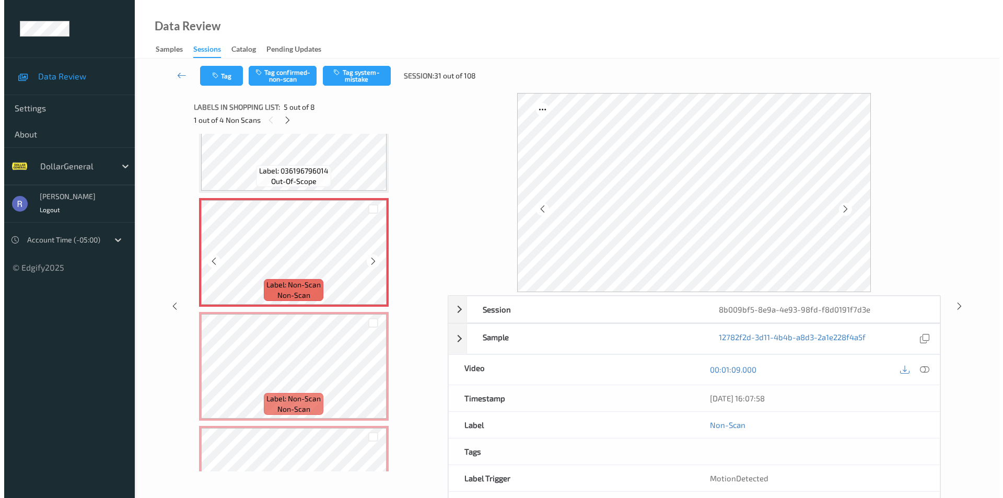
scroll to position [370, 0]
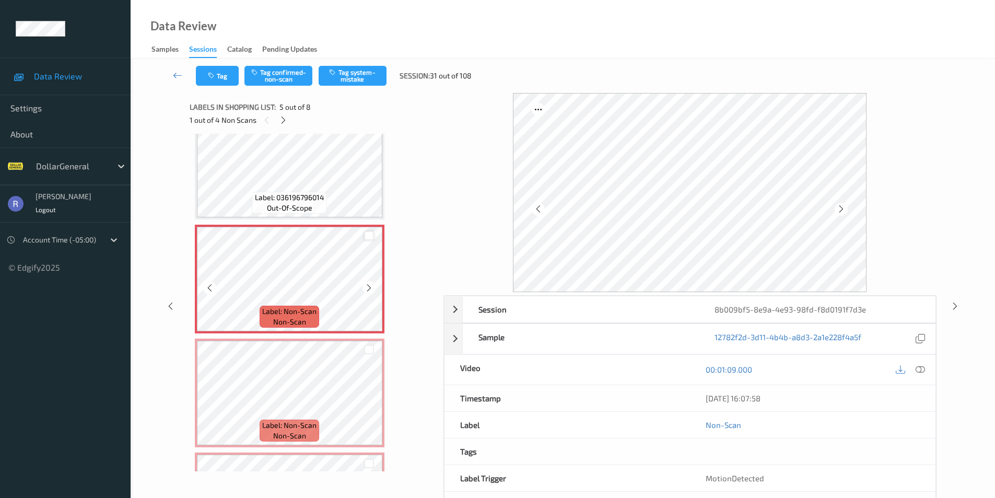
click at [371, 234] on div at bounding box center [369, 236] width 10 height 10
drag, startPoint x: 370, startPoint y: 350, endPoint x: 361, endPoint y: 352, distance: 9.6
click at [370, 350] on div at bounding box center [369, 350] width 10 height 10
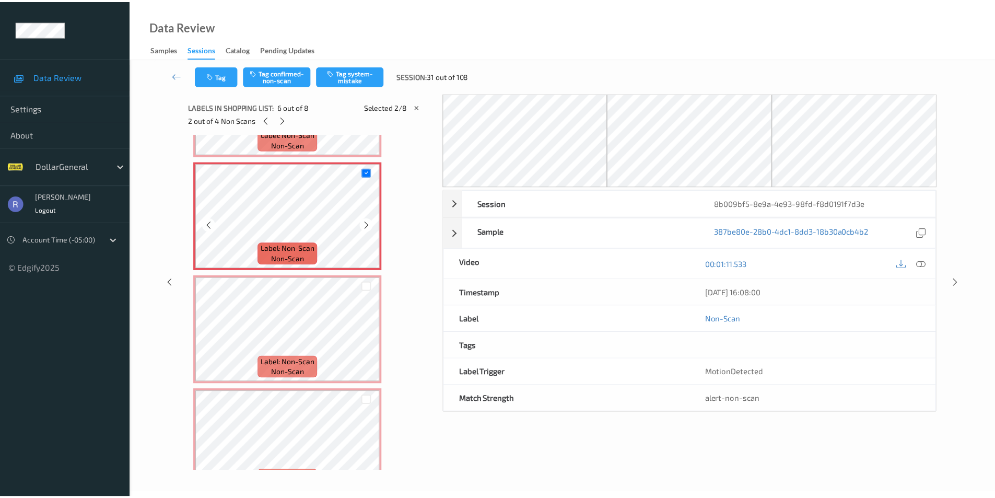
scroll to position [579, 0]
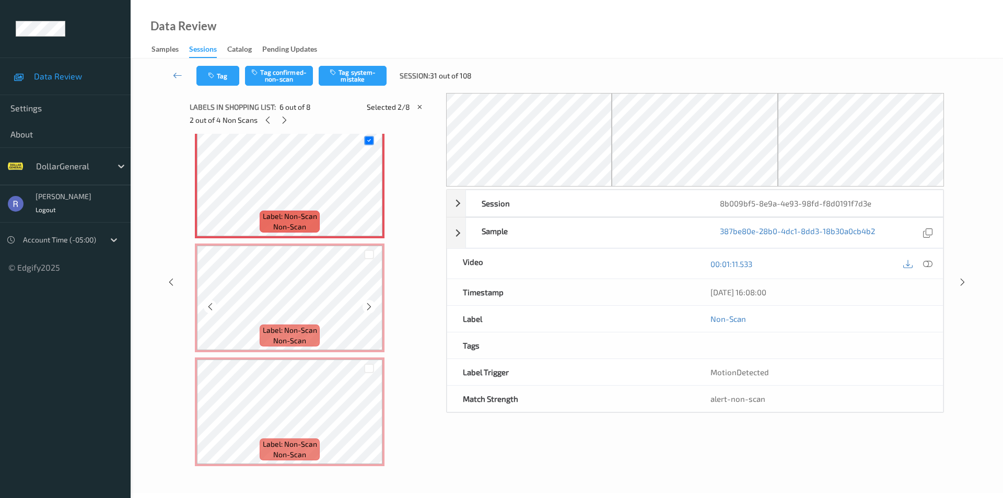
click at [373, 255] on div at bounding box center [369, 255] width 10 height 10
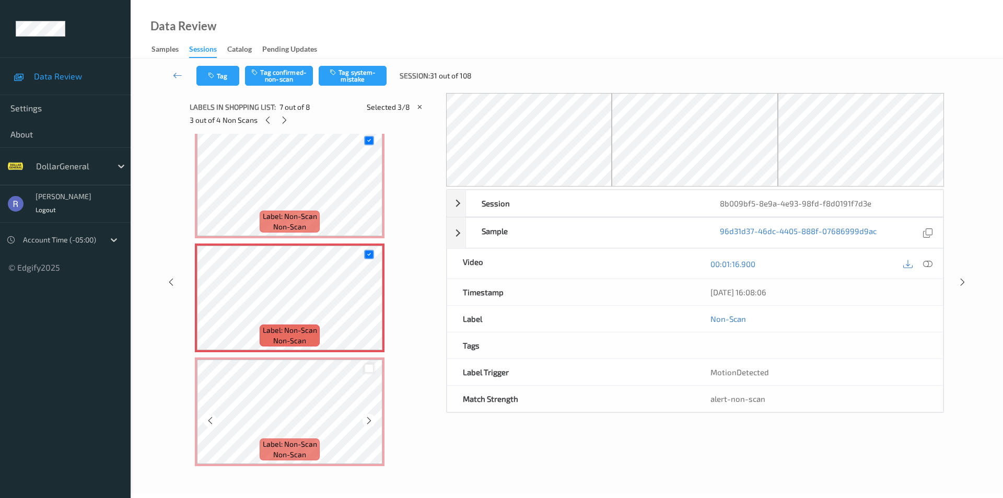
click at [371, 368] on div at bounding box center [369, 369] width 10 height 10
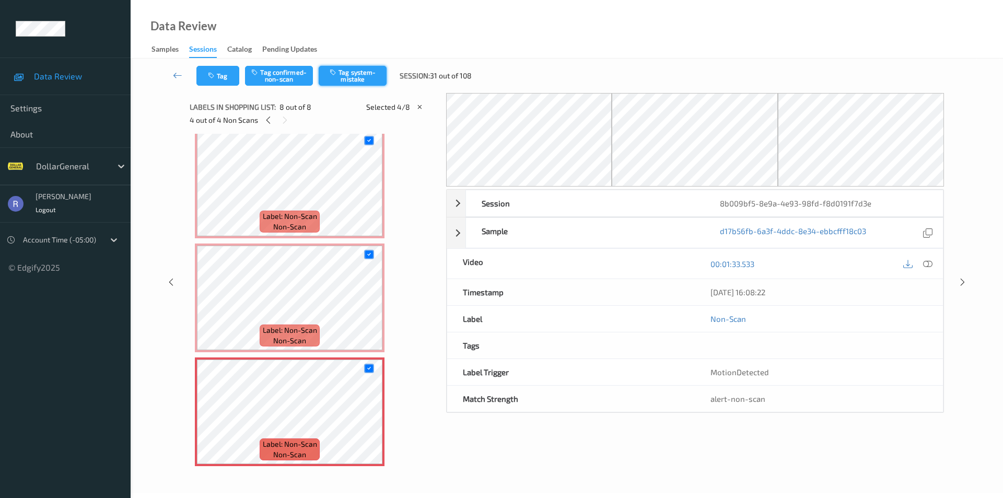
click at [348, 75] on button "Tag system-mistake" at bounding box center [353, 76] width 68 height 20
click at [913, 26] on div "Data Review Samples Sessions Catalog Pending Updates" at bounding box center [567, 29] width 873 height 59
click at [178, 77] on icon at bounding box center [177, 75] width 9 height 10
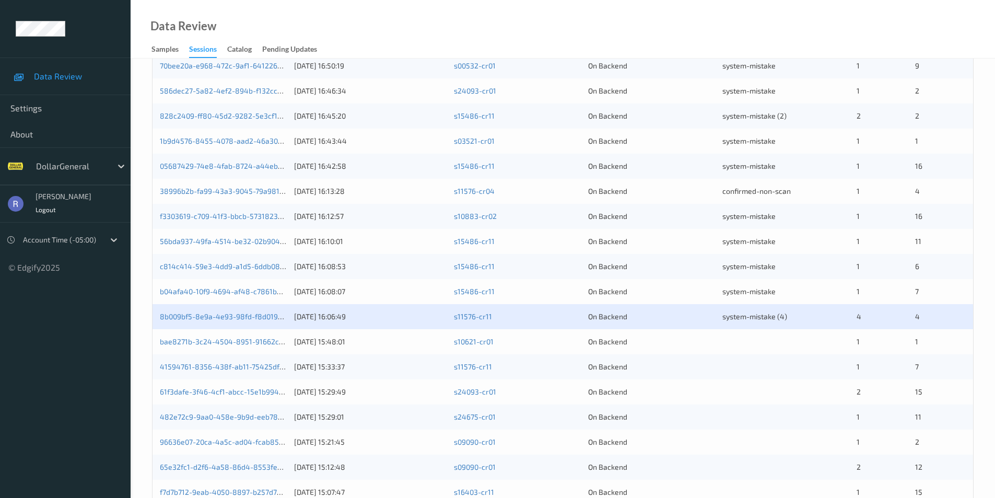
scroll to position [288, 0]
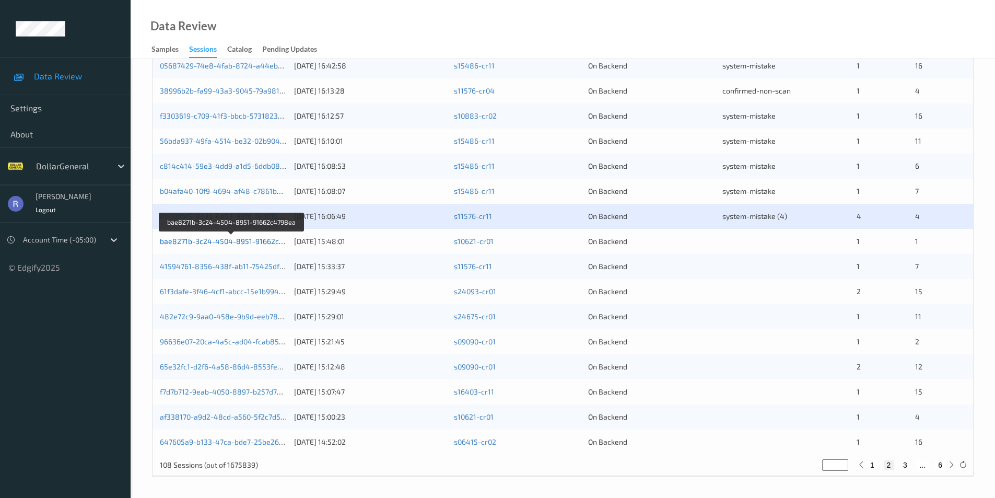
click at [212, 240] on link "bae8271b-3c24-4504-8951-91662c4798ea" at bounding box center [232, 241] width 145 height 9
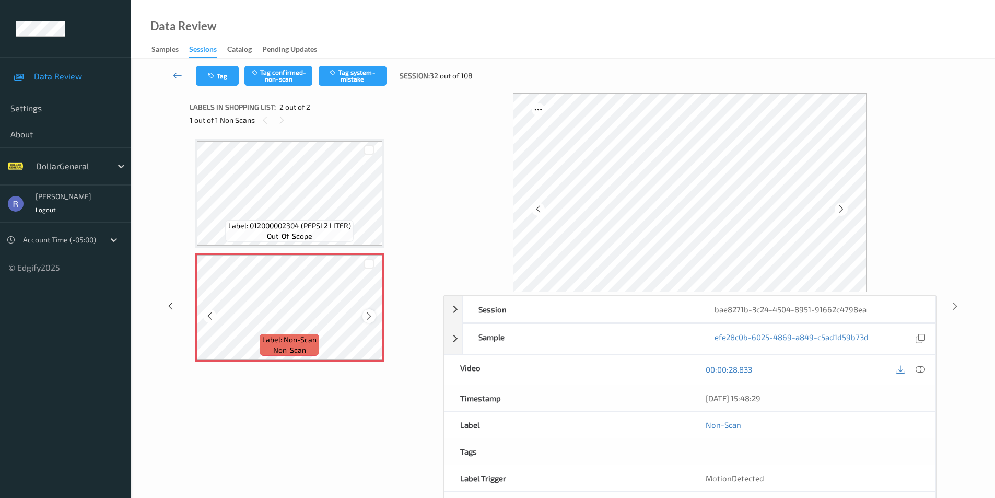
click at [368, 316] on icon at bounding box center [369, 315] width 9 height 9
click at [371, 73] on button "Tag system-mistake" at bounding box center [353, 76] width 68 height 20
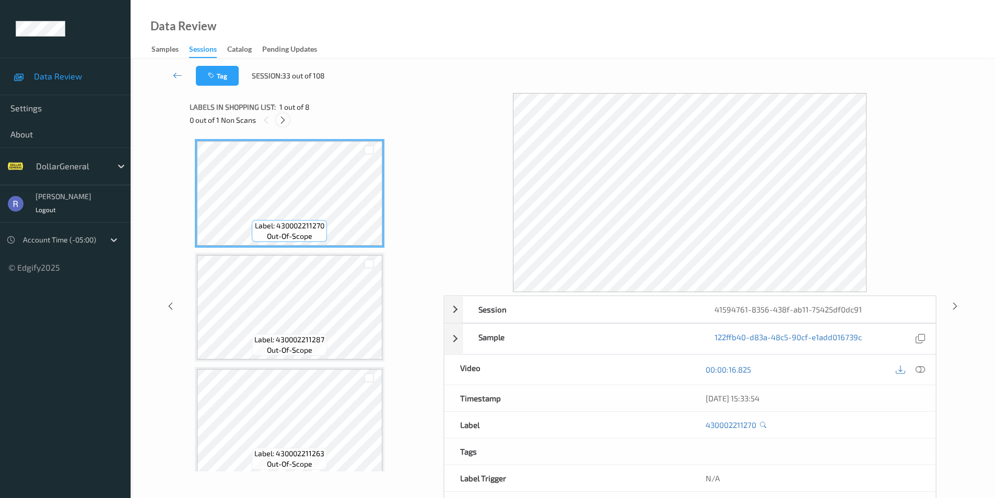
click at [278, 119] on div at bounding box center [282, 119] width 13 height 13
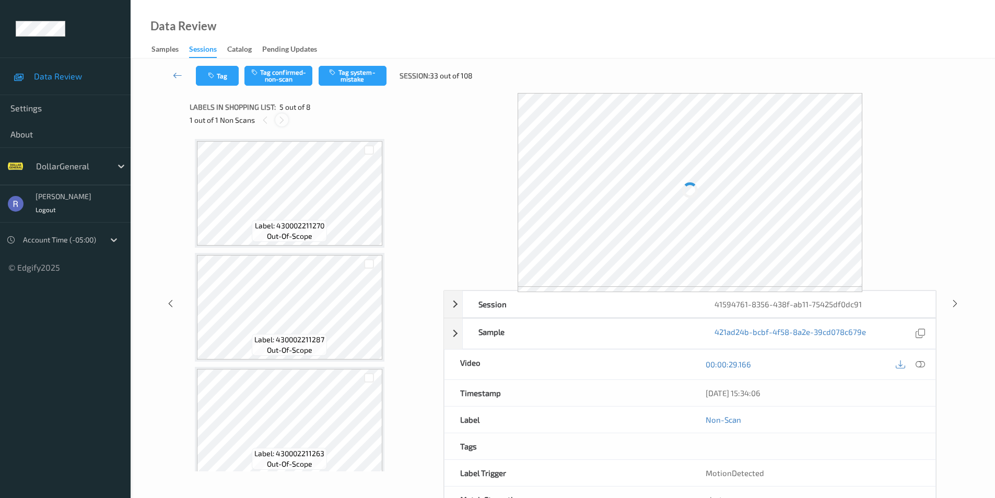
scroll to position [347, 0]
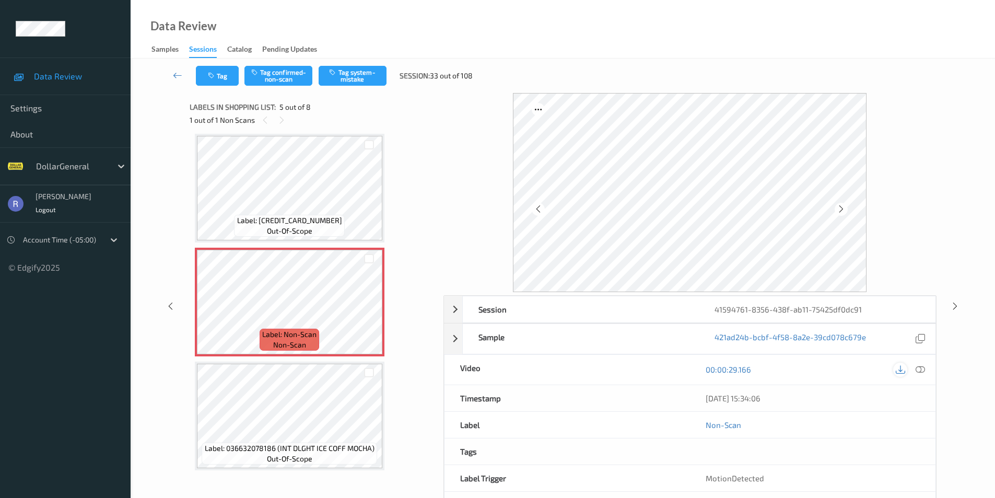
click at [899, 369] on icon at bounding box center [900, 369] width 9 height 9
click at [955, 308] on icon at bounding box center [955, 305] width 9 height 9
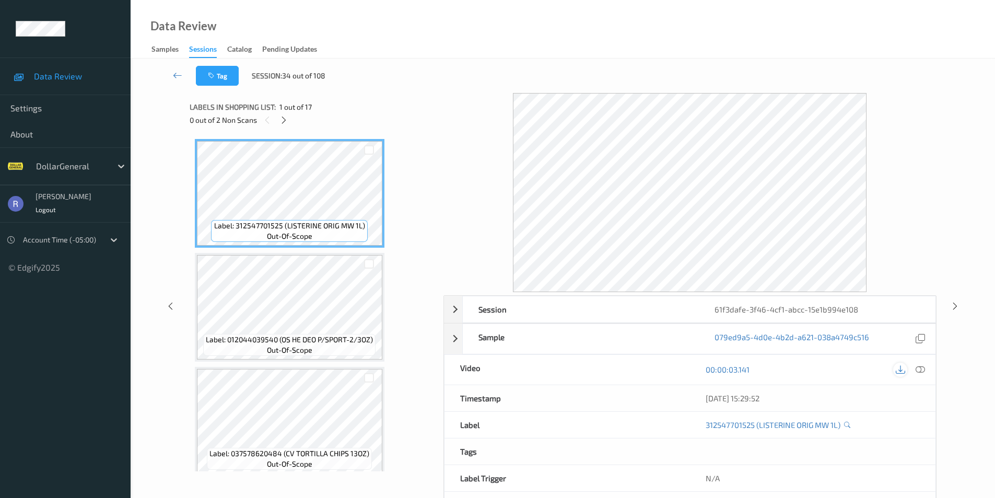
click at [902, 370] on icon at bounding box center [900, 369] width 9 height 9
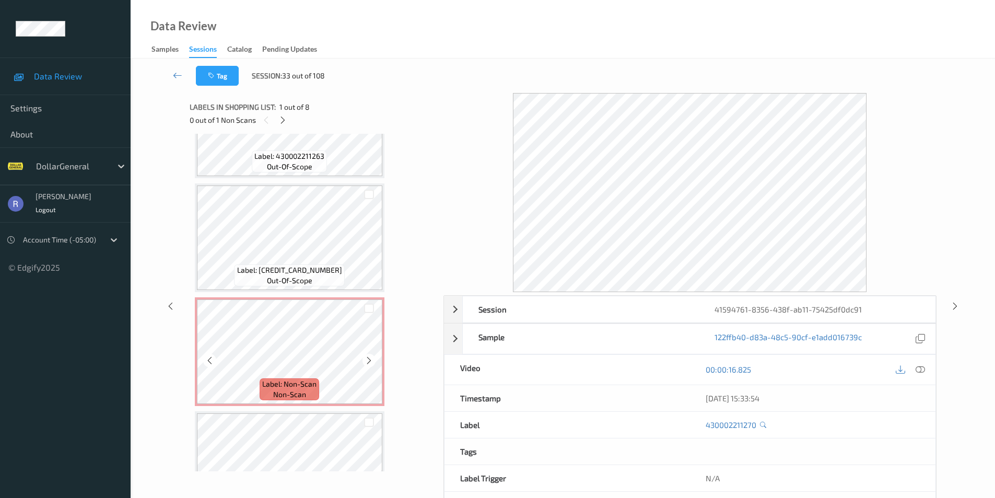
scroll to position [313, 0]
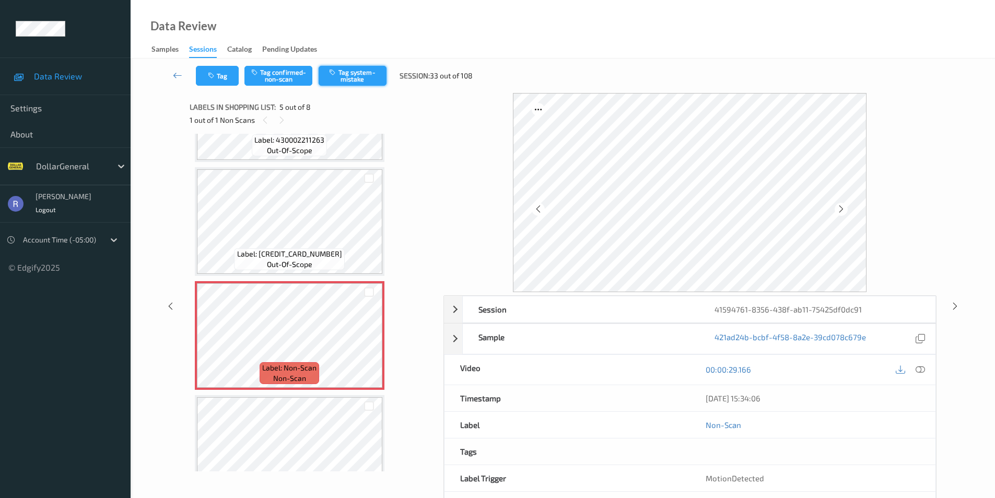
click at [354, 73] on button "Tag system-mistake" at bounding box center [353, 76] width 68 height 20
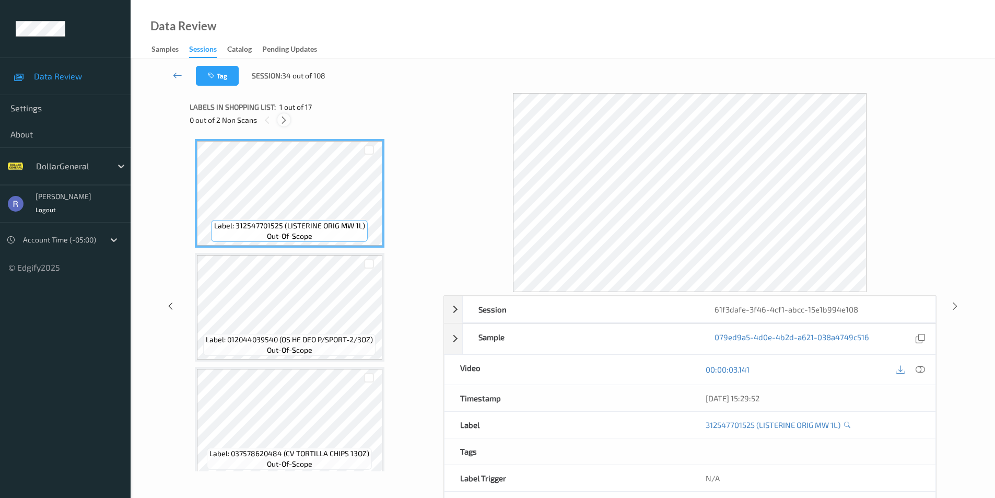
click at [283, 120] on icon at bounding box center [284, 119] width 9 height 9
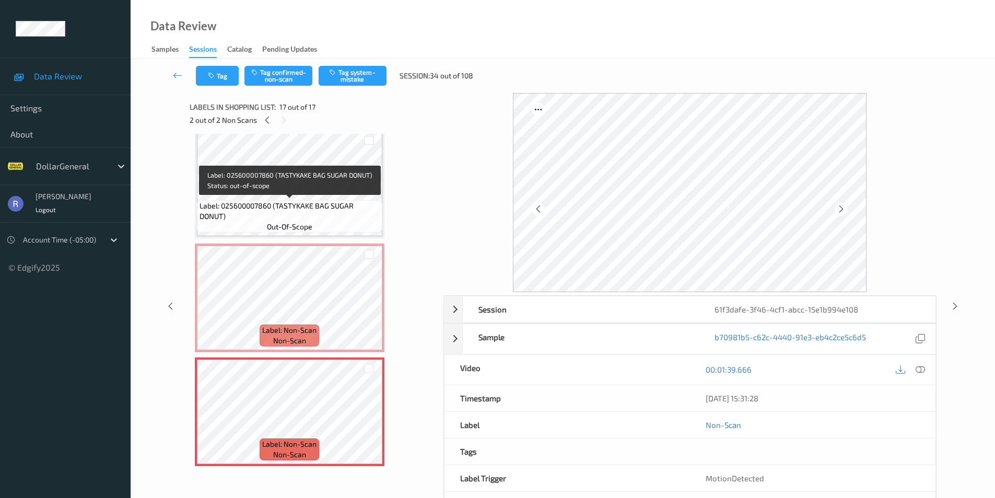
scroll to position [42, 0]
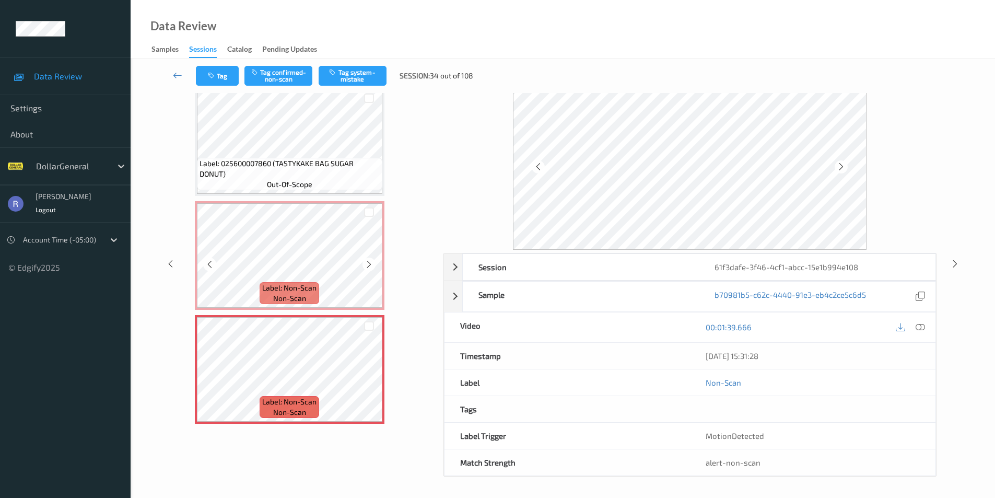
drag, startPoint x: 370, startPoint y: 211, endPoint x: 376, endPoint y: 246, distance: 35.0
click at [370, 211] on div at bounding box center [369, 212] width 10 height 10
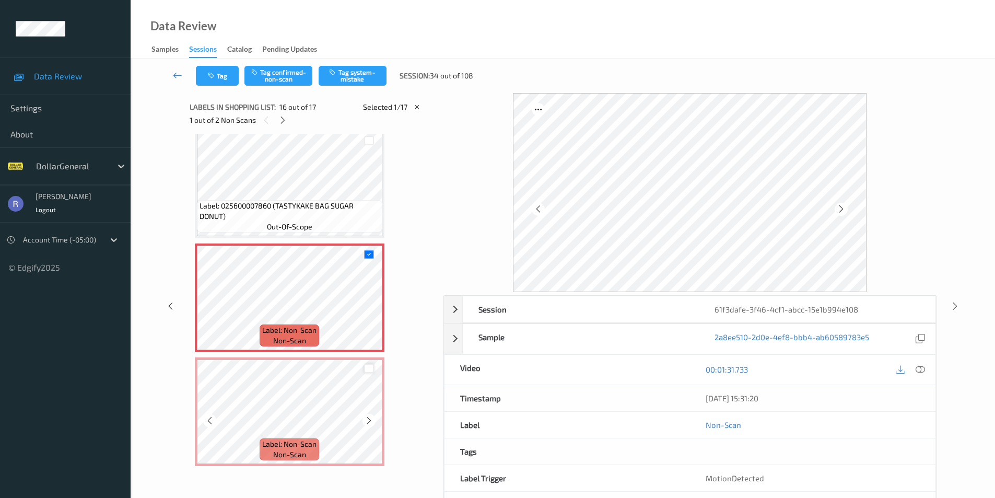
click at [370, 371] on div at bounding box center [369, 369] width 10 height 10
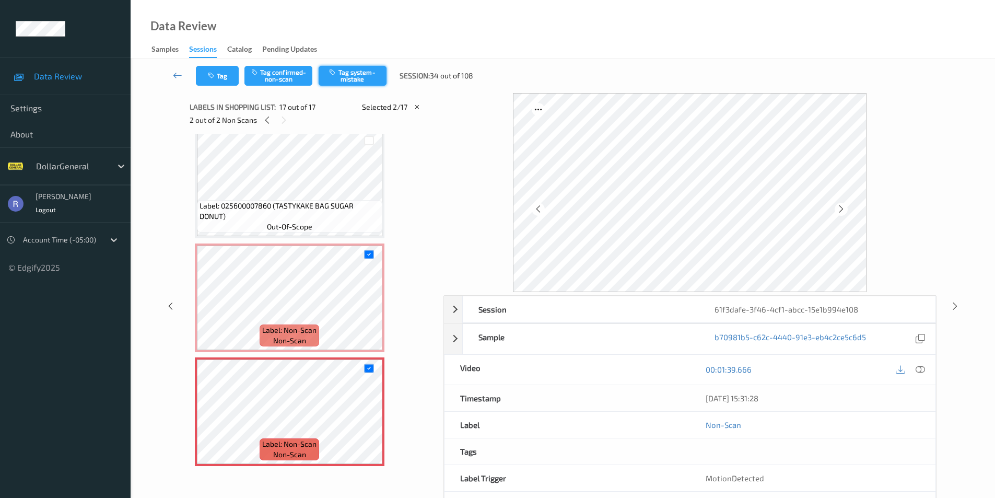
click at [355, 76] on button "Tag system-mistake" at bounding box center [353, 76] width 68 height 20
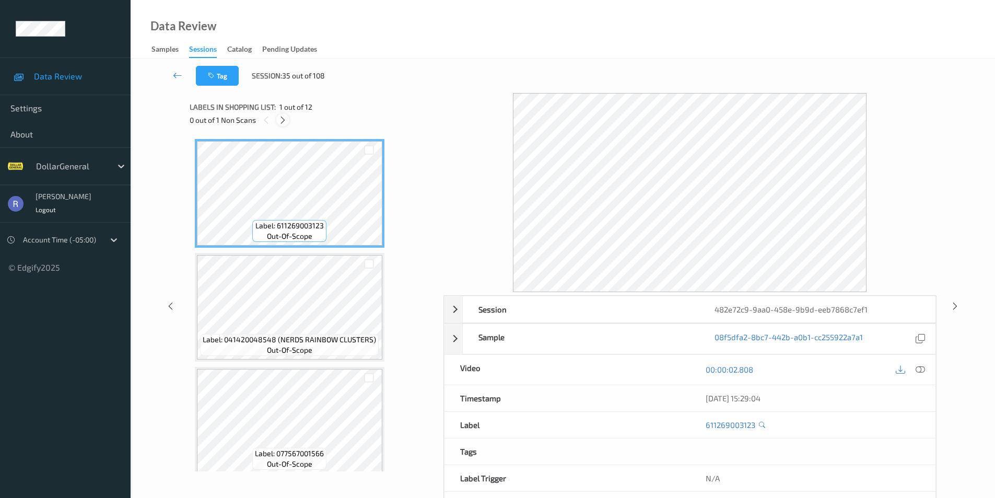
click at [285, 117] on icon at bounding box center [282, 119] width 9 height 9
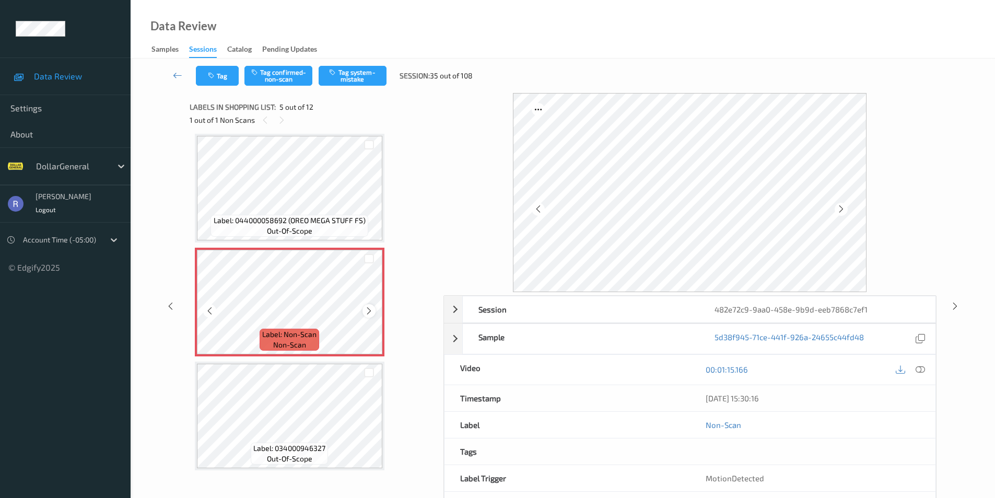
click at [371, 310] on icon at bounding box center [369, 310] width 9 height 9
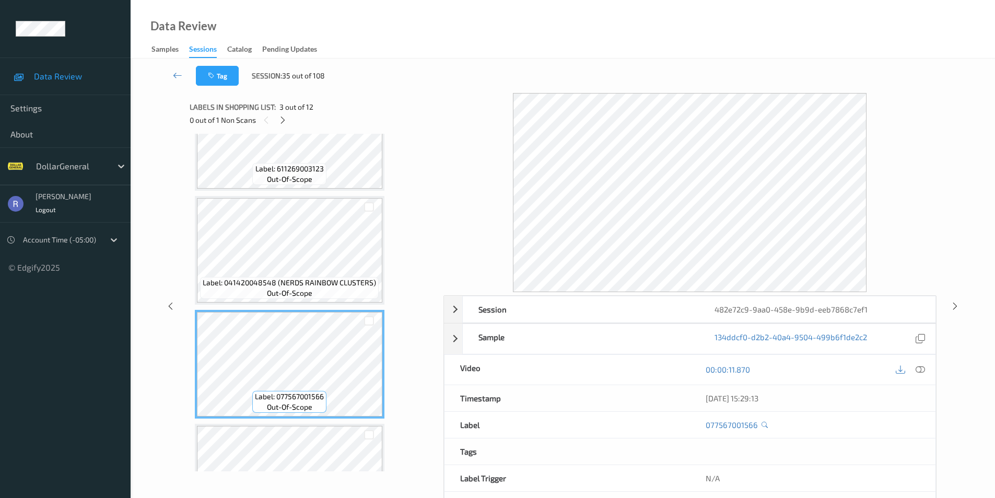
scroll to position [33, 0]
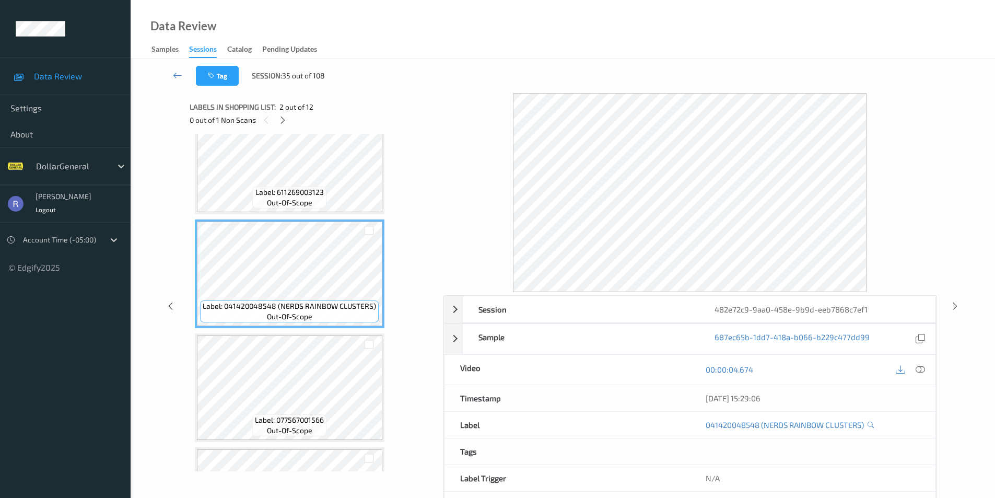
click at [901, 368] on icon at bounding box center [900, 369] width 9 height 9
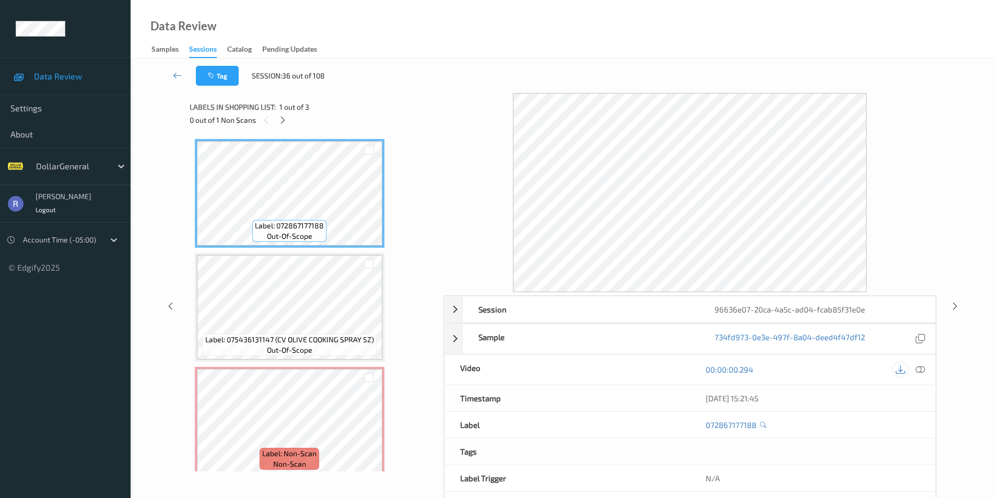
click at [897, 369] on icon at bounding box center [900, 369] width 9 height 9
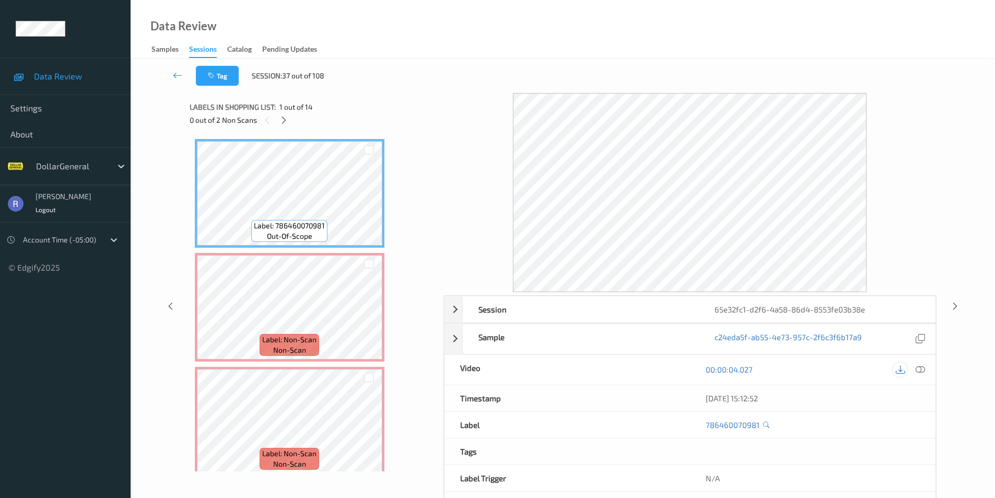
click at [900, 369] on icon at bounding box center [900, 369] width 9 height 9
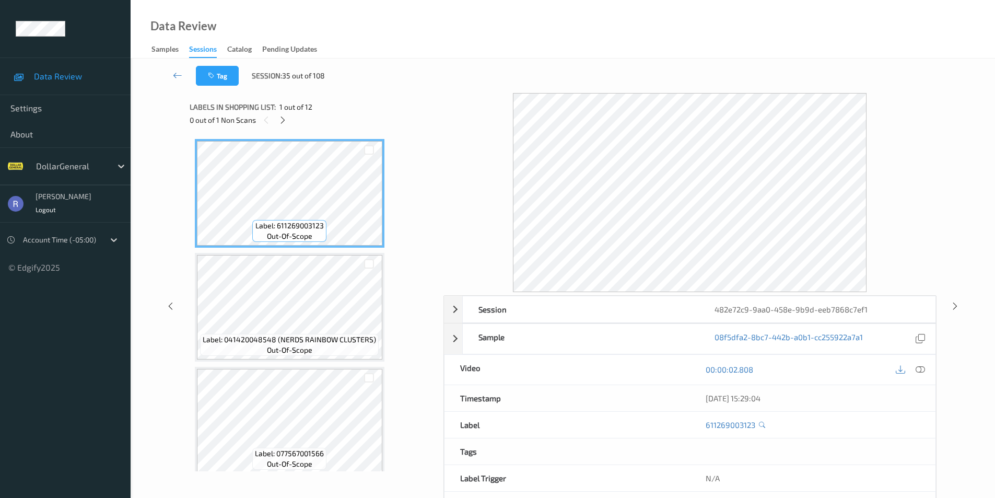
click at [426, 254] on div "Label: 611269003123 out-of-scope Label: 041420048548 (NERDS RAINBOW CLUSTERS) o…" at bounding box center [313, 303] width 247 height 338
click at [181, 76] on icon at bounding box center [177, 75] width 9 height 10
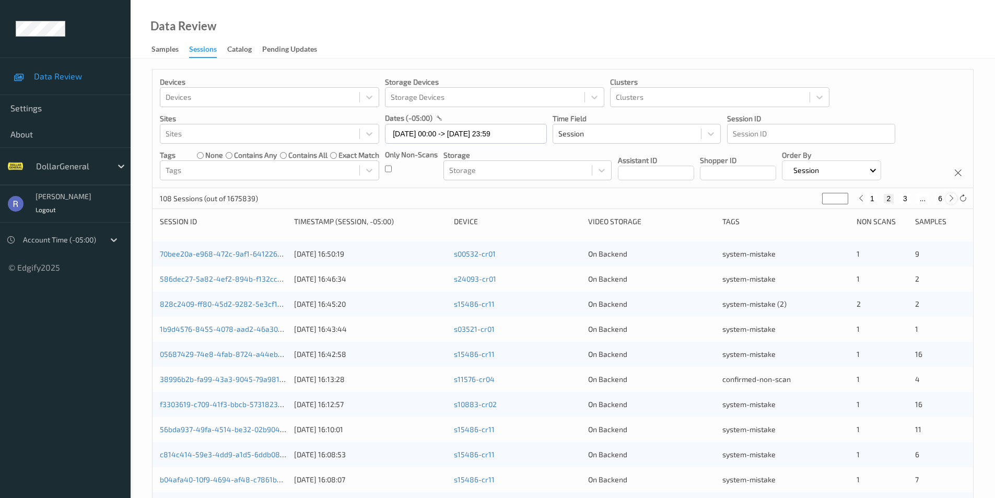
click at [949, 198] on icon at bounding box center [952, 198] width 8 height 8
type input "*"
click at [949, 198] on icon at bounding box center [952, 198] width 8 height 8
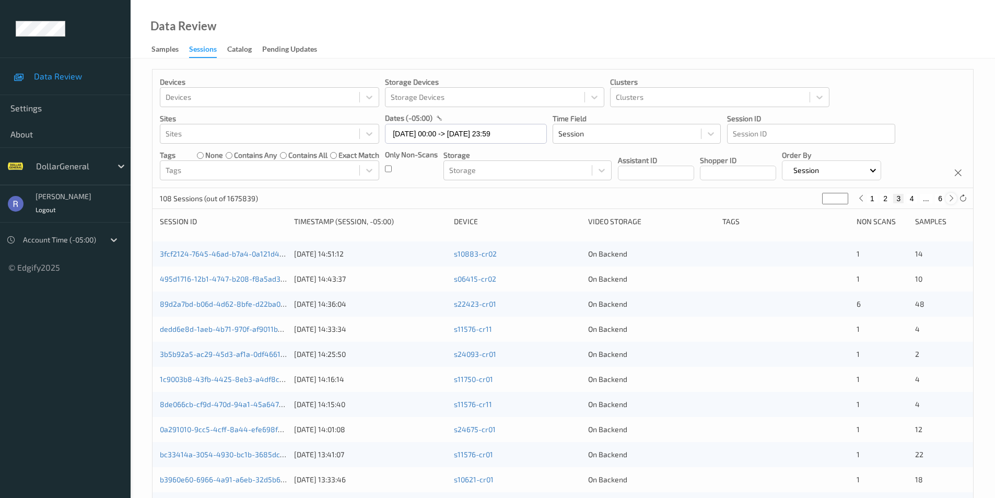
type input "*"
click at [949, 198] on icon at bounding box center [952, 198] width 8 height 8
type input "*"
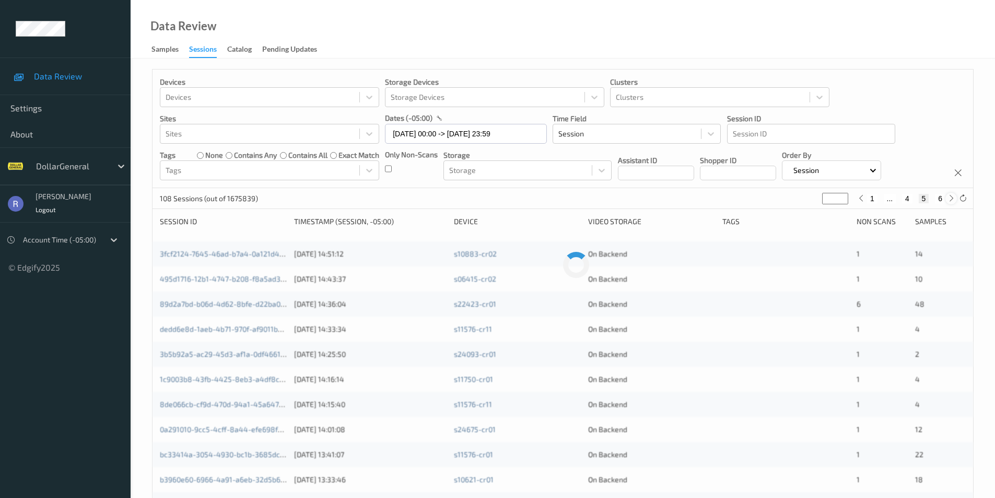
click at [949, 198] on icon at bounding box center [952, 198] width 8 height 8
type input "*"
click at [949, 198] on icon at bounding box center [952, 198] width 8 height 8
click at [872, 194] on button "1" at bounding box center [872, 198] width 10 height 9
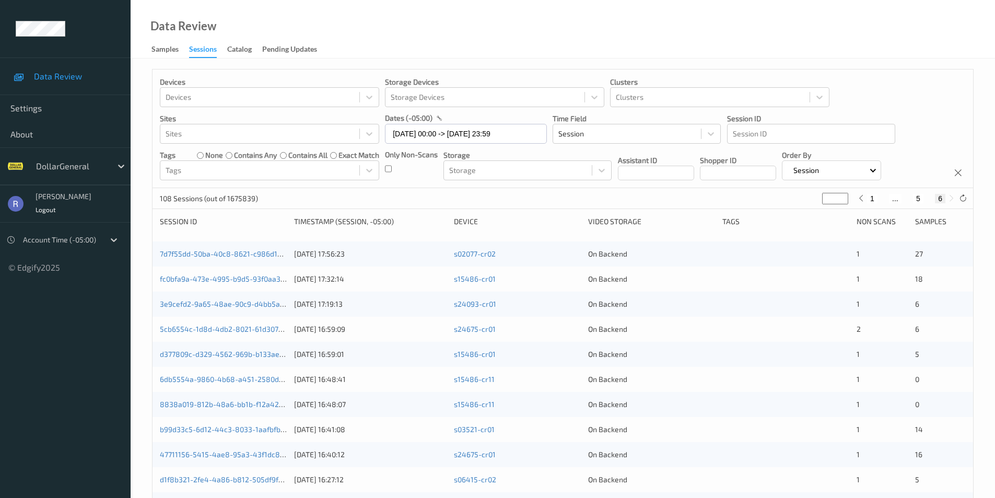
type input "*"
click at [424, 203] on div "108 Sessions (out of 1675839) * 1 2 ... 6" at bounding box center [563, 198] width 821 height 21
type input "*"
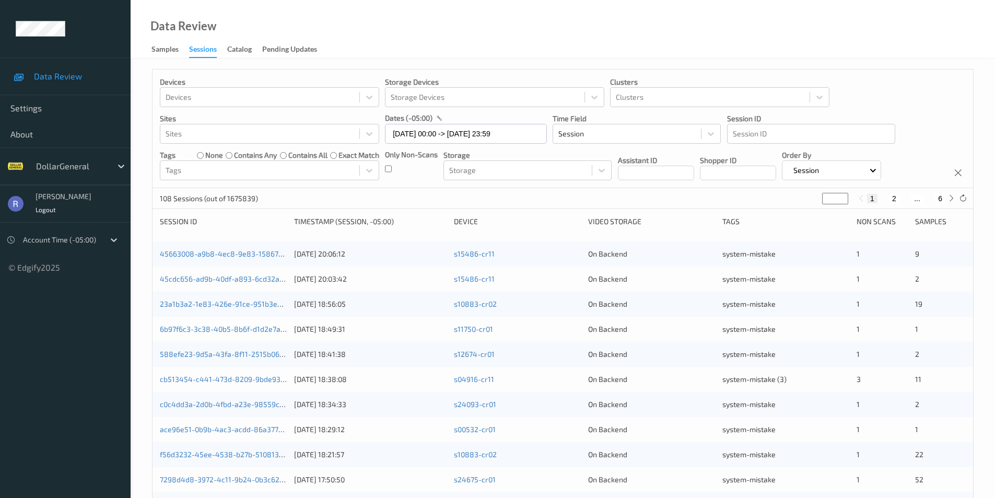
type input "*"
click at [842, 194] on input "*" at bounding box center [835, 198] width 26 height 11
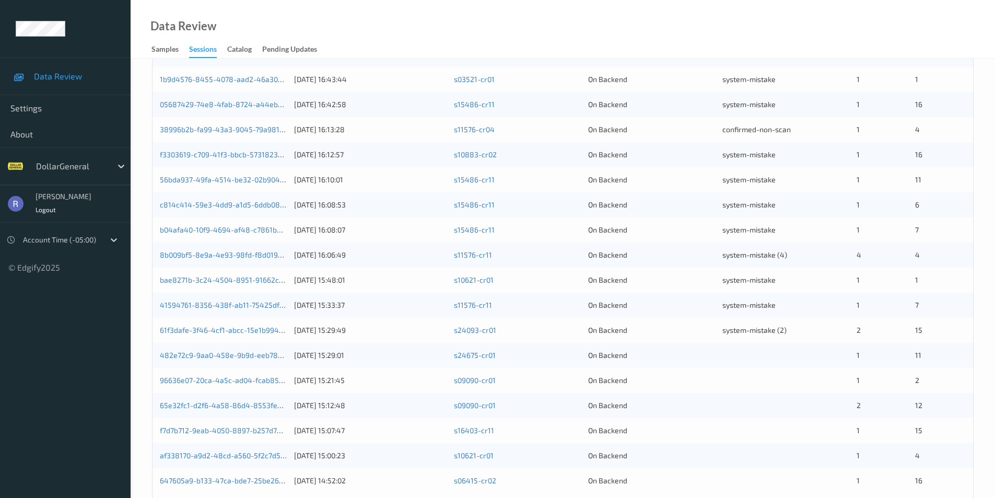
scroll to position [261, 0]
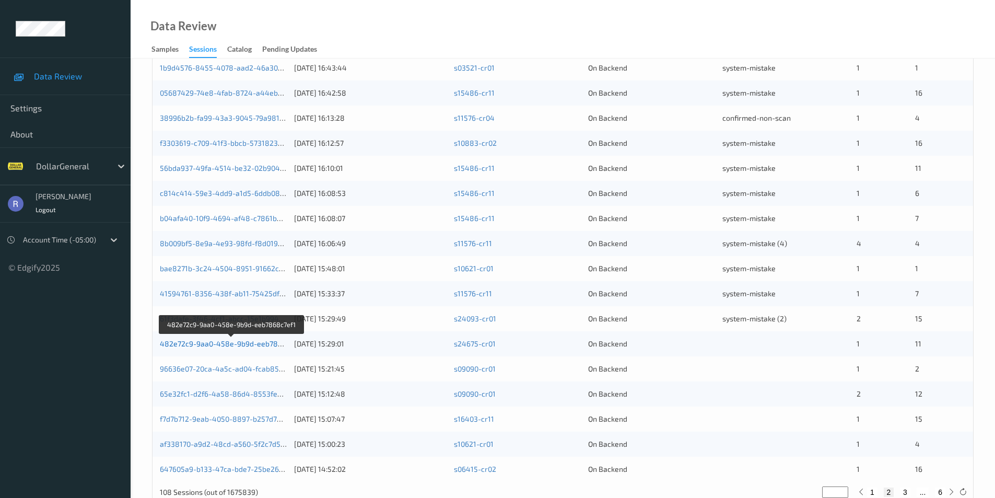
click at [181, 345] on link "482e72c9-9aa0-458e-9b9d-eeb7868c7ef1" at bounding box center [232, 343] width 144 height 9
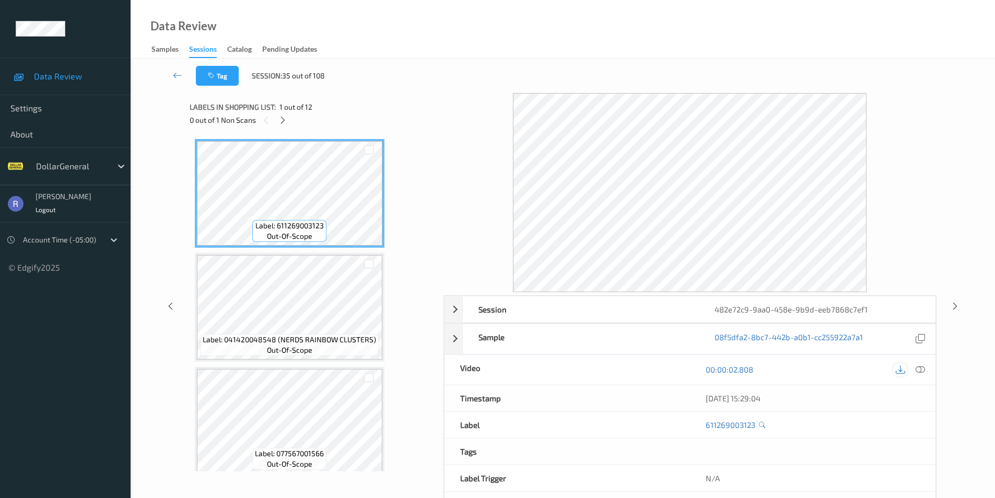
click at [902, 373] on icon at bounding box center [900, 369] width 9 height 9
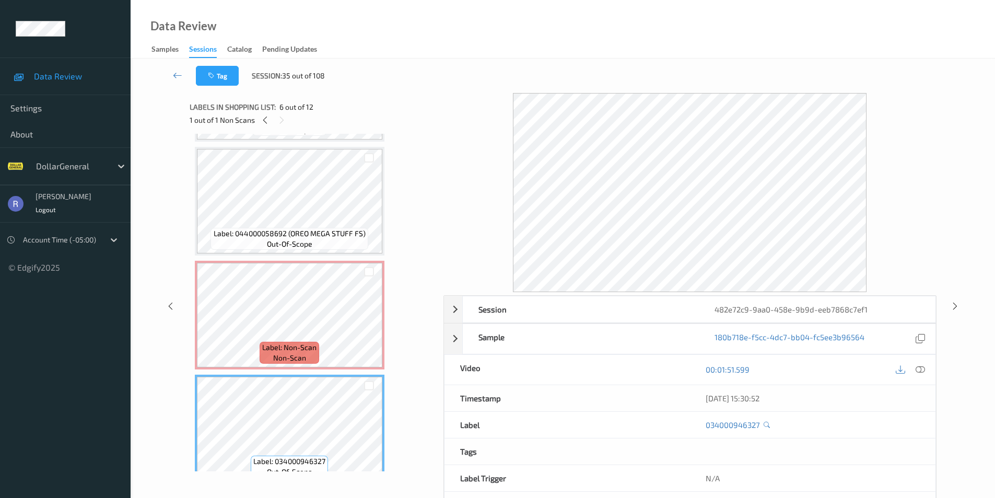
scroll to position [313, 0]
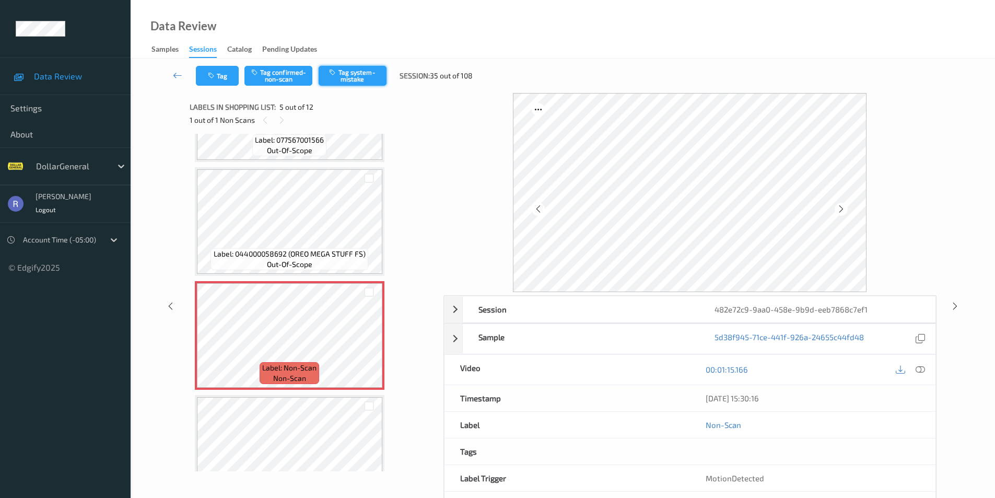
click at [369, 73] on button "Tag system-mistake" at bounding box center [353, 76] width 68 height 20
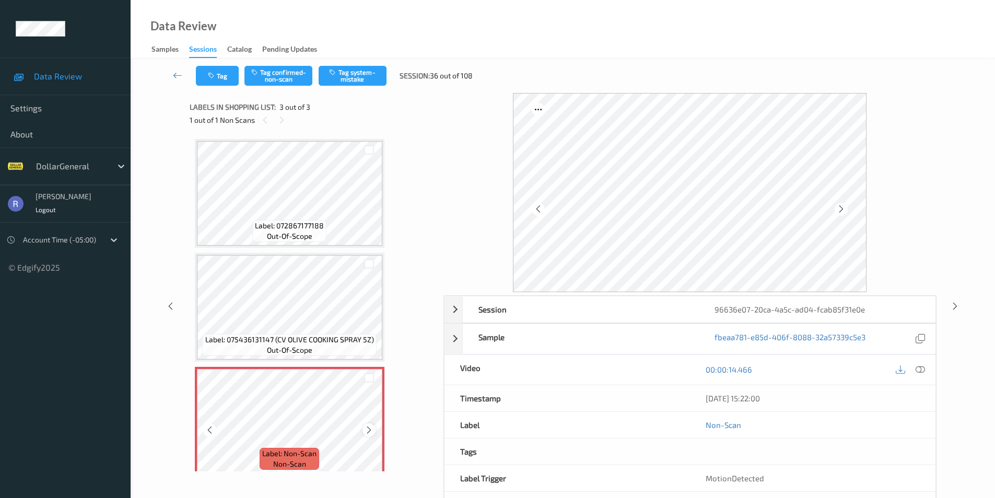
click at [374, 428] on div at bounding box center [369, 429] width 13 height 13
click at [199, 371] on div "Label: Non-Scan non-scan" at bounding box center [197, 369] width 4 height 4
click at [373, 428] on icon at bounding box center [369, 429] width 9 height 9
click at [356, 76] on button "Tag system-mistake" at bounding box center [353, 76] width 68 height 20
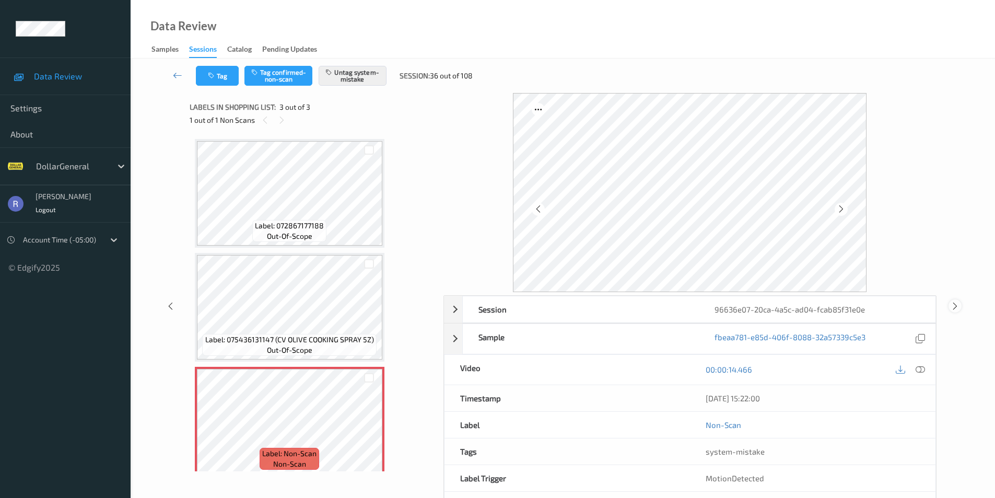
click at [957, 306] on icon at bounding box center [955, 305] width 9 height 9
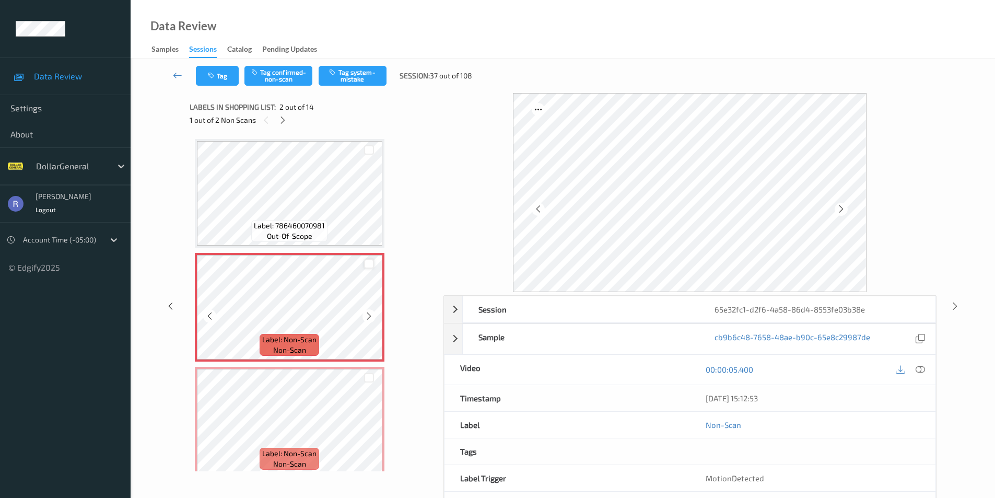
click at [370, 265] on div at bounding box center [369, 264] width 10 height 10
click at [366, 371] on div at bounding box center [369, 377] width 27 height 17
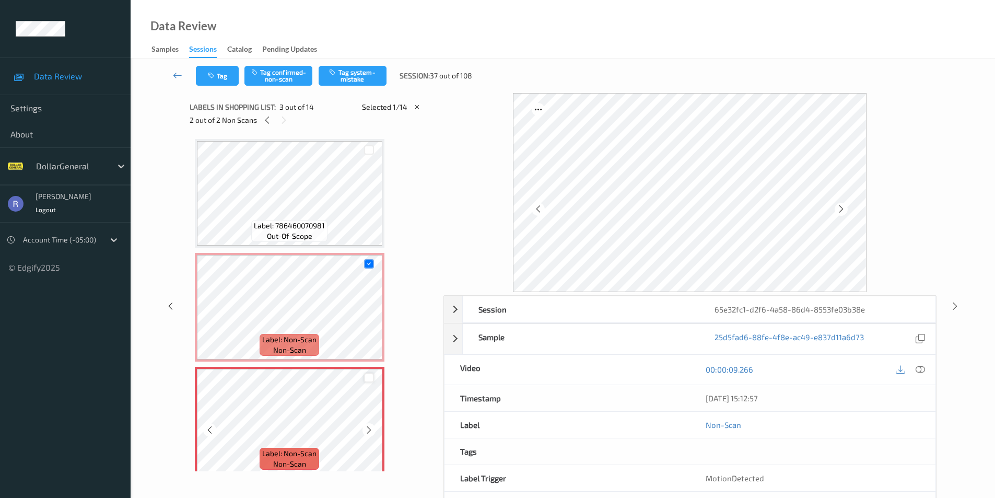
click at [368, 376] on div at bounding box center [369, 378] width 10 height 10
click at [357, 76] on button "Tag system-mistake" at bounding box center [353, 76] width 68 height 20
click at [957, 306] on icon at bounding box center [955, 305] width 9 height 9
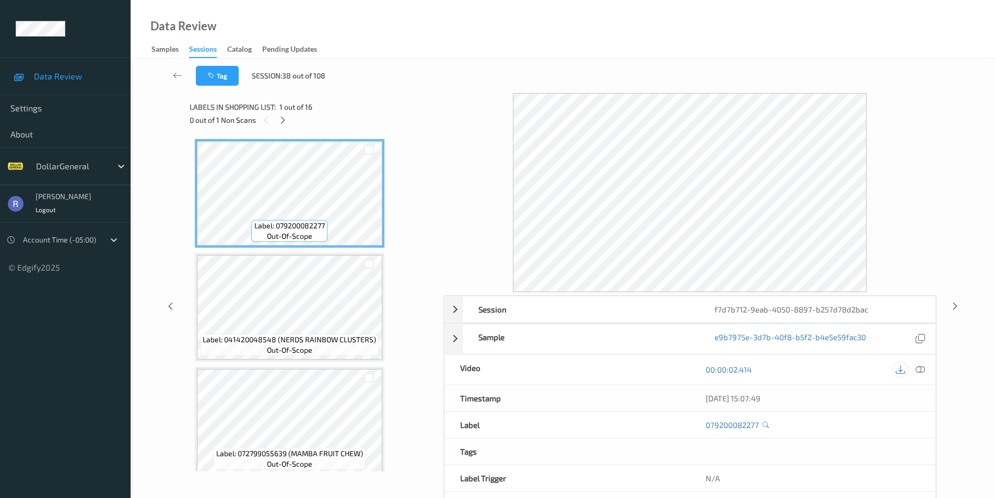
click at [900, 369] on icon at bounding box center [900, 369] width 9 height 9
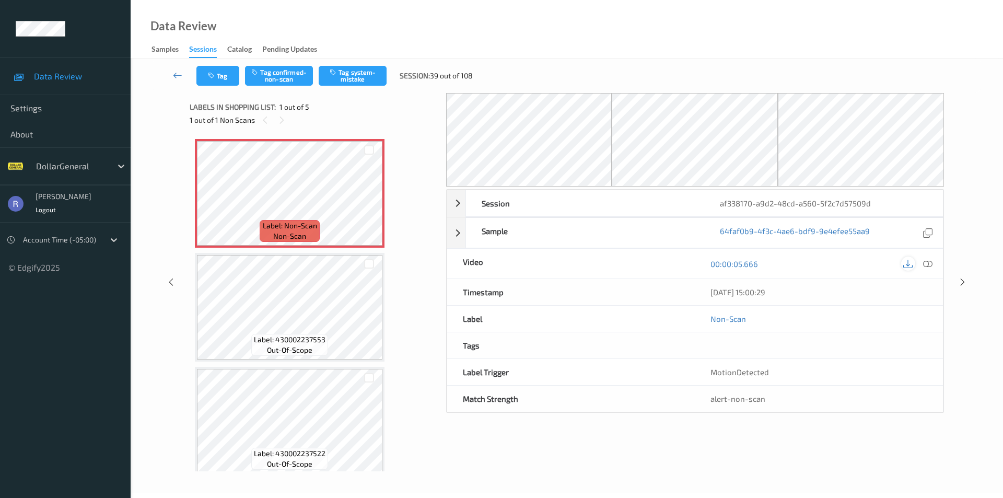
click at [907, 268] on icon at bounding box center [907, 263] width 9 height 9
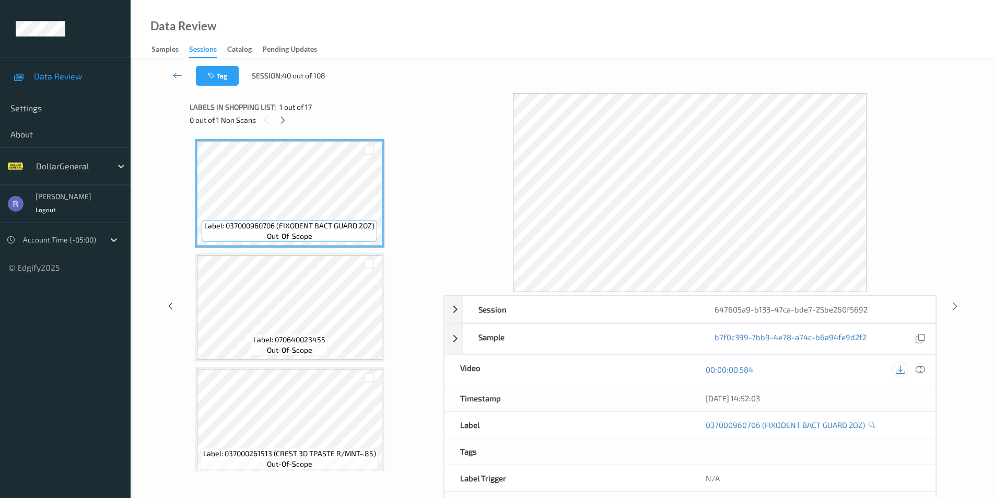
click at [898, 370] on icon at bounding box center [900, 369] width 9 height 9
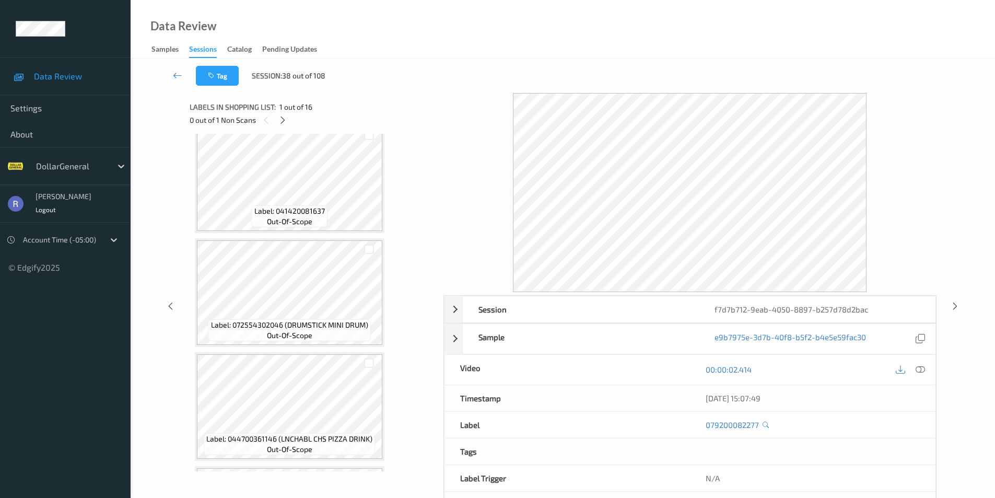
scroll to position [209, 0]
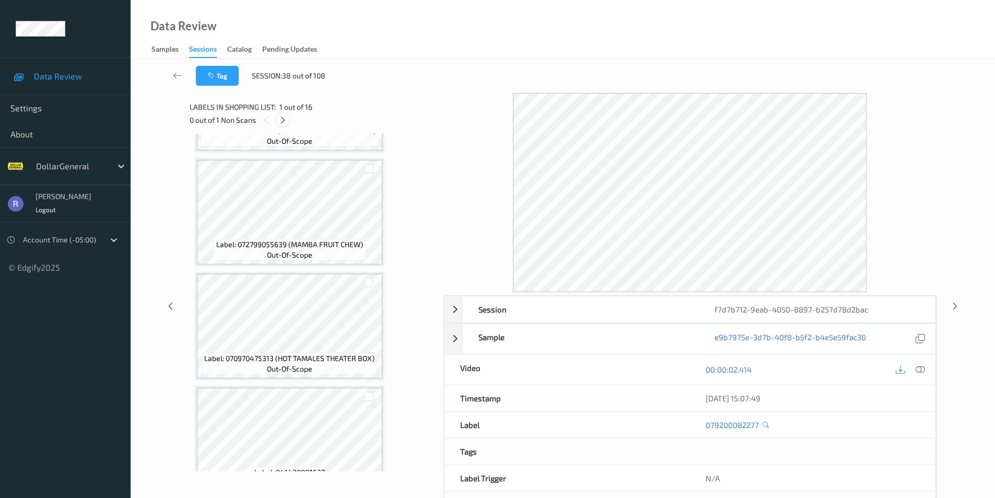
click at [281, 115] on icon at bounding box center [282, 119] width 9 height 9
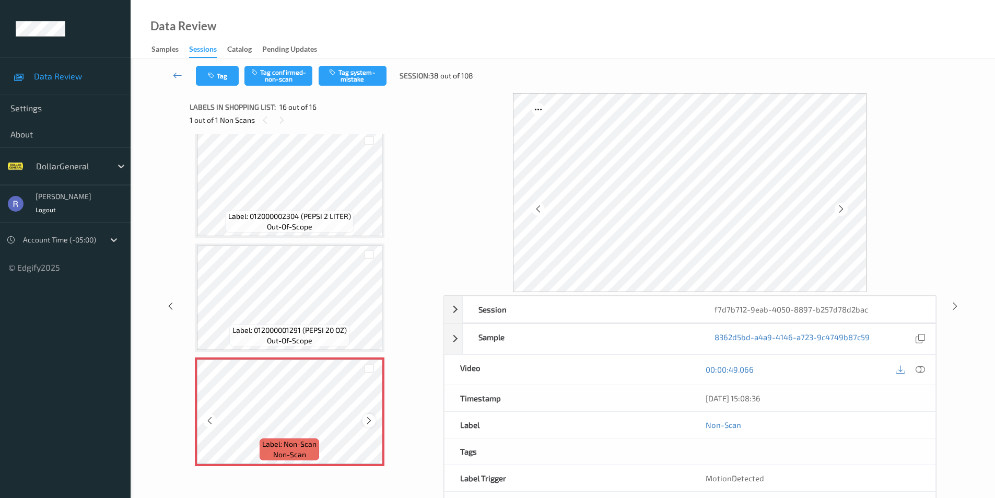
click at [367, 418] on icon at bounding box center [369, 420] width 9 height 9
click at [369, 75] on button "Tag system-mistake" at bounding box center [353, 76] width 68 height 20
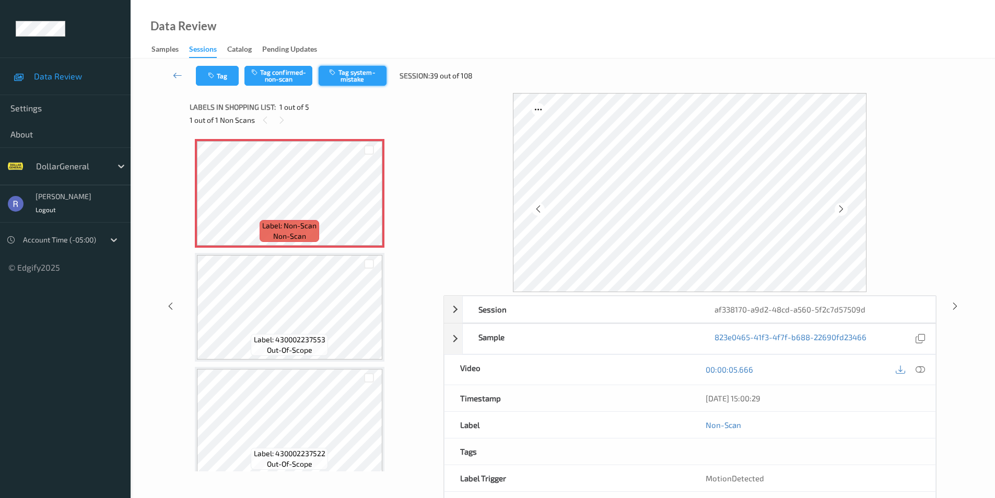
click at [351, 75] on button "Tag system-mistake" at bounding box center [353, 76] width 68 height 20
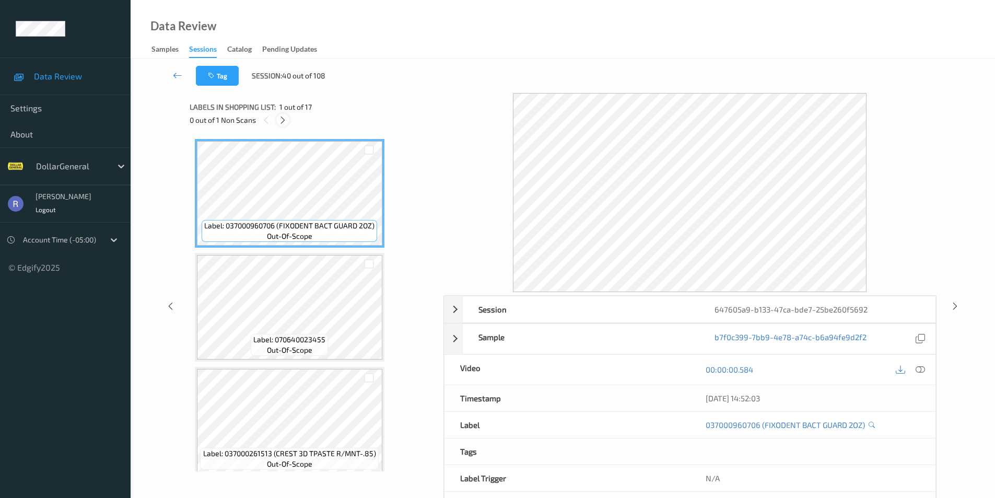
click at [282, 120] on icon at bounding box center [282, 119] width 9 height 9
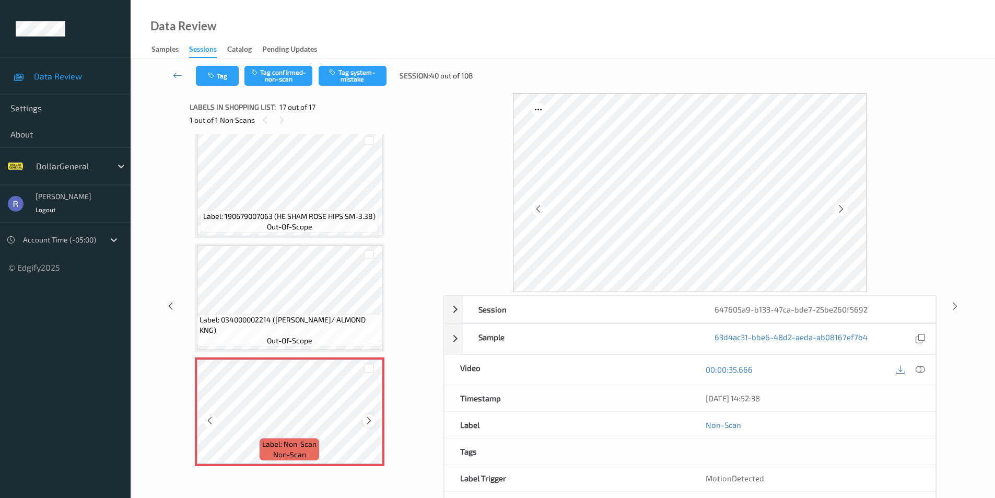
click at [369, 417] on icon at bounding box center [369, 420] width 9 height 9
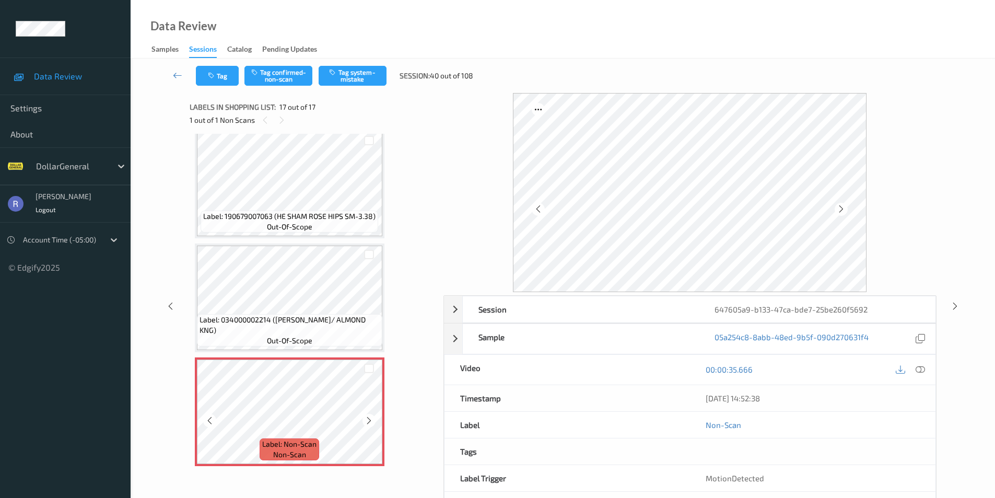
click at [369, 417] on icon at bounding box center [369, 420] width 9 height 9
click at [360, 76] on button "Tag system-mistake" at bounding box center [353, 76] width 68 height 20
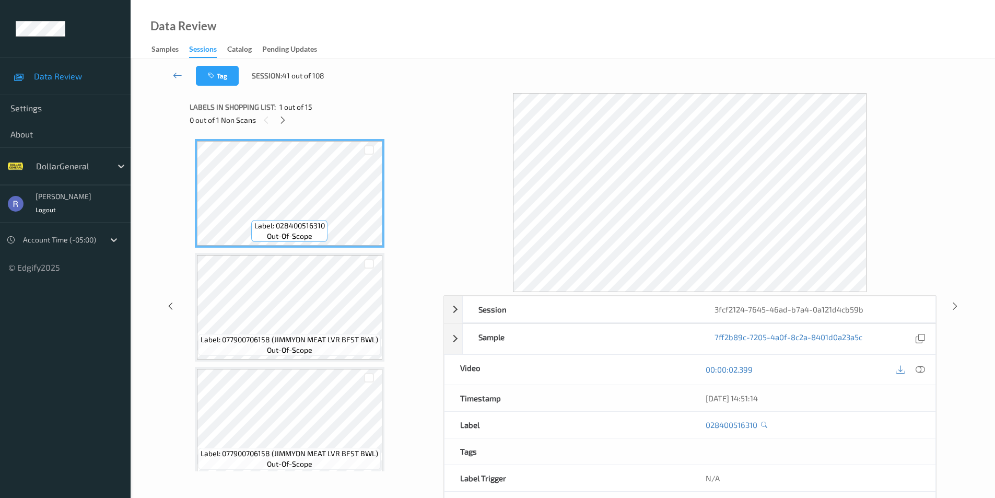
click at [431, 68] on div "Tag Session: 41 out of 108" at bounding box center [563, 76] width 822 height 34
click at [171, 306] on icon at bounding box center [170, 305] width 9 height 9
click at [562, 48] on div "Data Review Samples Sessions Catalog Pending Updates" at bounding box center [563, 29] width 865 height 59
click at [898, 367] on icon at bounding box center [900, 369] width 9 height 9
click at [898, 366] on icon at bounding box center [900, 369] width 9 height 9
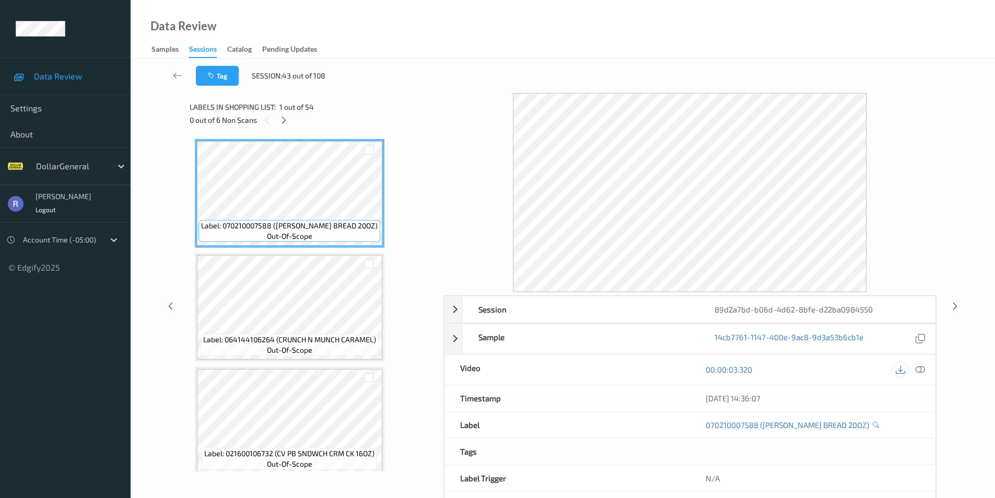
click at [898, 370] on icon at bounding box center [900, 369] width 9 height 9
click at [429, 303] on div "Label: 028400516310 out-of-scope Label: 077900706158 (JIMMYDN MEAT LVR BFST BWL…" at bounding box center [313, 303] width 247 height 338
click at [283, 120] on icon at bounding box center [282, 119] width 9 height 9
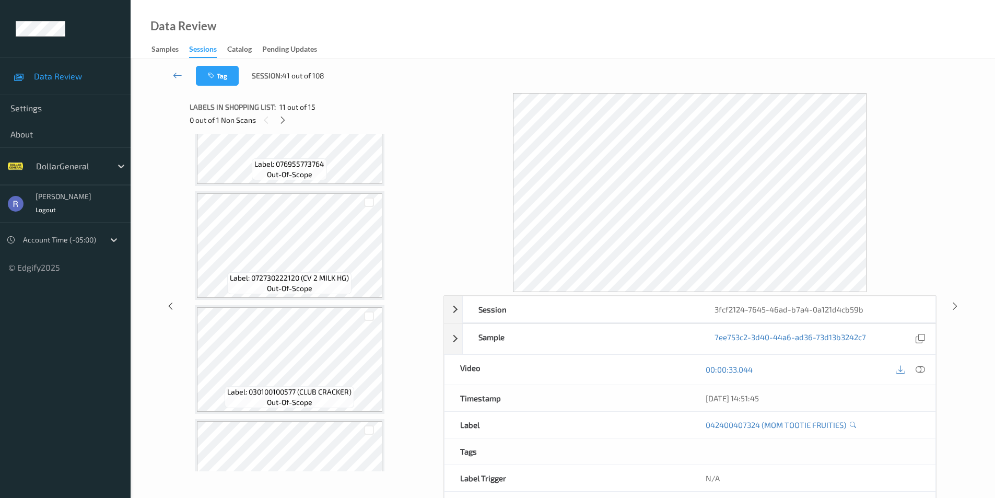
scroll to position [361, 0]
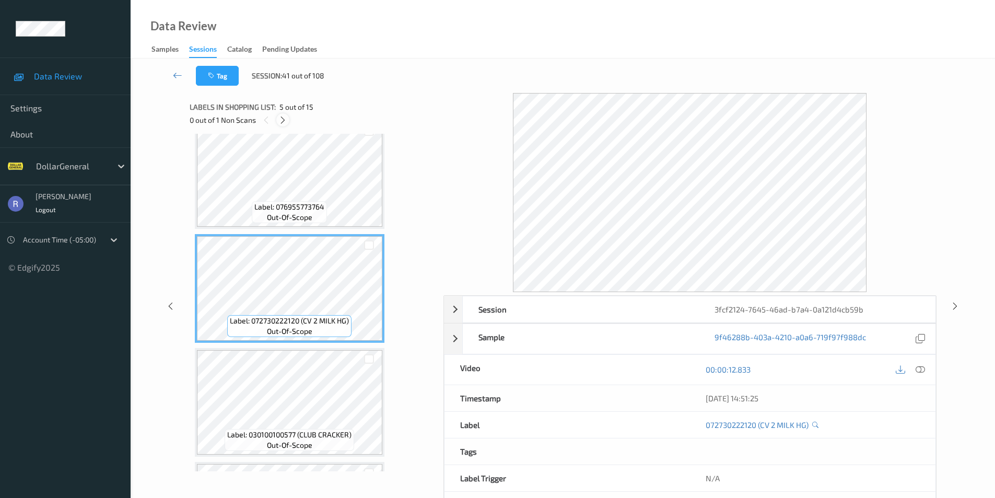
click at [286, 119] on icon at bounding box center [282, 119] width 9 height 9
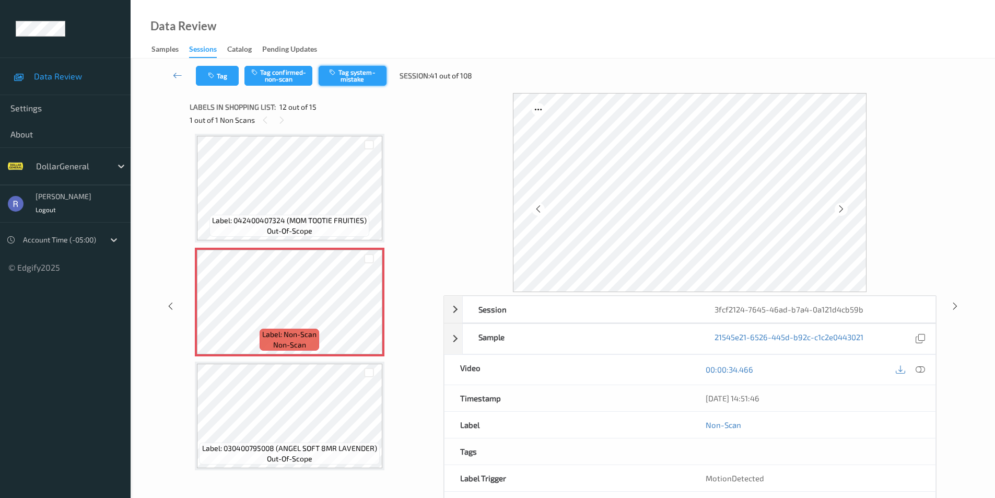
click at [354, 71] on button "Tag system-mistake" at bounding box center [353, 76] width 68 height 20
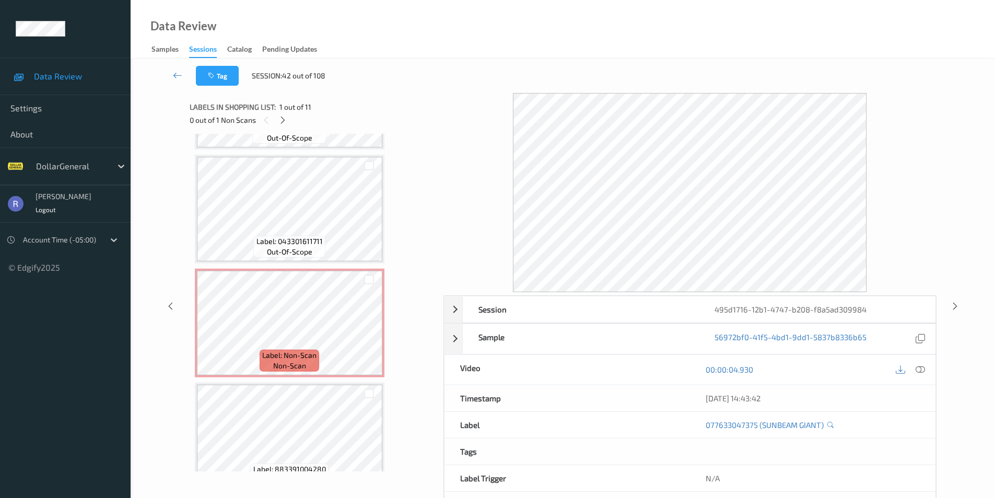
scroll to position [261, 0]
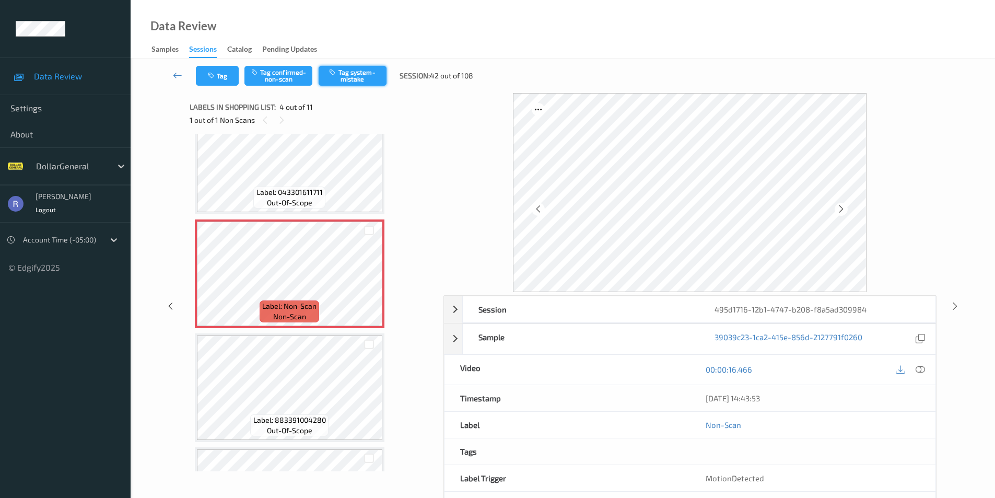
click at [357, 75] on button "Tag system-mistake" at bounding box center [353, 76] width 68 height 20
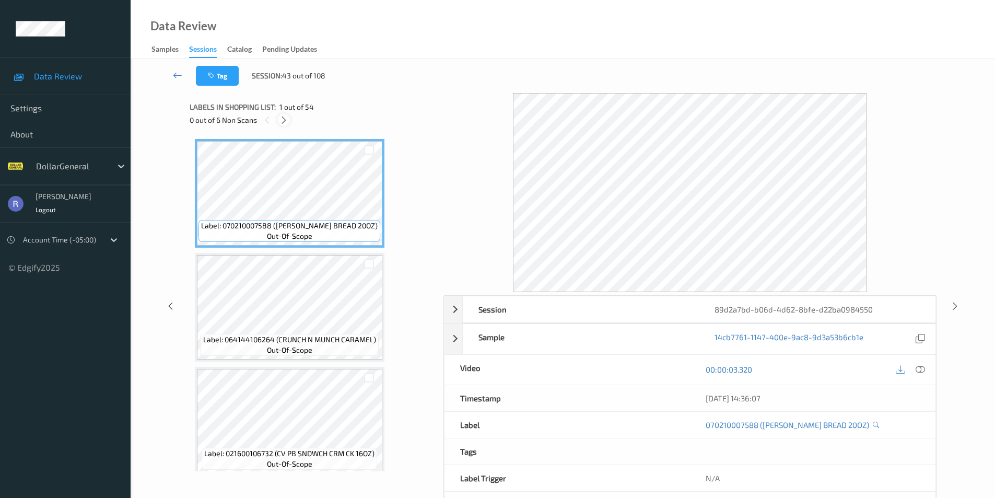
click at [285, 117] on icon at bounding box center [284, 119] width 9 height 9
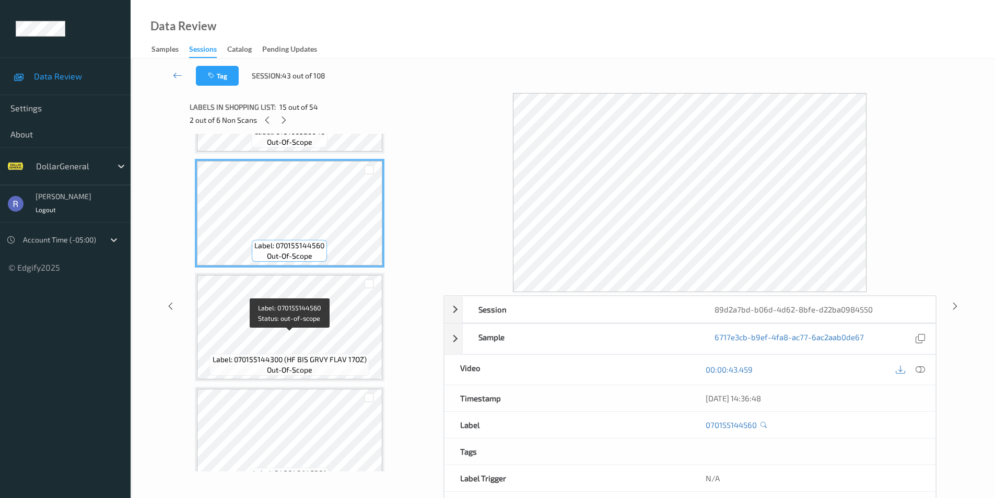
scroll to position [1586, 0]
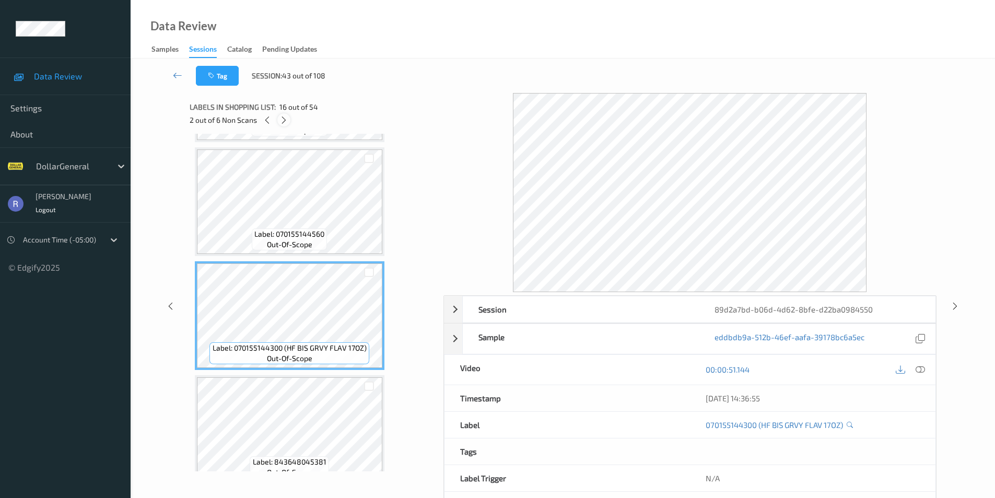
click at [286, 121] on icon at bounding box center [284, 119] width 9 height 9
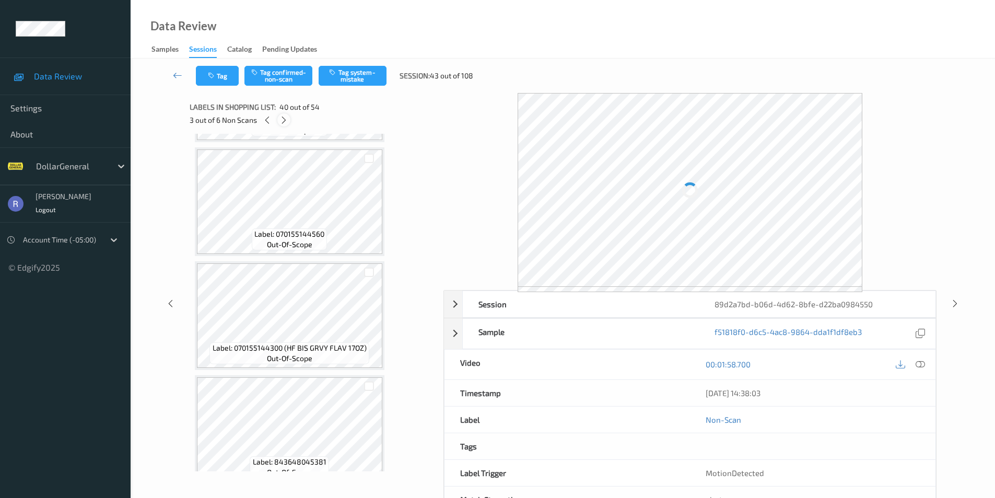
scroll to position [4333, 0]
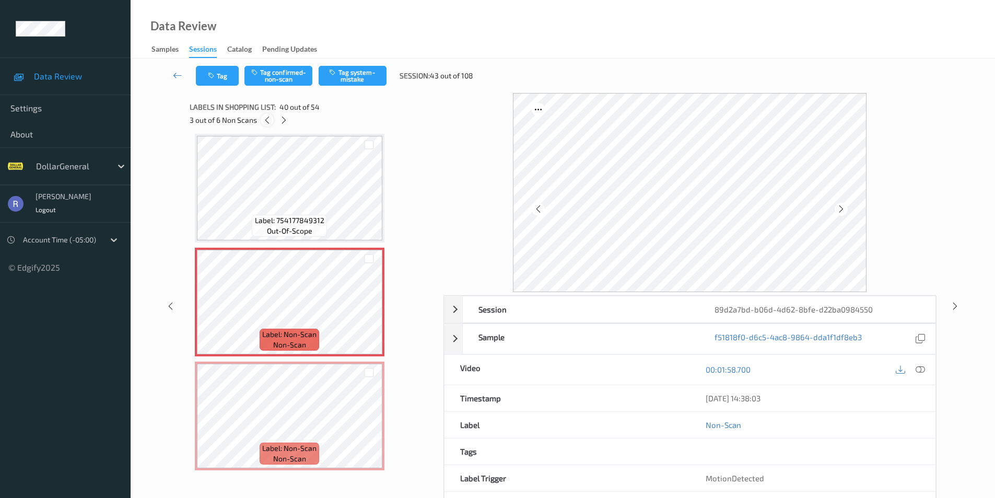
click at [269, 121] on icon at bounding box center [267, 119] width 9 height 9
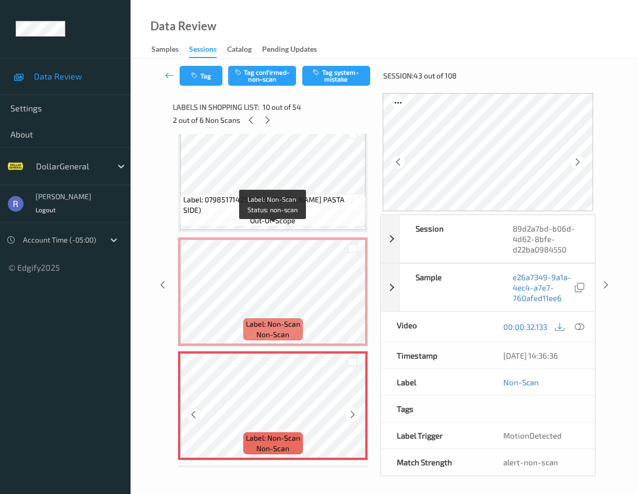
scroll to position [812, 0]
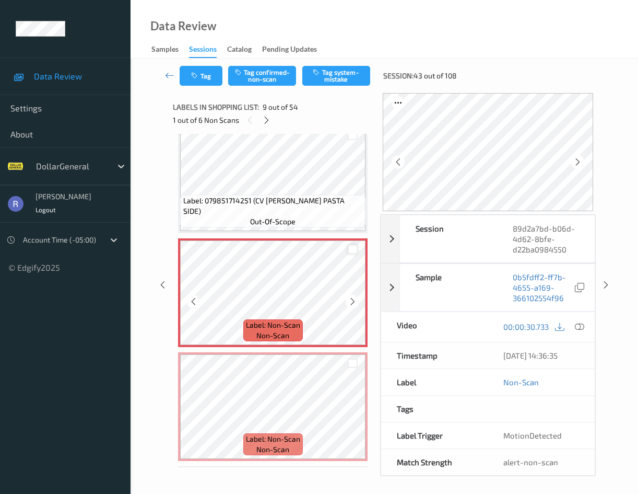
click at [352, 250] on div at bounding box center [353, 250] width 10 height 10
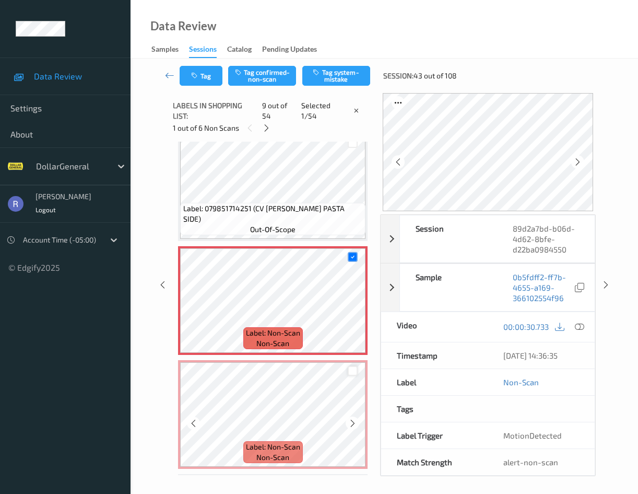
click at [355, 366] on div at bounding box center [353, 371] width 10 height 10
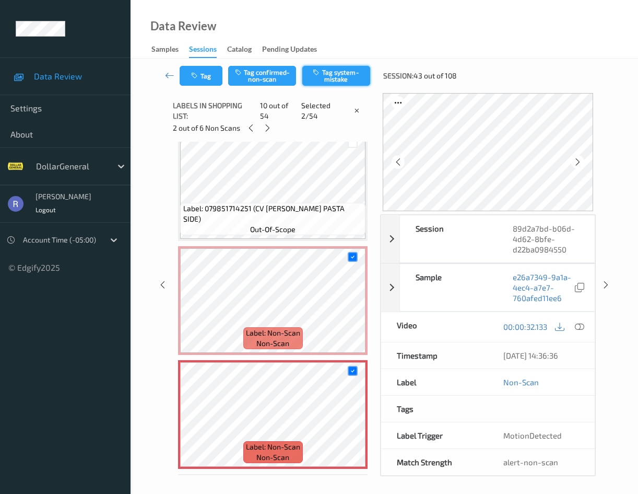
click at [345, 72] on button "Tag system-mistake" at bounding box center [337, 76] width 68 height 20
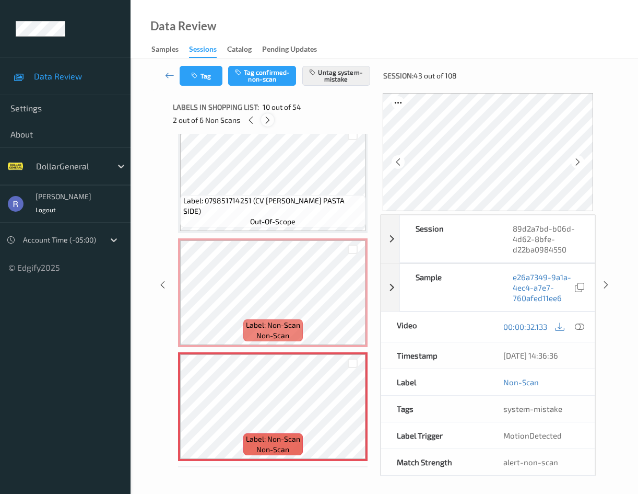
click at [270, 122] on icon at bounding box center [267, 119] width 9 height 9
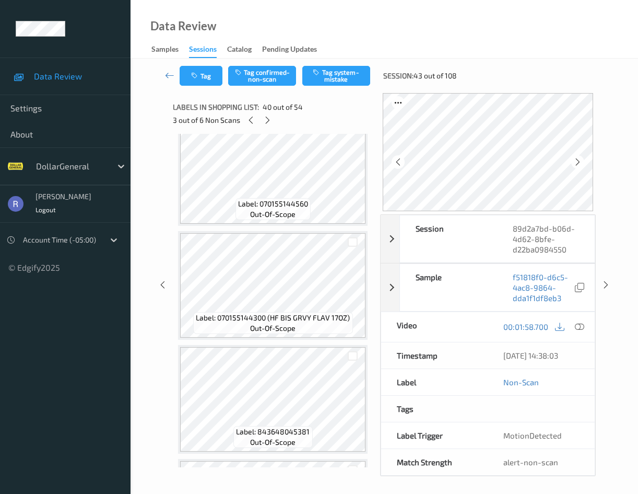
scroll to position [1669, 0]
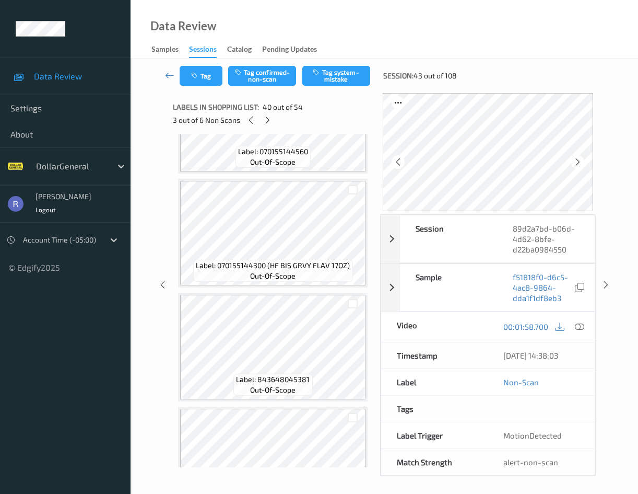
click at [291, 265] on span "Label: 070155144300 (HF BIS GRVY FLAV 17OZ)" at bounding box center [273, 265] width 154 height 10
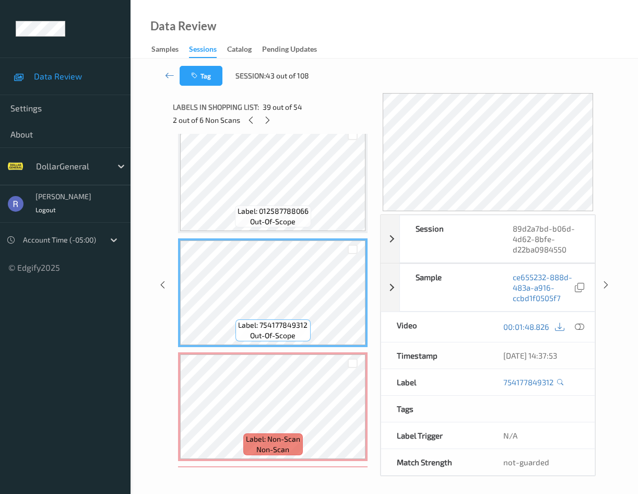
scroll to position [4281, 0]
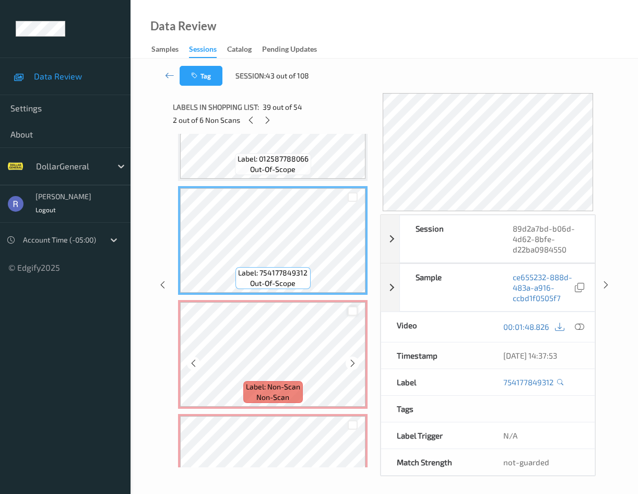
click at [352, 312] on div at bounding box center [353, 311] width 10 height 10
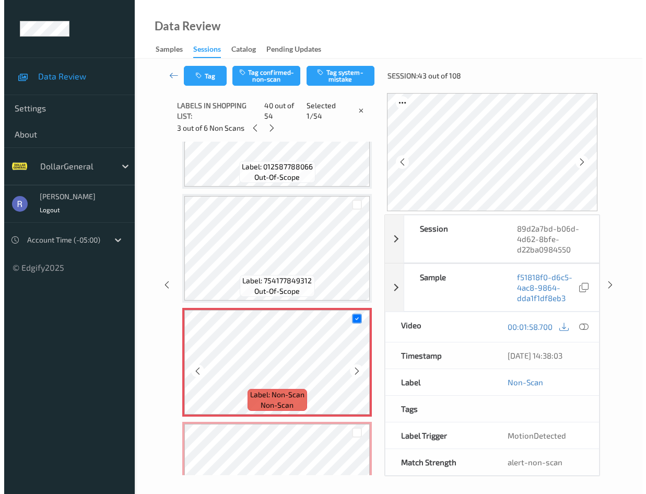
scroll to position [4386, 0]
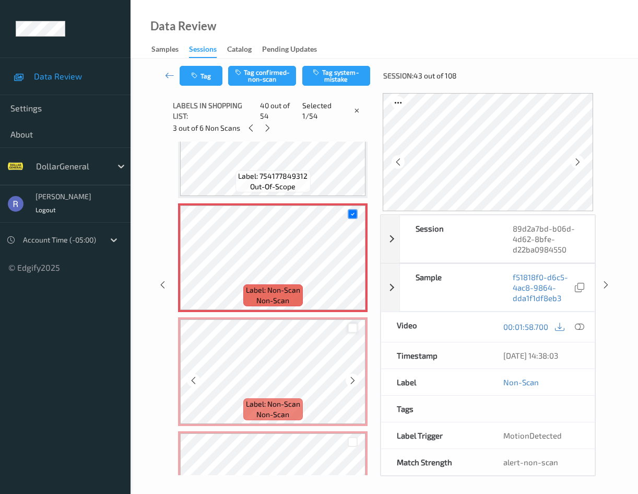
click at [353, 329] on div at bounding box center [353, 328] width 10 height 10
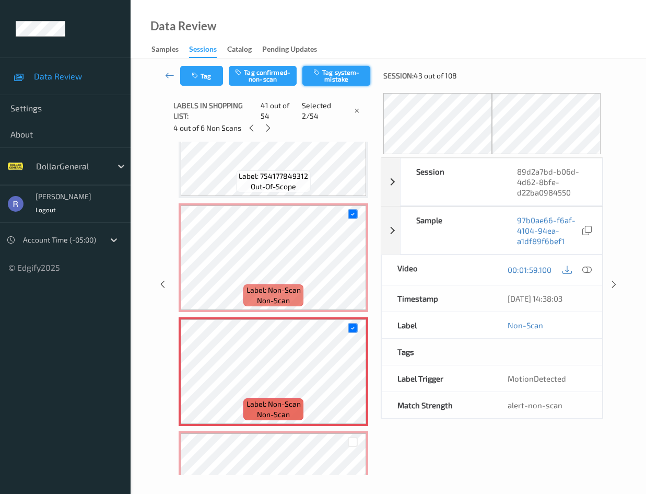
click at [347, 74] on button "Tag system-mistake" at bounding box center [337, 76] width 68 height 20
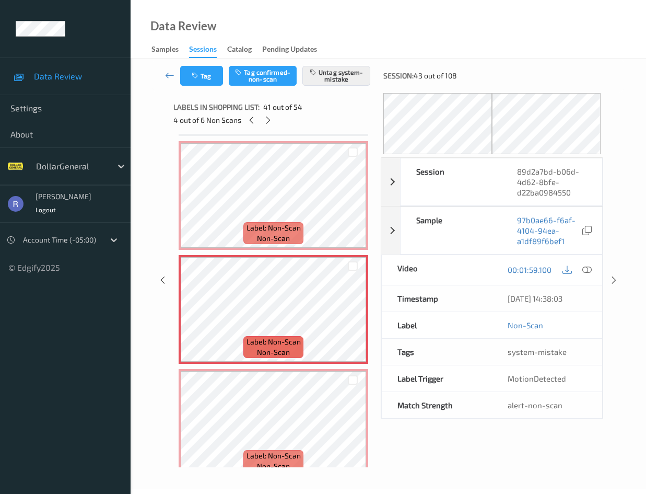
scroll to position [4438, 0]
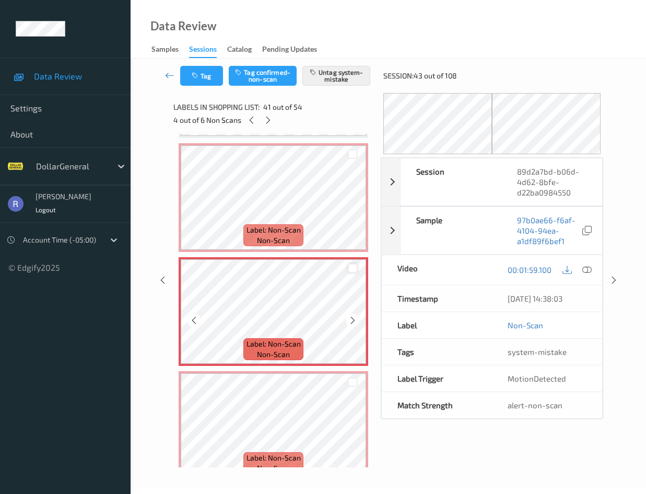
click at [354, 268] on div at bounding box center [353, 268] width 10 height 10
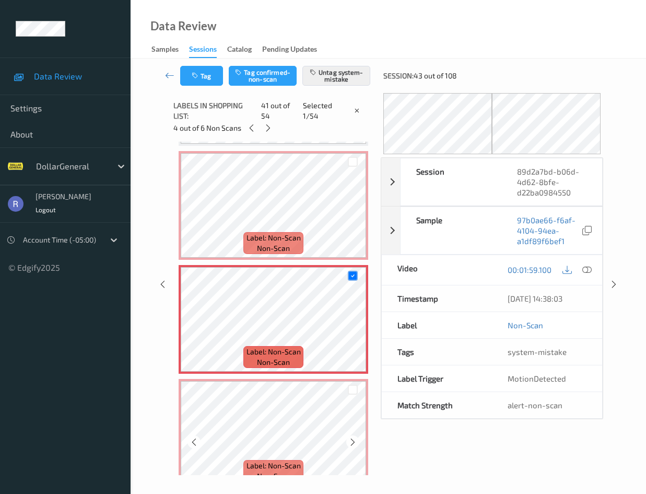
click at [351, 385] on div at bounding box center [353, 390] width 10 height 10
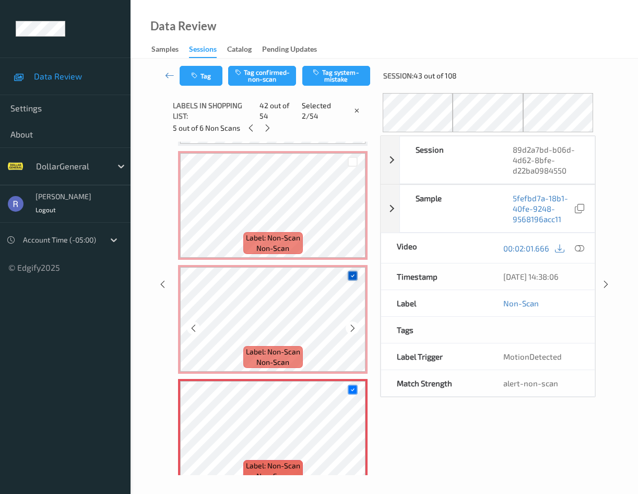
click at [352, 278] on icon at bounding box center [353, 275] width 7 height 7
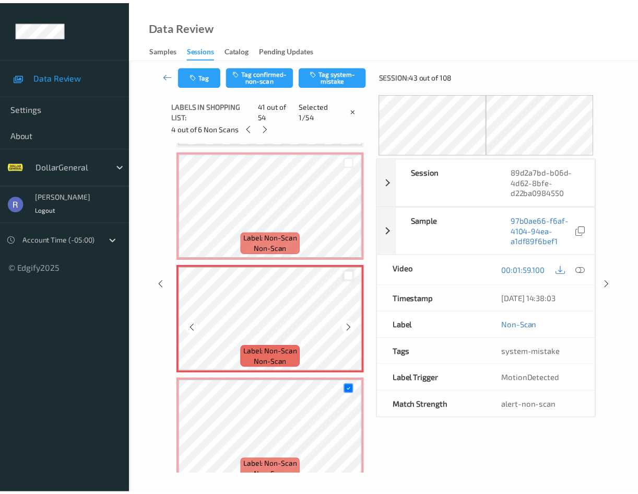
scroll to position [4595, 0]
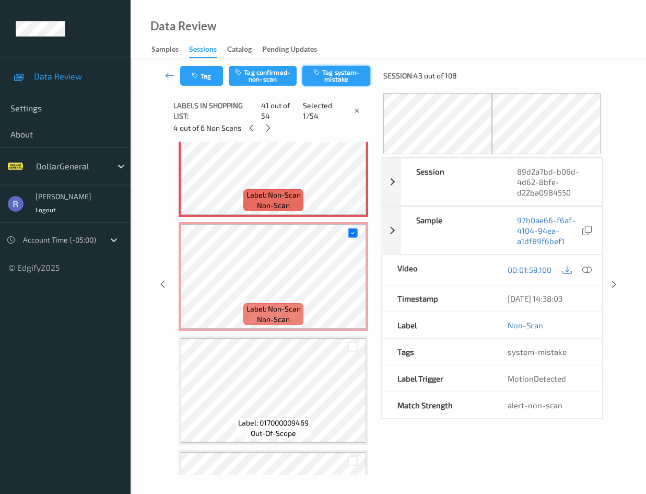
click at [345, 71] on button "Tag system-mistake" at bounding box center [337, 76] width 68 height 20
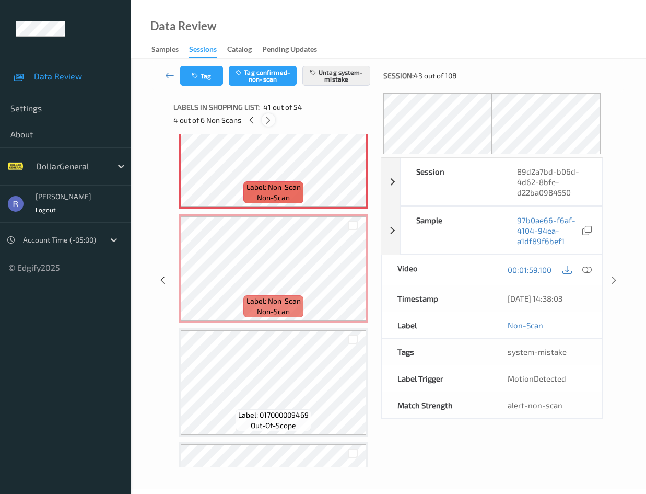
click at [267, 117] on icon at bounding box center [268, 119] width 9 height 9
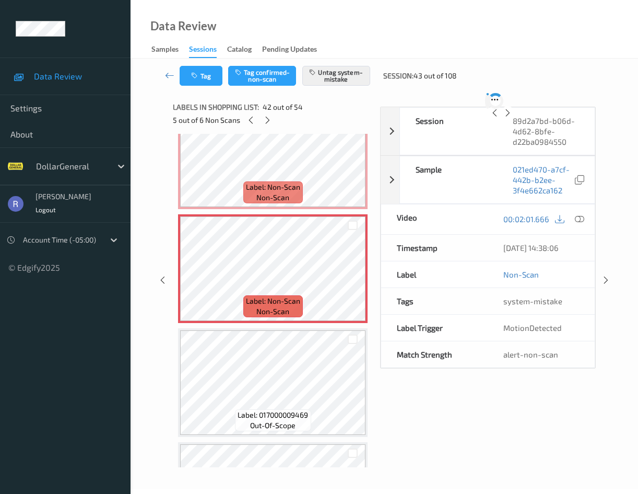
scroll to position [4561, 0]
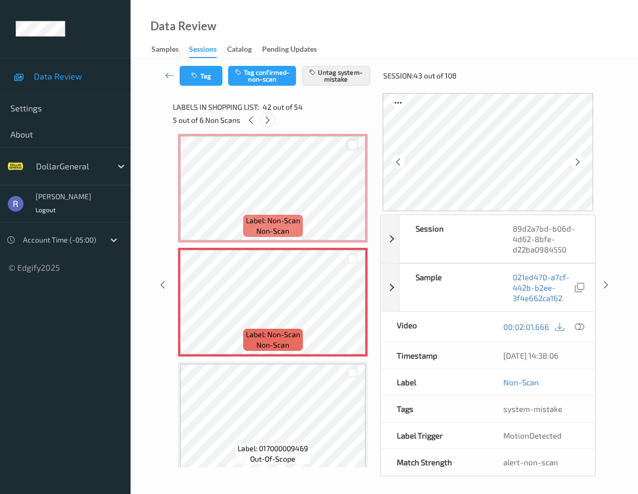
click at [268, 118] on icon at bounding box center [267, 119] width 9 height 9
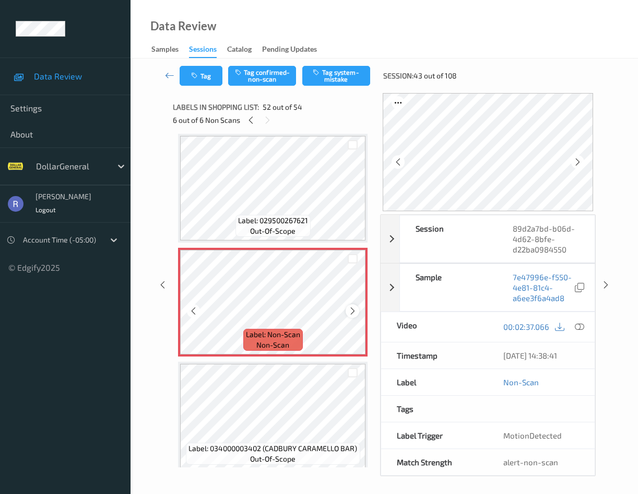
click at [351, 311] on icon at bounding box center [352, 310] width 9 height 9
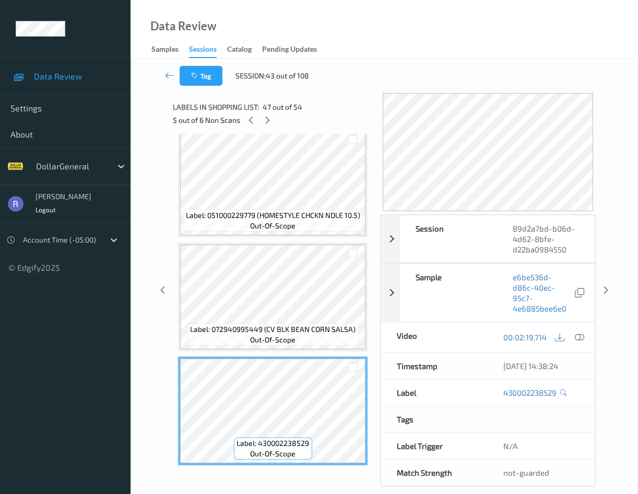
scroll to position [5021, 0]
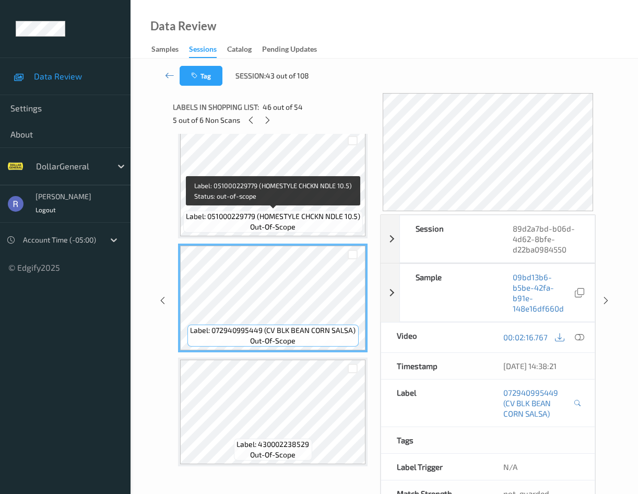
click at [310, 220] on span "Label: 051000229779 (HOMESTYLE CHCKN NDLE 10.5)" at bounding box center [273, 216] width 175 height 10
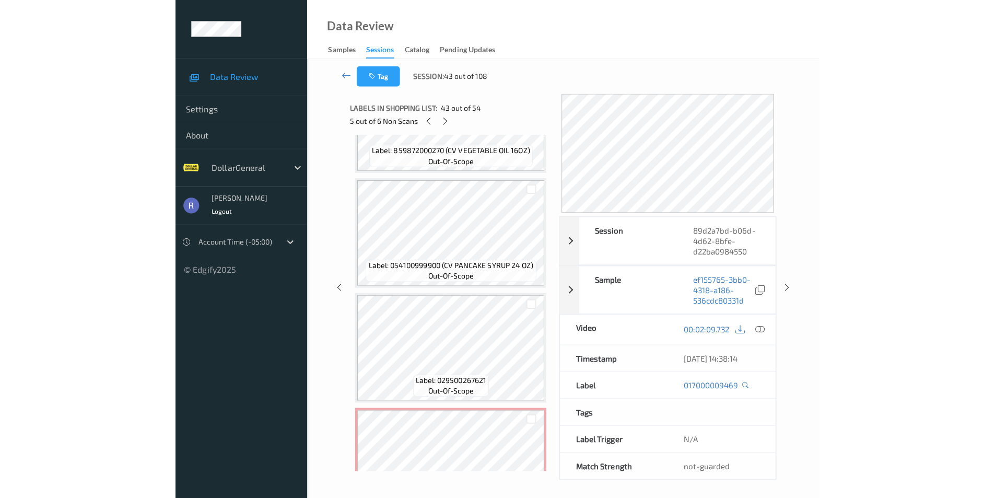
scroll to position [5753, 0]
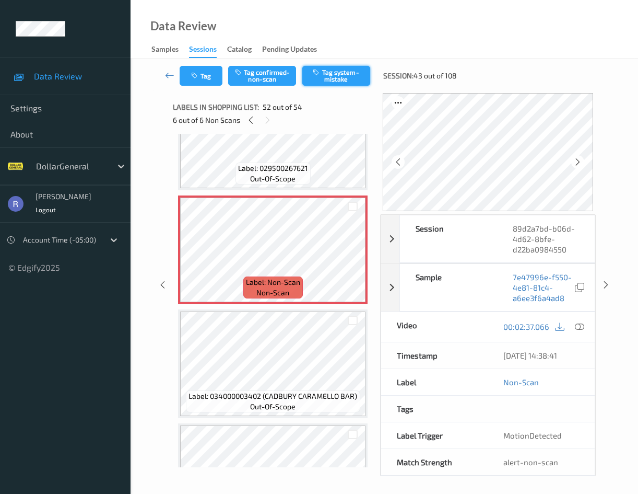
click at [345, 74] on button "Tag system-mistake" at bounding box center [337, 76] width 68 height 20
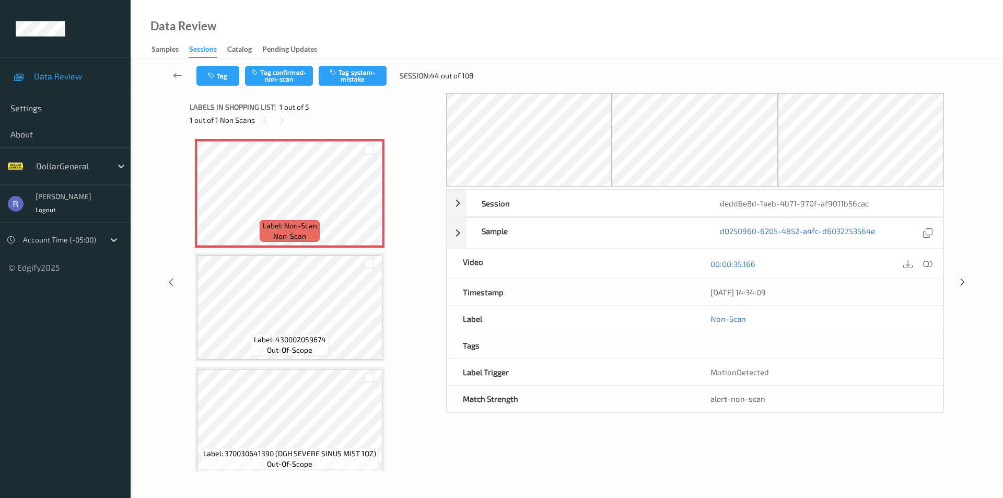
click at [640, 49] on div "Data Review Samples Sessions Catalog Pending Updates" at bounding box center [567, 29] width 873 height 59
click at [908, 263] on icon at bounding box center [907, 263] width 9 height 9
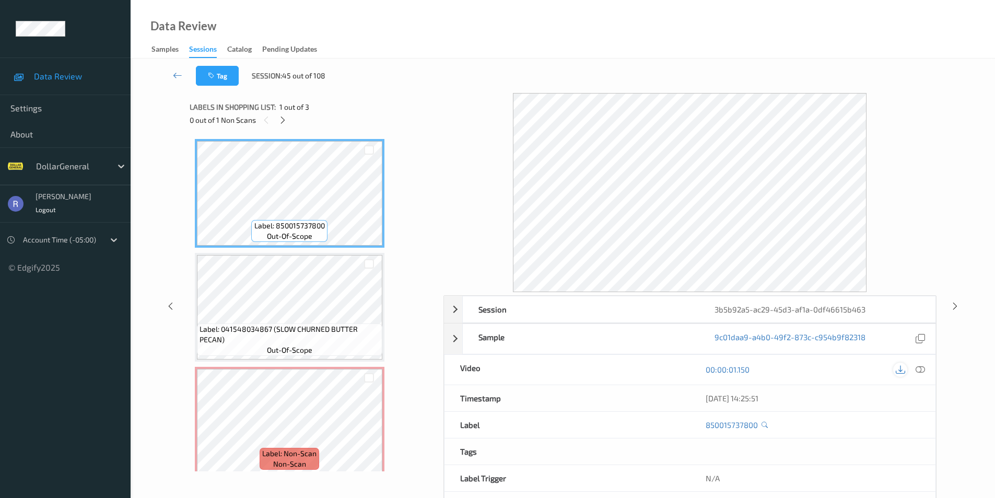
click at [902, 370] on icon at bounding box center [900, 369] width 9 height 9
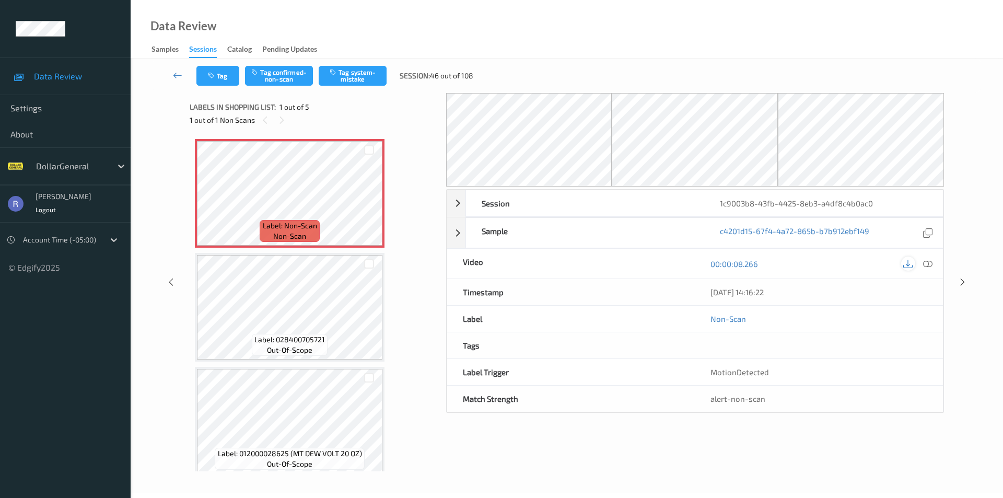
click at [909, 265] on icon at bounding box center [907, 263] width 9 height 9
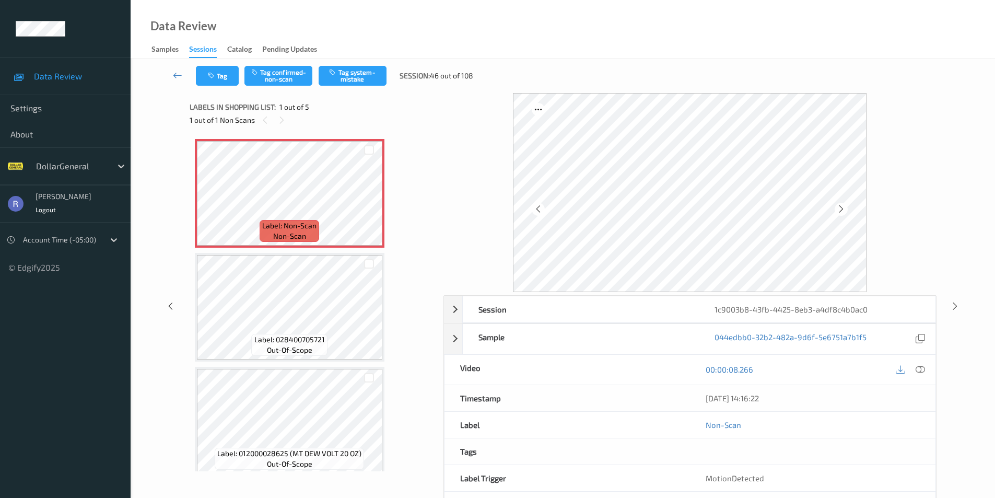
click at [589, 42] on div "Data Review Samples Sessions Catalog Pending Updates" at bounding box center [563, 29] width 865 height 59
click at [366, 75] on button "Tag system-mistake" at bounding box center [353, 76] width 68 height 20
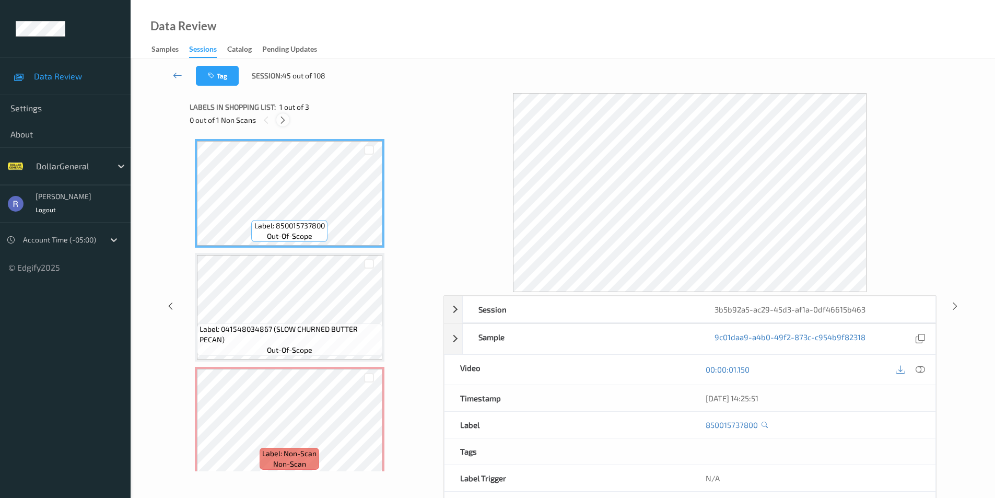
click at [280, 122] on icon at bounding box center [282, 119] width 9 height 9
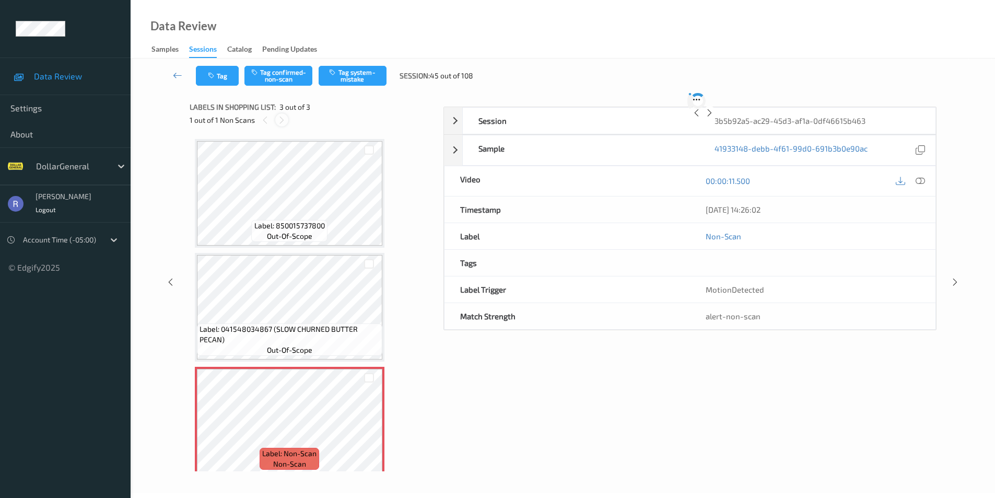
scroll to position [9, 0]
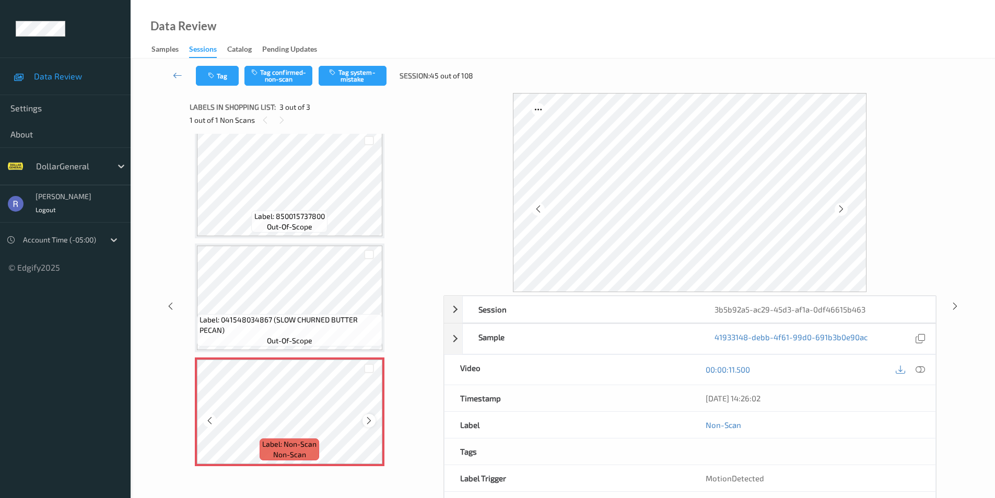
click at [366, 416] on icon at bounding box center [369, 420] width 9 height 9
click at [358, 73] on button "Tag system-mistake" at bounding box center [353, 76] width 68 height 20
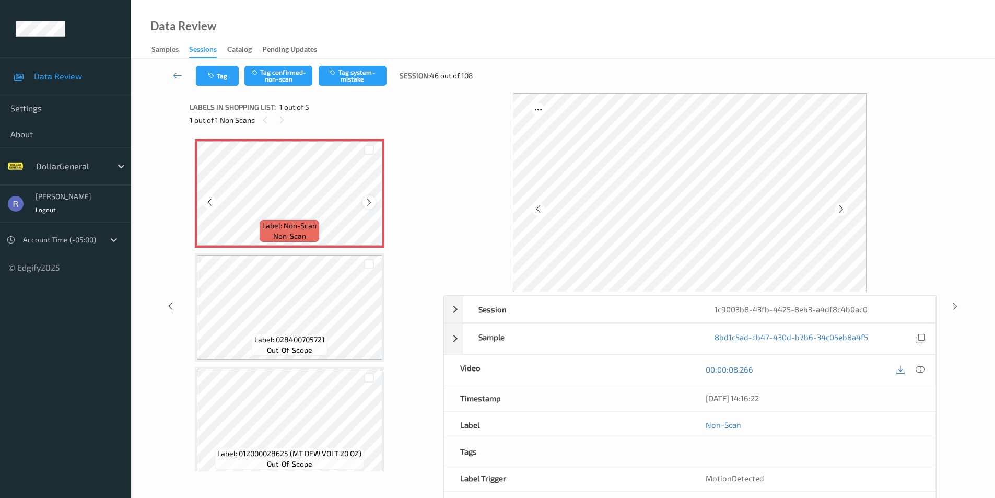
click at [367, 204] on icon at bounding box center [369, 201] width 9 height 9
click at [922, 366] on icon at bounding box center [920, 369] width 9 height 9
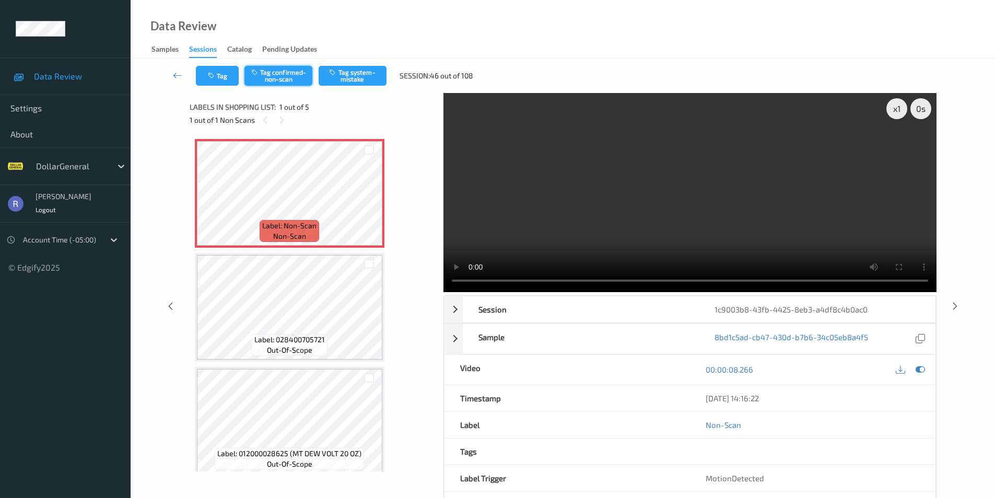
click at [289, 74] on button "Tag confirmed-non-scan" at bounding box center [279, 76] width 68 height 20
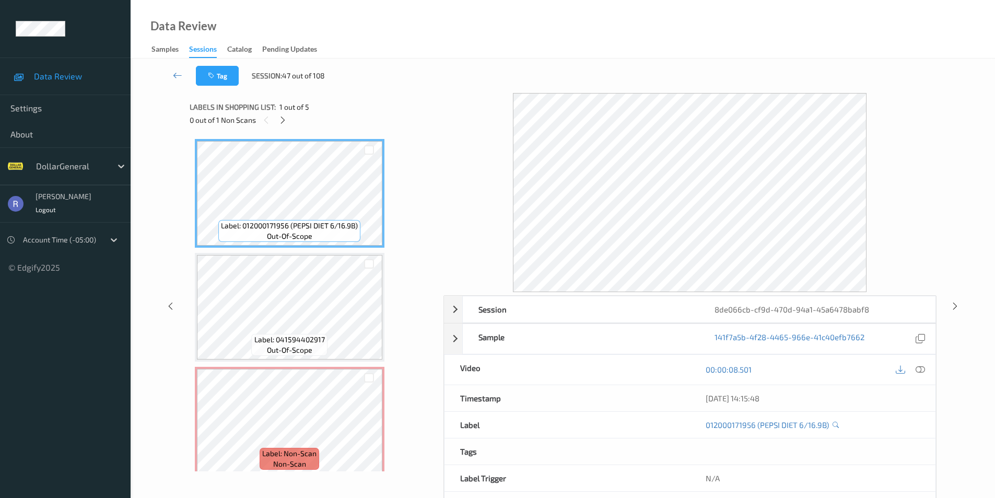
click at [575, 37] on div "Data Review Samples Sessions Catalog Pending Updates" at bounding box center [563, 29] width 865 height 59
click at [900, 367] on icon at bounding box center [900, 369] width 9 height 9
click at [902, 370] on icon at bounding box center [900, 369] width 9 height 9
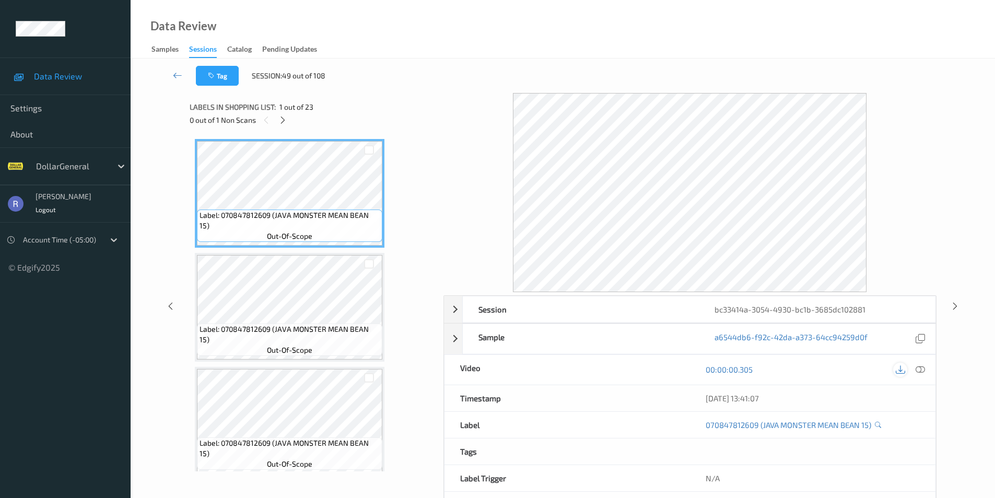
click at [901, 369] on icon at bounding box center [900, 369] width 9 height 9
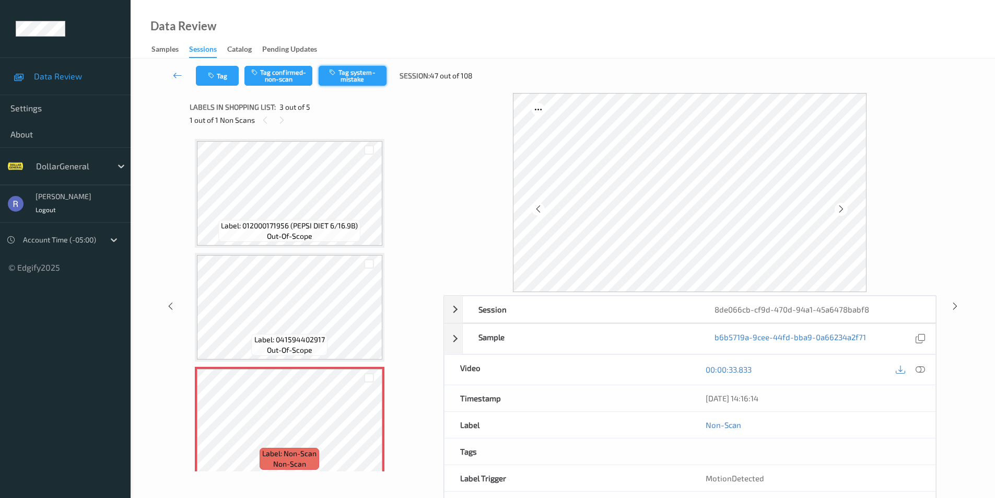
click at [375, 77] on button "Tag system-mistake" at bounding box center [353, 76] width 68 height 20
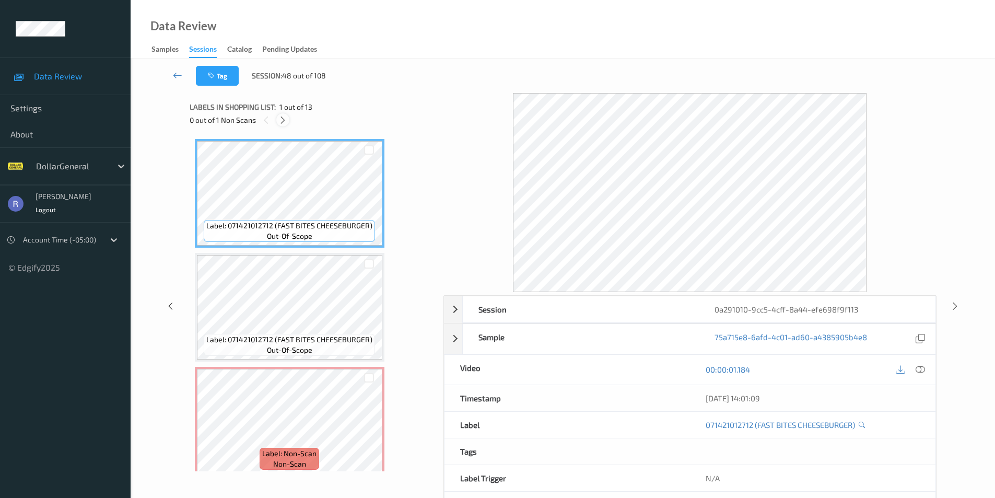
click at [285, 121] on icon at bounding box center [282, 119] width 9 height 9
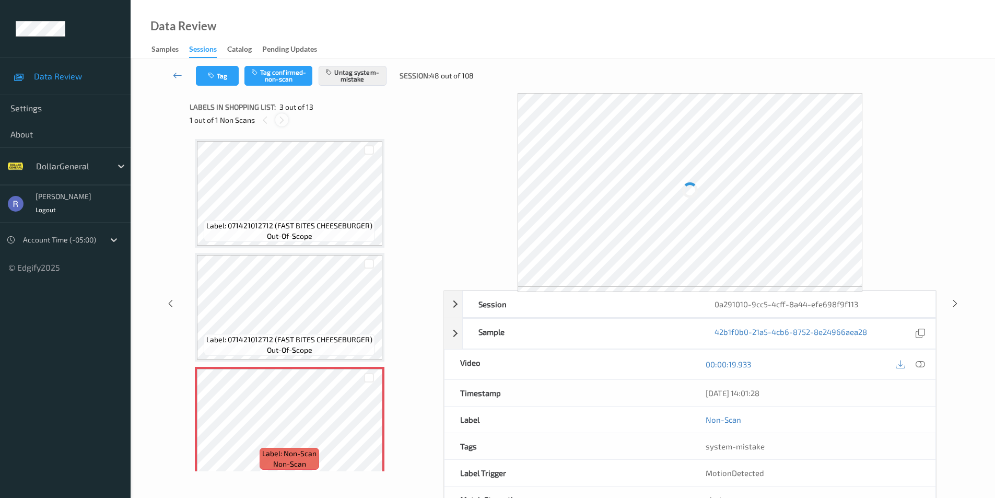
scroll to position [119, 0]
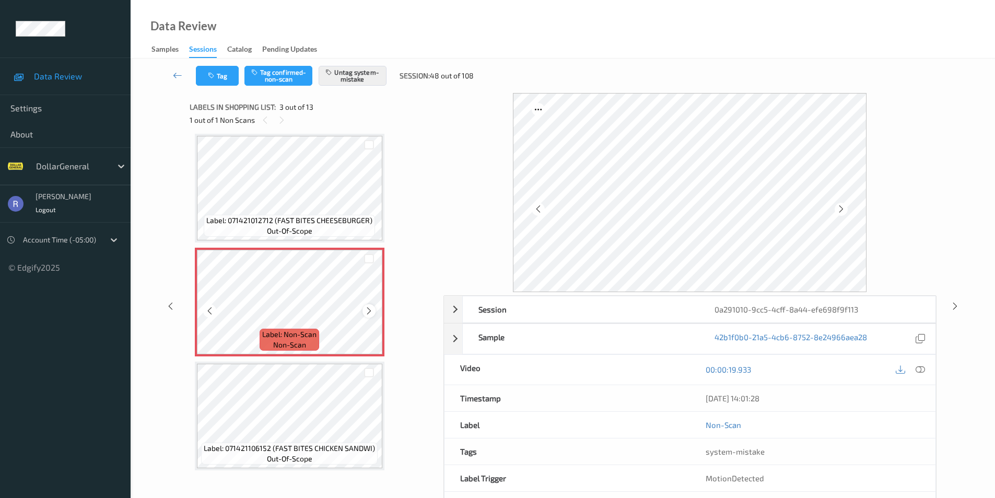
click at [372, 306] on div at bounding box center [369, 310] width 13 height 13
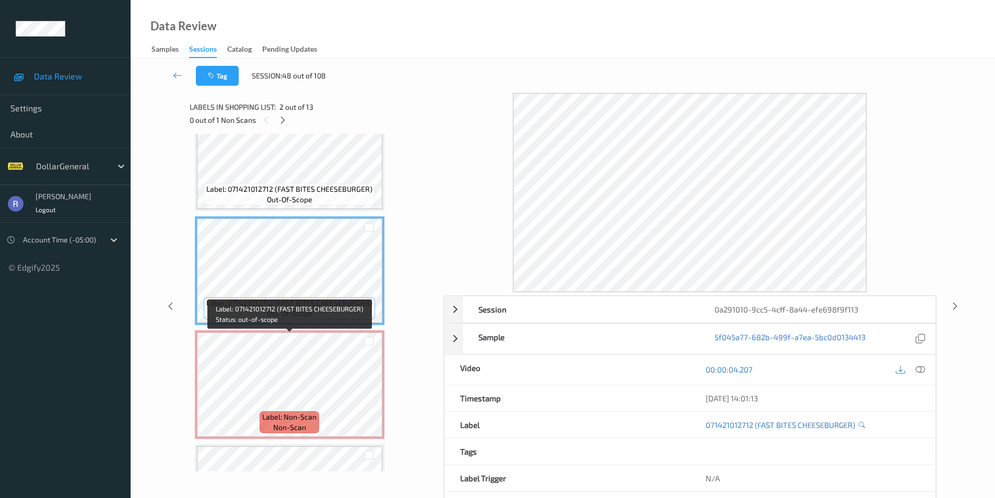
scroll to position [104, 0]
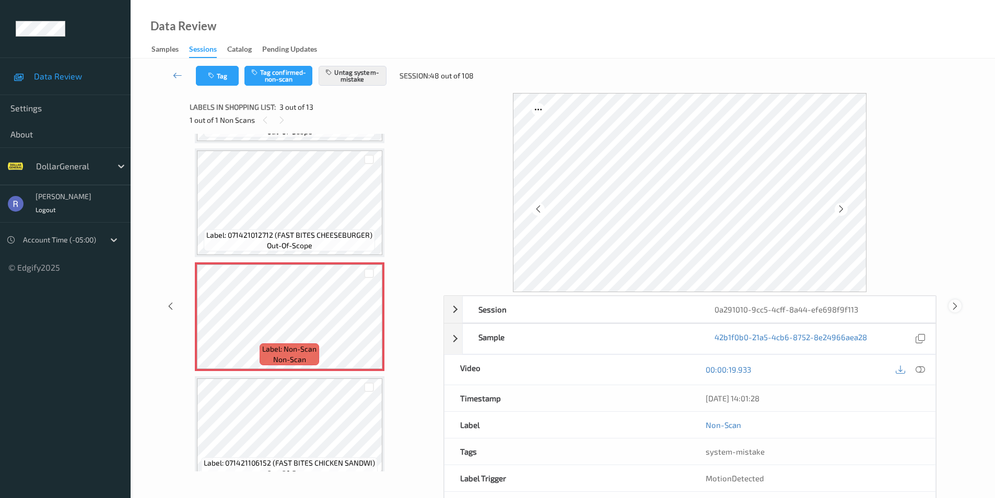
click at [955, 302] on icon at bounding box center [955, 305] width 9 height 9
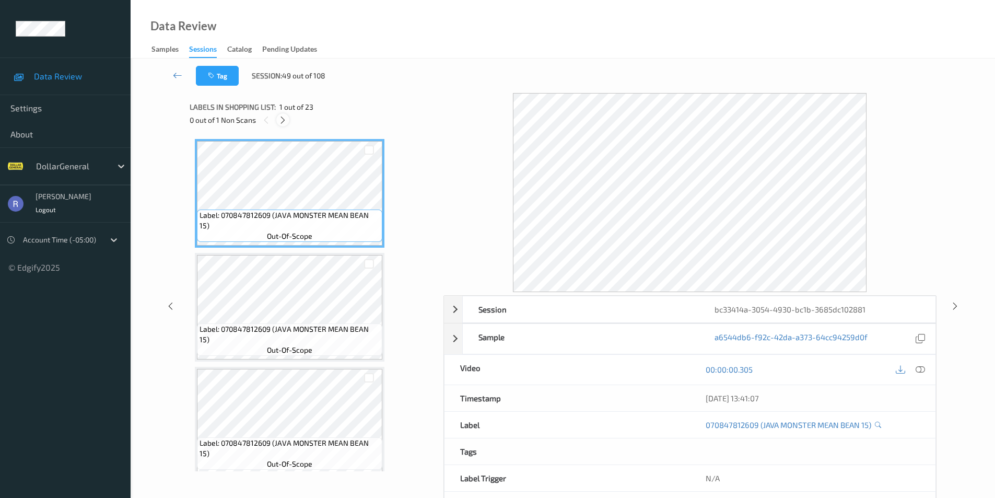
click at [282, 119] on icon at bounding box center [282, 119] width 9 height 9
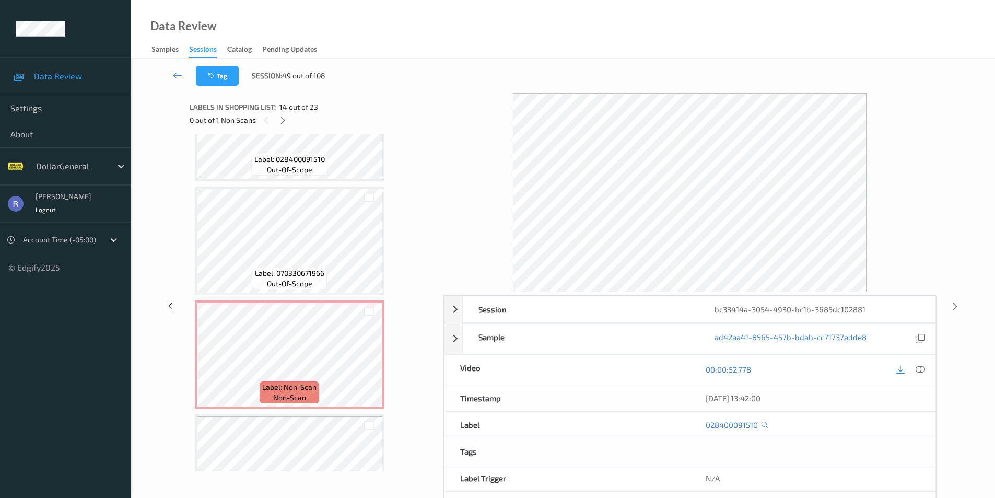
scroll to position [1889, 0]
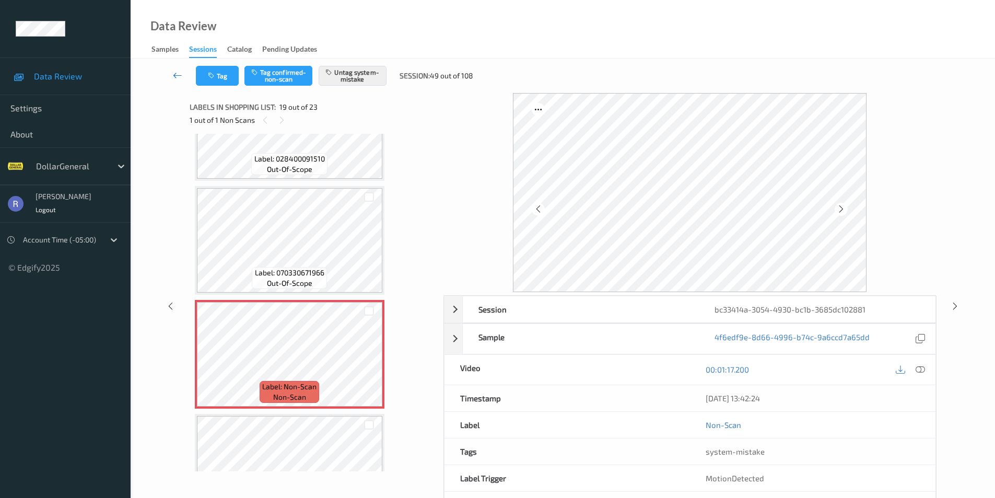
click at [177, 75] on icon at bounding box center [177, 75] width 9 height 10
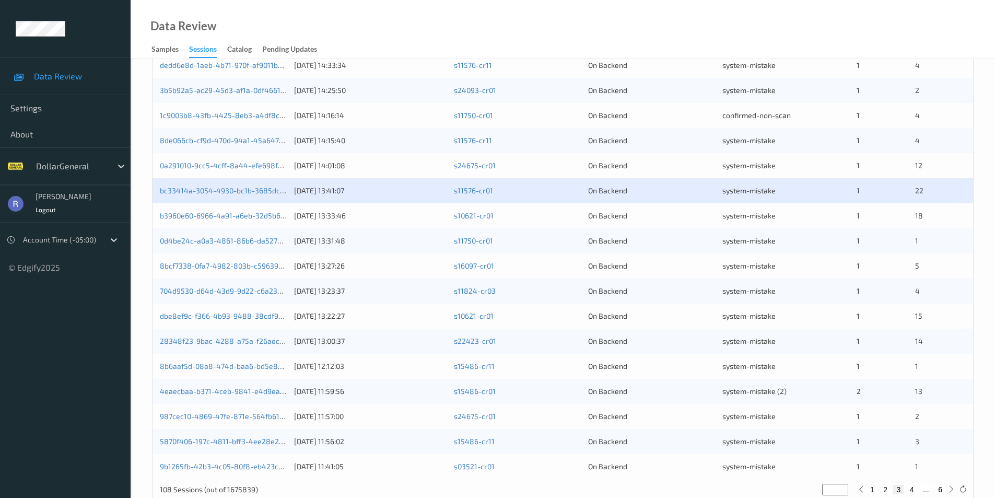
scroll to position [288, 0]
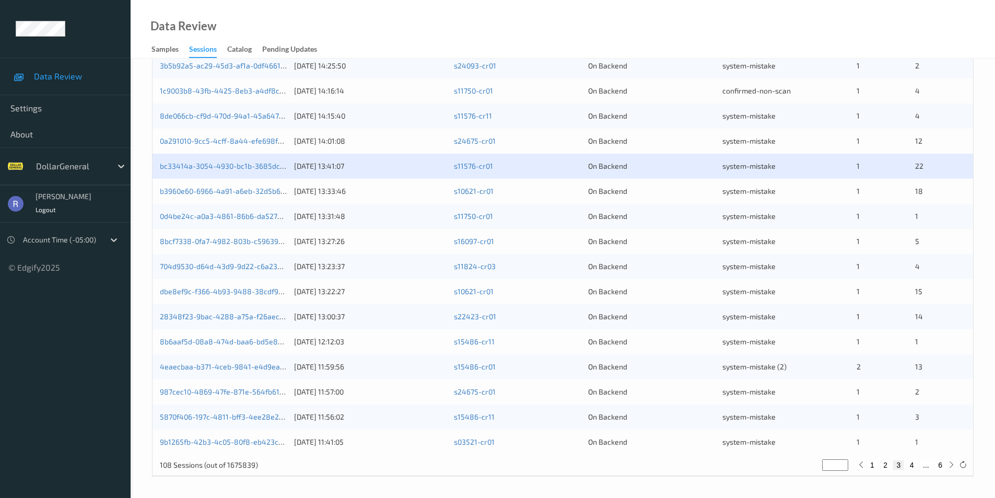
type input "*"
click at [842, 462] on input "*" at bounding box center [835, 464] width 26 height 11
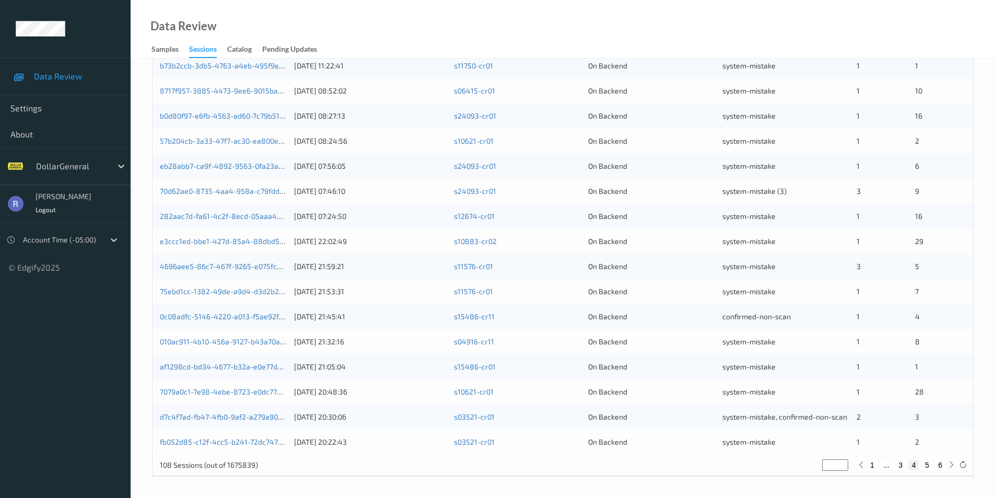
type input "*"
click at [843, 463] on input "*" at bounding box center [835, 464] width 26 height 11
click at [288, 468] on div "108 Sessions (out of 1675839) * 1 ... 4 5 6" at bounding box center [563, 465] width 821 height 21
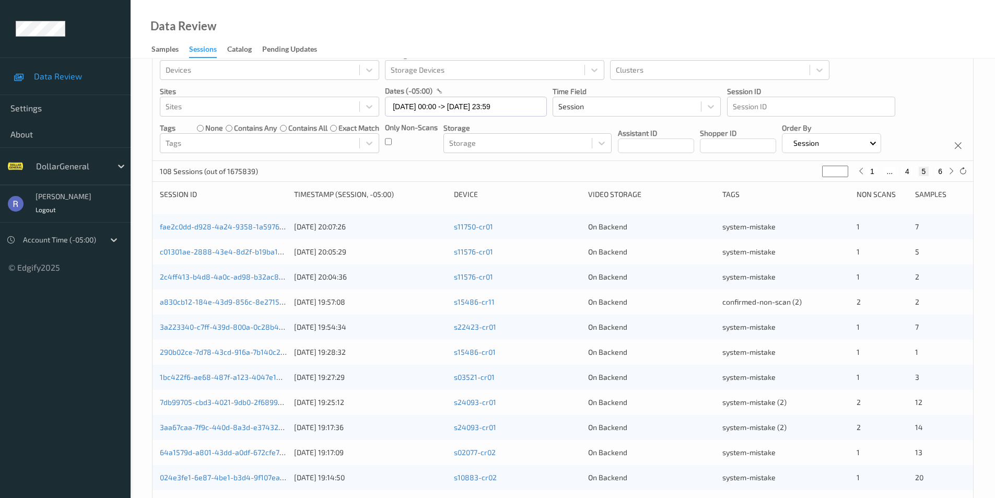
scroll to position [0, 0]
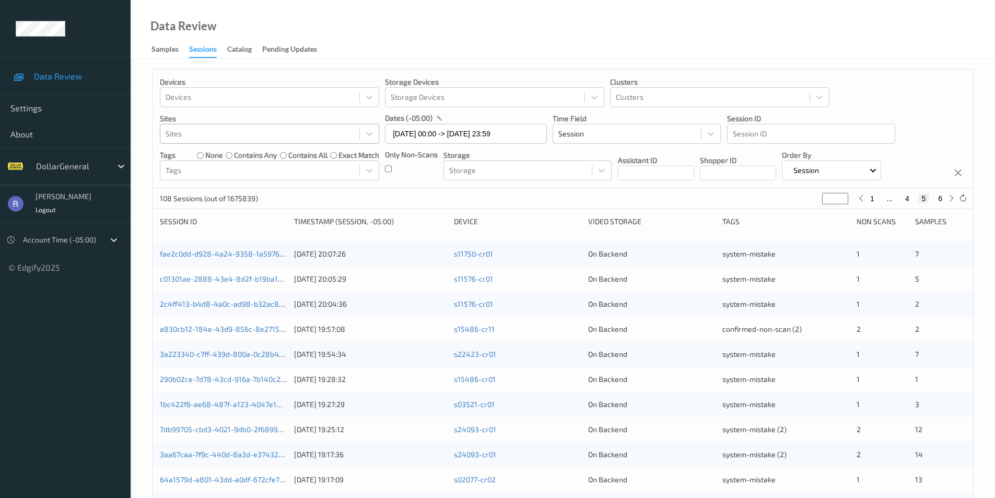
click at [208, 137] on div at bounding box center [260, 133] width 189 height 13
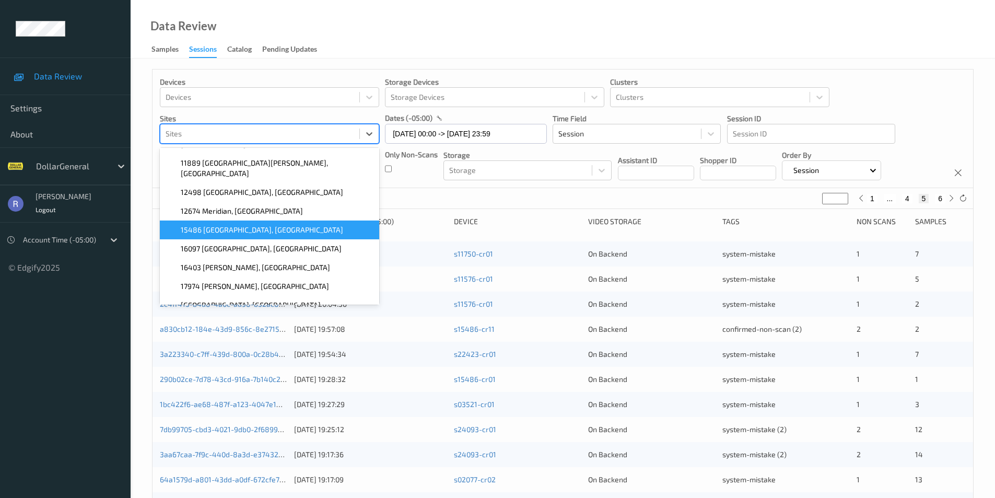
scroll to position [366, 0]
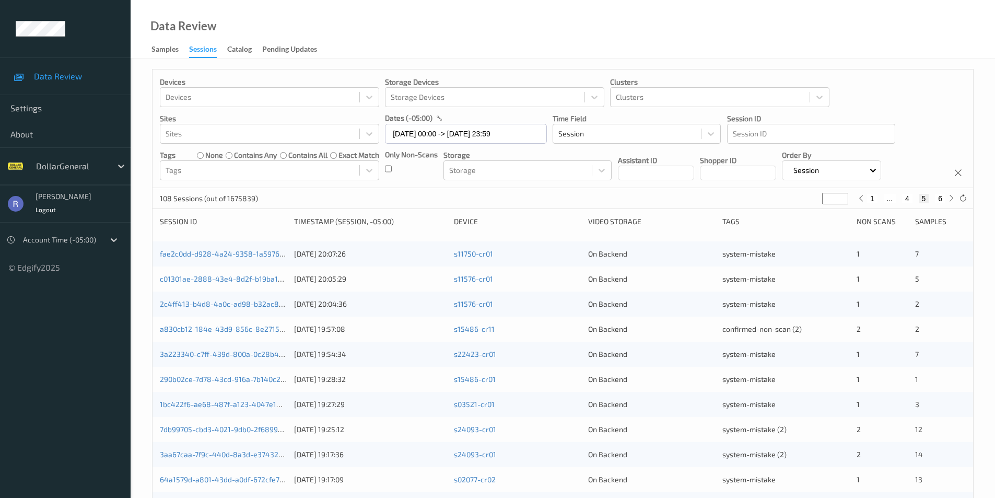
click at [519, 217] on div "Device" at bounding box center [517, 221] width 127 height 10
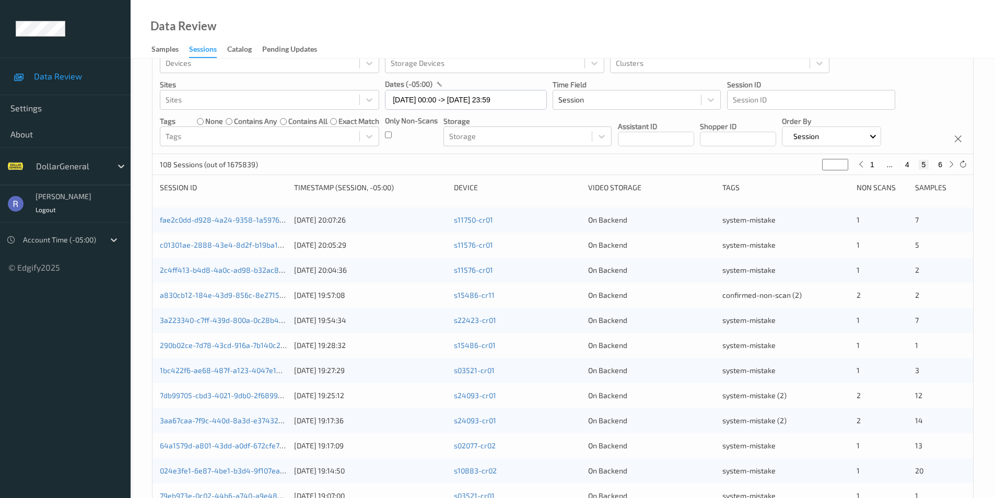
scroll to position [27, 0]
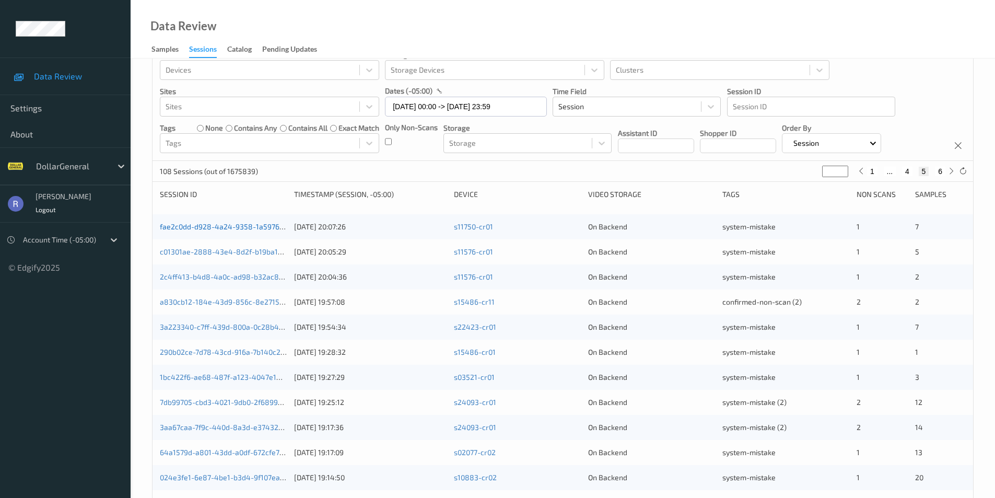
click at [196, 227] on link "fae2c0dd-d928-4a24-9358-1a5976ef58d4" at bounding box center [232, 226] width 144 height 9
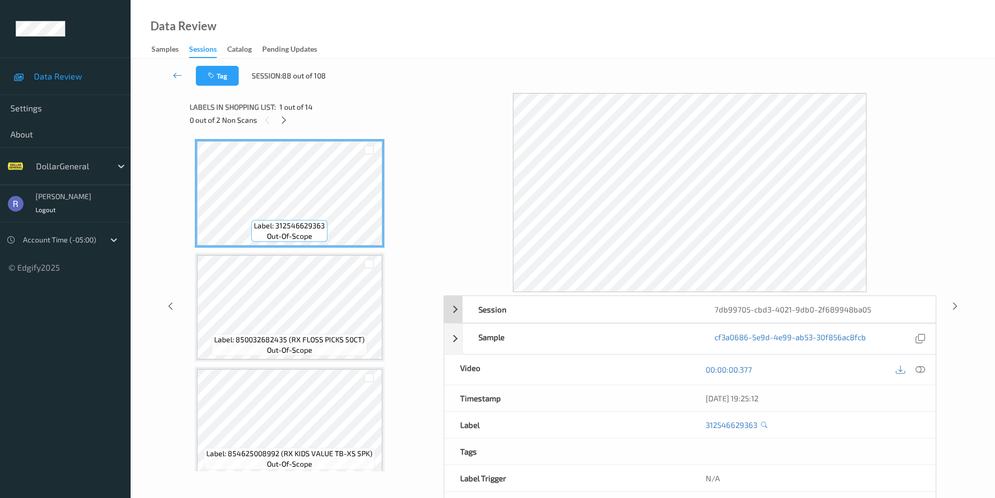
click at [455, 309] on div "Session 7db99705-cbd3-4021-9db0-2f689948ba05" at bounding box center [690, 309] width 492 height 27
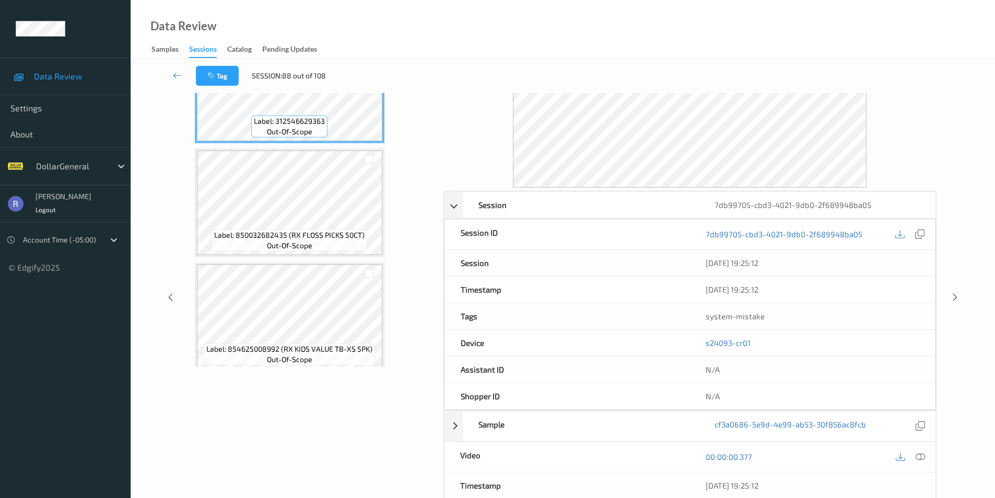
click at [925, 345] on div "s24093-cr01" at bounding box center [812, 343] width 245 height 26
drag, startPoint x: 781, startPoint y: 345, endPoint x: 587, endPoint y: 324, distance: 194.4
click at [618, 332] on div "Device s24093-cr01" at bounding box center [690, 343] width 491 height 27
copy div "s24093-cr01"
click at [944, 331] on div "Session 7db99705-cbd3-4021-9db0-2f689948ba05 Session ID 7db99705-cbd3-4021-9db0…" at bounding box center [563, 298] width 822 height 618
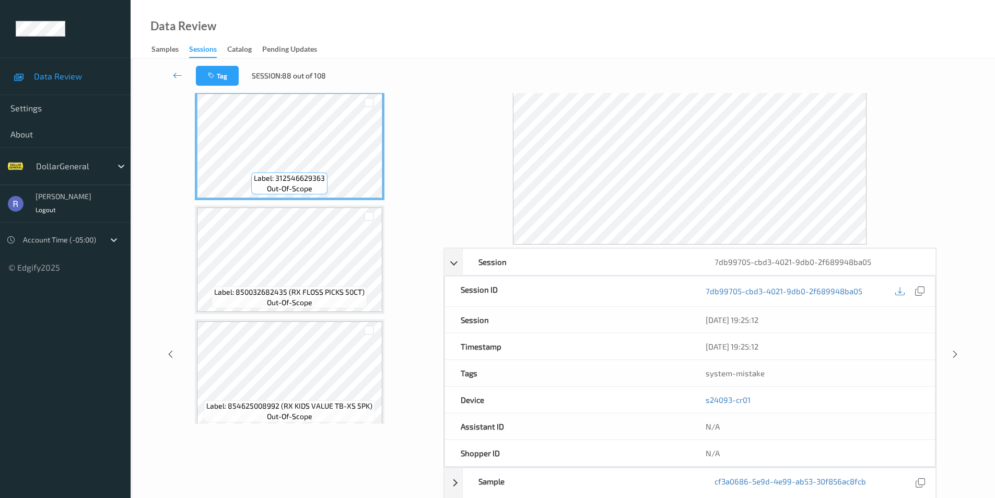
scroll to position [0, 0]
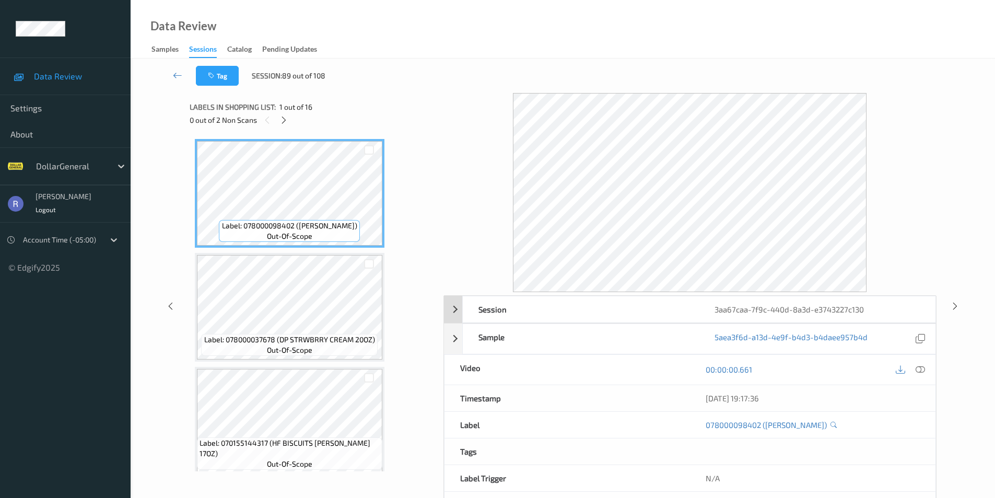
click at [451, 310] on div "Session 3aa67caa-7f9c-440d-8a3d-e3743227c130" at bounding box center [690, 309] width 492 height 27
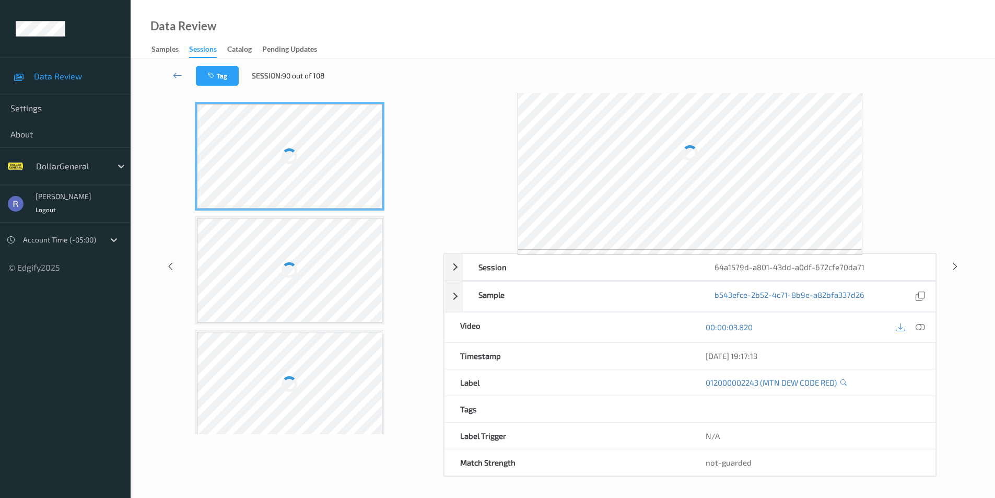
scroll to position [42, 0]
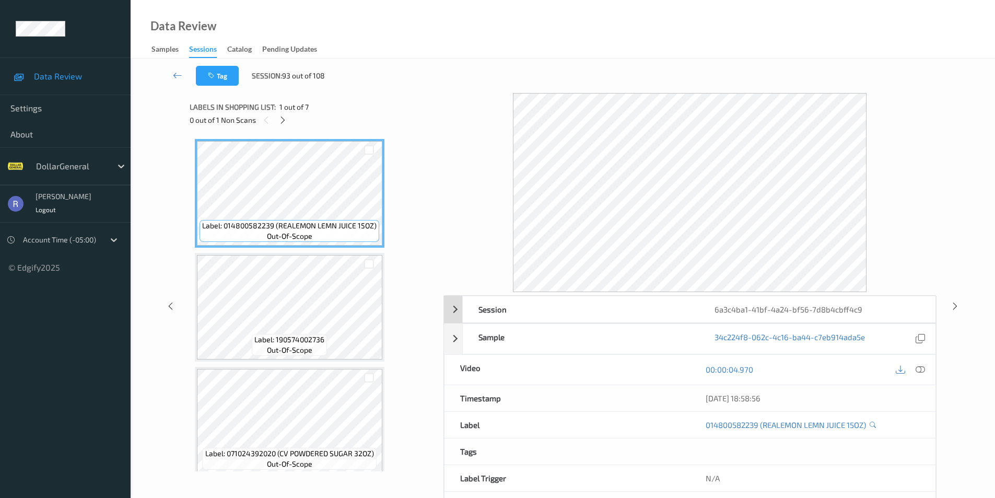
click at [456, 310] on div "Session 6a3c4ba1-41bf-4a24-bf56-7d8b4cbff4c9" at bounding box center [690, 309] width 492 height 27
click at [459, 311] on div "Session 31fe520a-3454-4c4c-9550-d3ca48cd12a7" at bounding box center [690, 309] width 492 height 27
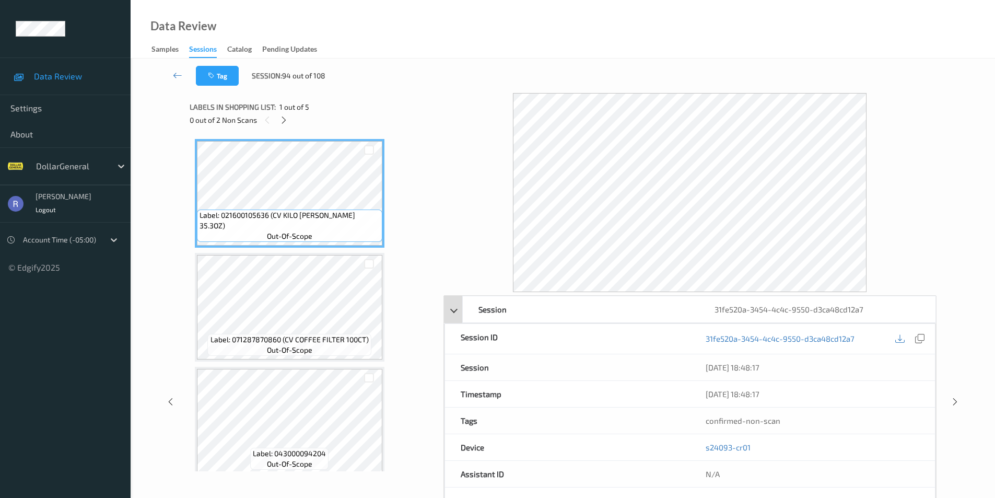
click at [459, 311] on div "Session 31fe520a-3454-4c4c-9550-d3ca48cd12a7" at bounding box center [690, 309] width 492 height 27
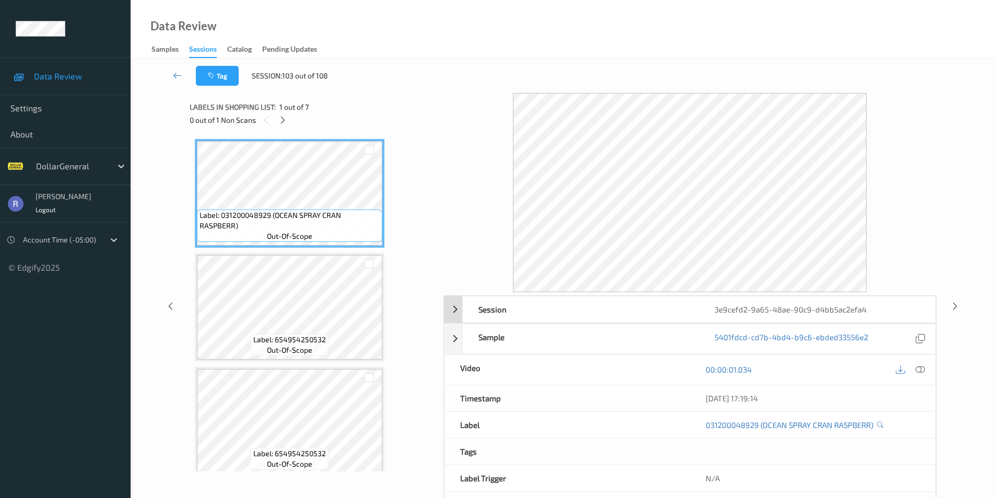
click at [454, 311] on div "Session 3e9cefd2-9a65-48ae-90c9-d4bb5ac2efa4" at bounding box center [690, 309] width 492 height 27
click at [178, 78] on icon at bounding box center [177, 75] width 9 height 10
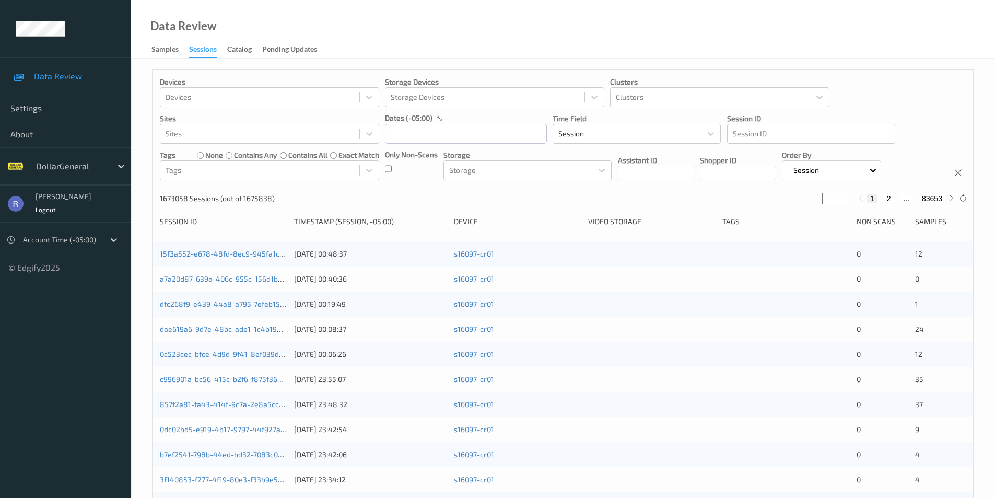
click at [752, 133] on div at bounding box center [811, 133] width 157 height 13
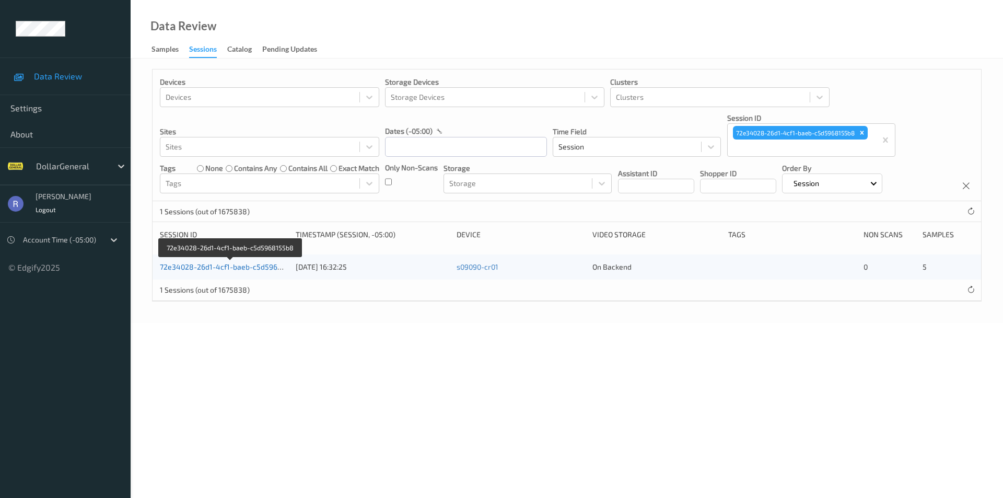
click at [214, 268] on link "72e34028-26d1-4cf1-baeb-c5d5968155b8" at bounding box center [231, 266] width 143 height 9
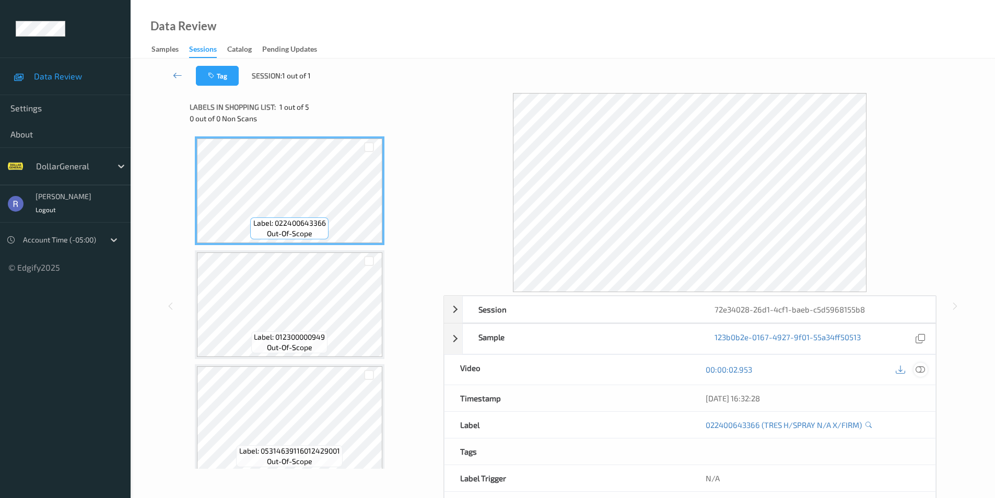
click at [921, 369] on icon at bounding box center [920, 369] width 9 height 9
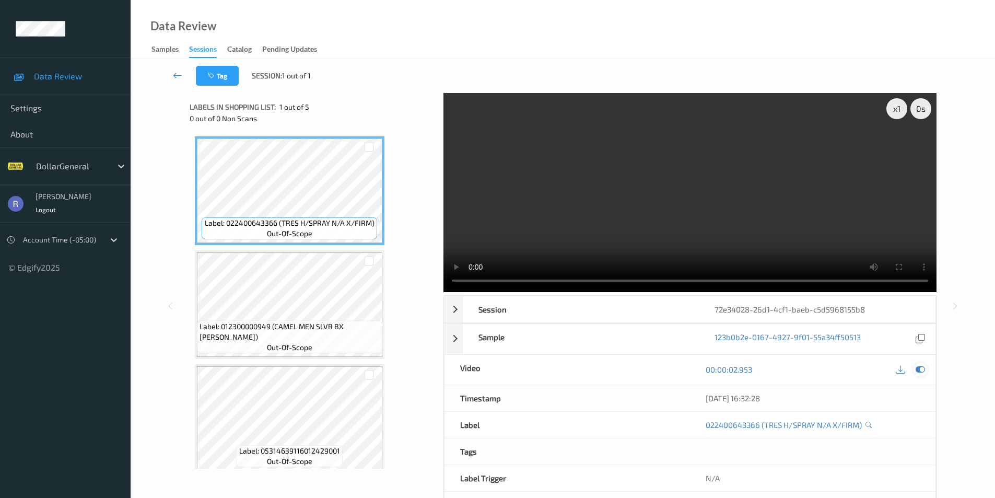
click at [922, 370] on icon at bounding box center [920, 369] width 9 height 9
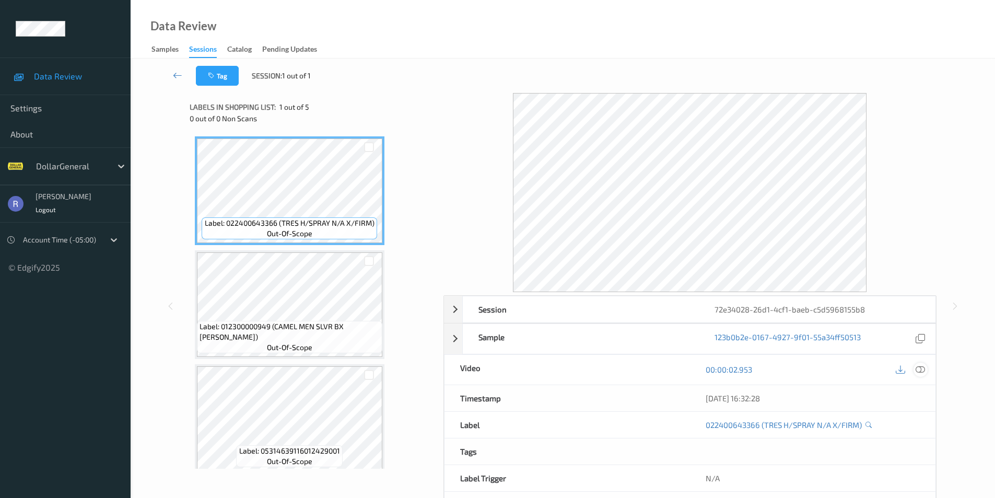
click at [922, 370] on icon at bounding box center [920, 369] width 9 height 9
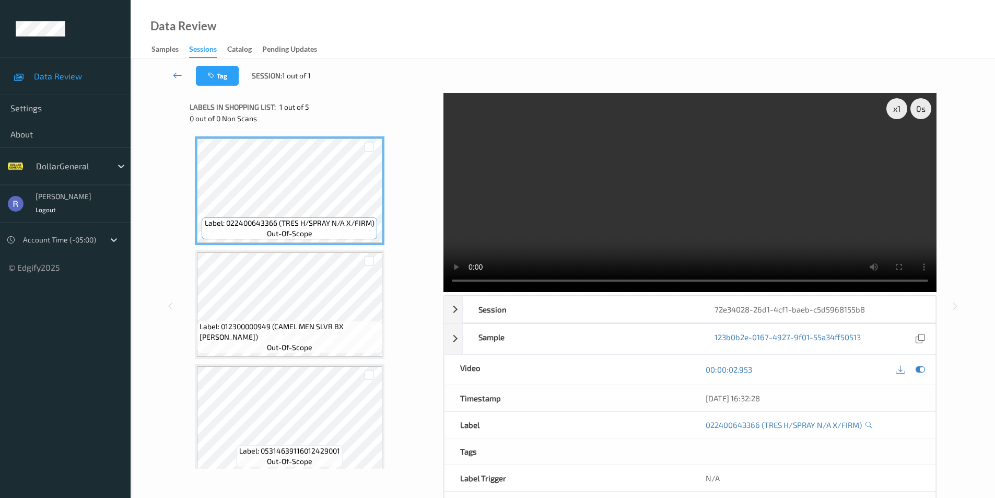
click at [142, 316] on div "Tag Session: 1 out of 1 x 1 0 s Session 72e34028-26d1-4cf1-baeb-c5d5968155b8 Se…" at bounding box center [563, 300] width 865 height 482
click at [900, 371] on icon at bounding box center [900, 369] width 9 height 9
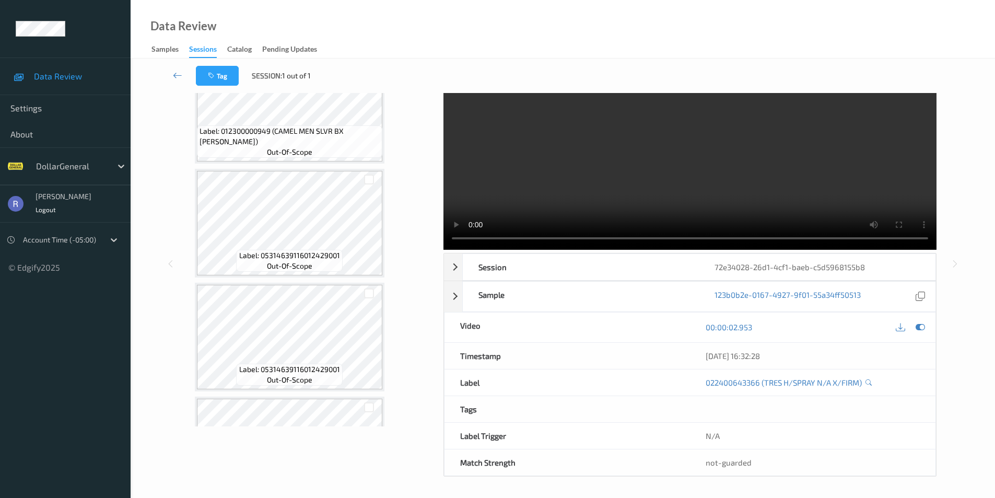
scroll to position [237, 0]
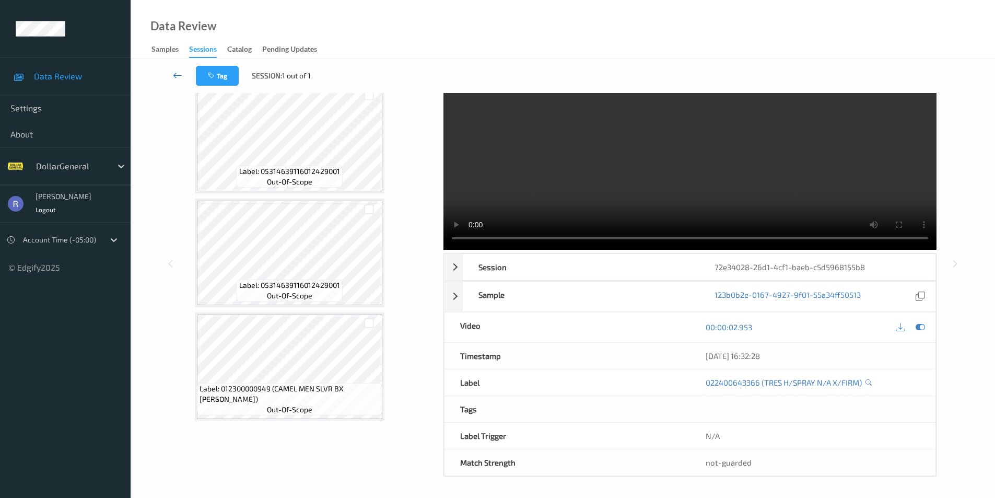
click at [180, 74] on icon at bounding box center [177, 75] width 9 height 10
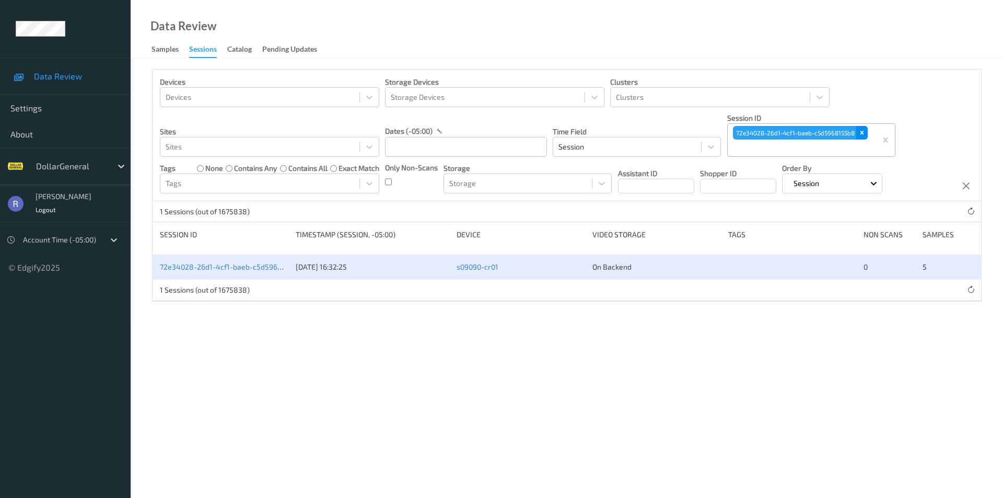
click at [862, 133] on icon "Remove 72e34028-26d1-4cf1-baeb-c5d5968155b8" at bounding box center [862, 133] width 4 height 4
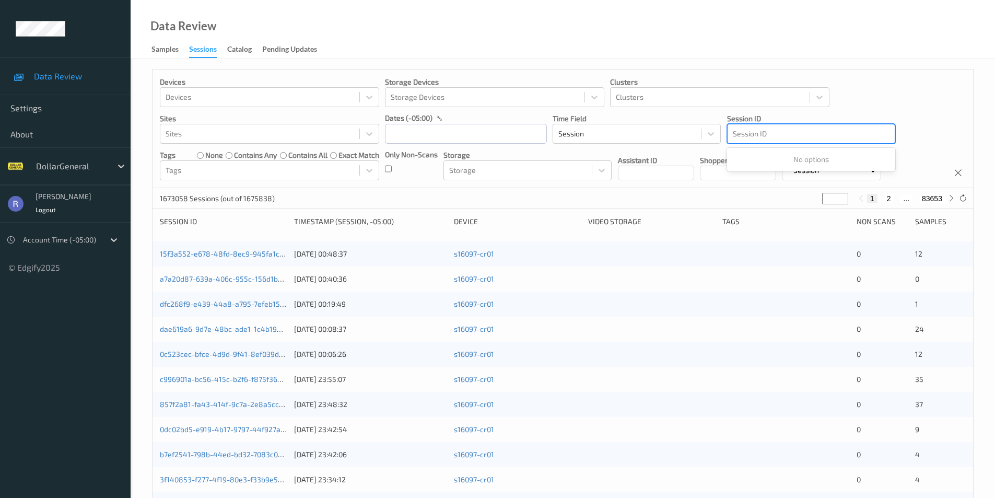
click at [839, 130] on div at bounding box center [811, 133] width 157 height 13
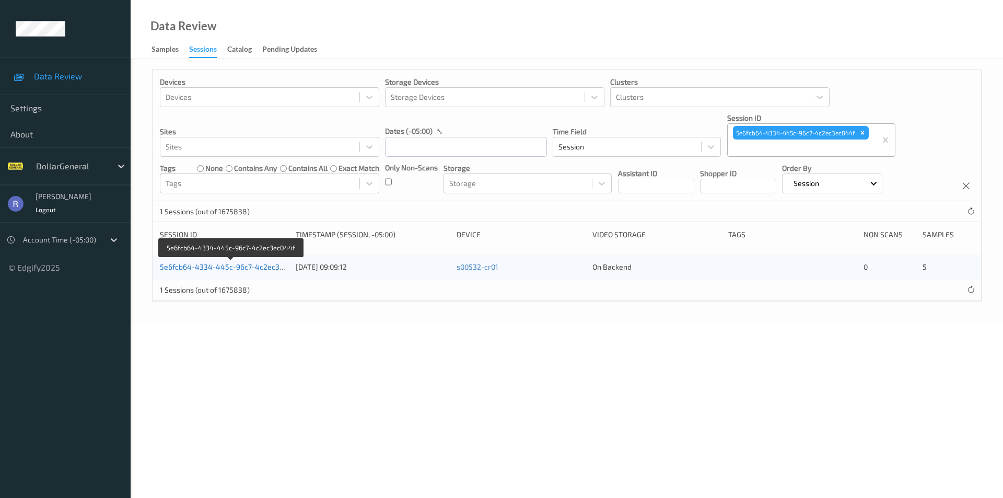
click at [238, 270] on link "5e6fcb64-4334-445c-96c7-4c2ec3ec044f" at bounding box center [232, 266] width 144 height 9
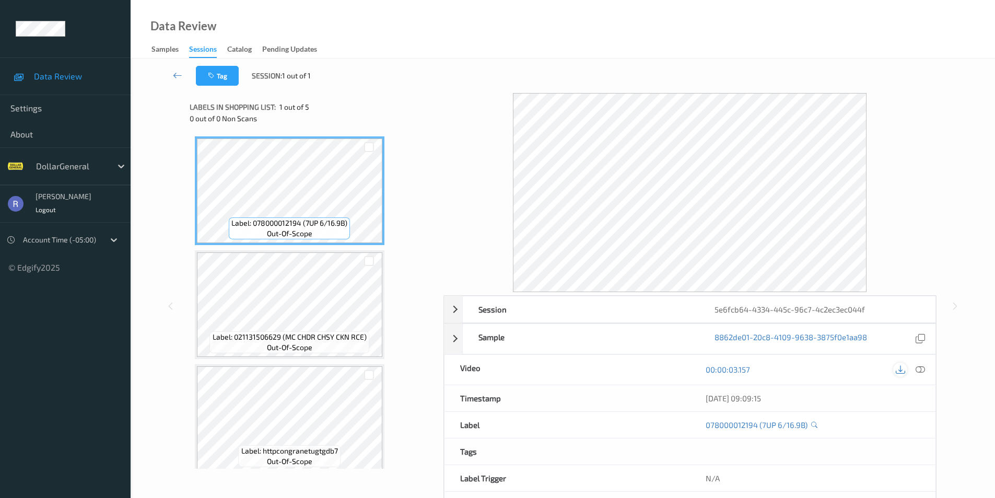
click at [902, 369] on icon at bounding box center [900, 369] width 9 height 9
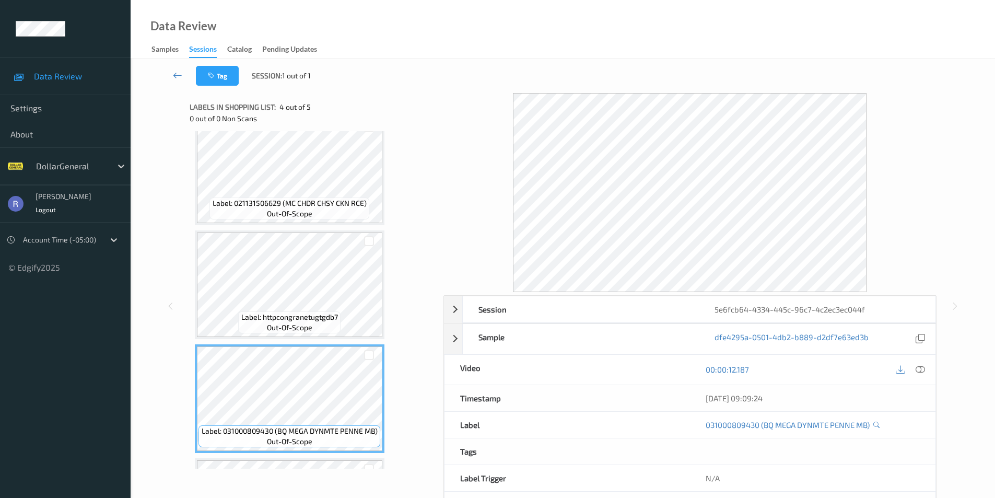
scroll to position [133, 0]
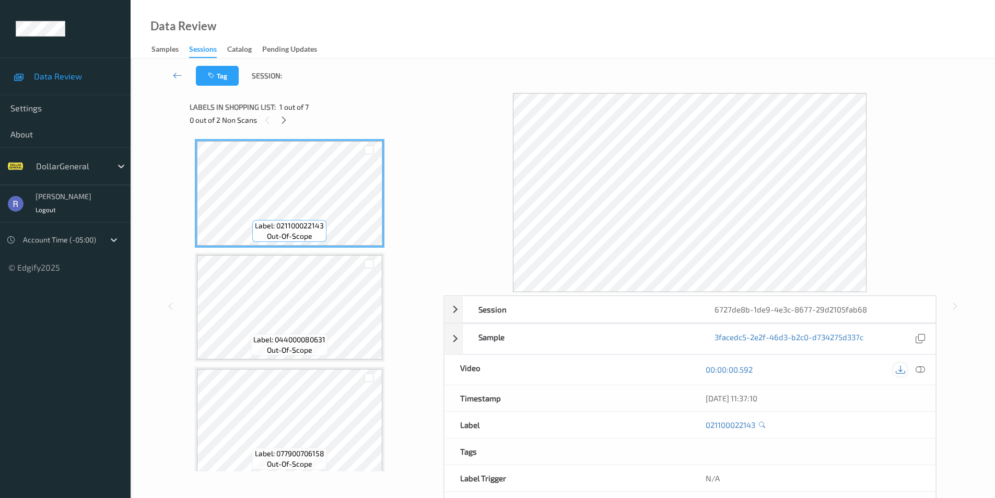
click at [898, 369] on icon at bounding box center [900, 369] width 9 height 9
click at [286, 120] on icon at bounding box center [284, 119] width 9 height 9
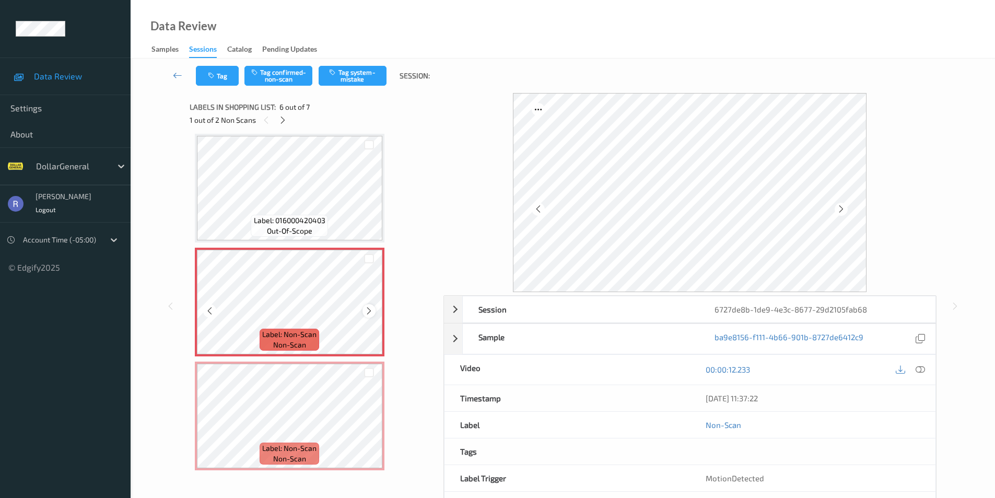
click at [368, 310] on icon at bounding box center [369, 310] width 9 height 9
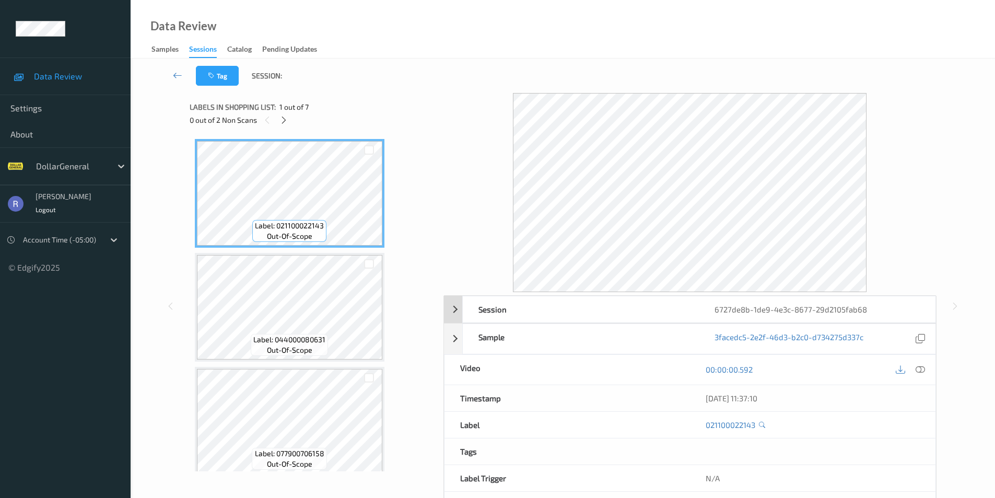
click at [448, 309] on div "Session 6727de8b-1de9-4e3c-8677-29d2105fab68" at bounding box center [690, 309] width 492 height 27
drag, startPoint x: 760, startPoint y: 449, endPoint x: 531, endPoint y: 422, distance: 230.4
click at [596, 444] on div "Device s24093-cr01" at bounding box center [690, 447] width 491 height 27
copy div "s24093-cr01"
click at [176, 74] on icon at bounding box center [177, 75] width 9 height 10
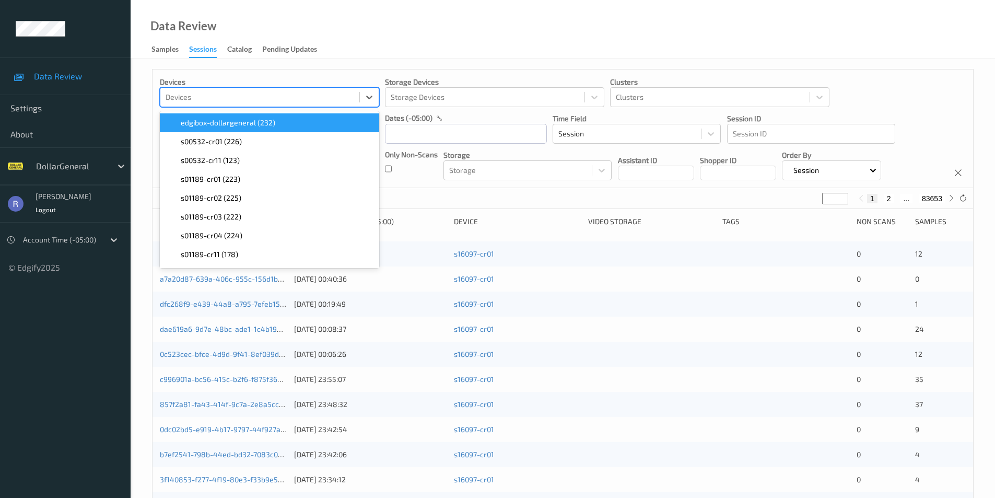
click at [198, 102] on div at bounding box center [260, 97] width 189 height 13
paste input "s24093-cr01"
type input "s24093-cr01"
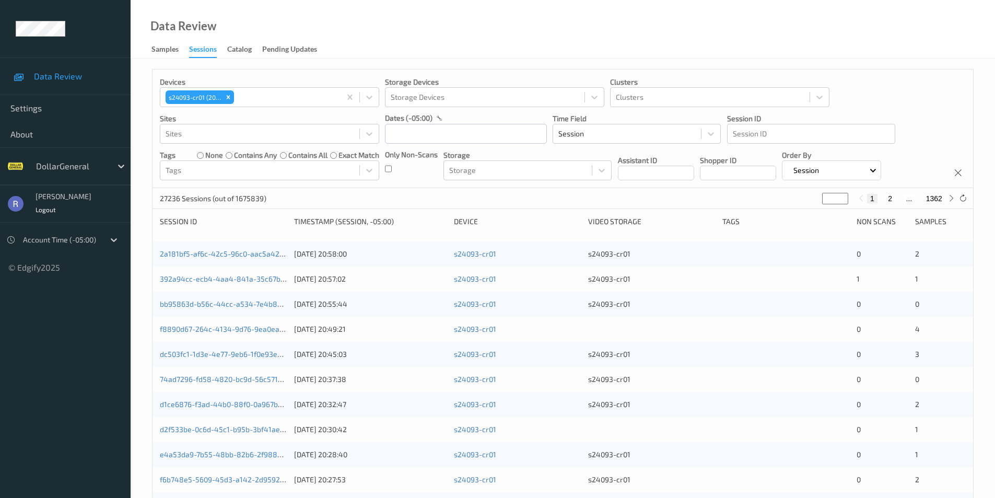
click at [146, 125] on div "Devices s24093-cr01 (206) Storage Devices Storage Devices Clusters Clusters Sit…" at bounding box center [563, 423] width 865 height 728
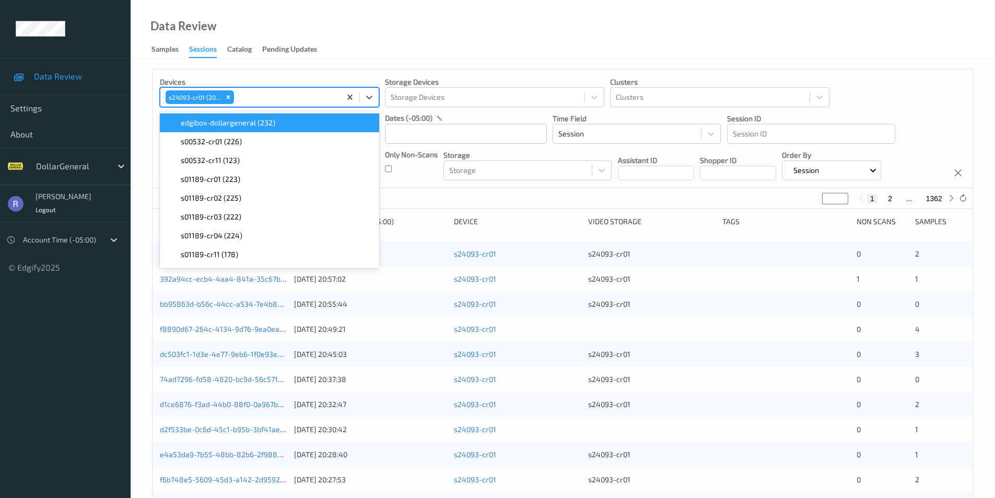
click at [265, 102] on div at bounding box center [285, 97] width 99 height 13
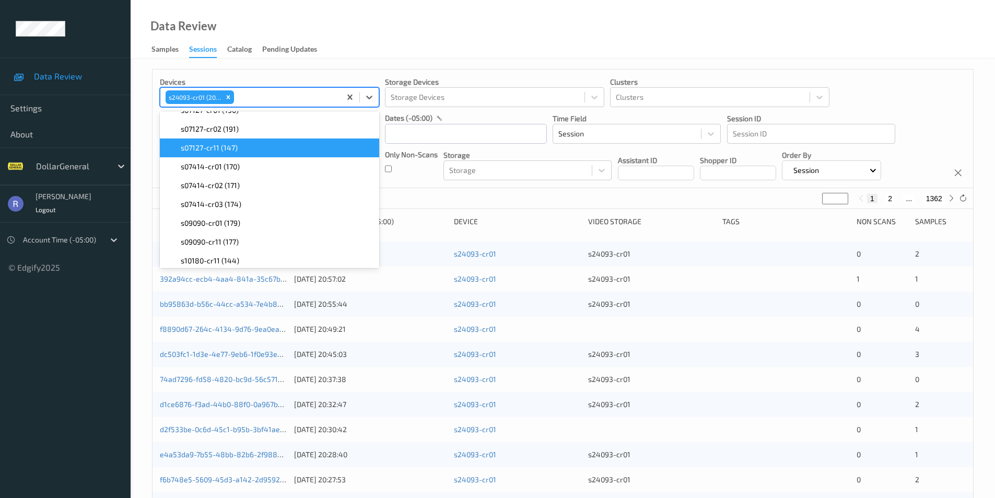
scroll to position [1045, 0]
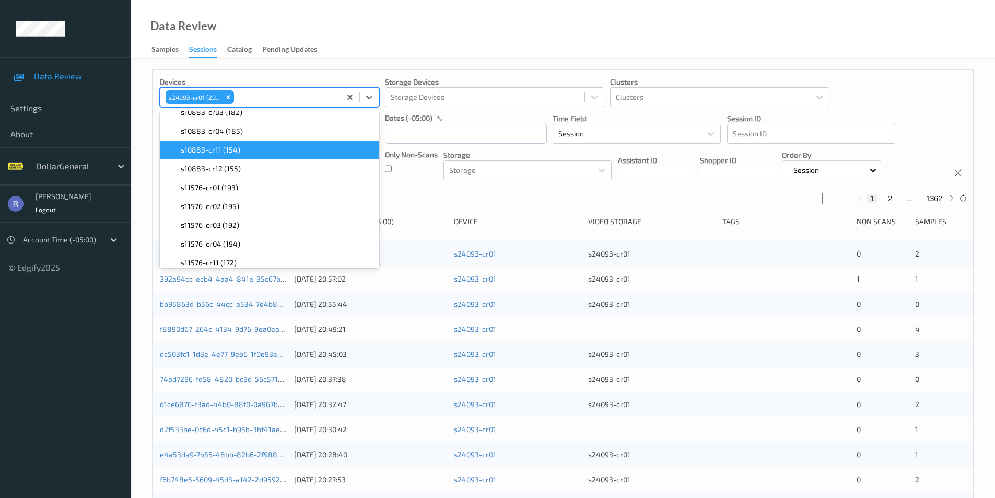
click at [143, 147] on div "Devices option s10883-cr11 (154) focused, 58 of 122. 122 results available. Use…" at bounding box center [563, 423] width 865 height 728
